Goal: Task Accomplishment & Management: Manage account settings

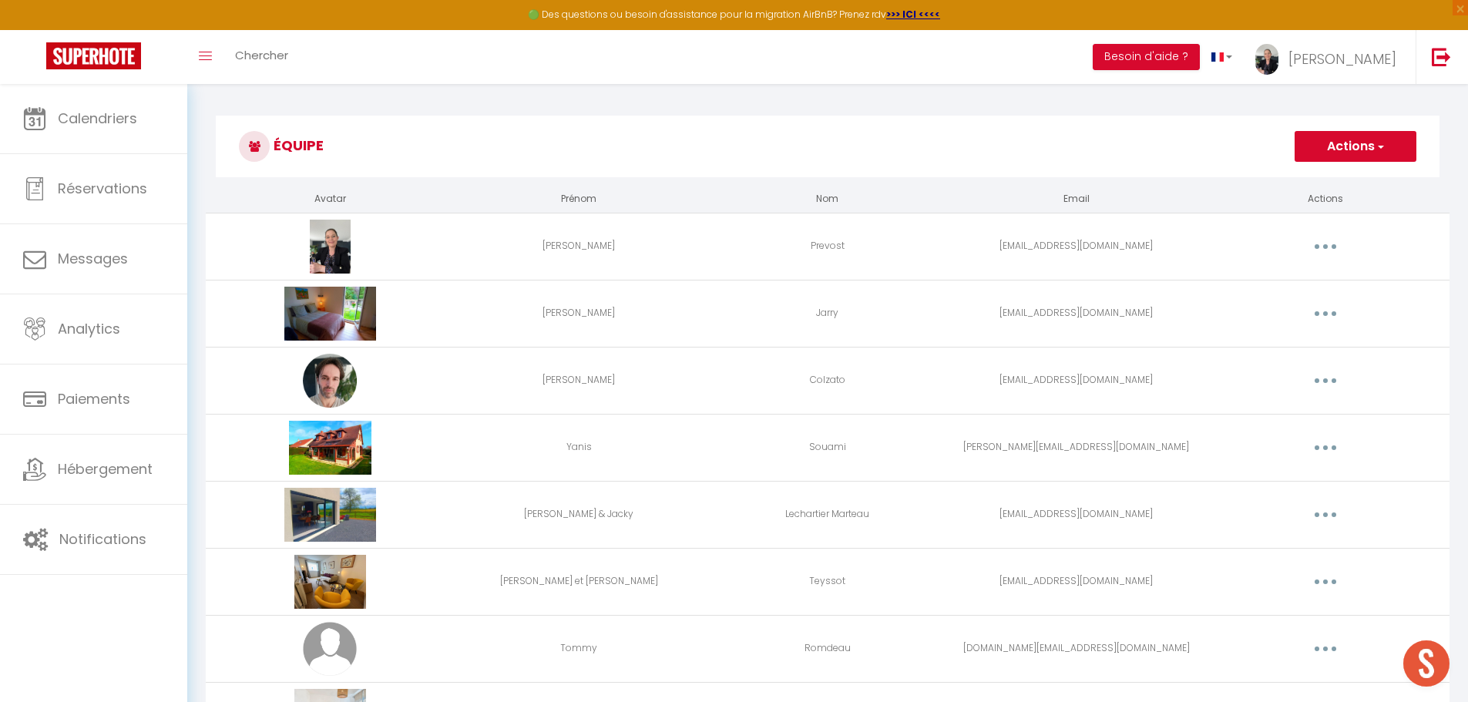
scroll to position [1974, 0]
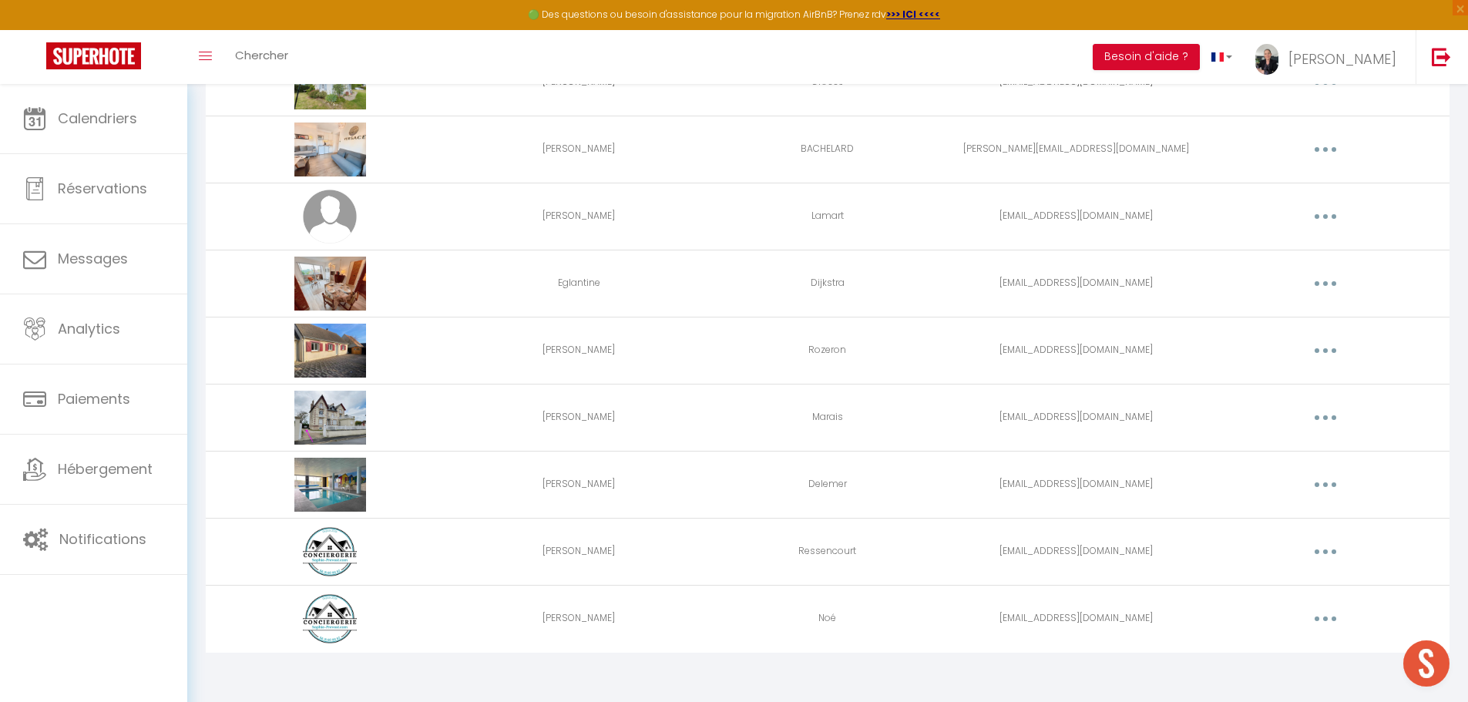
click at [1315, 554] on button "button" at bounding box center [1325, 551] width 43 height 25
click at [1285, 589] on link "Editer" at bounding box center [1285, 587] width 114 height 26
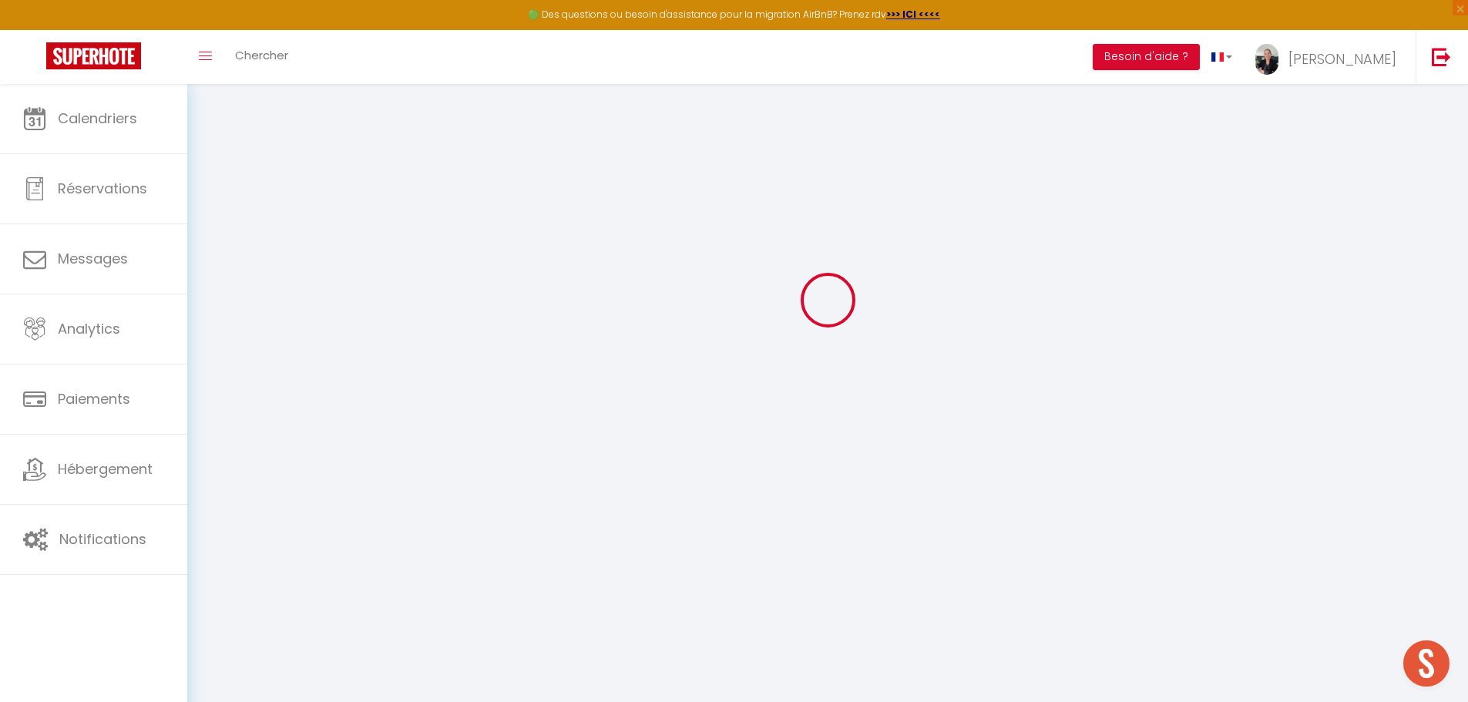
type input "Corinne"
type input "Ressencourt"
type input "ressencourtcorinne@gmail.com"
type textarea "https://app.superhote.com/#/connect/2jpP9jEUFH"
checkbox input "false"
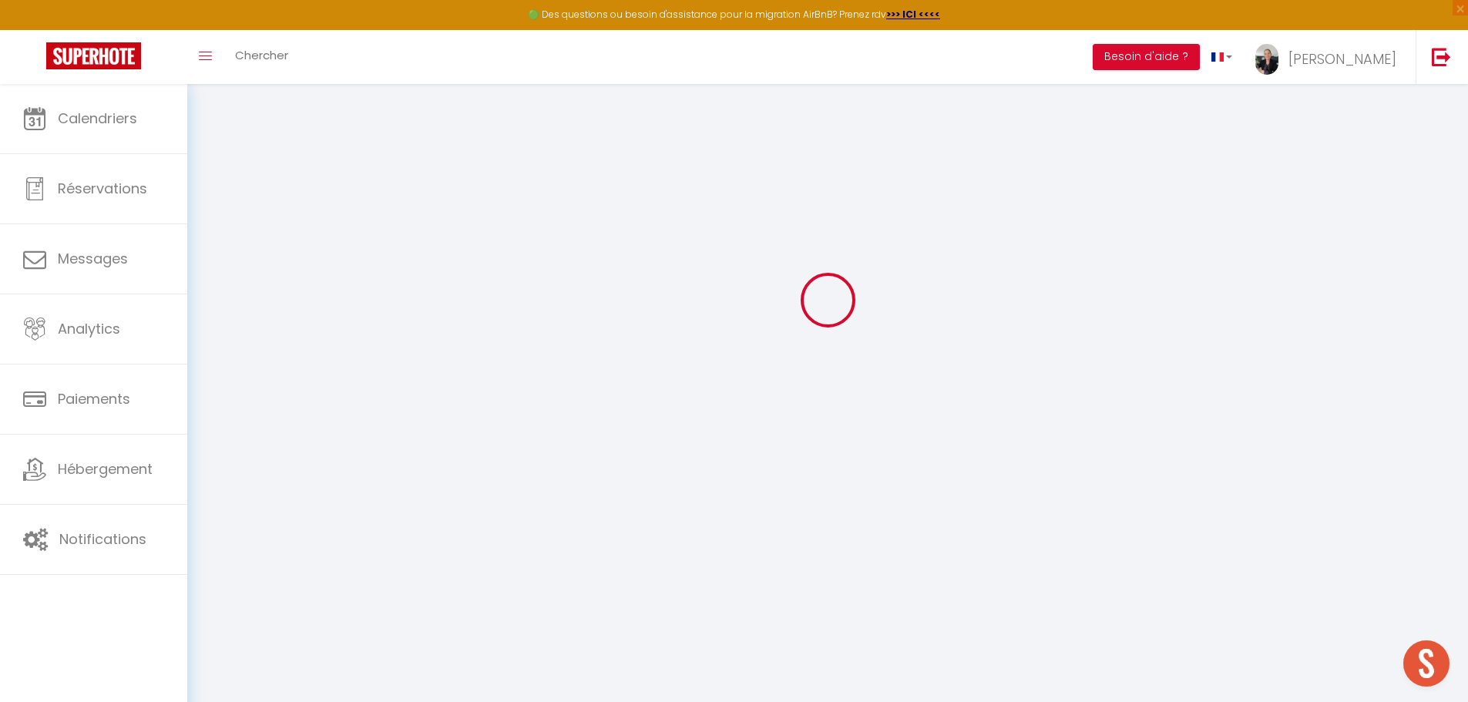
checkbox input "false"
checkbox input "true"
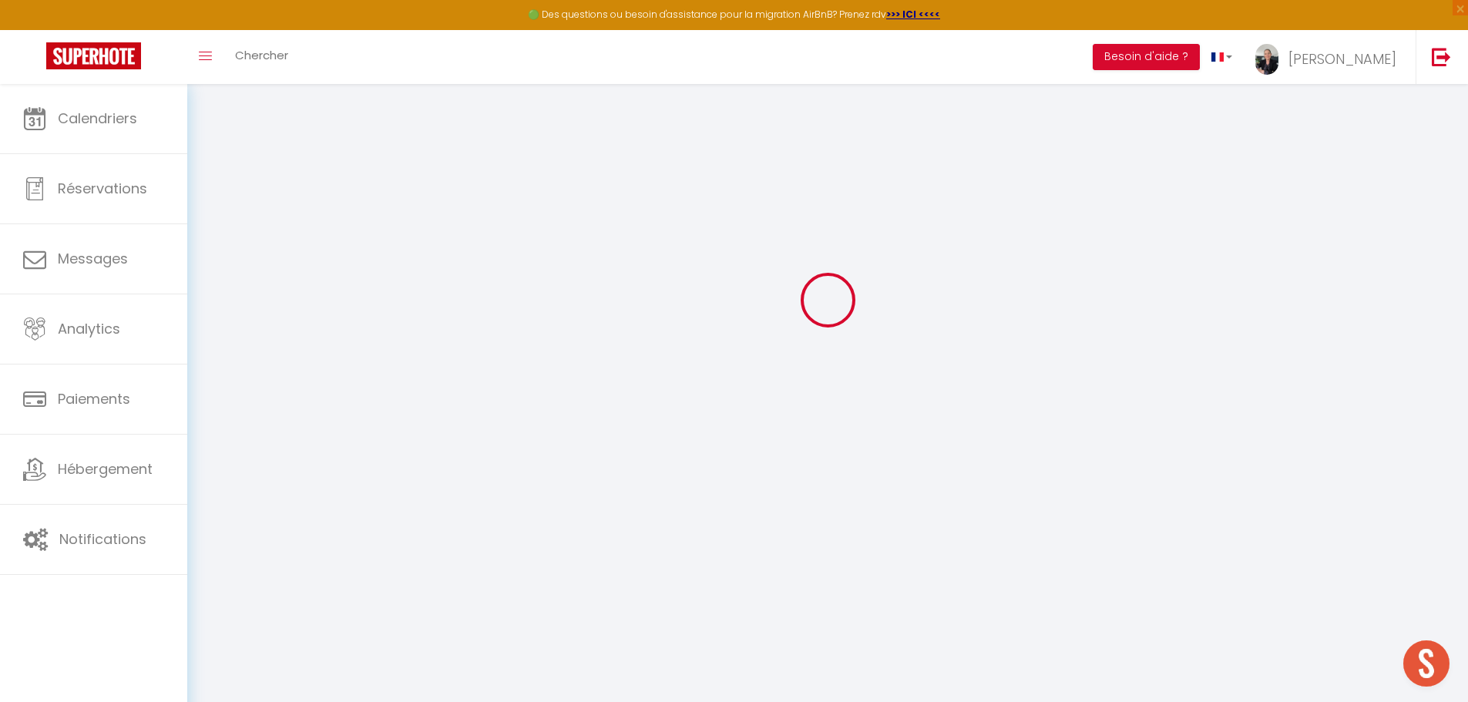
checkbox input "true"
checkbox input "false"
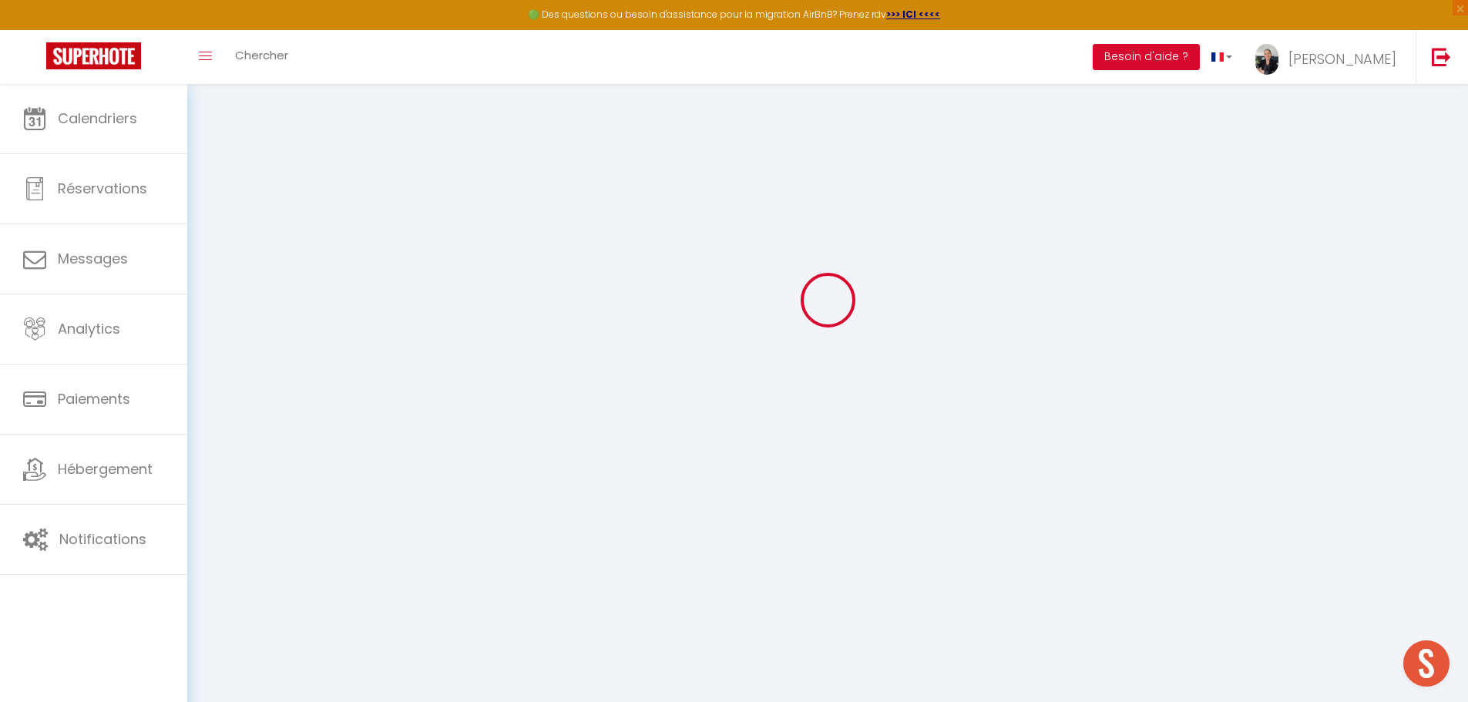
checkbox input "false"
select select
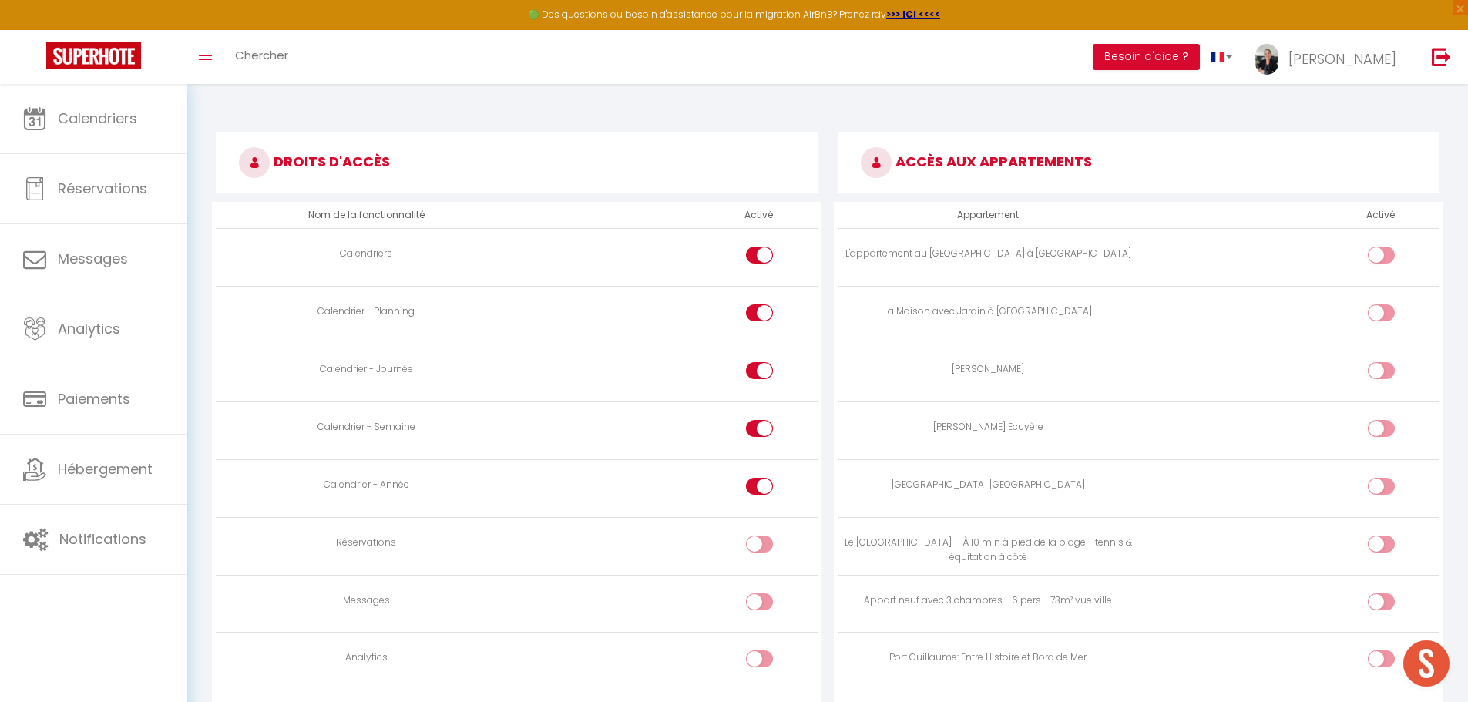
scroll to position [933, 0]
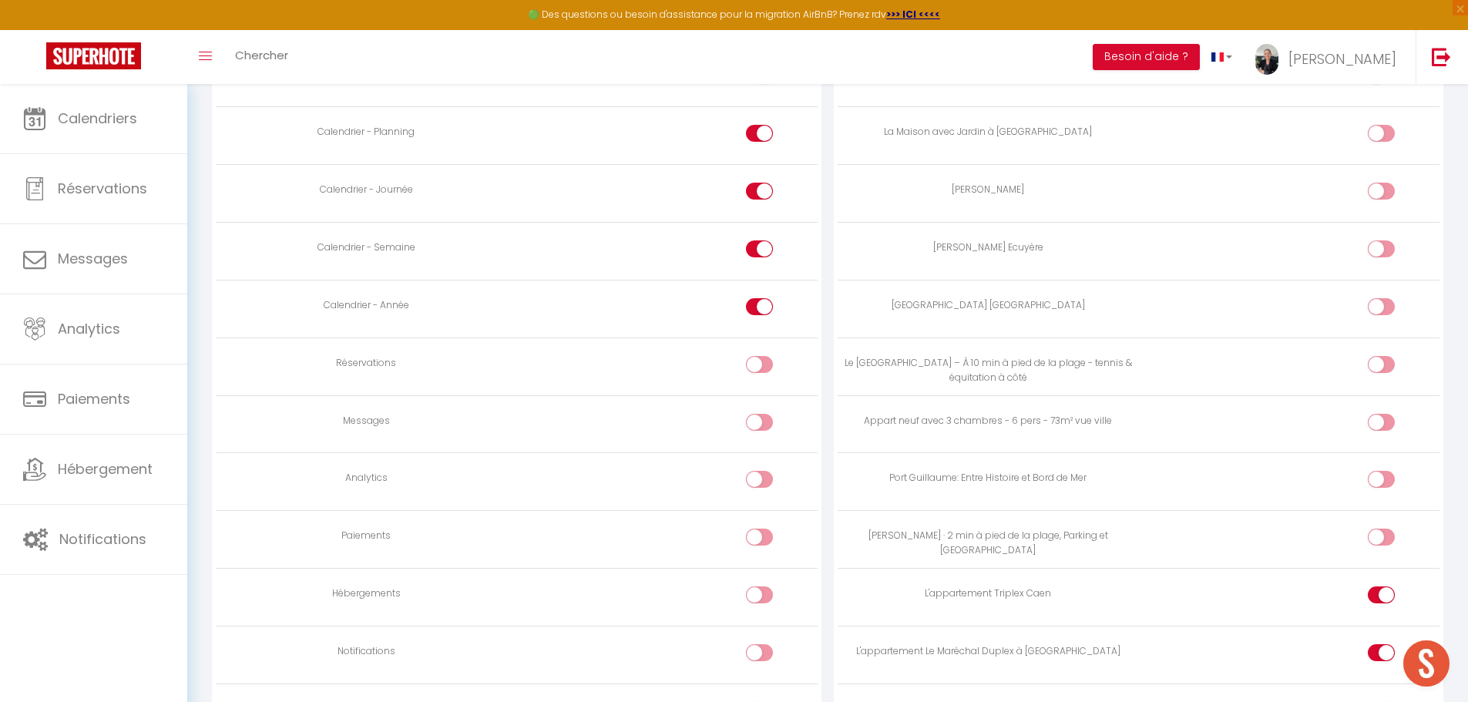
click at [754, 364] on div at bounding box center [759, 364] width 27 height 17
click at [759, 364] on input "checkbox" at bounding box center [772, 367] width 27 height 23
click at [755, 363] on div at bounding box center [759, 364] width 27 height 17
click at [759, 363] on input "checkbox" at bounding box center [772, 367] width 27 height 23
checkbox input "false"
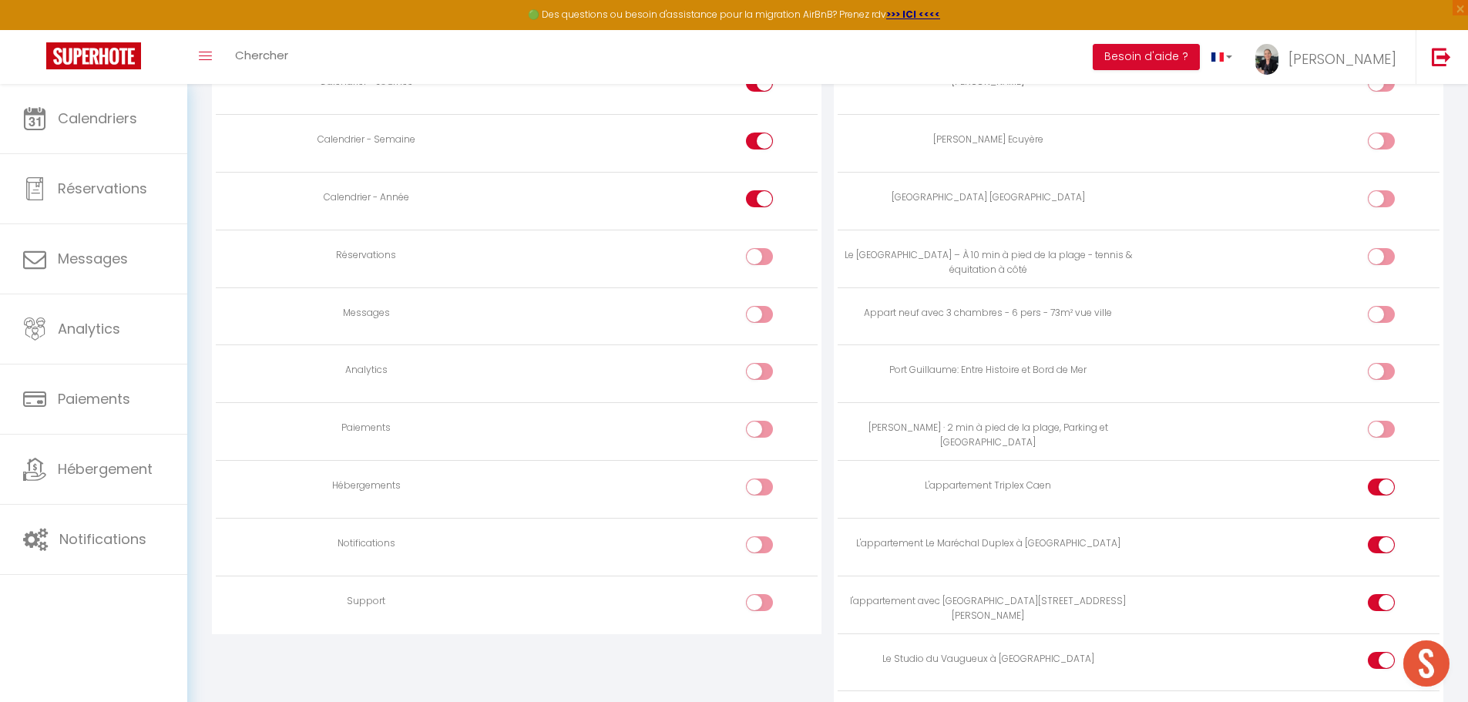
scroll to position [1113, 0]
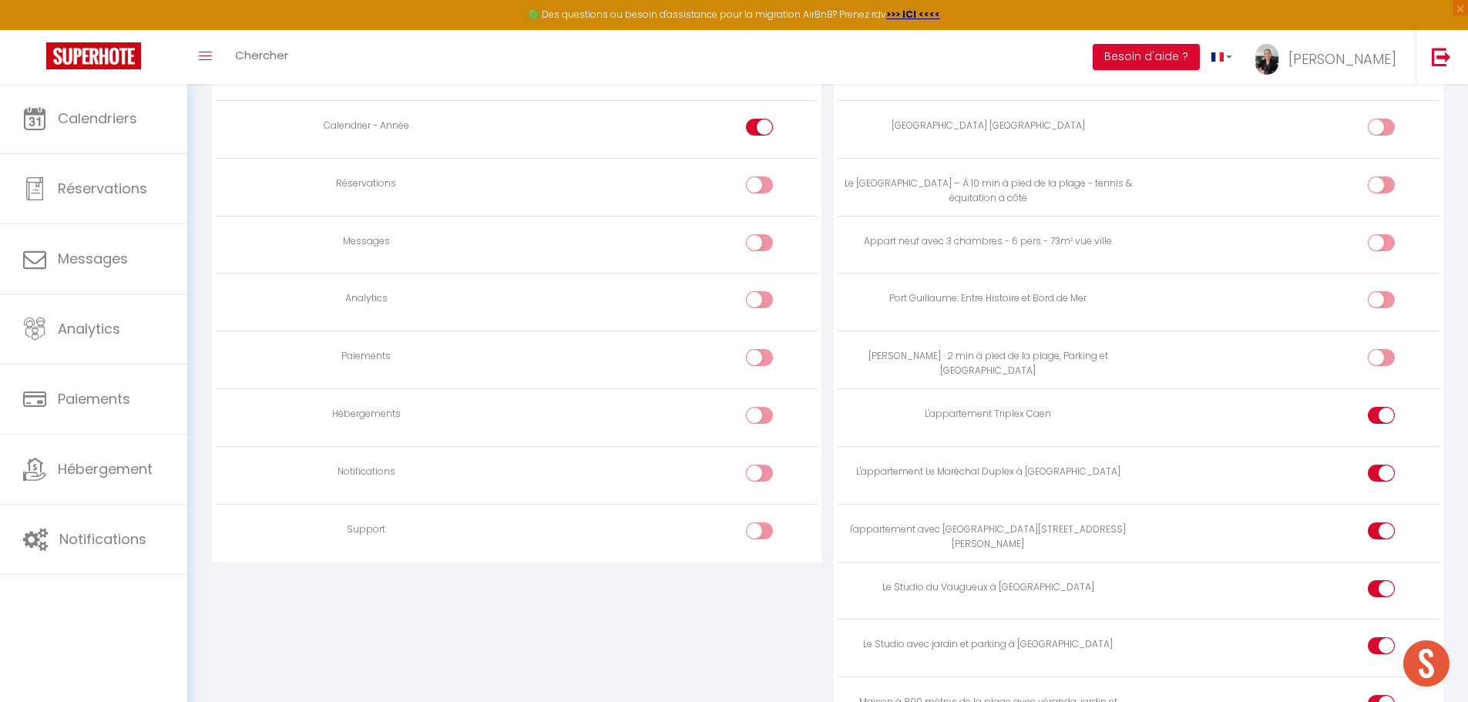
click at [757, 532] on div at bounding box center [759, 530] width 27 height 17
click at [759, 532] on input "checkbox" at bounding box center [772, 533] width 27 height 23
checkbox input "true"
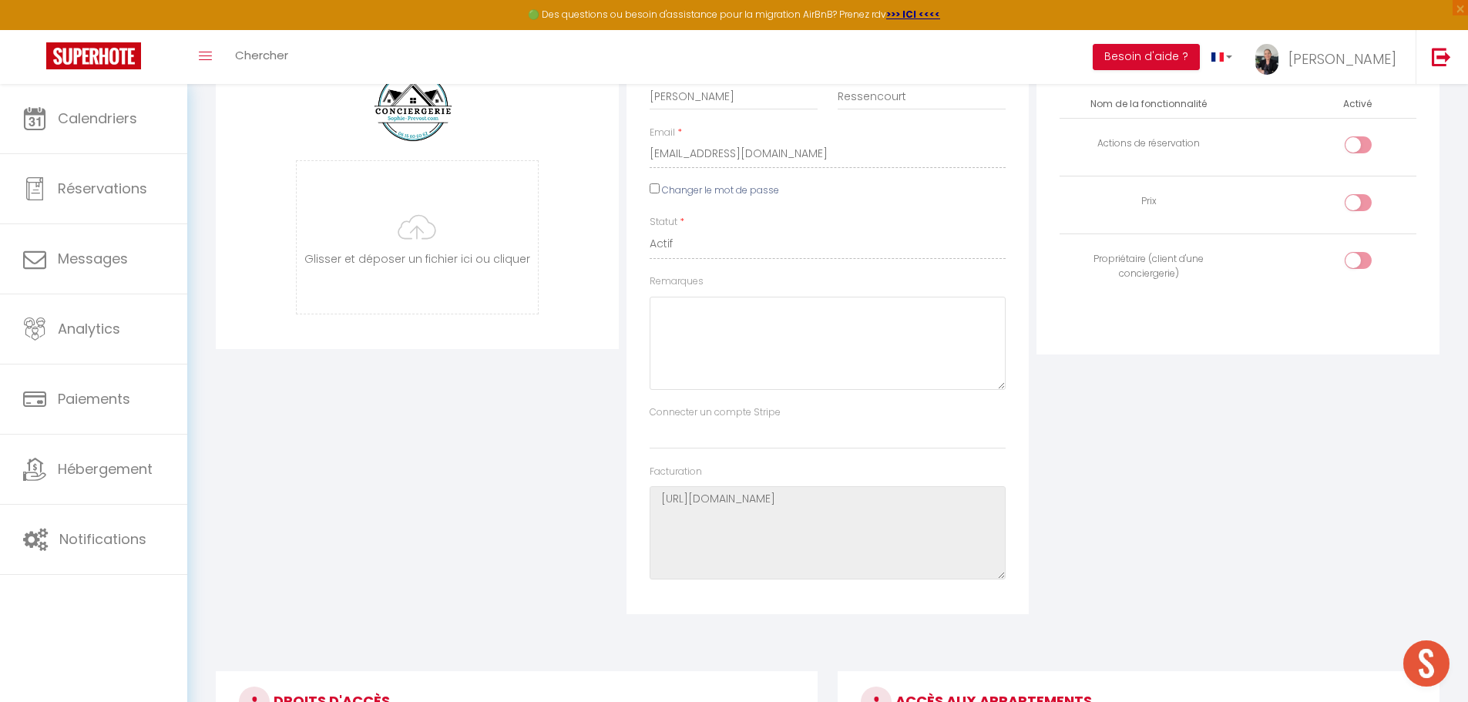
scroll to position [0, 0]
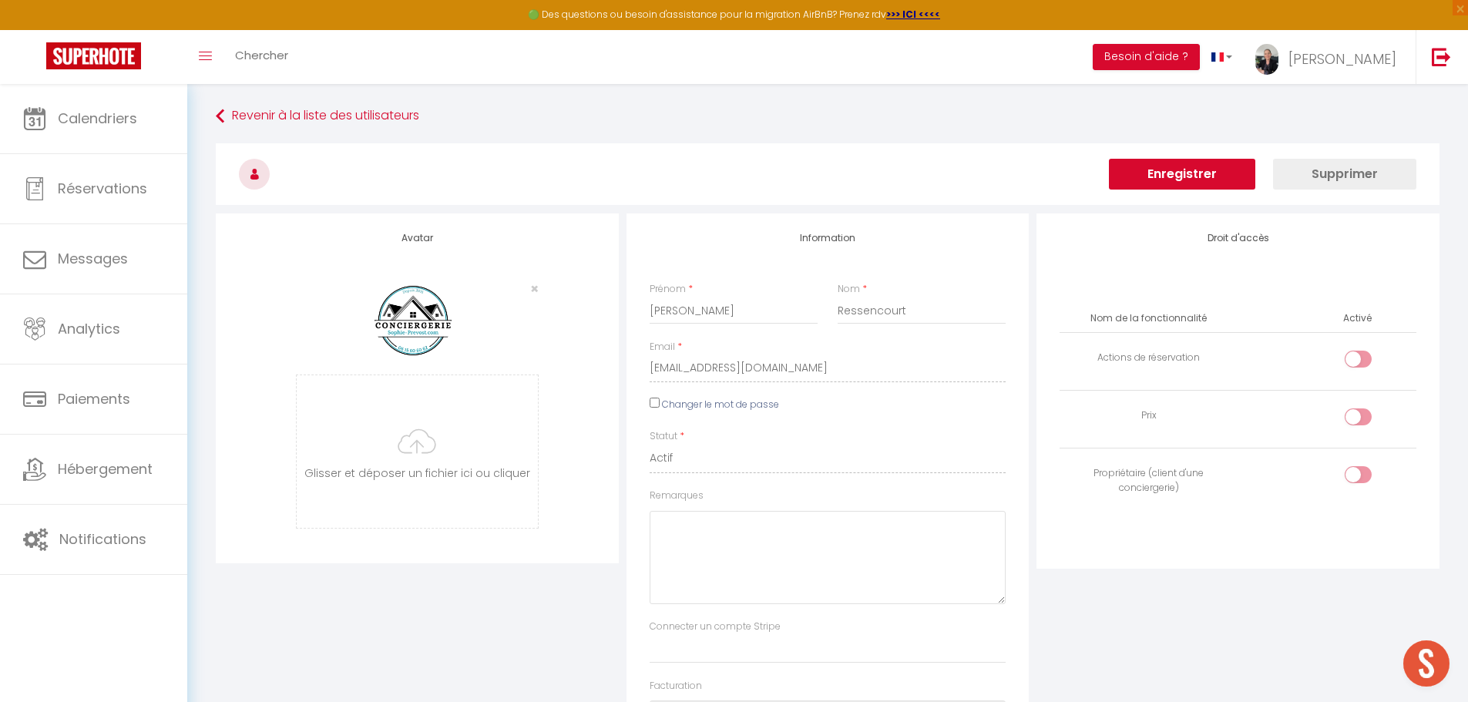
click at [1210, 182] on button "Enregistrer" at bounding box center [1182, 174] width 146 height 31
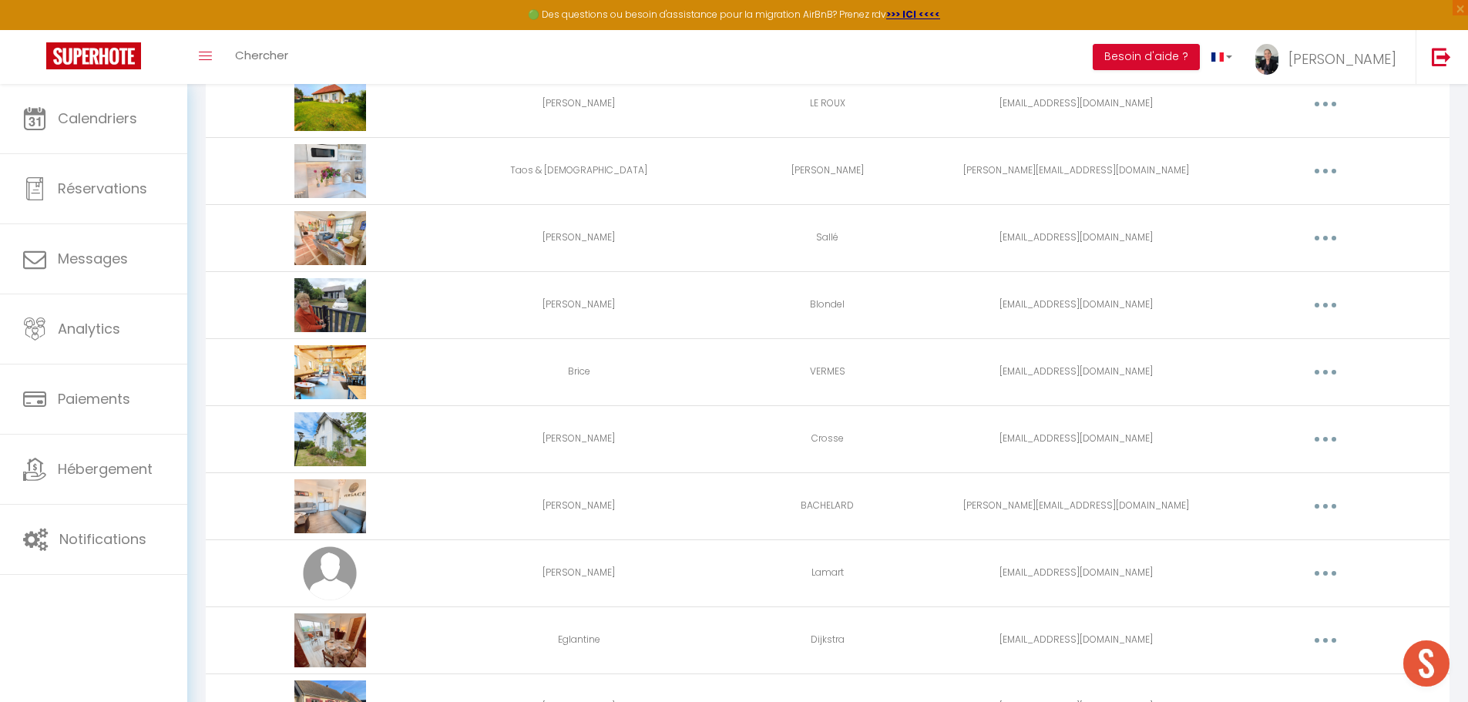
scroll to position [1974, 0]
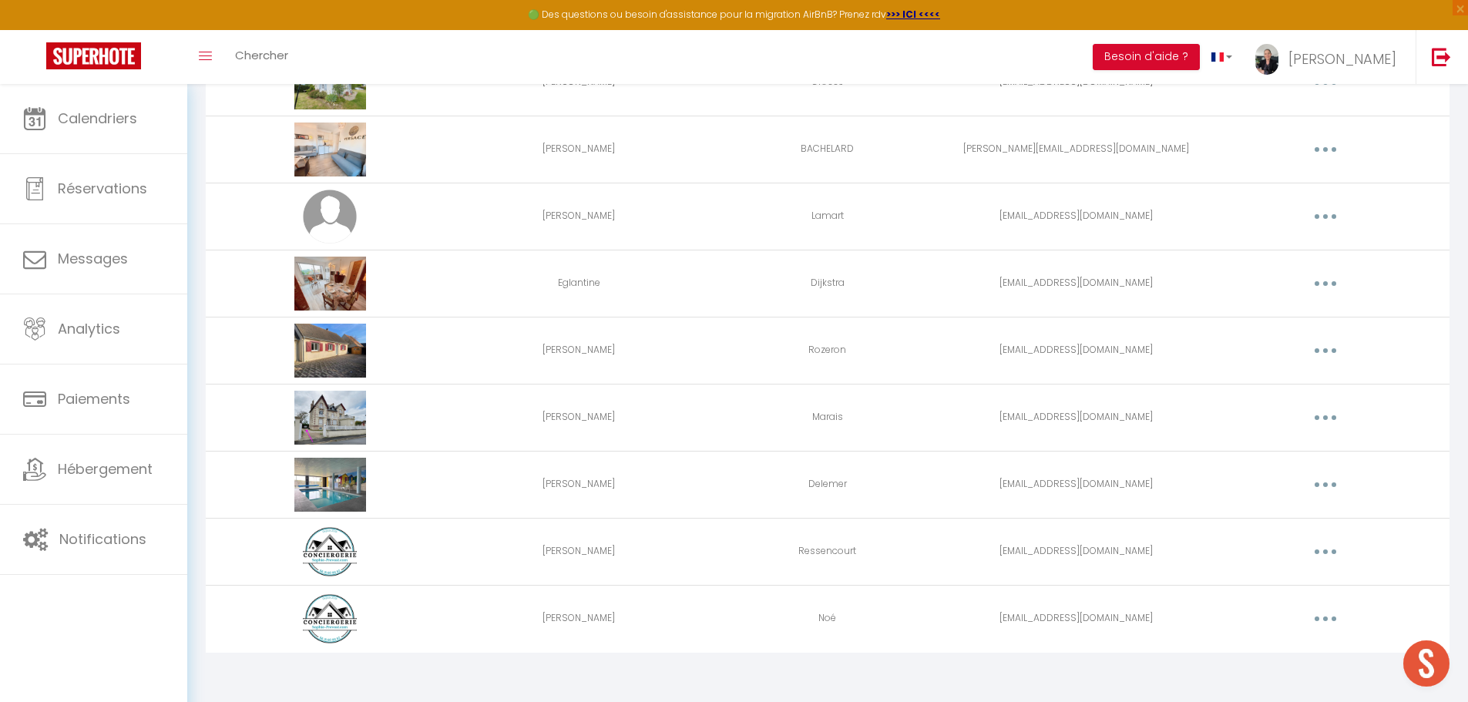
click at [1328, 551] on button "button" at bounding box center [1325, 551] width 43 height 25
click at [1268, 584] on link "Editer" at bounding box center [1285, 587] width 114 height 26
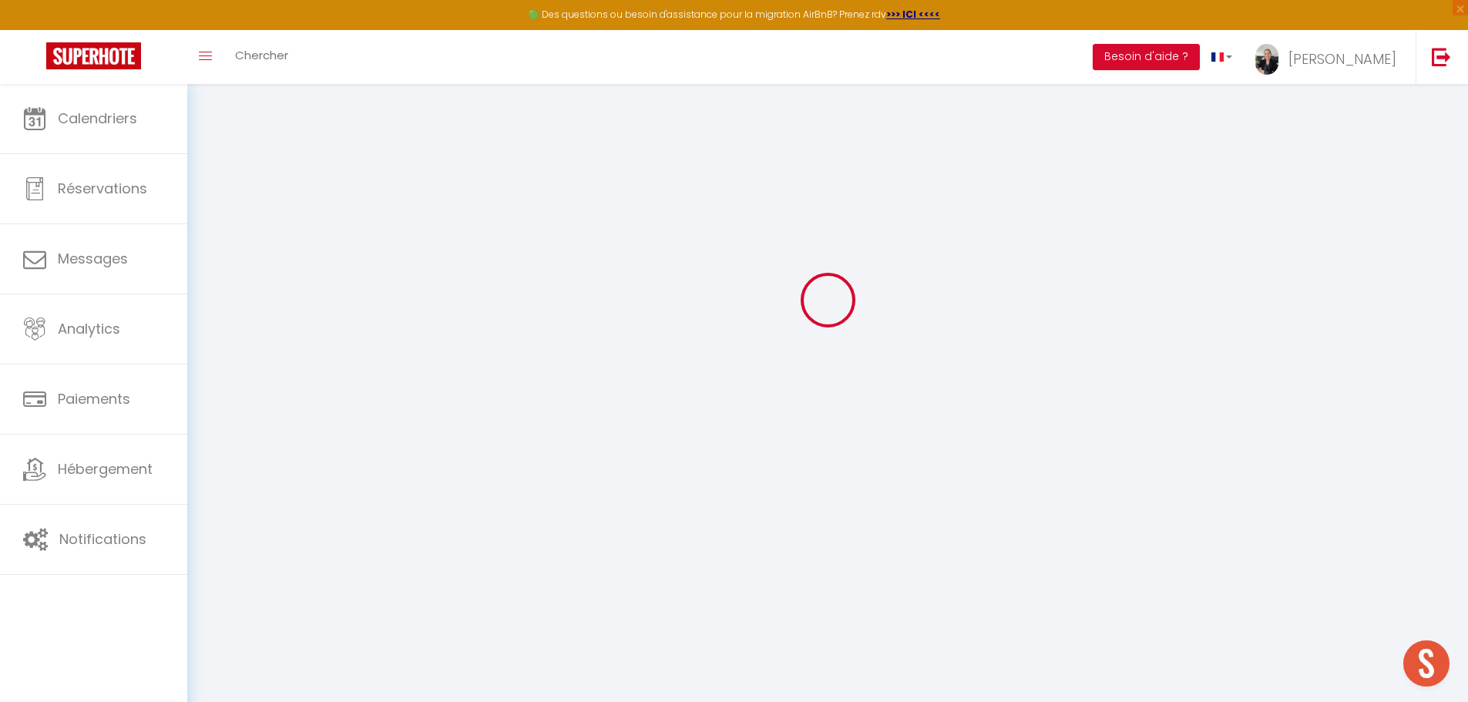
type input "Corinne"
type input "Ressencourt"
type input "ressencourtcorinne@gmail.com"
type textarea "https://app.superhote.com/#/connect/2jpP9jEUFH"
checkbox input "false"
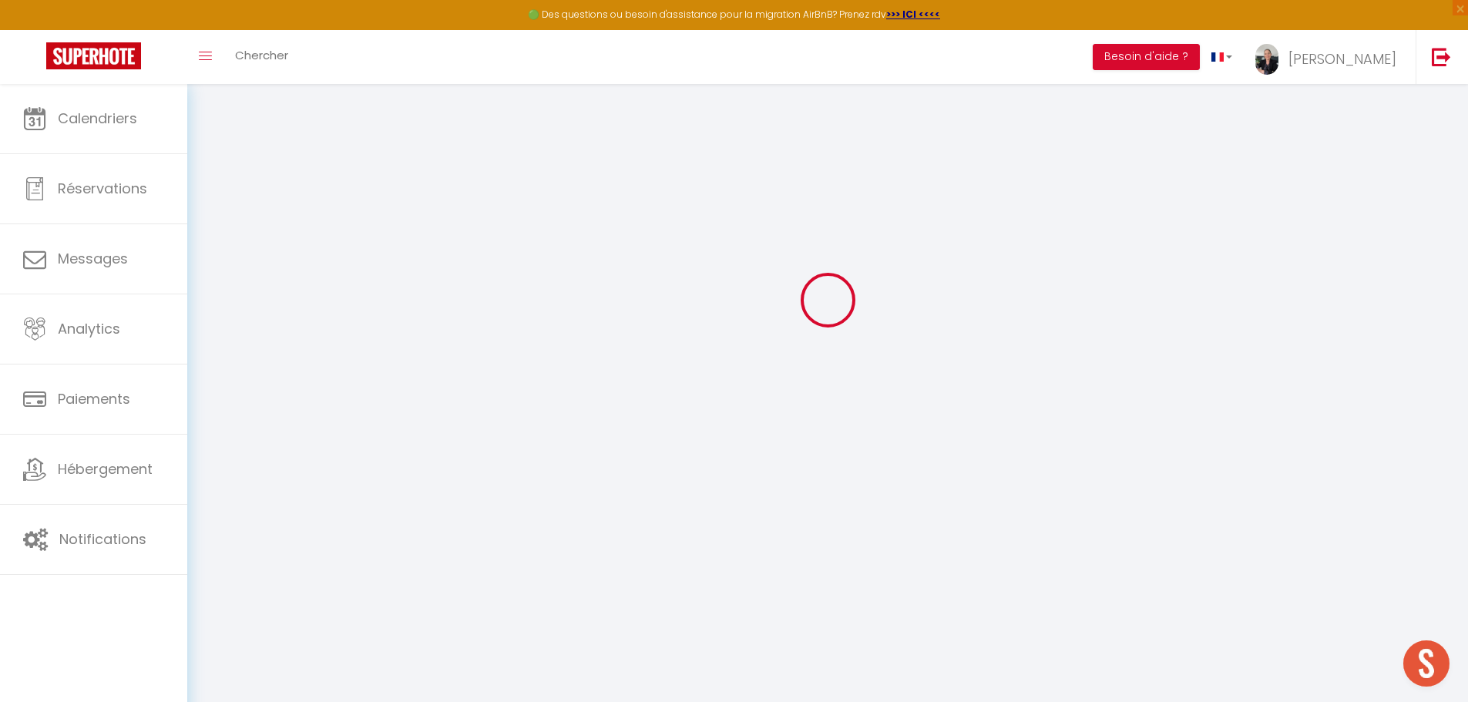
checkbox input "false"
checkbox input "true"
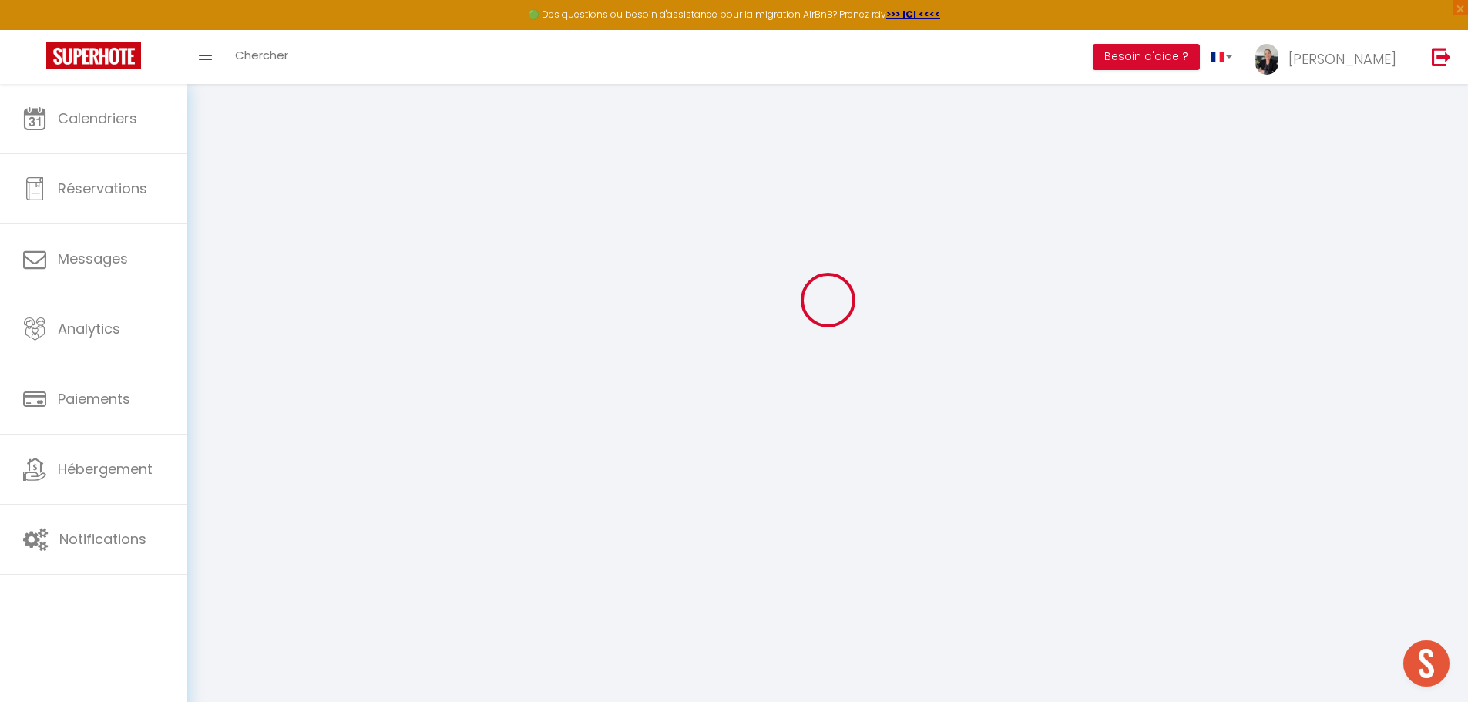
checkbox input "true"
checkbox input "false"
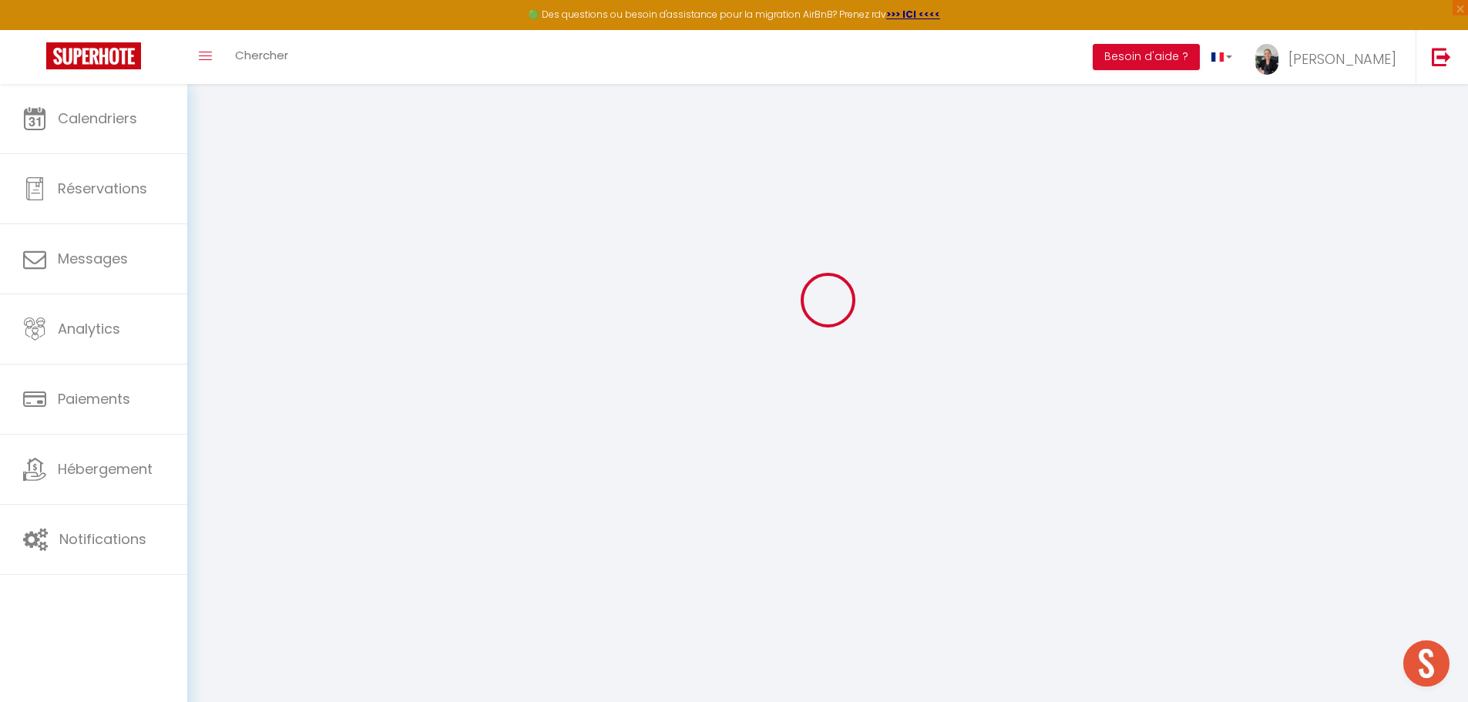
checkbox input "false"
checkbox input "true"
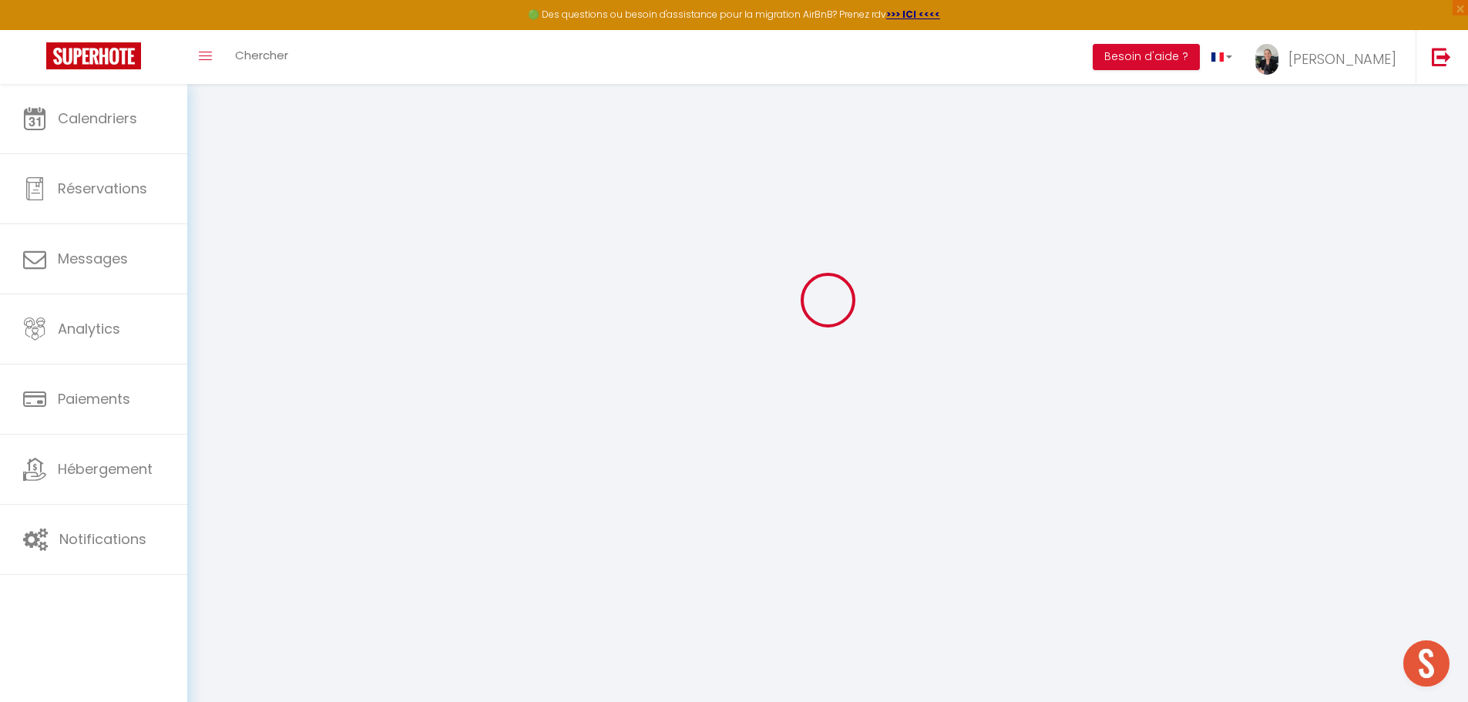
select select
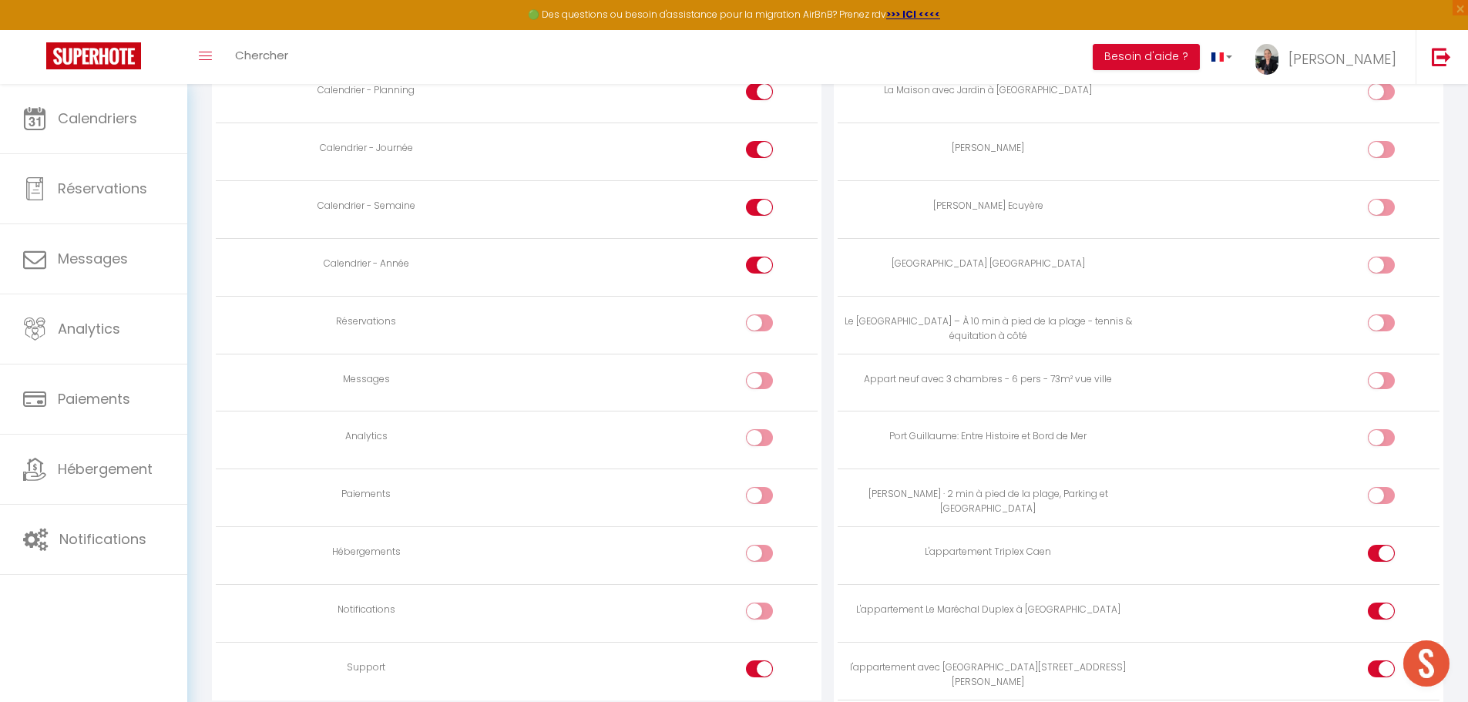
scroll to position [1079, 0]
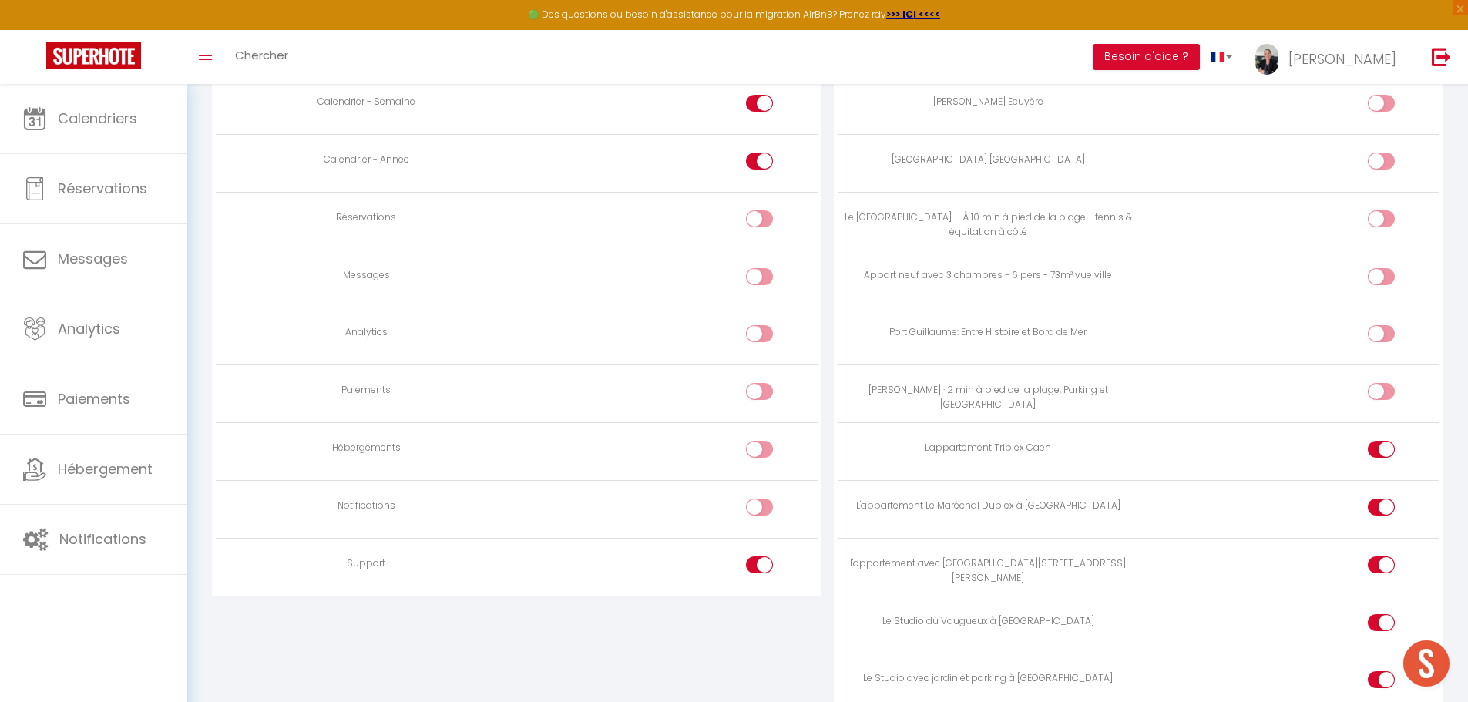
click at [756, 280] on div at bounding box center [759, 276] width 27 height 17
click at [759, 280] on input "checkbox" at bounding box center [772, 279] width 27 height 23
checkbox input "true"
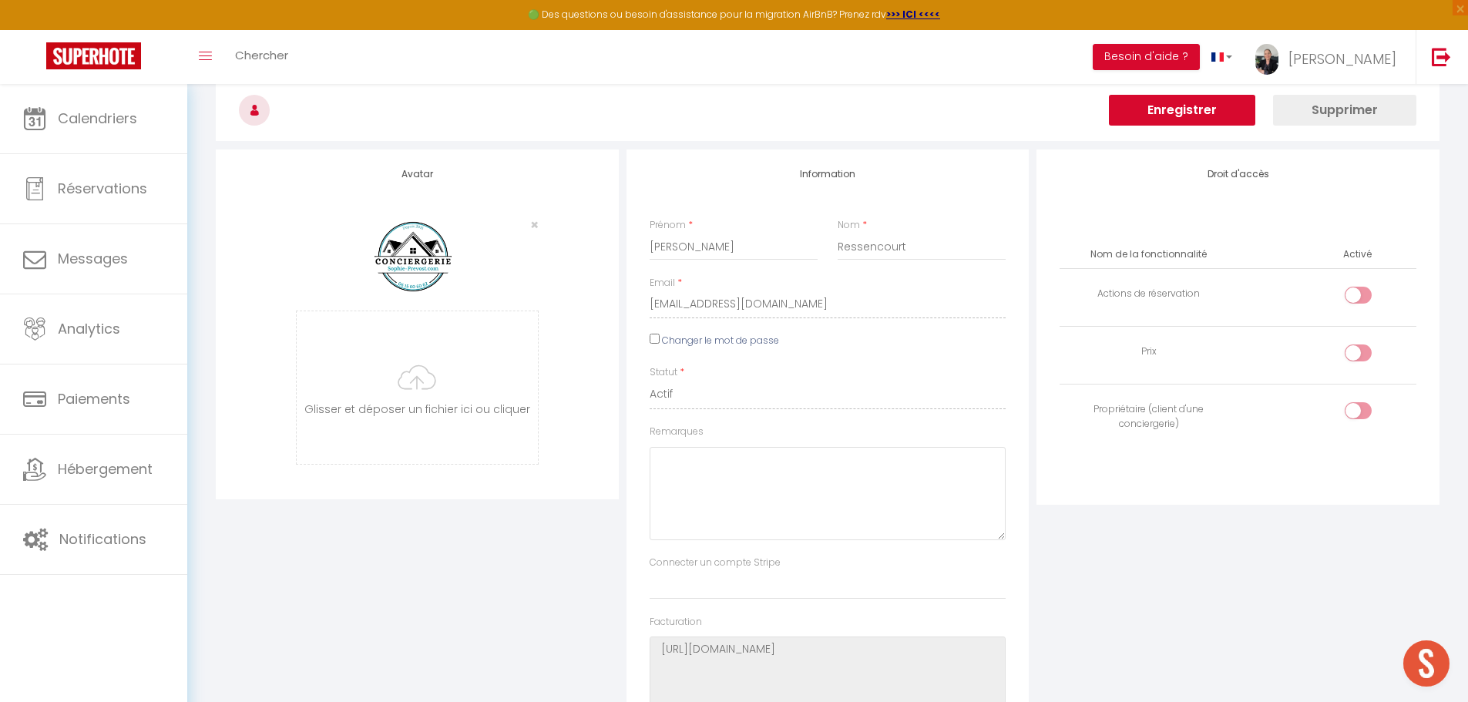
scroll to position [0, 0]
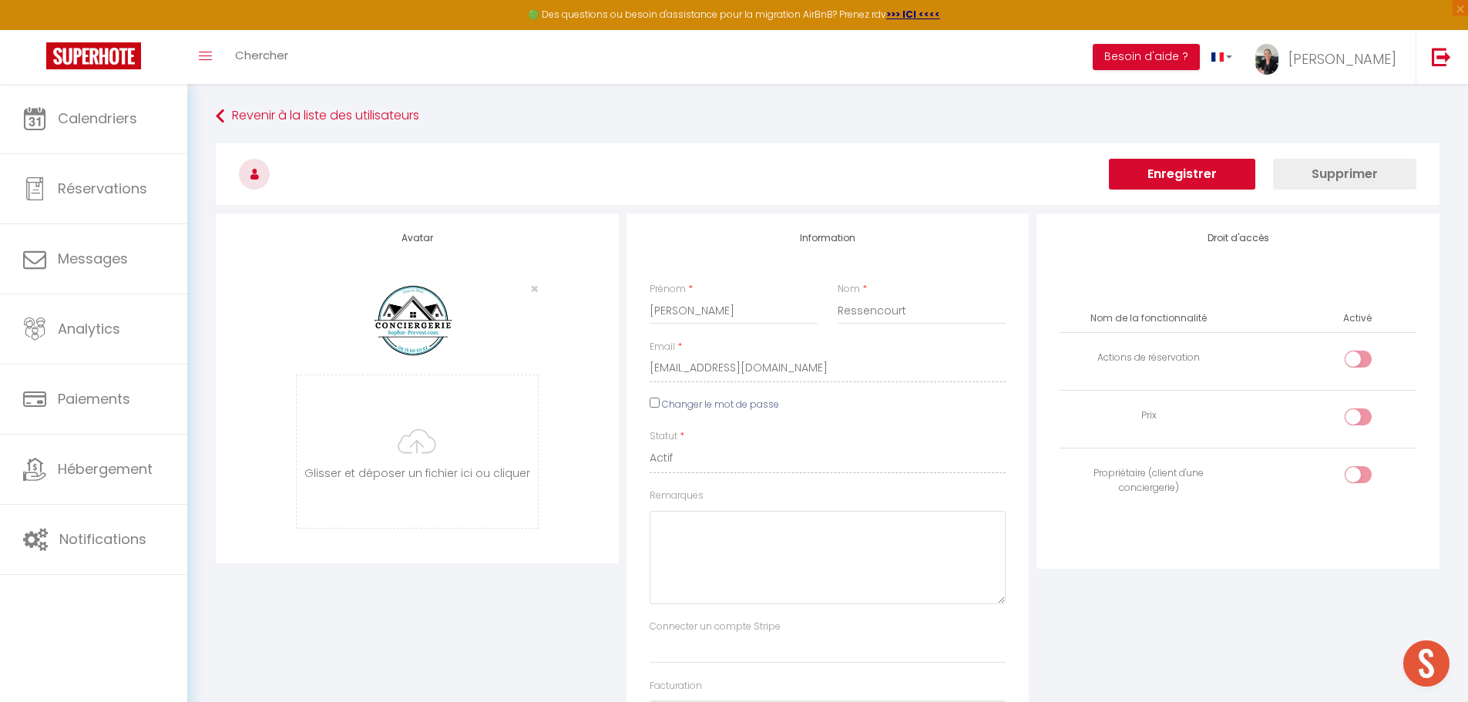
click at [1205, 183] on button "Enregistrer" at bounding box center [1182, 174] width 146 height 31
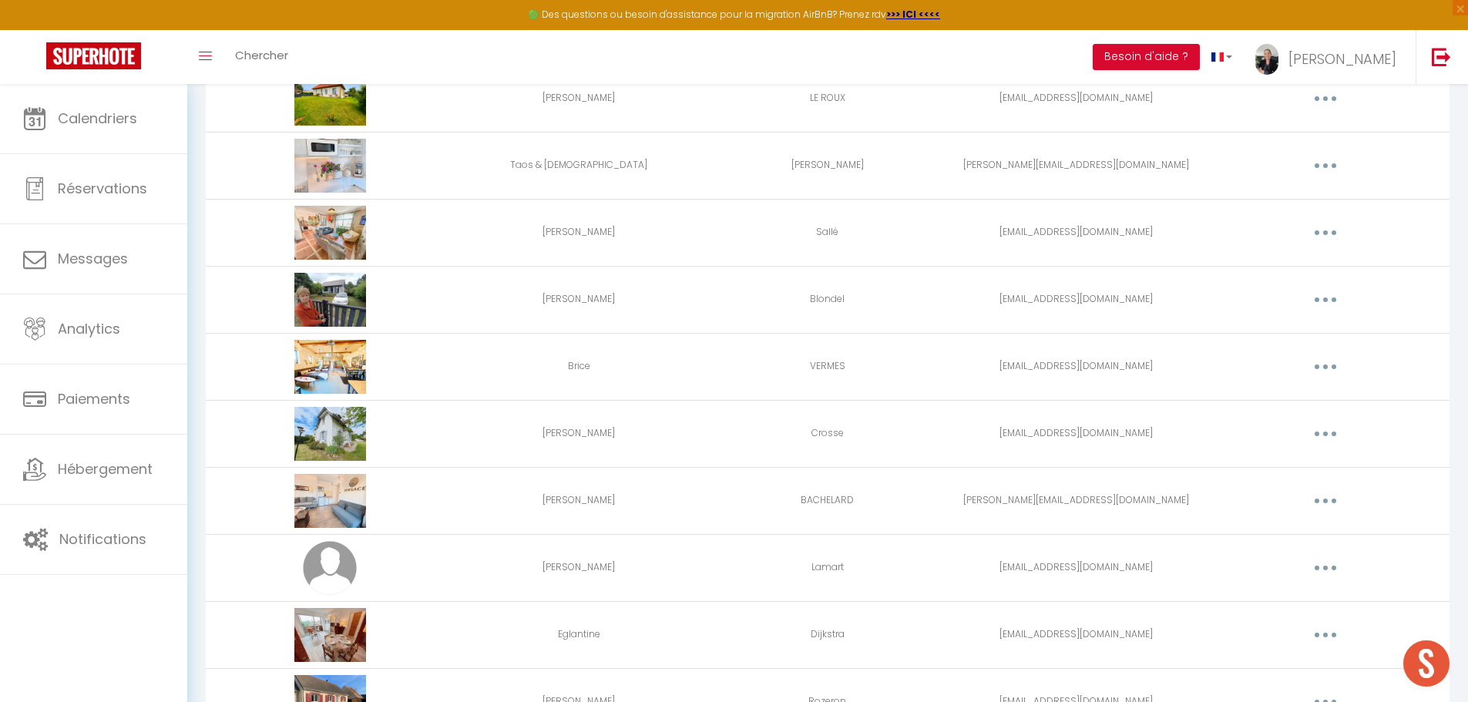
scroll to position [1974, 0]
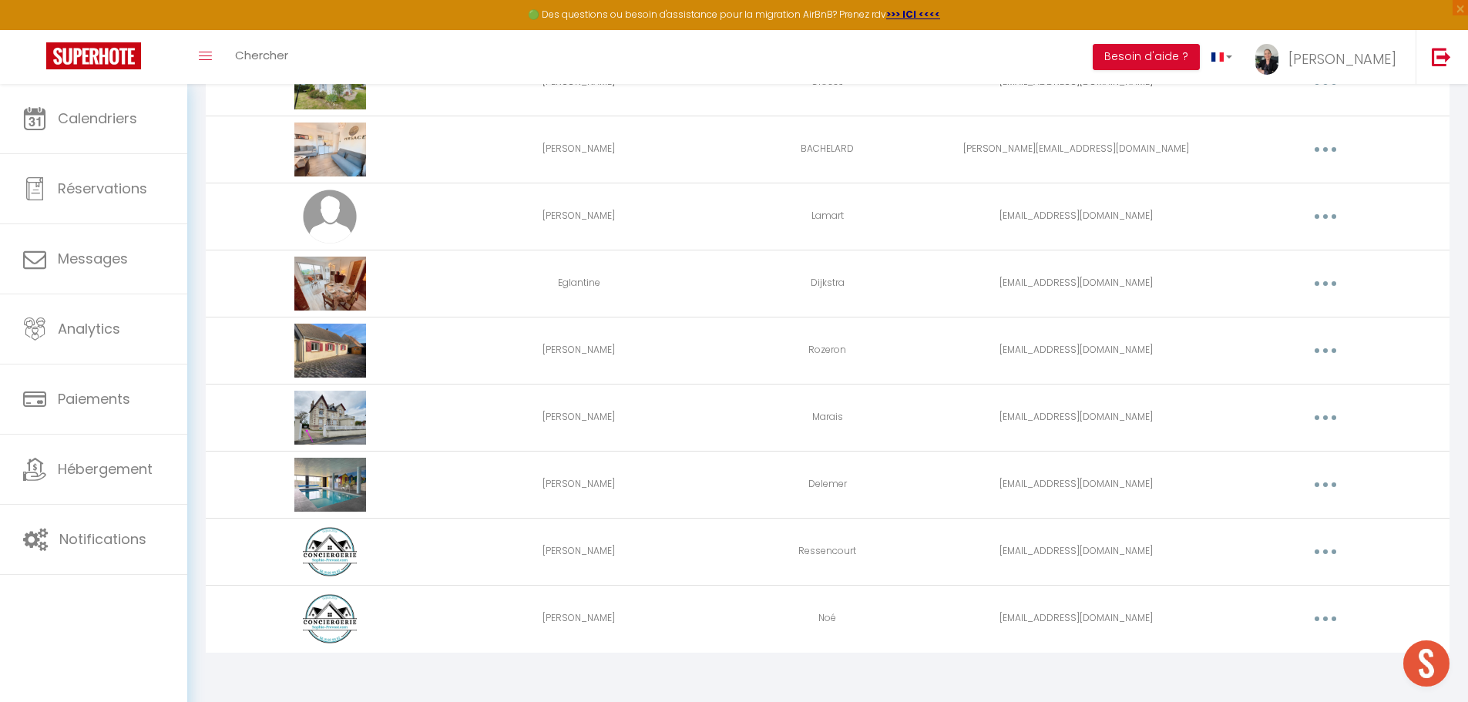
click at [1331, 546] on button "button" at bounding box center [1325, 551] width 43 height 25
click at [1270, 581] on link "Editer" at bounding box center [1285, 587] width 114 height 26
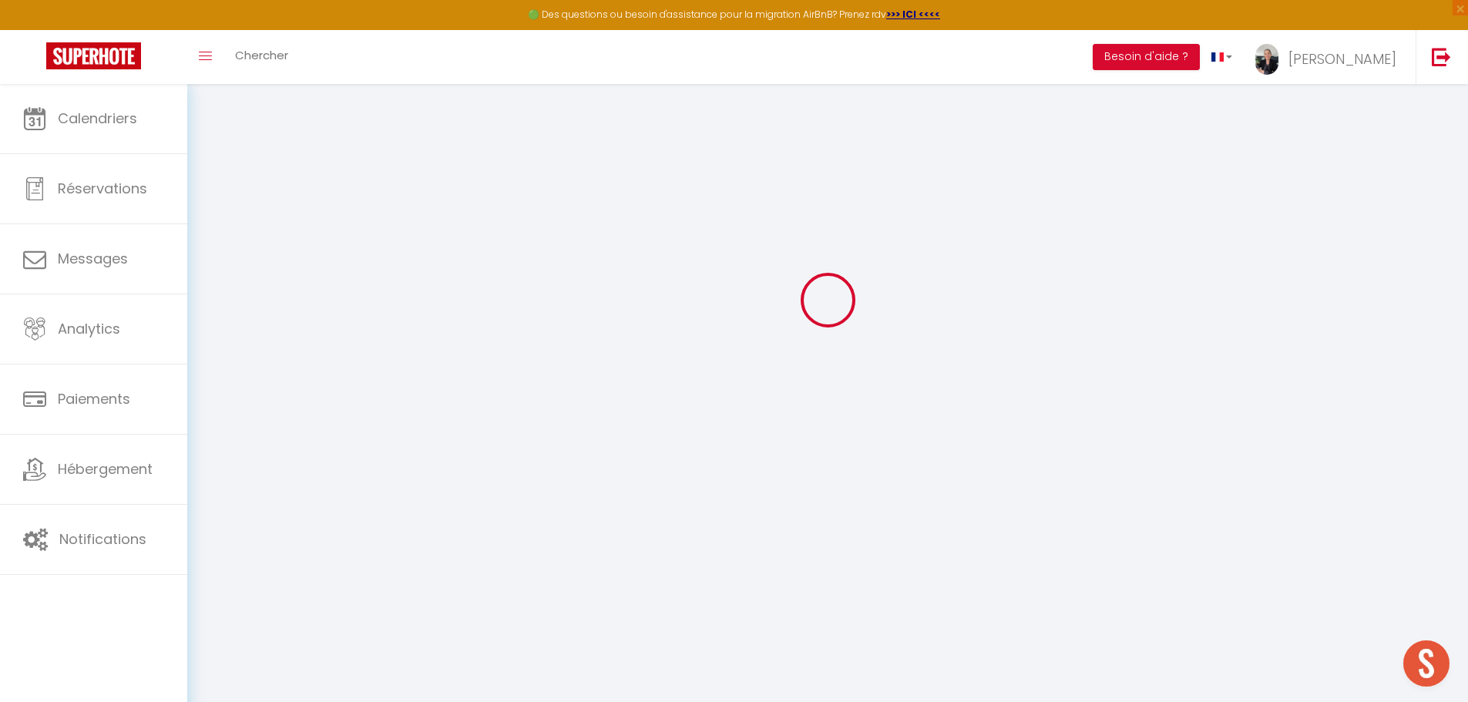
type input "Corinne"
type input "Ressencourt"
type input "ressencourtcorinne@gmail.com"
type textarea "https://app.superhote.com/#/connect/2jpP9jEUFH"
checkbox input "false"
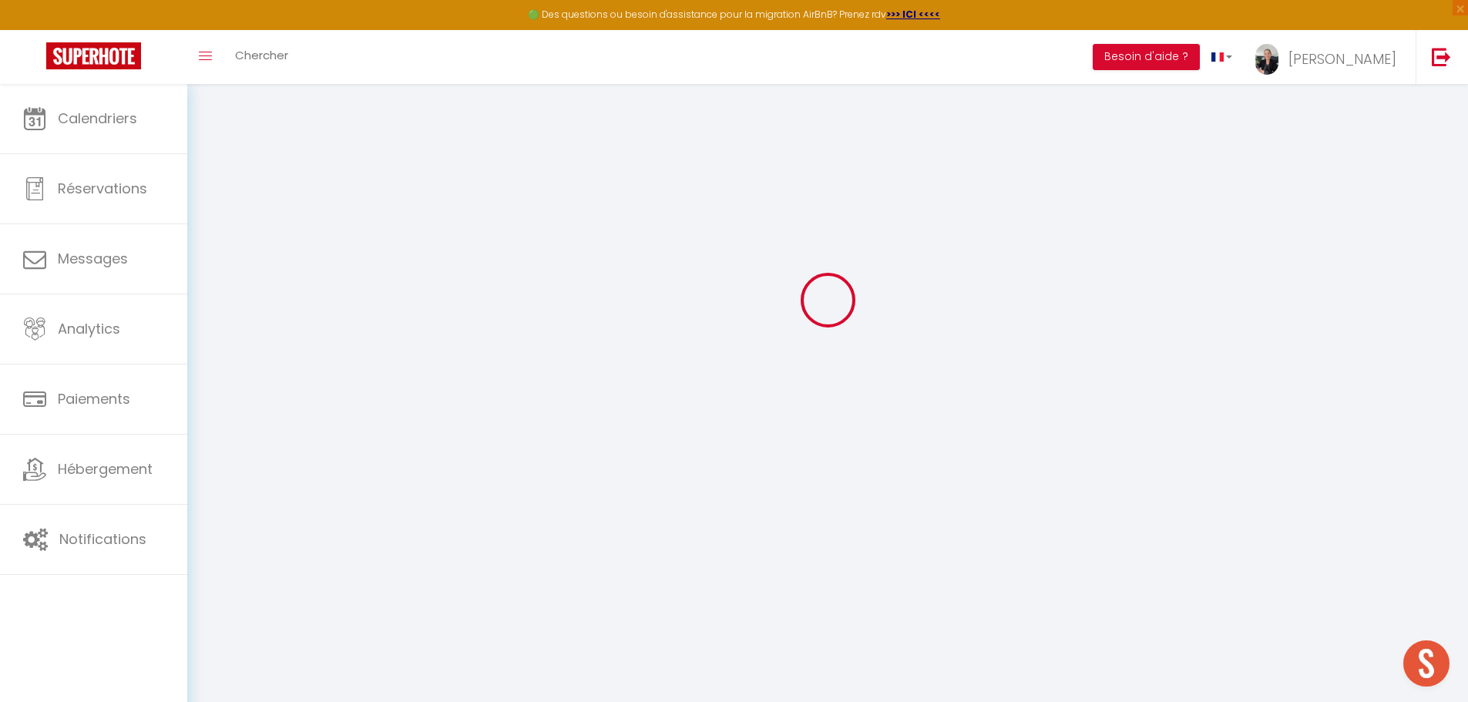
checkbox input "false"
checkbox input "true"
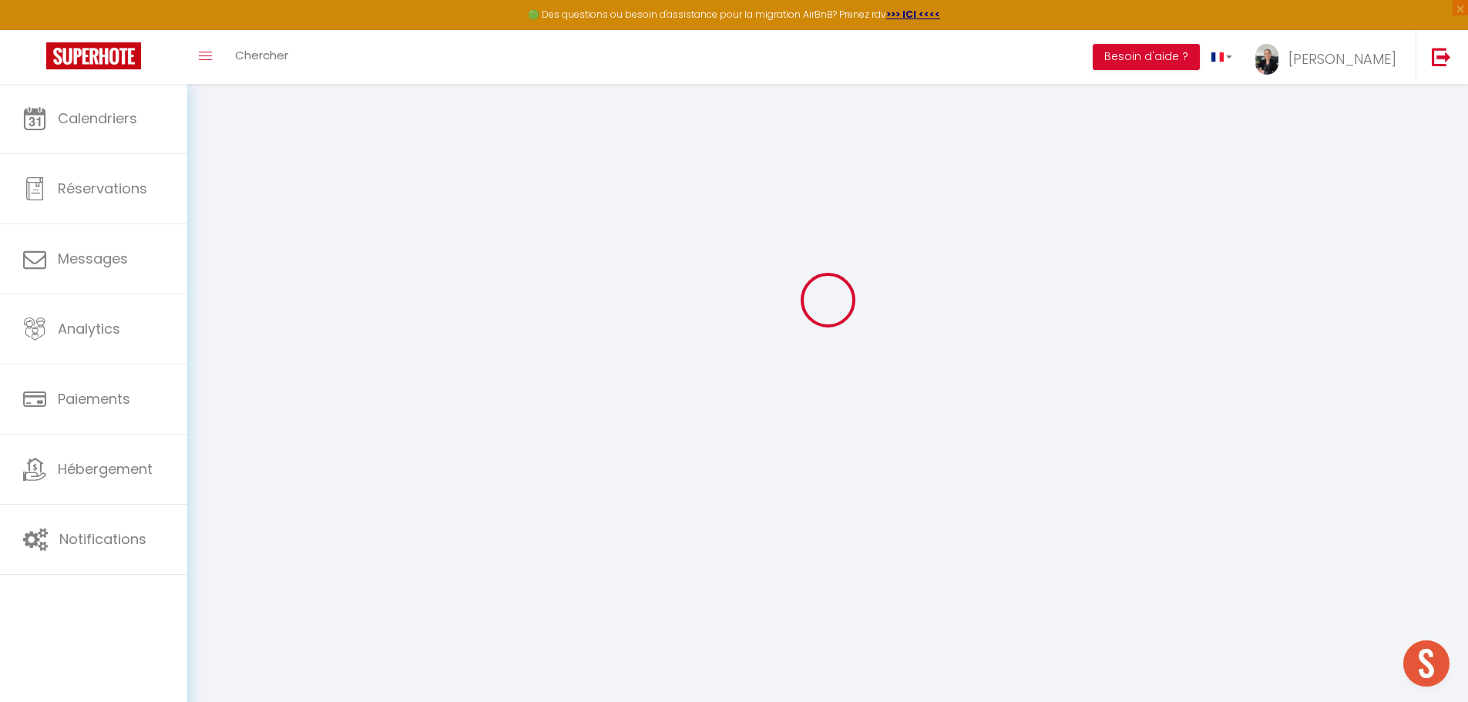
checkbox input "true"
checkbox input "false"
checkbox input "true"
checkbox input "false"
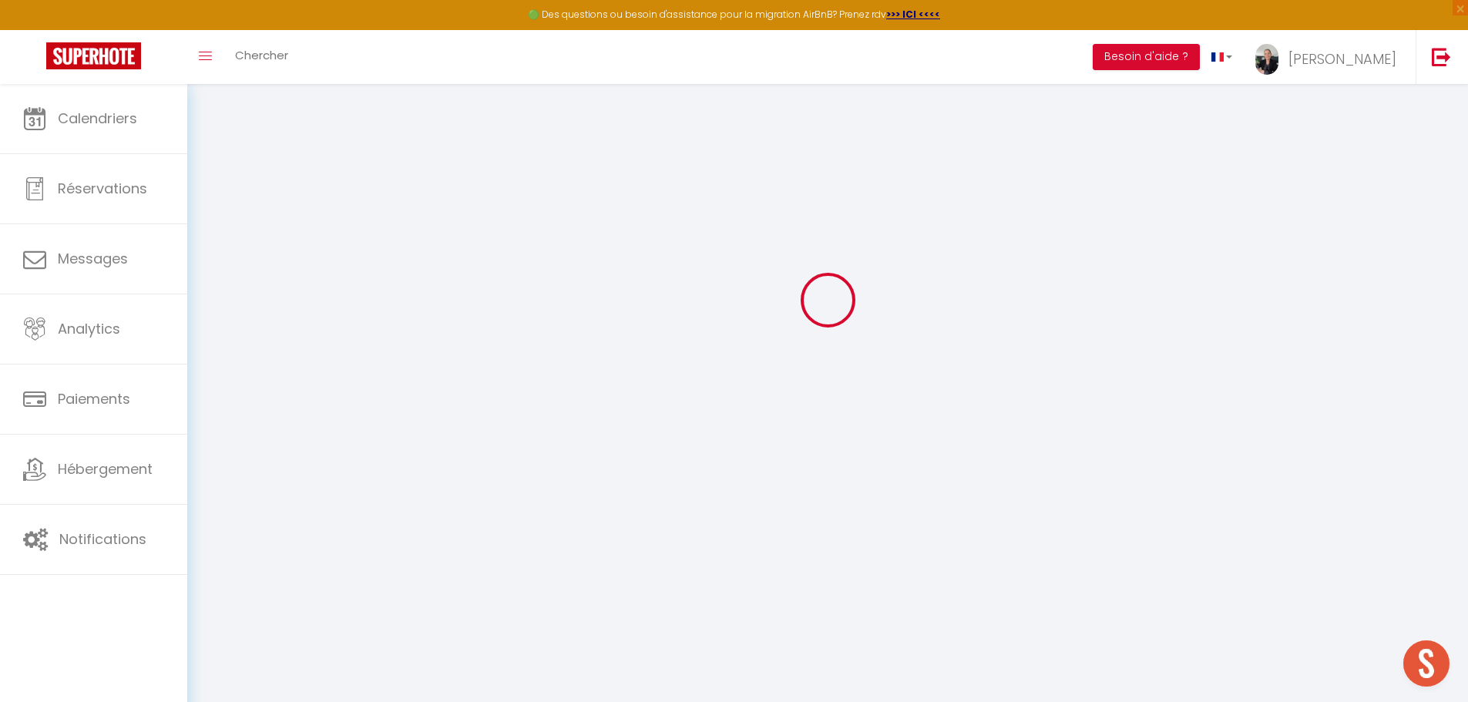
checkbox input "false"
checkbox input "true"
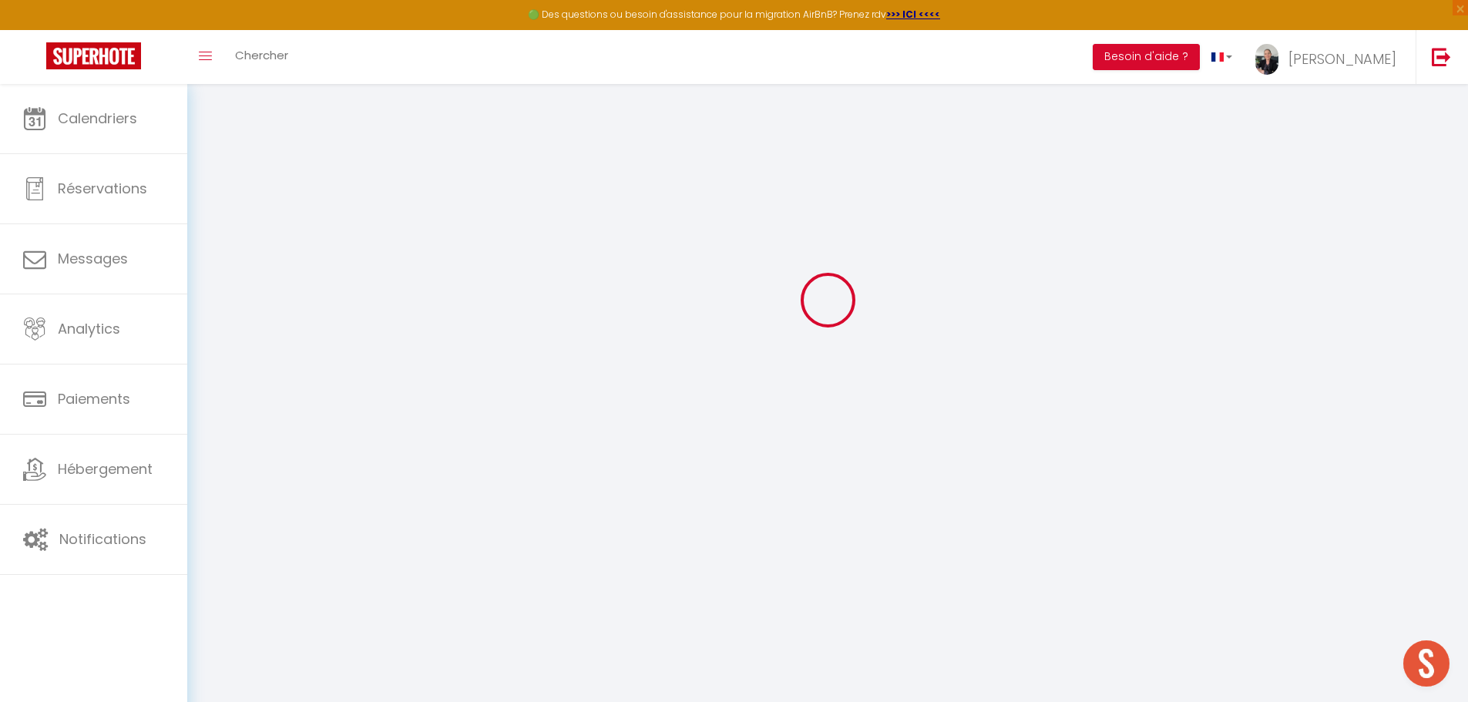
select select
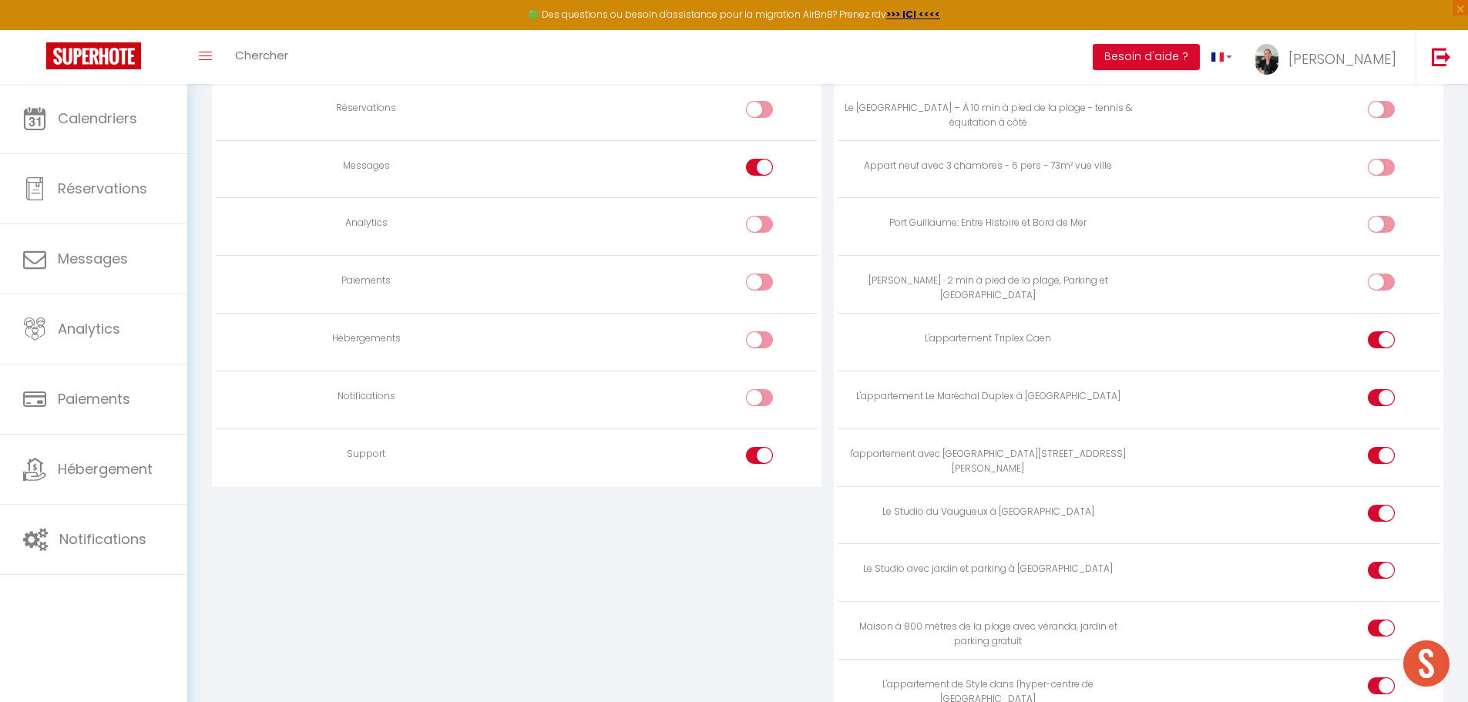
scroll to position [1113, 0]
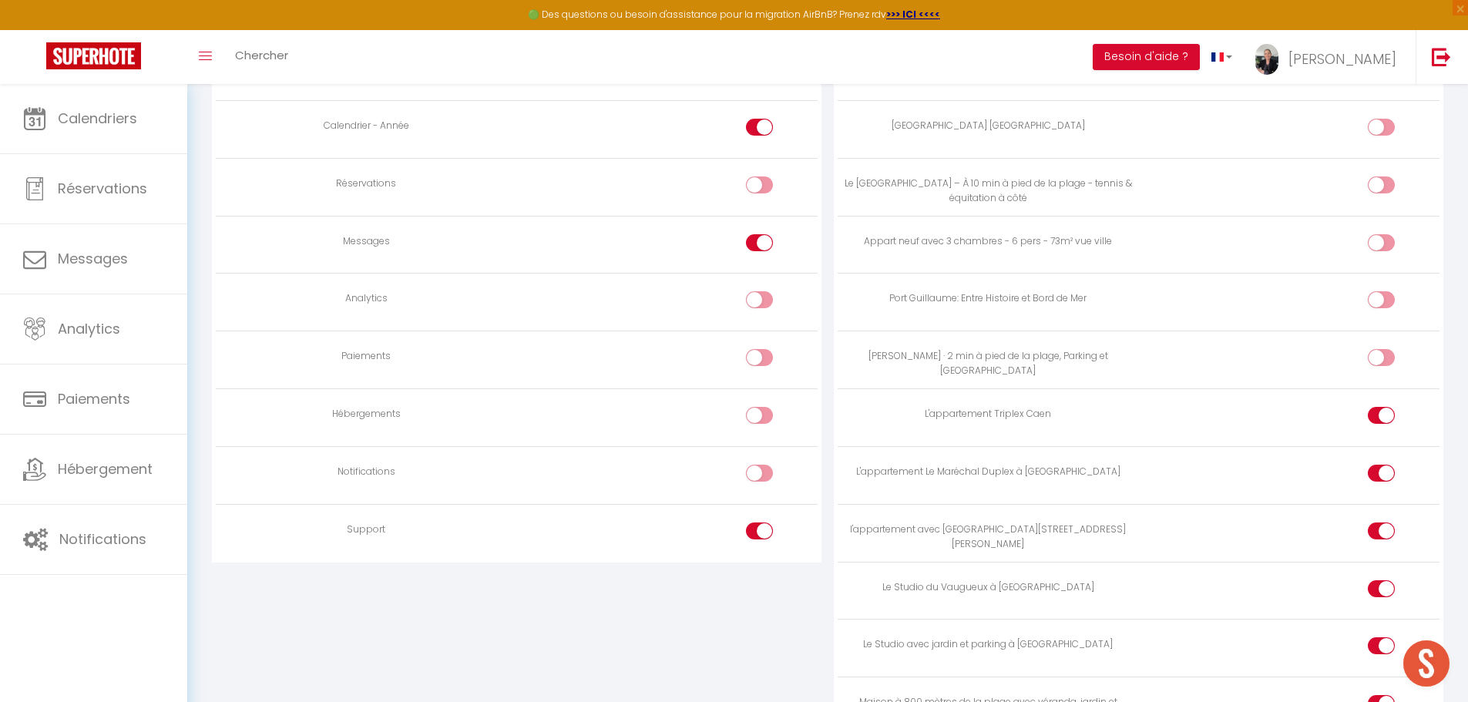
click at [757, 530] on div at bounding box center [759, 530] width 27 height 17
click at [759, 530] on input "checkbox" at bounding box center [772, 533] width 27 height 23
checkbox input "false"
click at [764, 476] on input "checkbox" at bounding box center [772, 476] width 27 height 23
checkbox input "true"
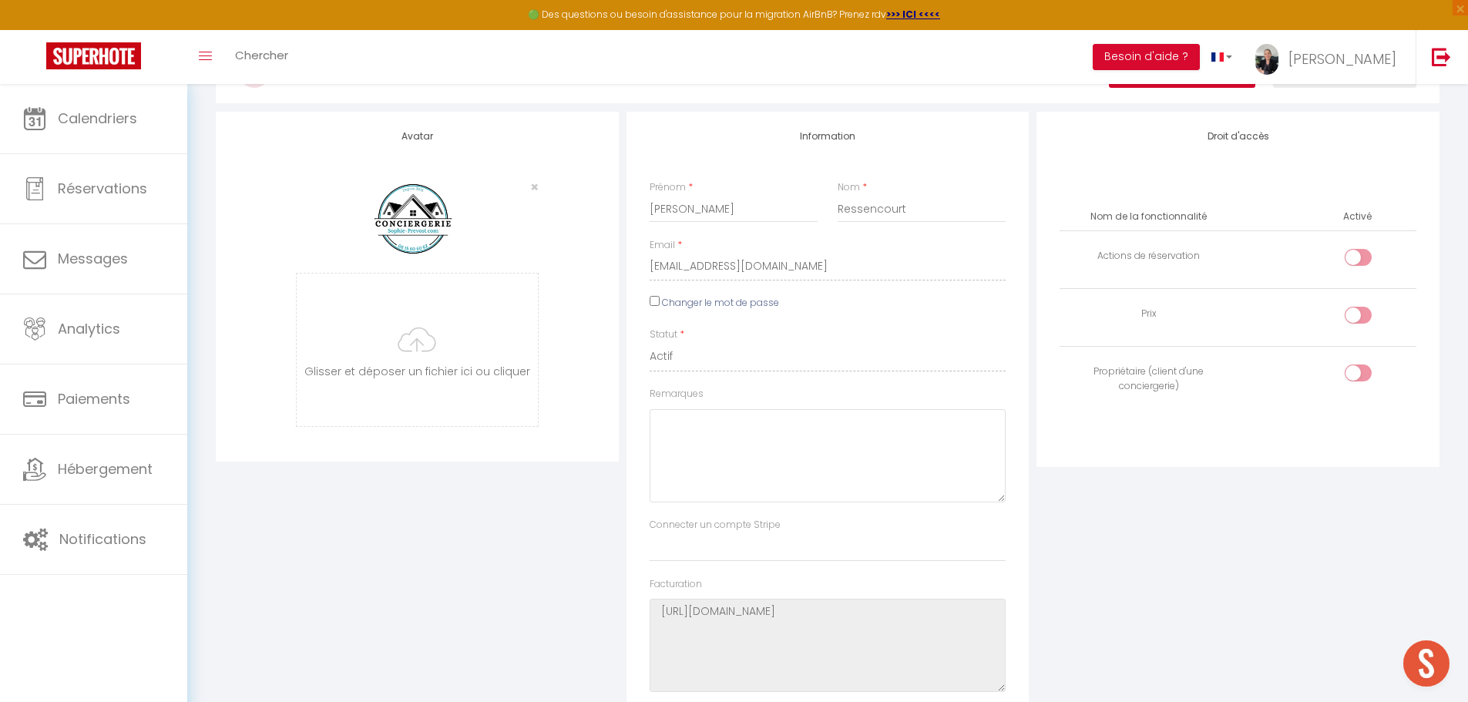
scroll to position [0, 0]
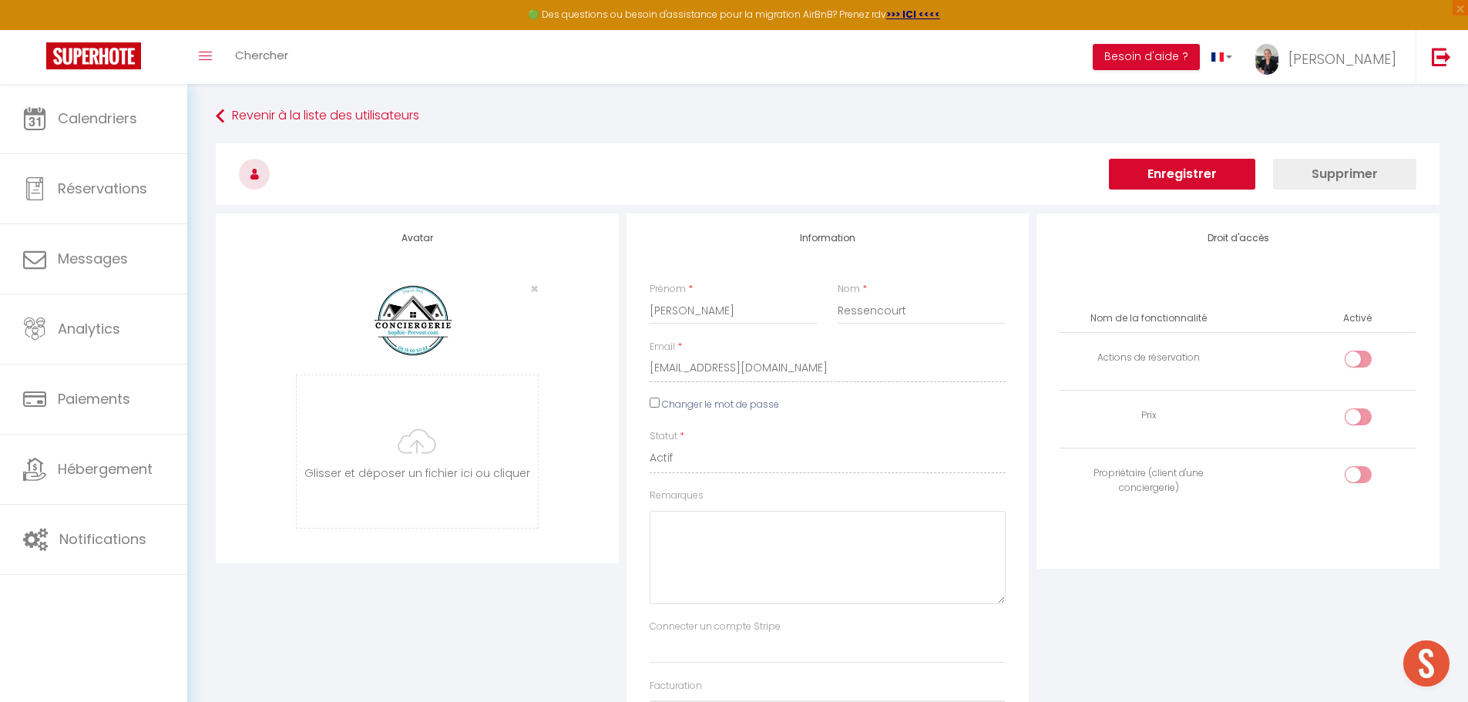
click at [1215, 175] on button "Enregistrer" at bounding box center [1182, 174] width 146 height 31
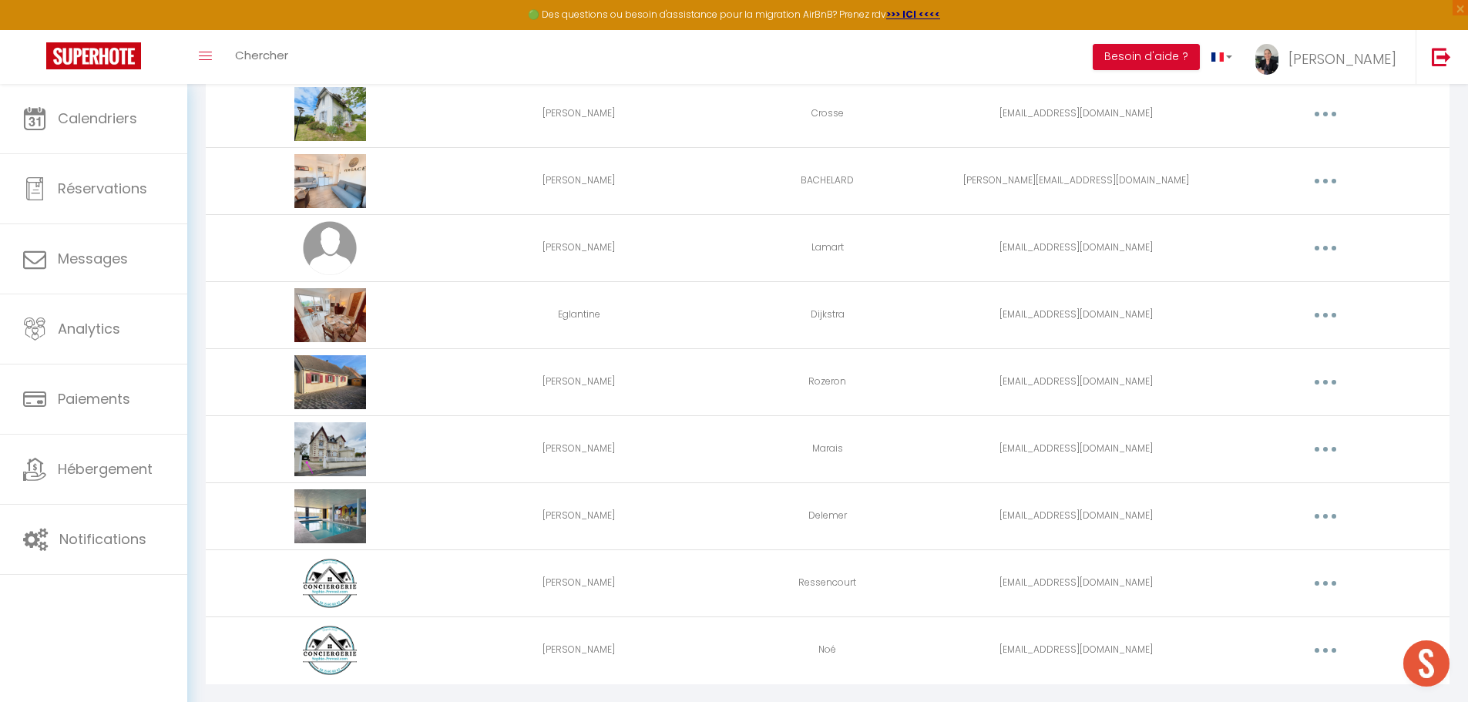
scroll to position [1974, 0]
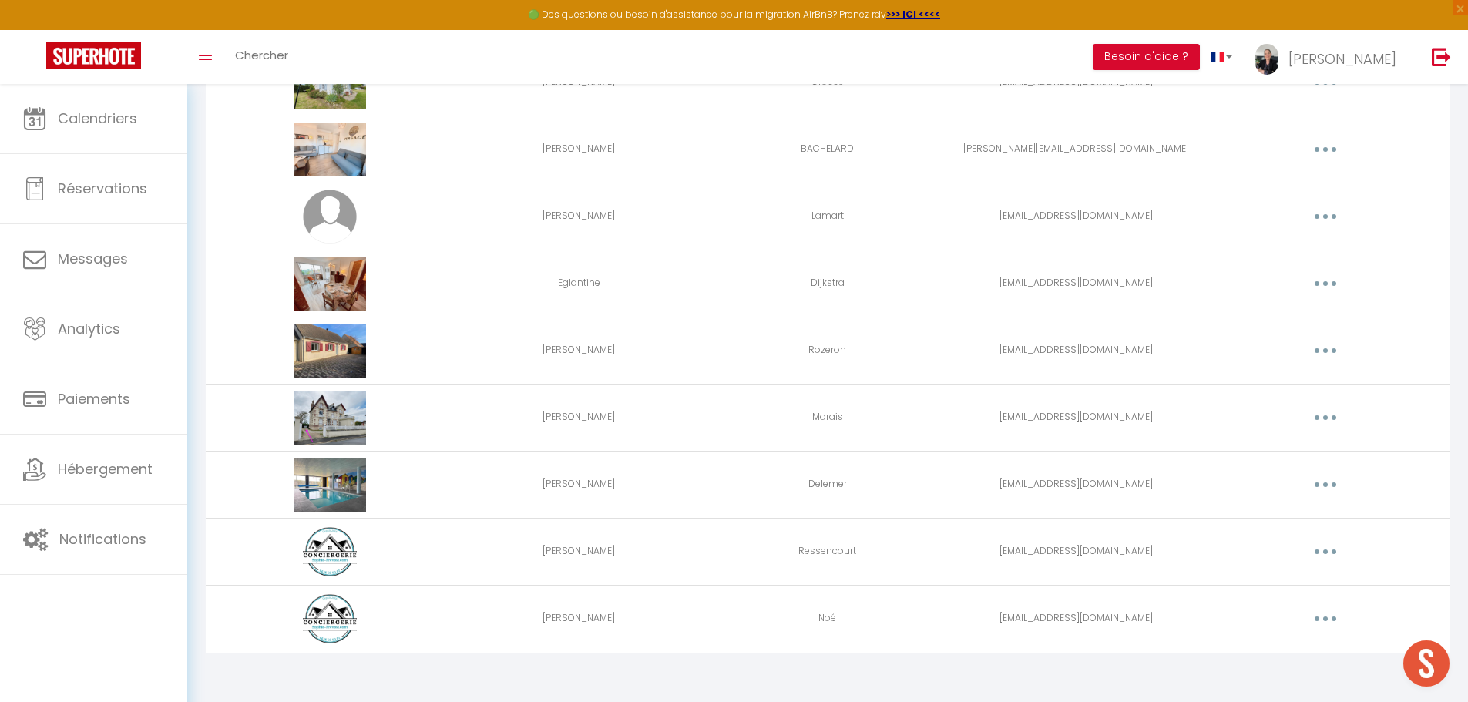
click at [1324, 549] on button "button" at bounding box center [1325, 551] width 43 height 25
click at [1264, 586] on link "Editer" at bounding box center [1285, 587] width 114 height 26
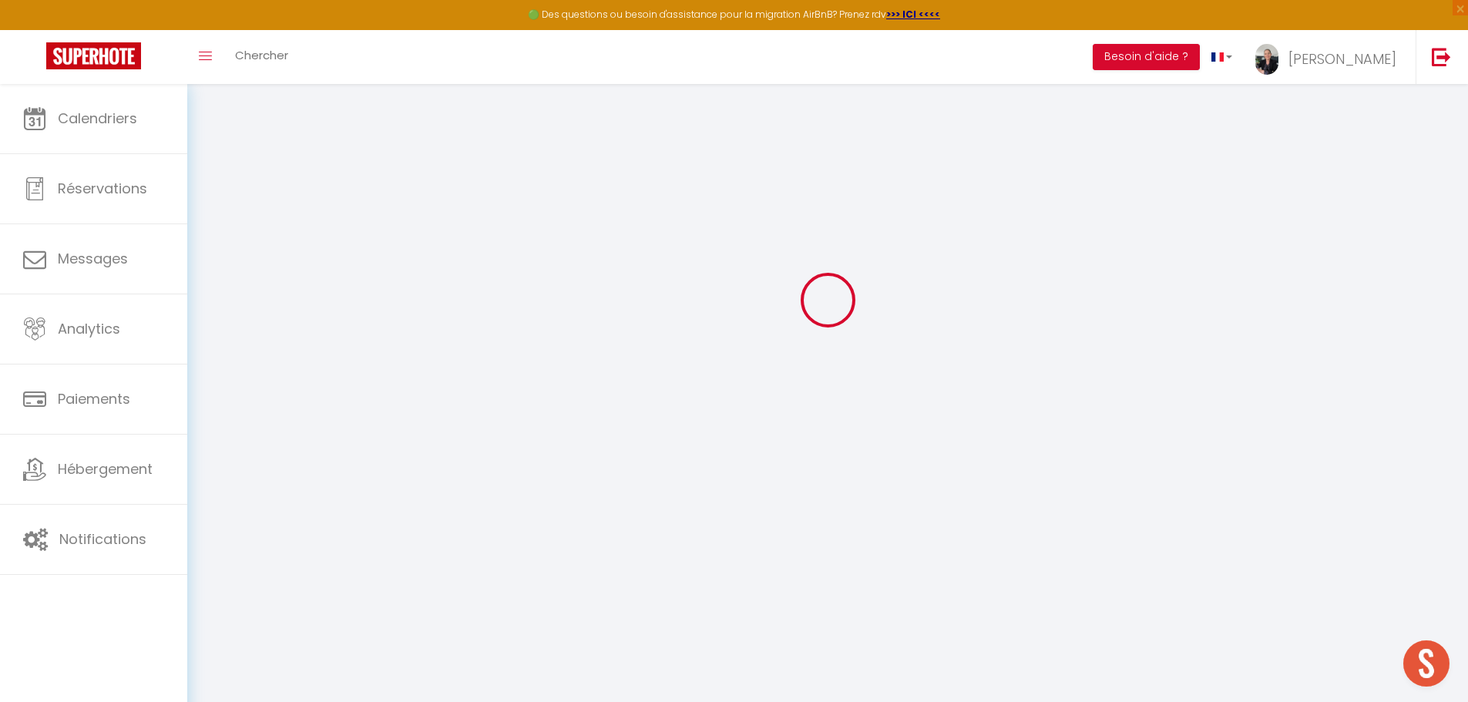
type input "Corinne"
type input "Ressencourt"
type input "ressencourtcorinne@gmail.com"
type textarea "https://app.superhote.com/#/connect/2jpP9jEUFH"
checkbox input "false"
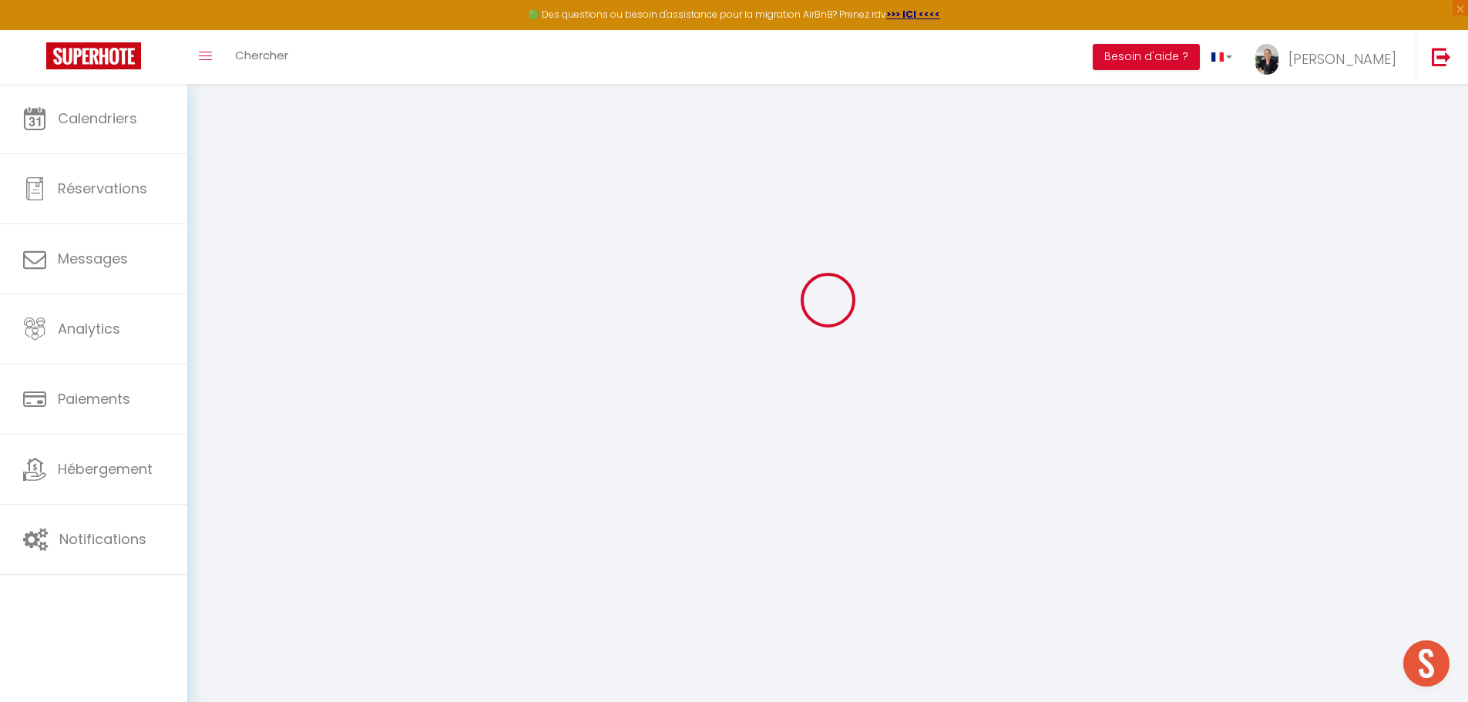
checkbox input "false"
checkbox input "true"
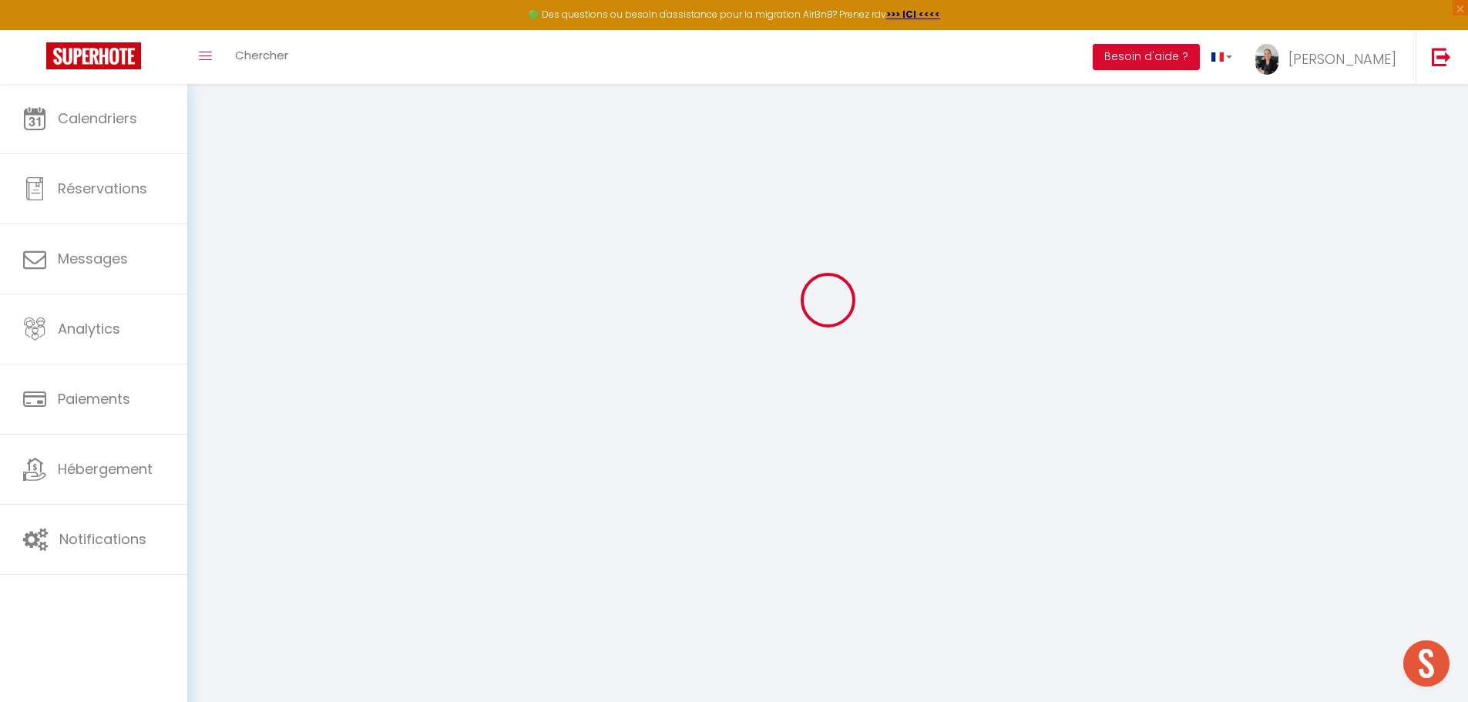
checkbox input "true"
checkbox input "false"
checkbox input "true"
checkbox input "false"
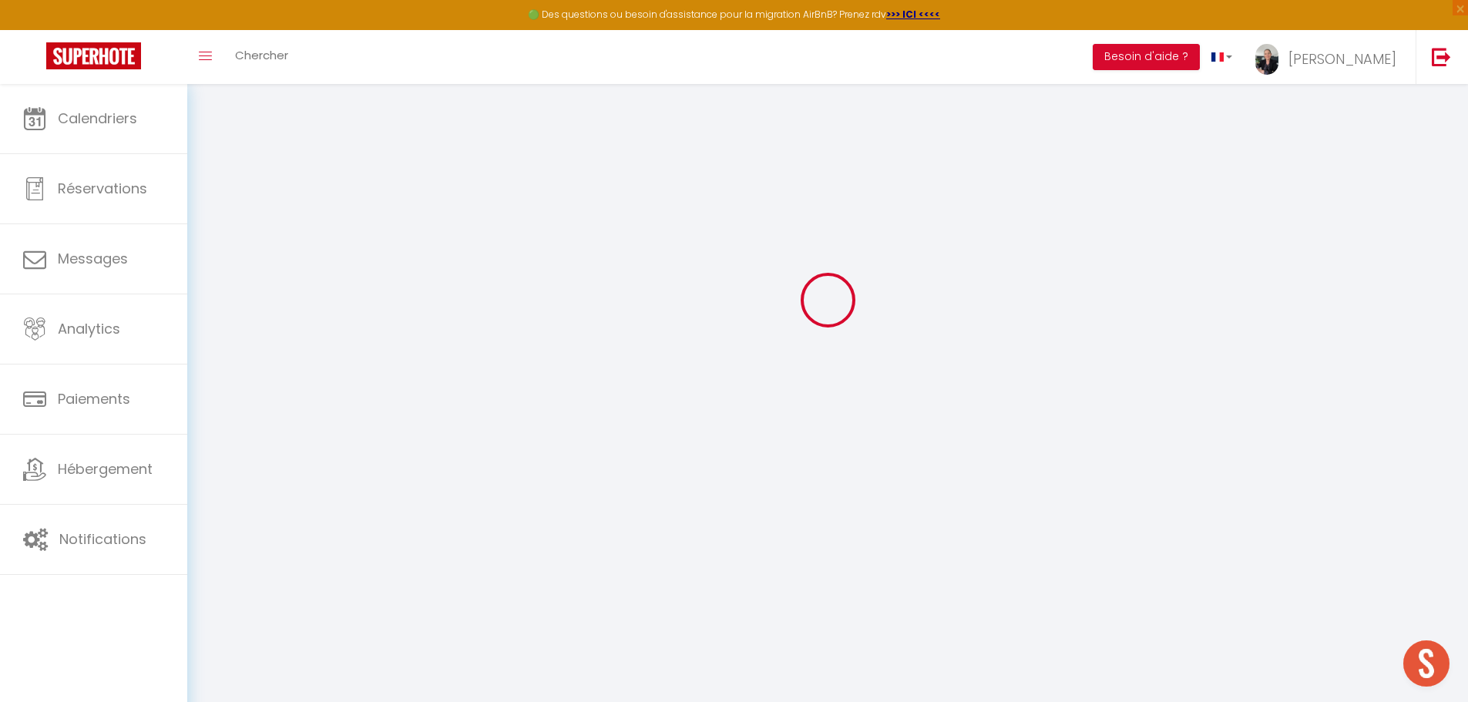
checkbox input "false"
checkbox input "true"
checkbox input "false"
select select
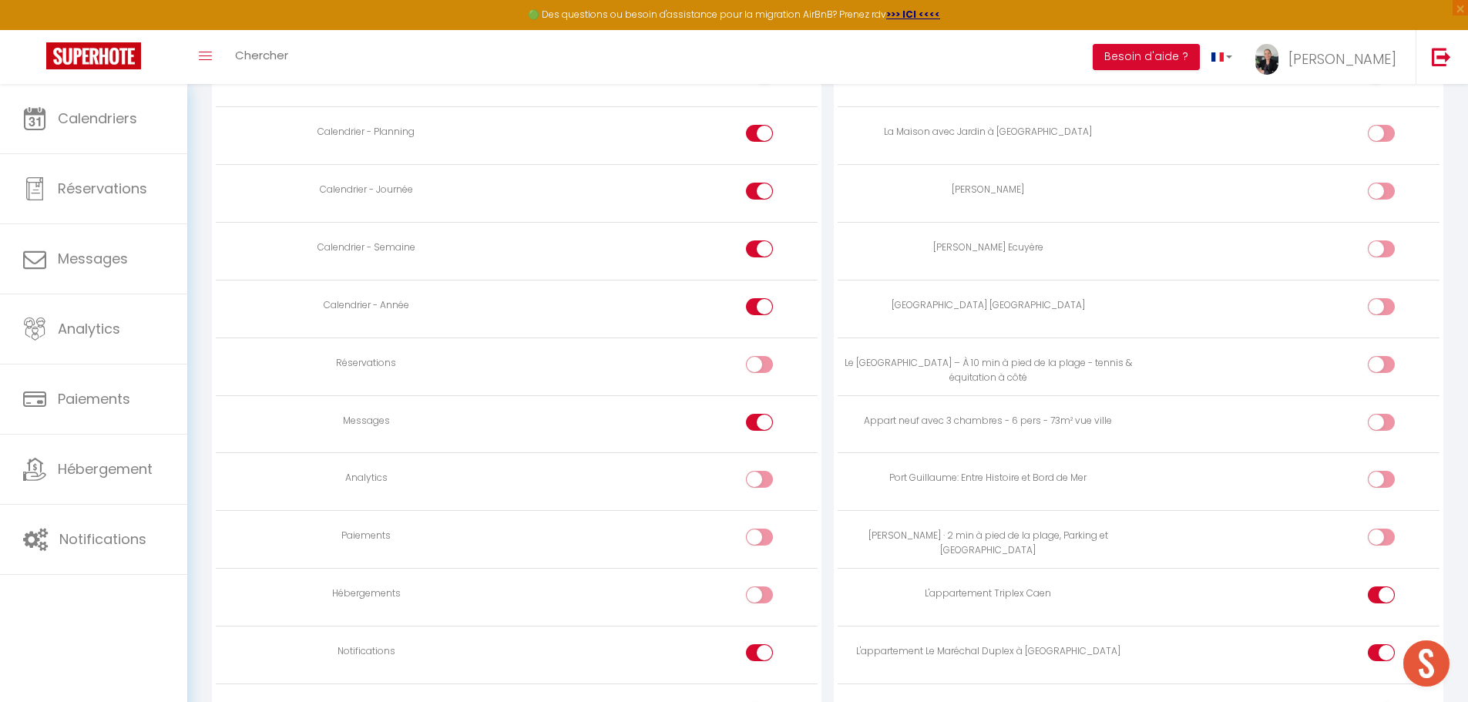
scroll to position [1113, 0]
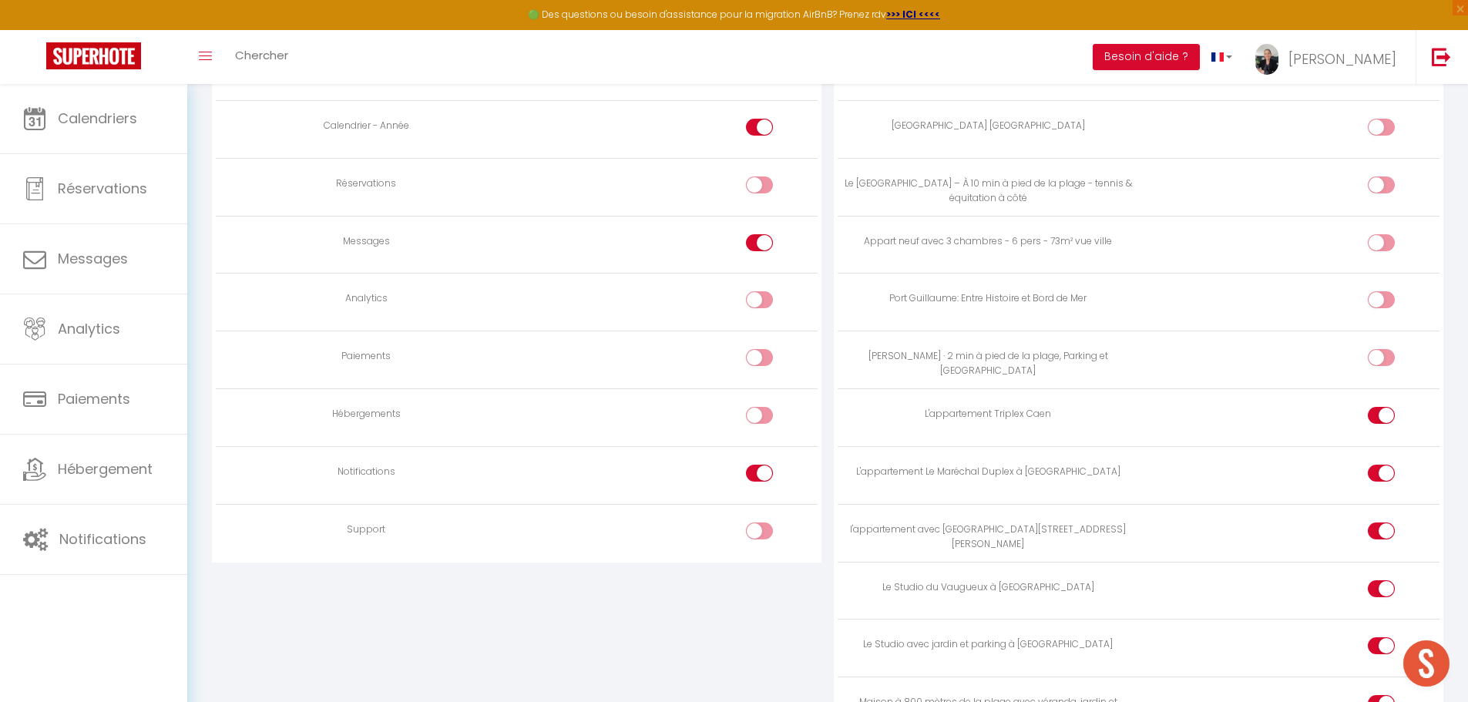
click at [755, 475] on div at bounding box center [759, 473] width 27 height 17
click at [759, 475] on input "checkbox" at bounding box center [772, 476] width 27 height 23
checkbox input "false"
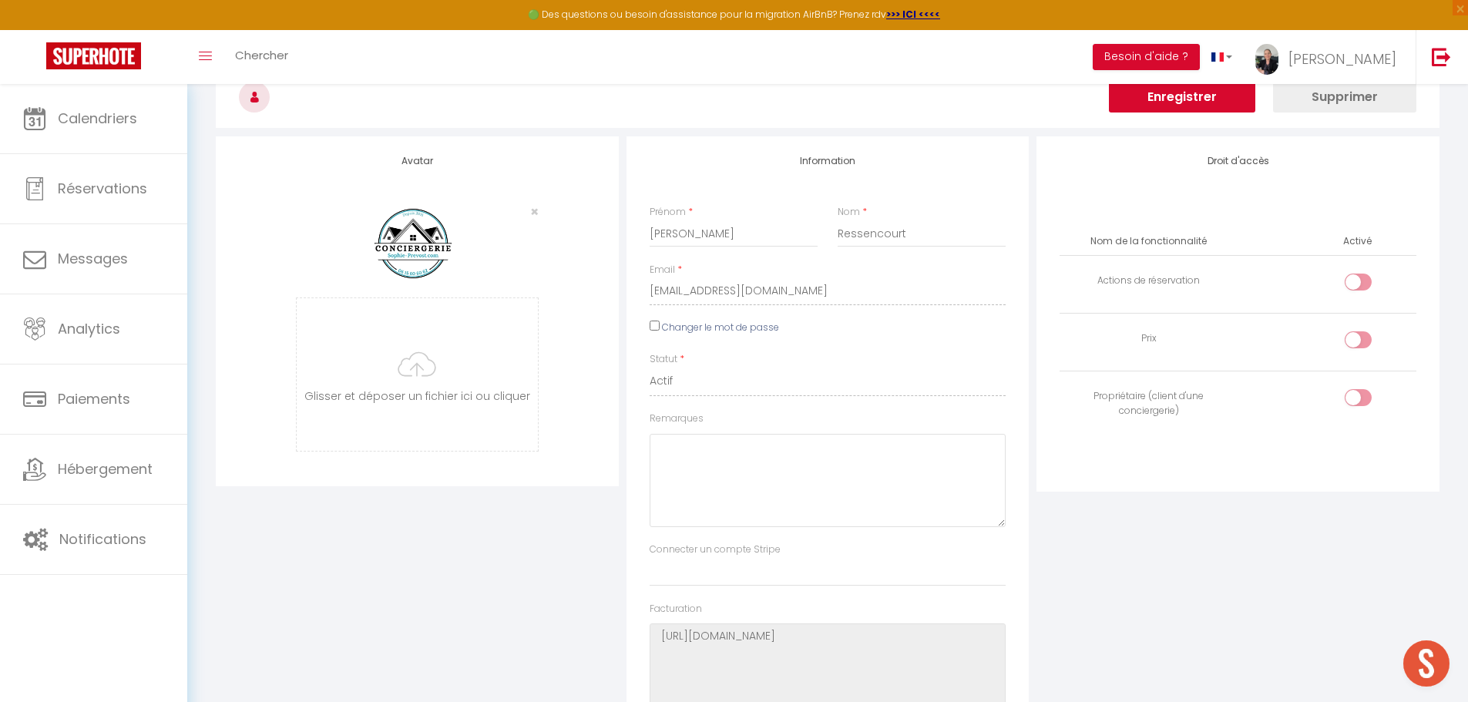
scroll to position [0, 0]
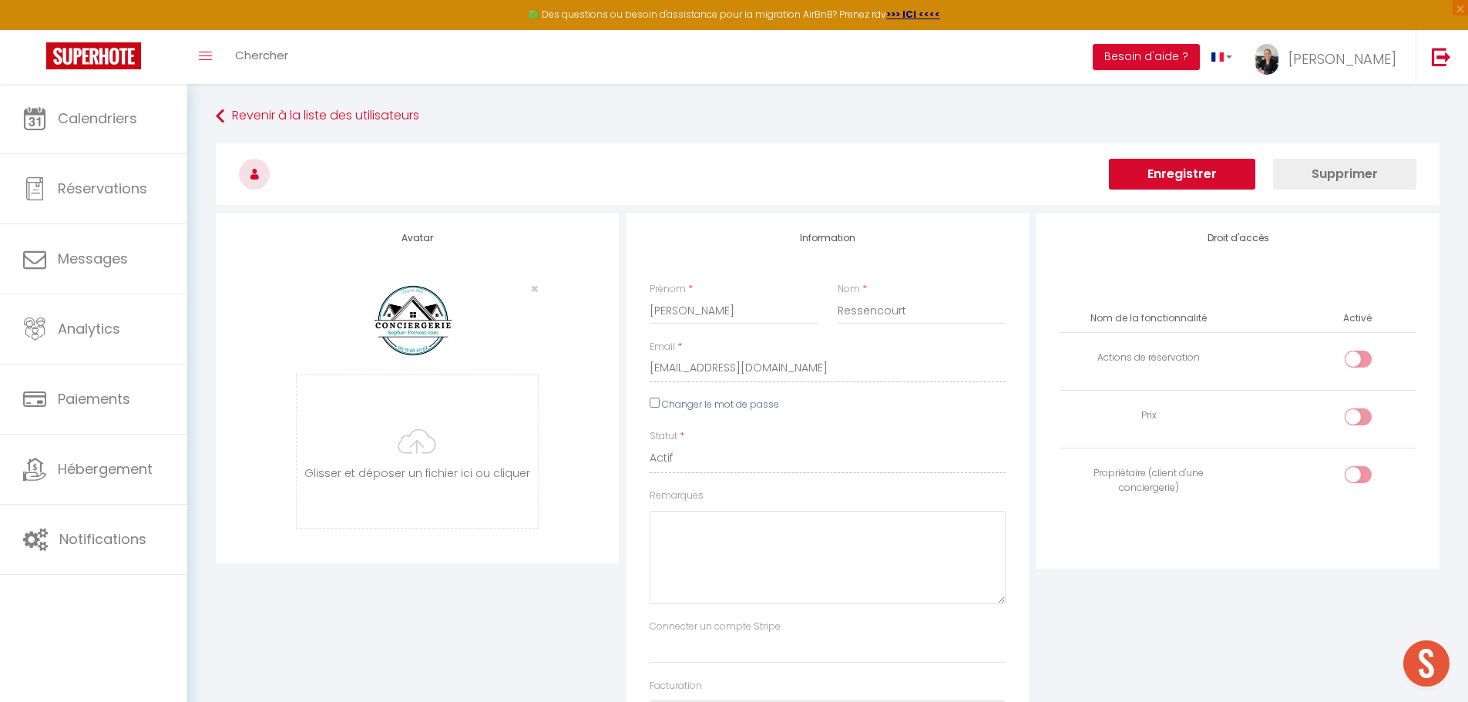
click at [1193, 176] on button "Enregistrer" at bounding box center [1182, 174] width 146 height 31
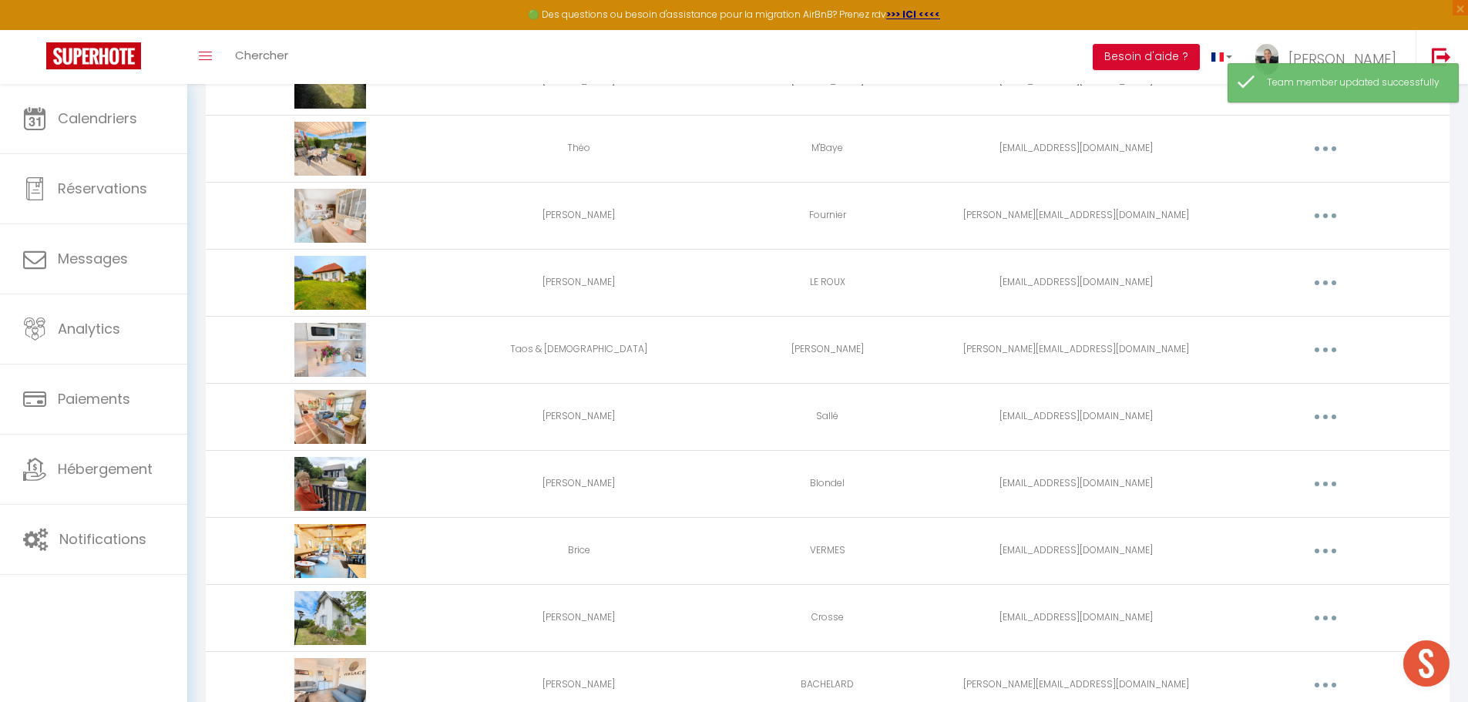
scroll to position [1974, 0]
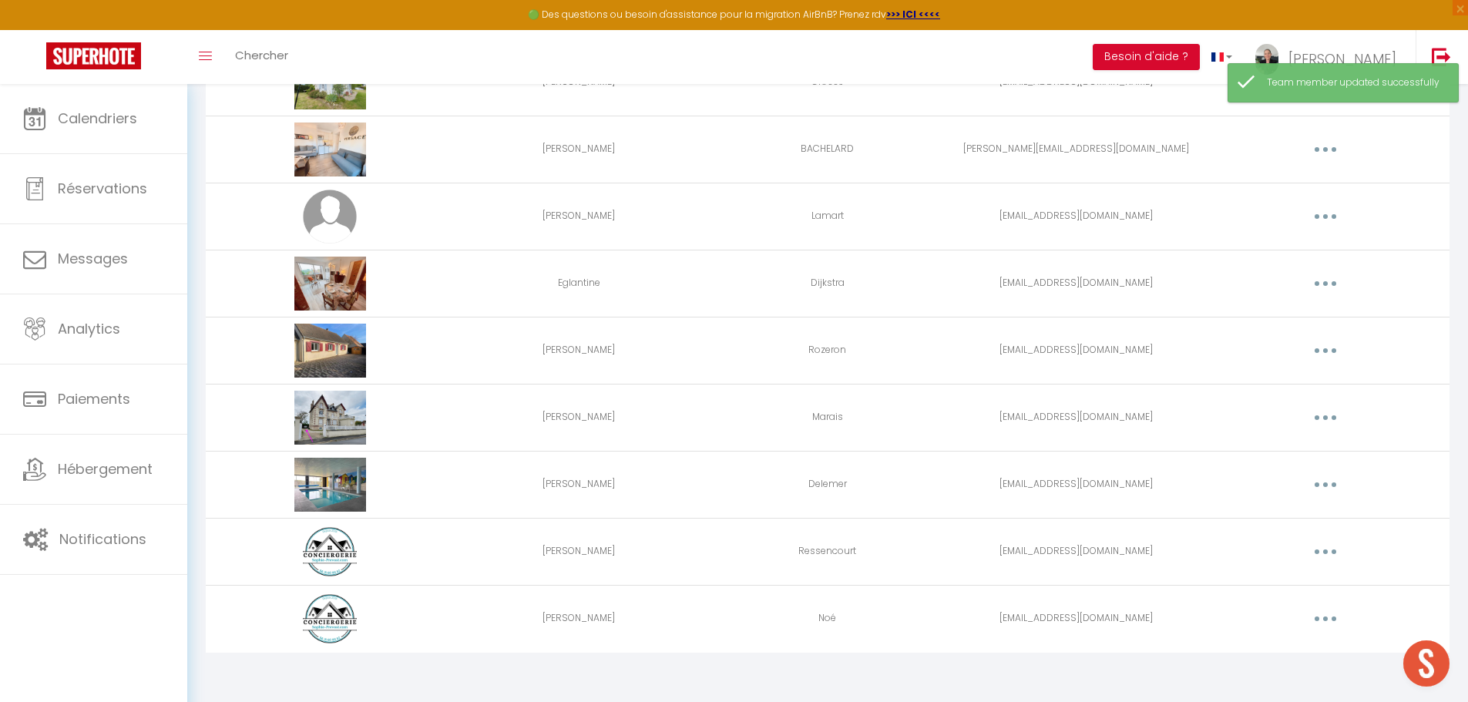
click at [1318, 554] on button "button" at bounding box center [1325, 551] width 43 height 25
click at [1269, 586] on link "Editer" at bounding box center [1285, 587] width 114 height 26
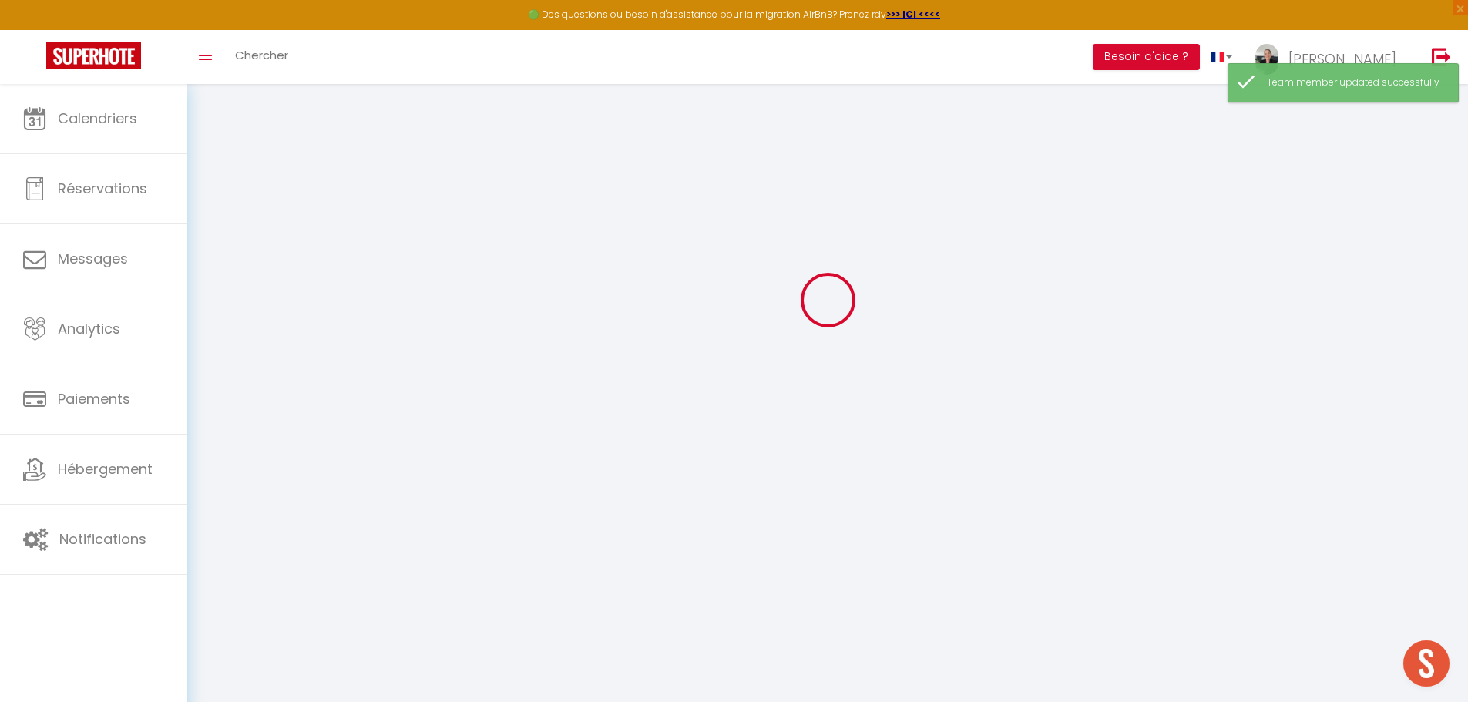
type input "Corinne"
type input "Ressencourt"
type input "ressencourtcorinne@gmail.com"
type textarea "https://app.superhote.com/#/connect/2jpP9jEUFH"
checkbox input "false"
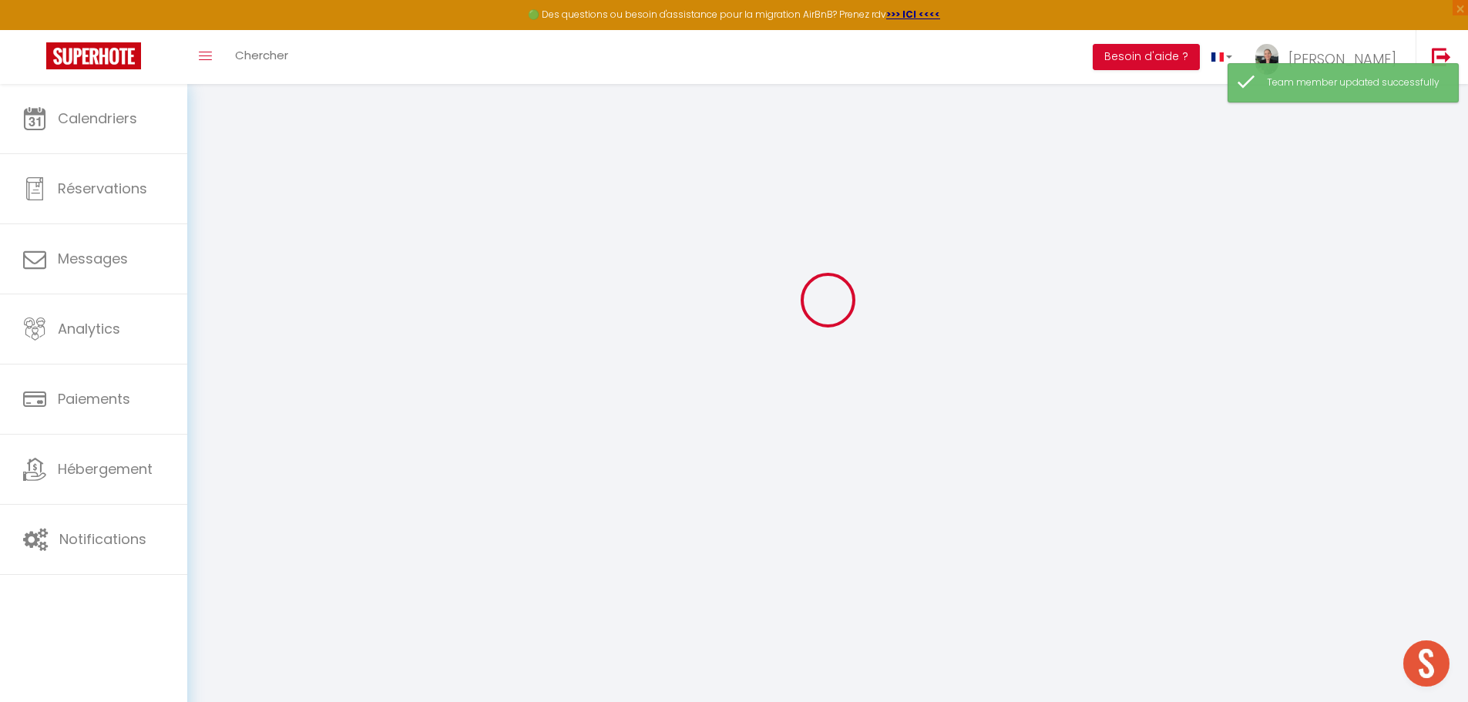
checkbox input "false"
checkbox input "true"
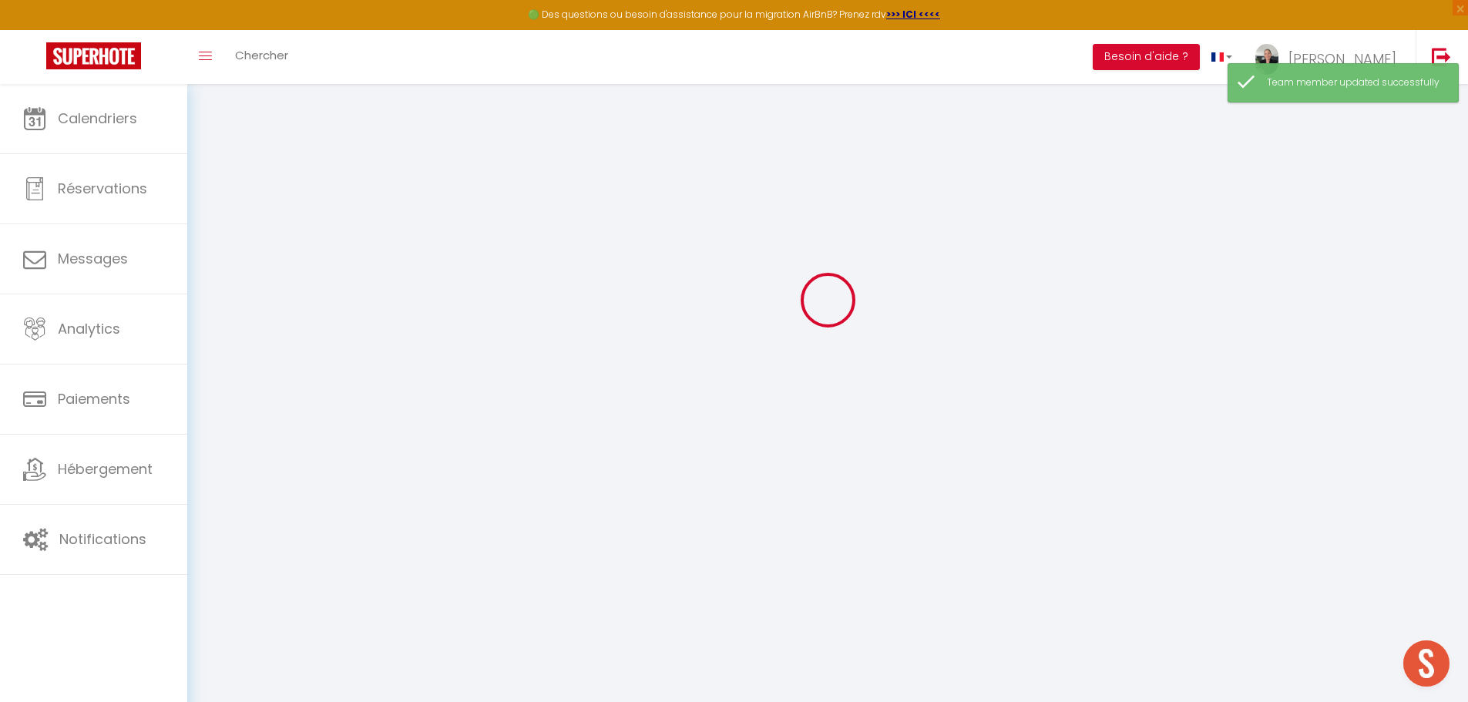
checkbox input "true"
checkbox input "false"
checkbox input "true"
checkbox input "false"
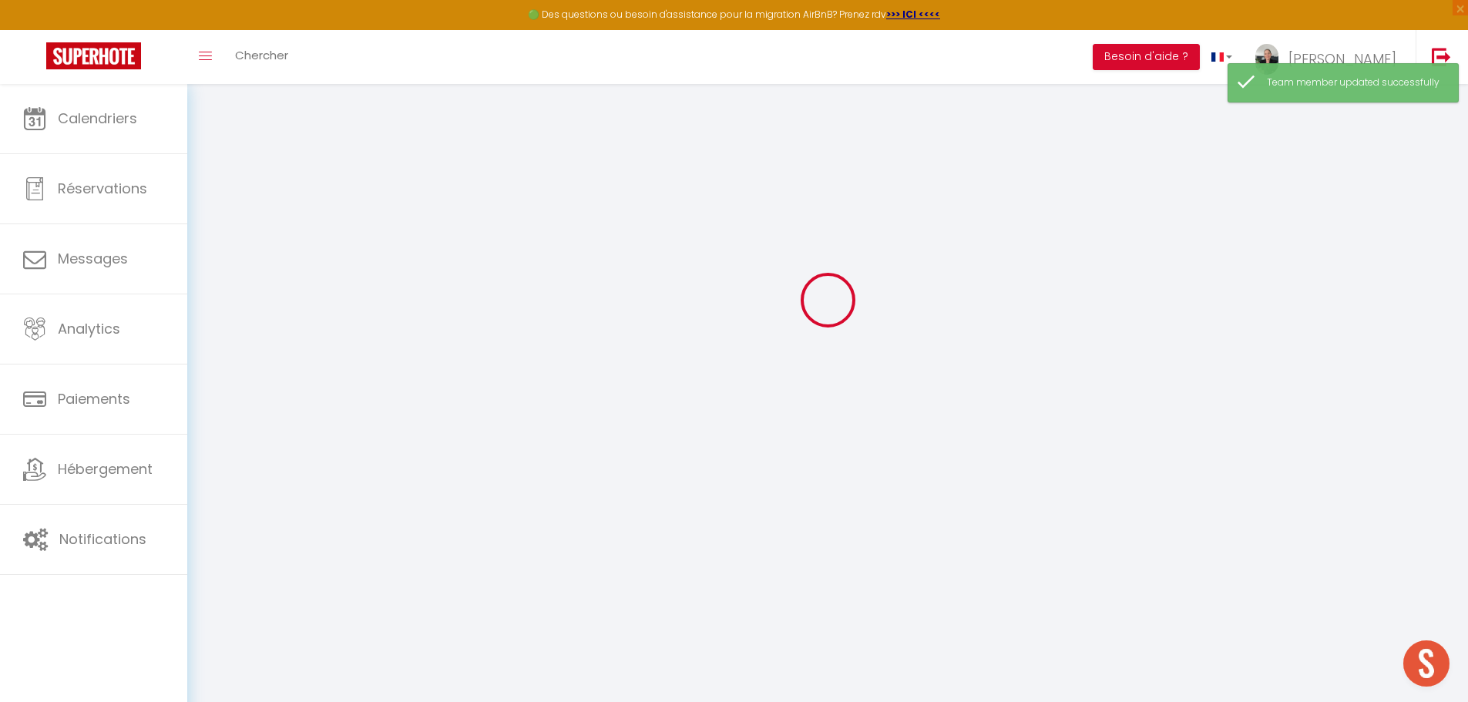
checkbox input "false"
select select
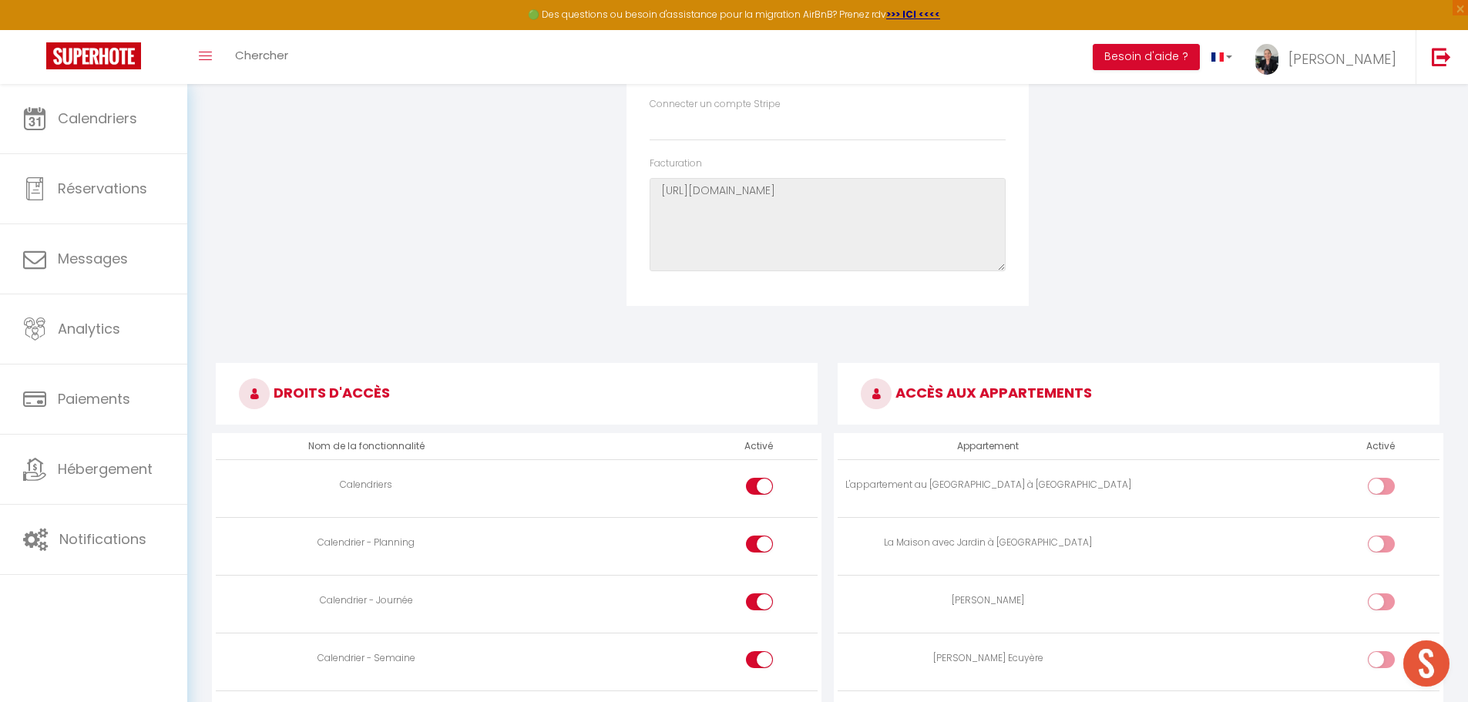
scroll to position [0, 0]
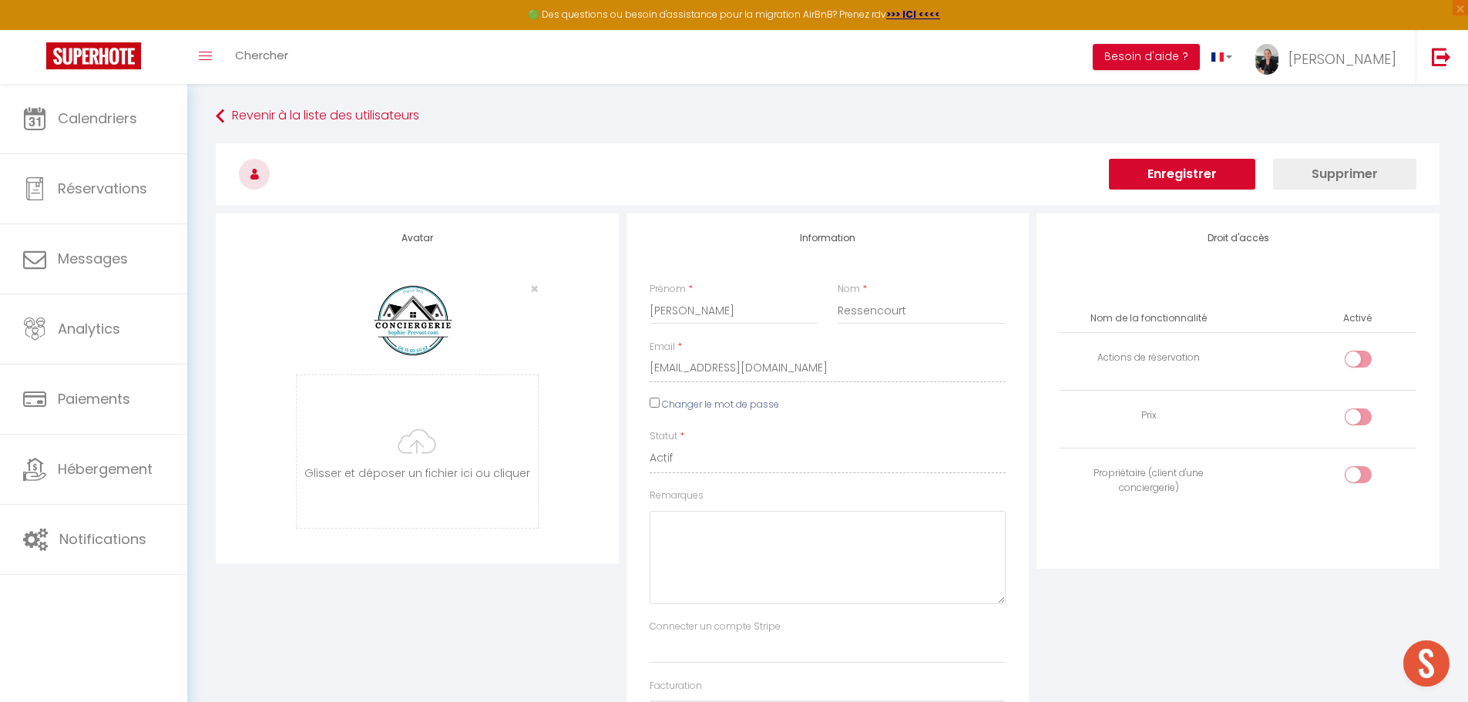
click at [1202, 178] on button "Enregistrer" at bounding box center [1182, 174] width 146 height 31
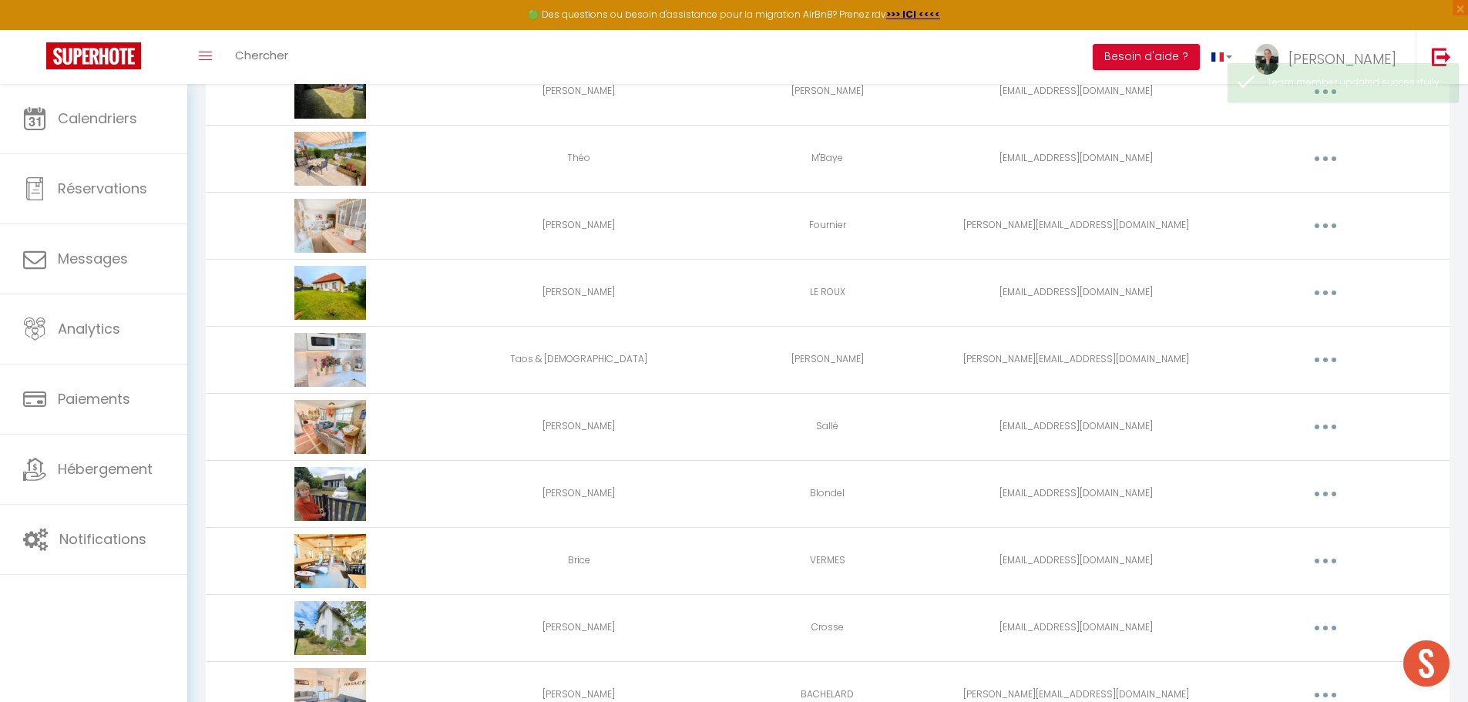
scroll to position [1974, 0]
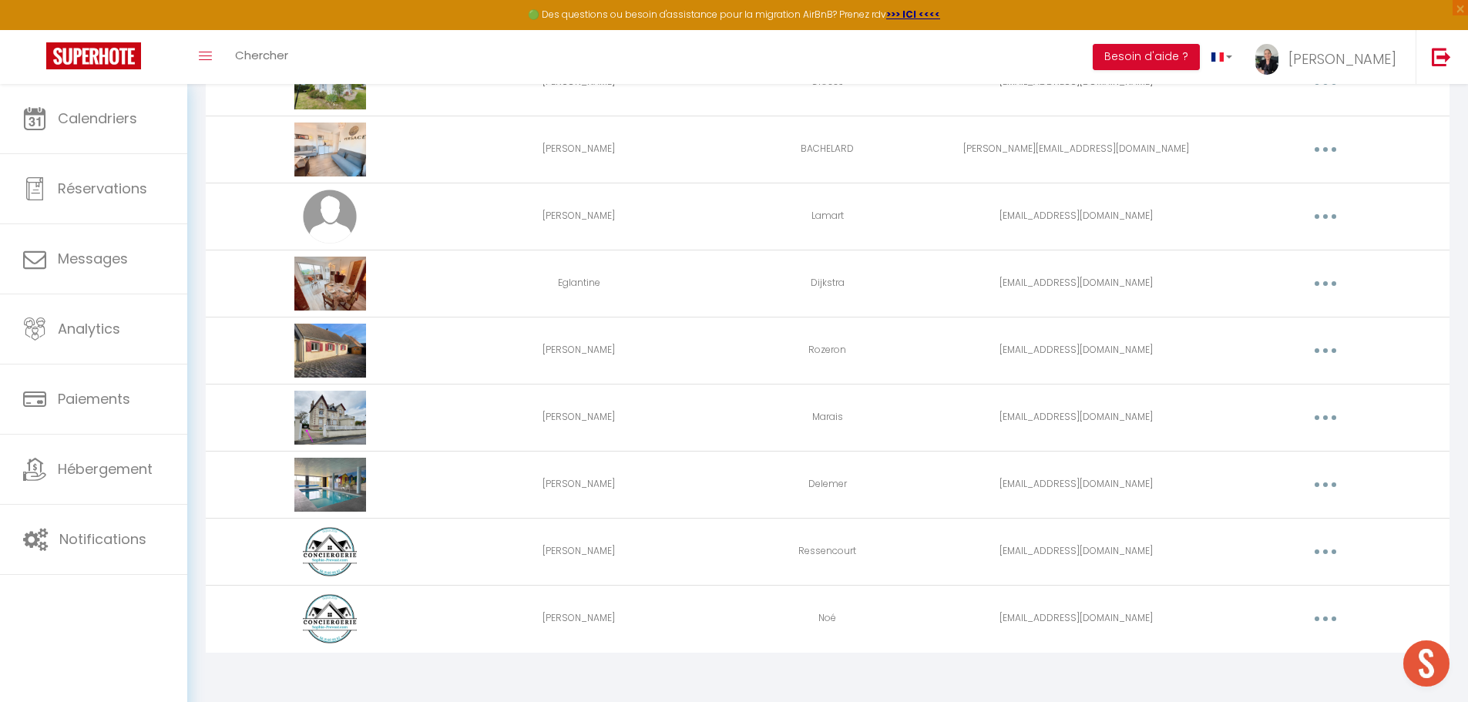
click at [1321, 619] on button "button" at bounding box center [1325, 618] width 43 height 25
click at [1271, 656] on link "Editer" at bounding box center [1285, 654] width 114 height 26
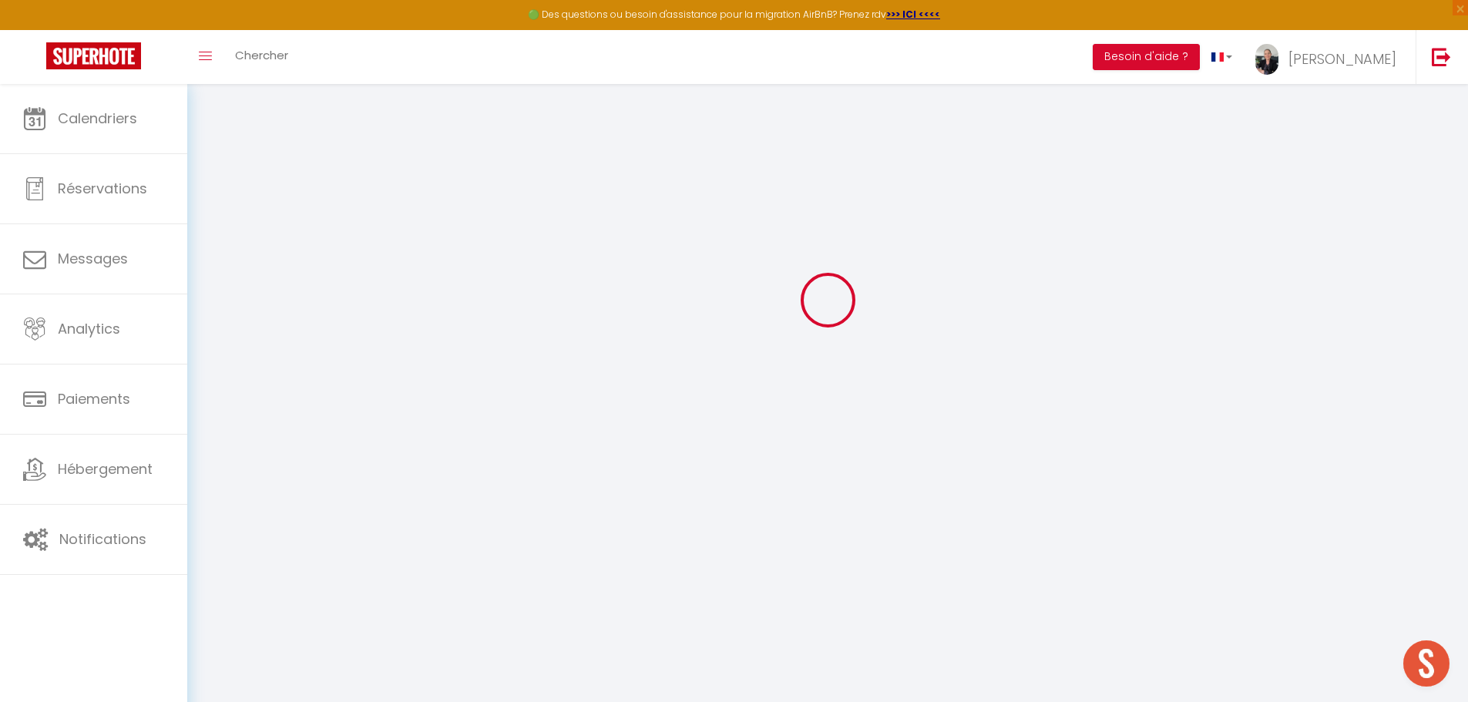
type input "Christelle"
type input "Noé"
type input "noluswann@icloud.com"
type textarea "https://app.superhote.com/#/connect/QajV7iifmR"
checkbox input "false"
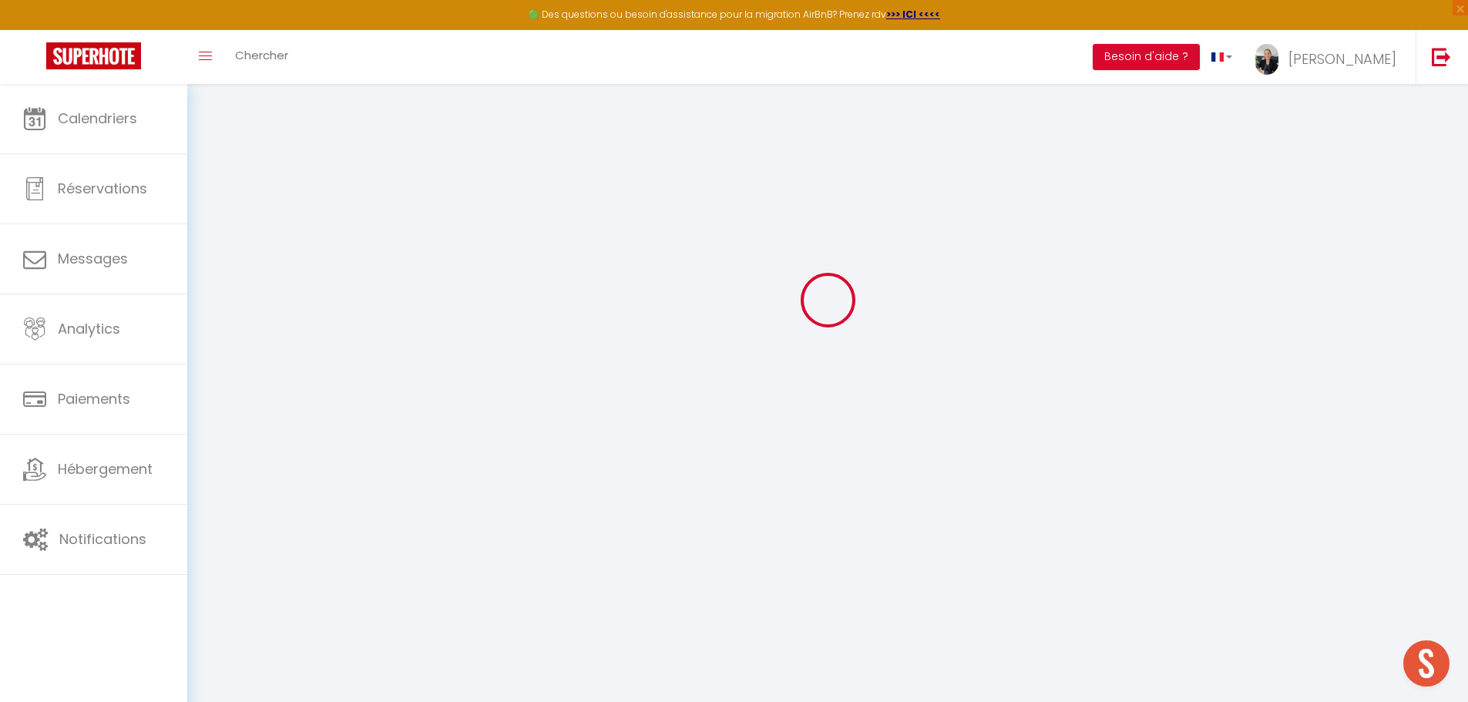
checkbox input "false"
checkbox input "true"
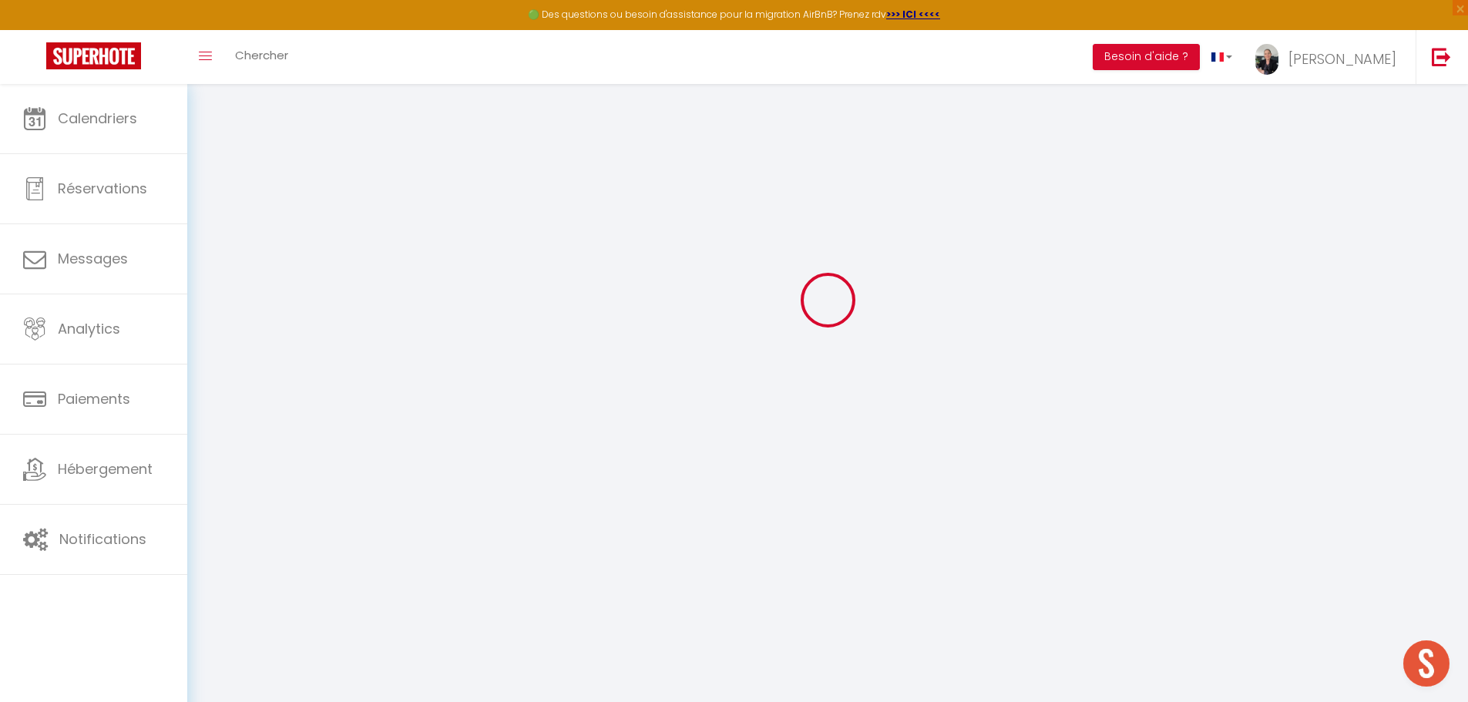
checkbox input "true"
checkbox input "false"
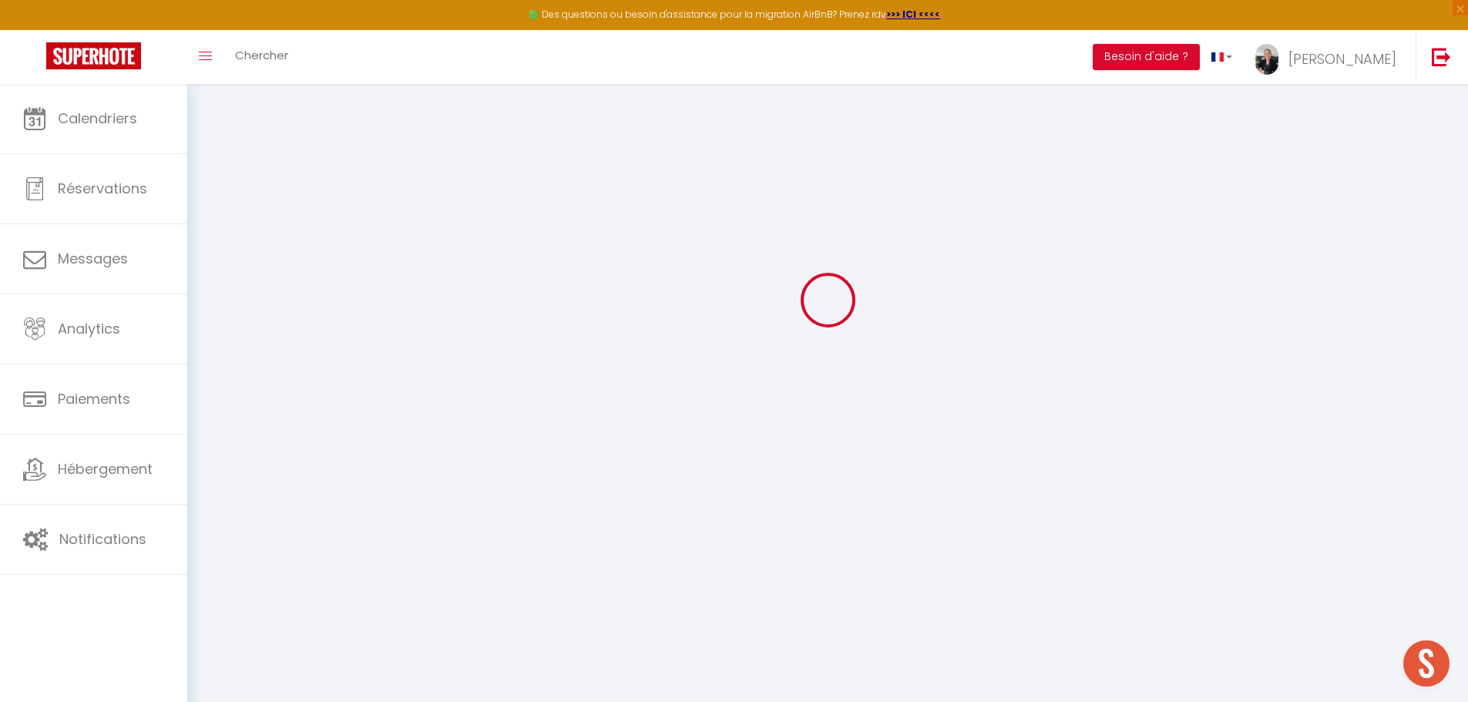
checkbox input "false"
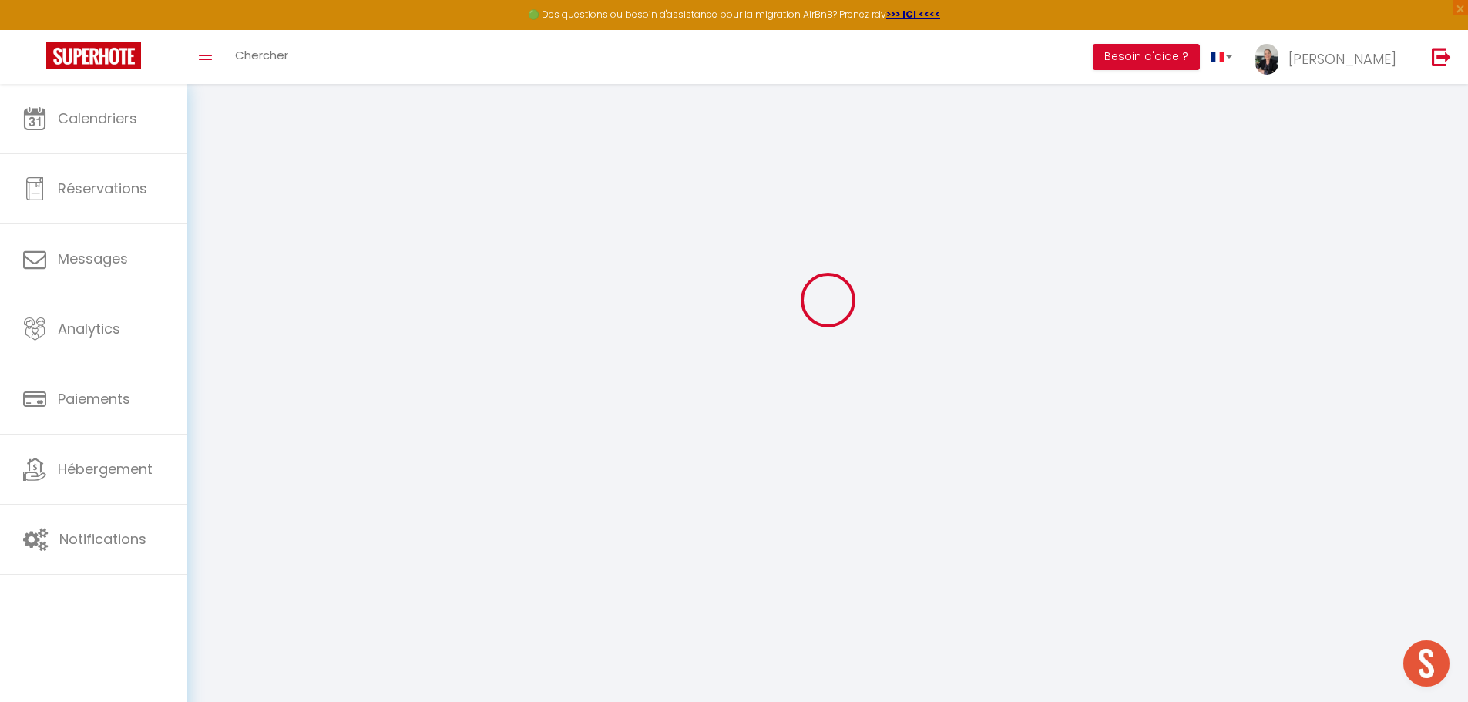
select select
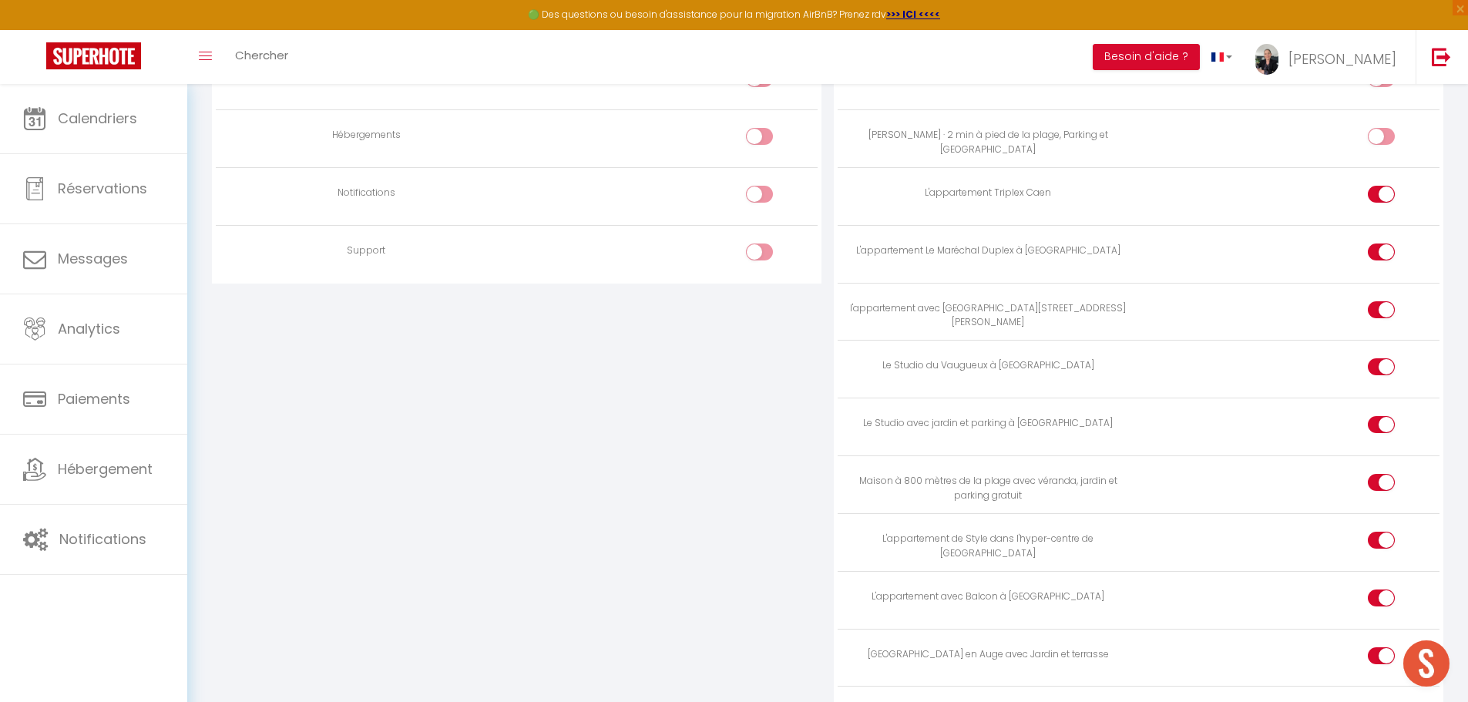
scroll to position [933, 0]
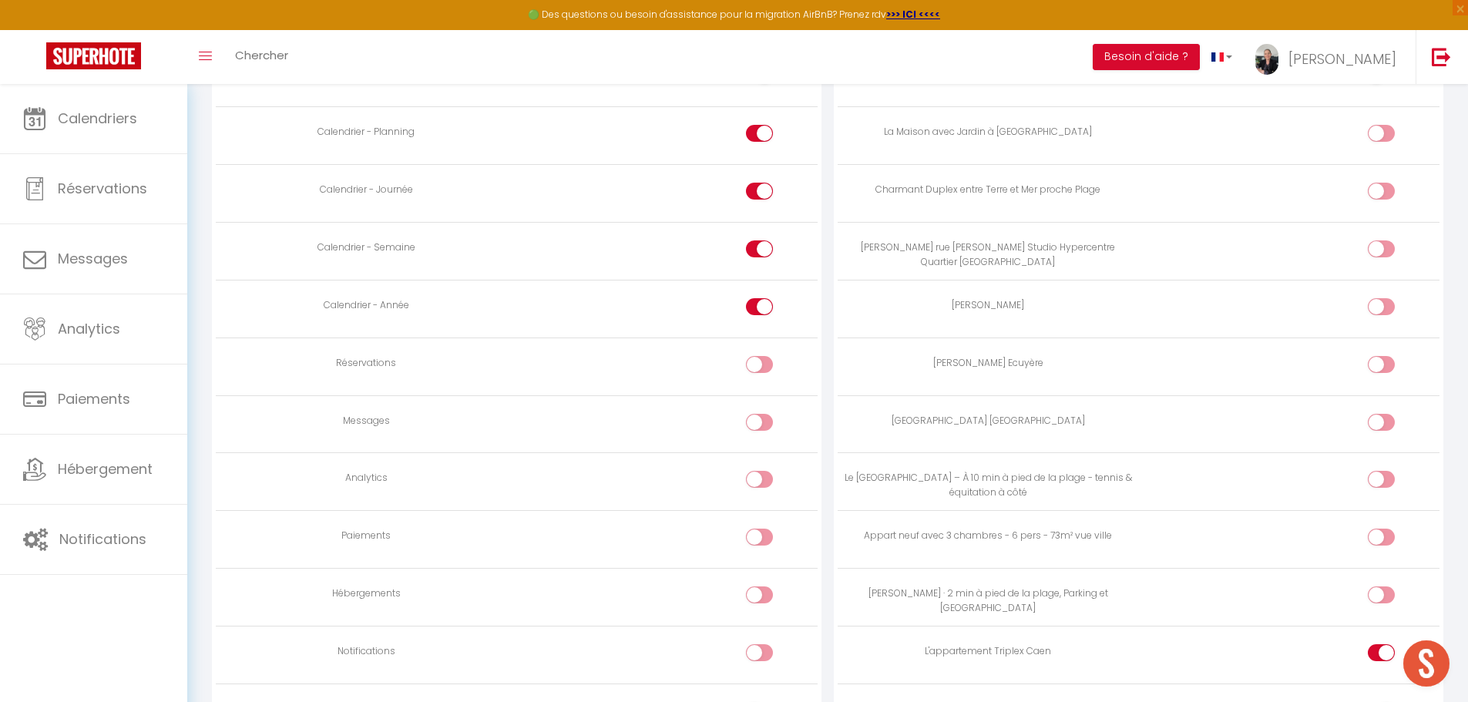
click at [760, 427] on input "checkbox" at bounding box center [772, 425] width 27 height 23
checkbox input "true"
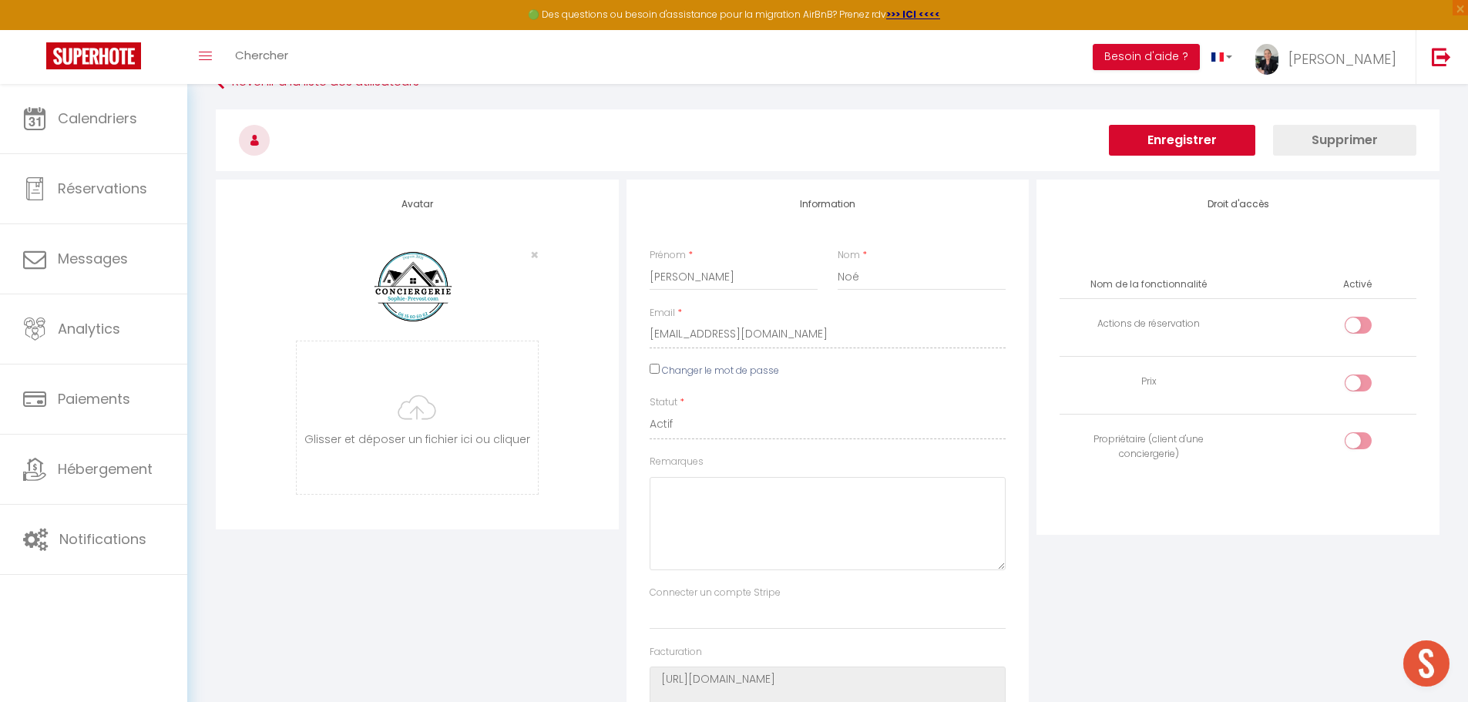
scroll to position [0, 0]
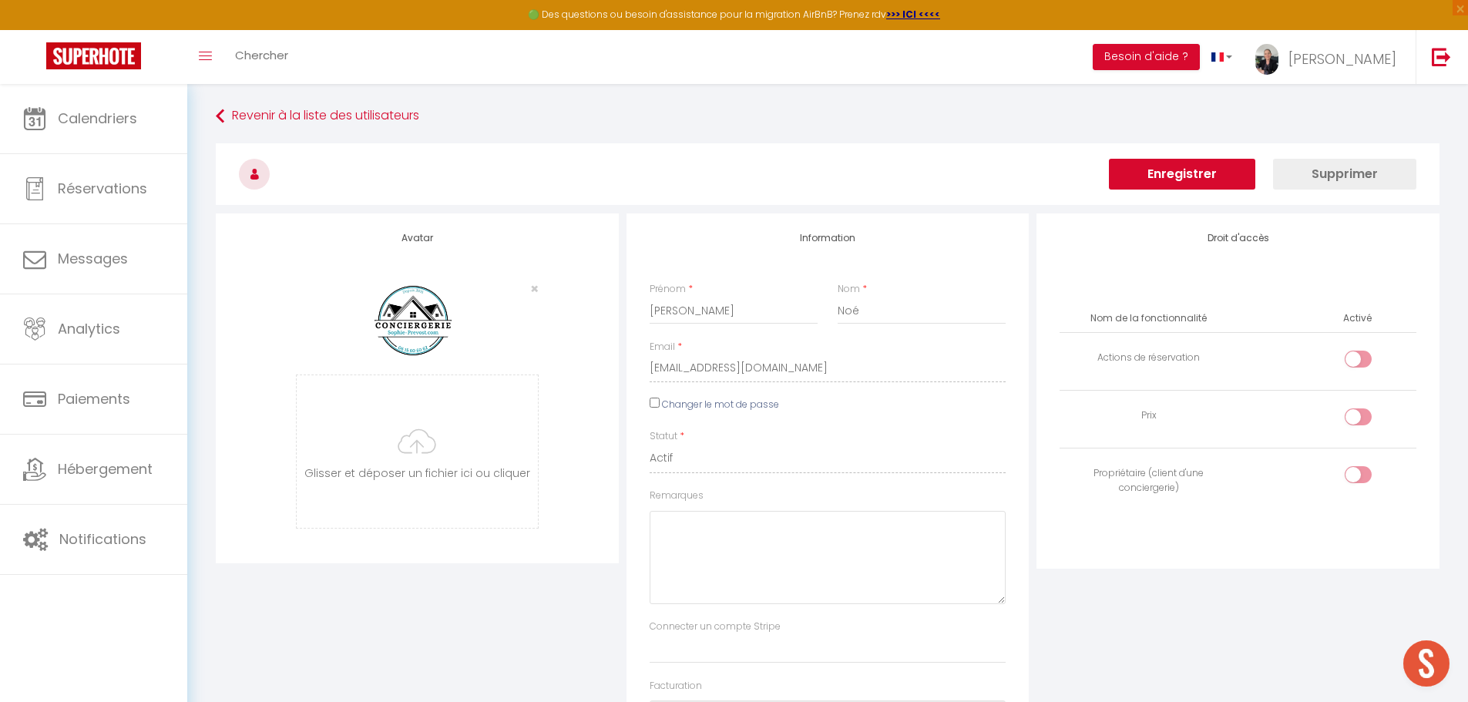
click at [1204, 180] on button "Enregistrer" at bounding box center [1182, 174] width 146 height 31
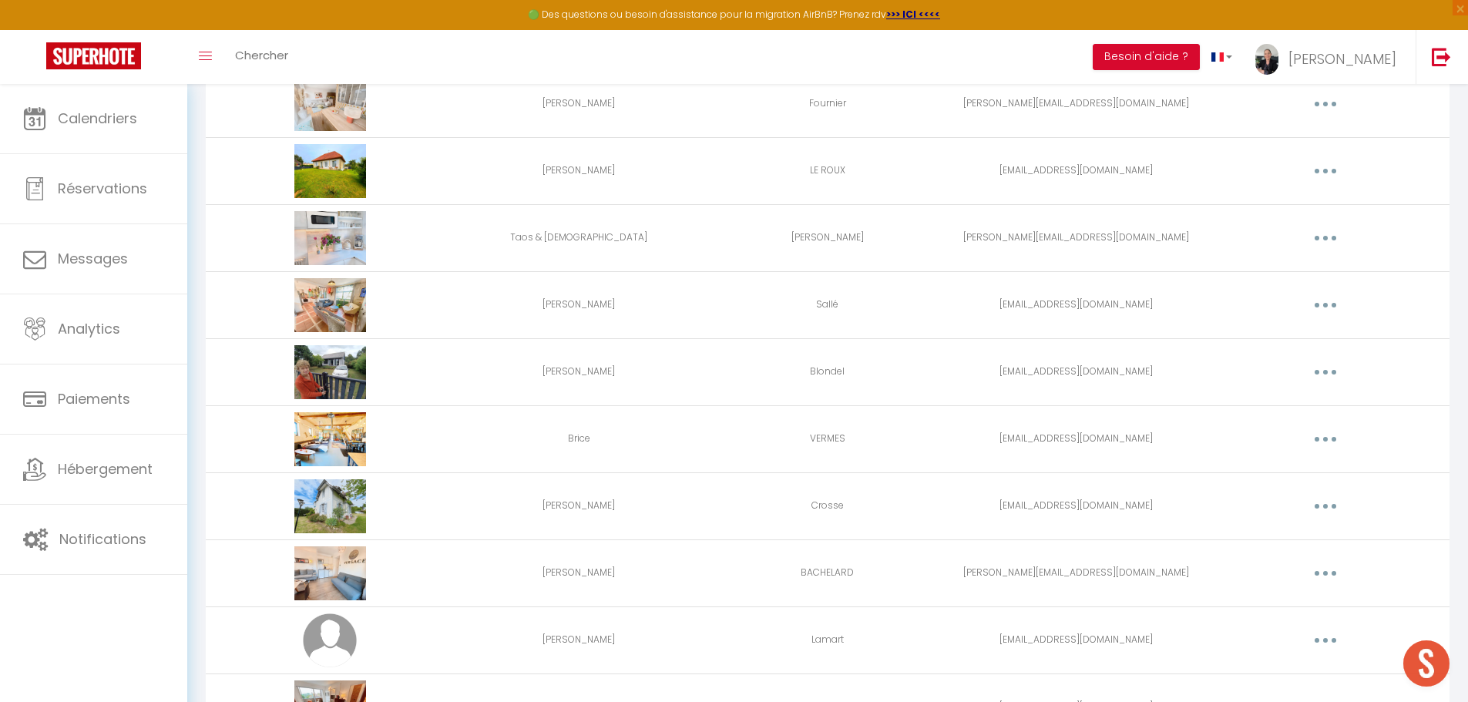
scroll to position [1974, 0]
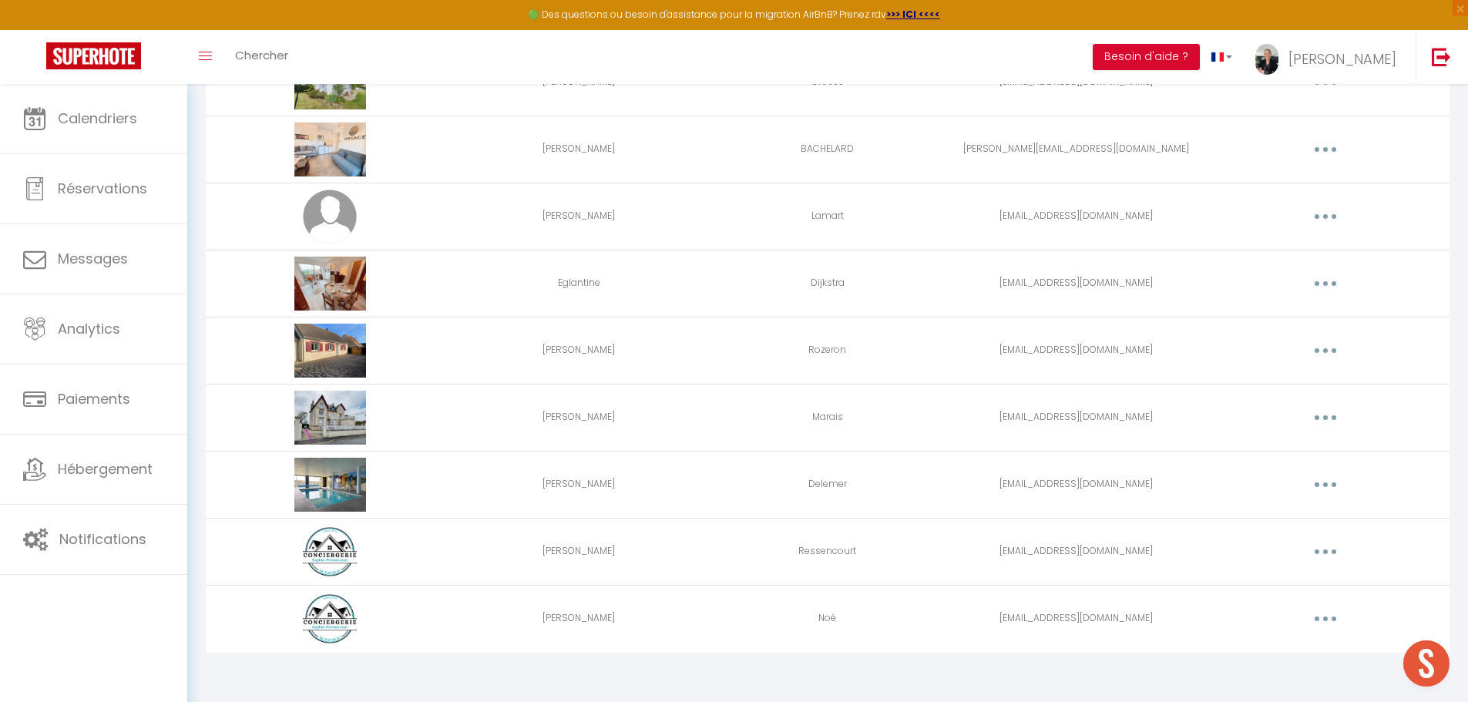
click at [1322, 549] on button "button" at bounding box center [1325, 551] width 43 height 25
click at [1264, 586] on link "Editer" at bounding box center [1285, 587] width 114 height 26
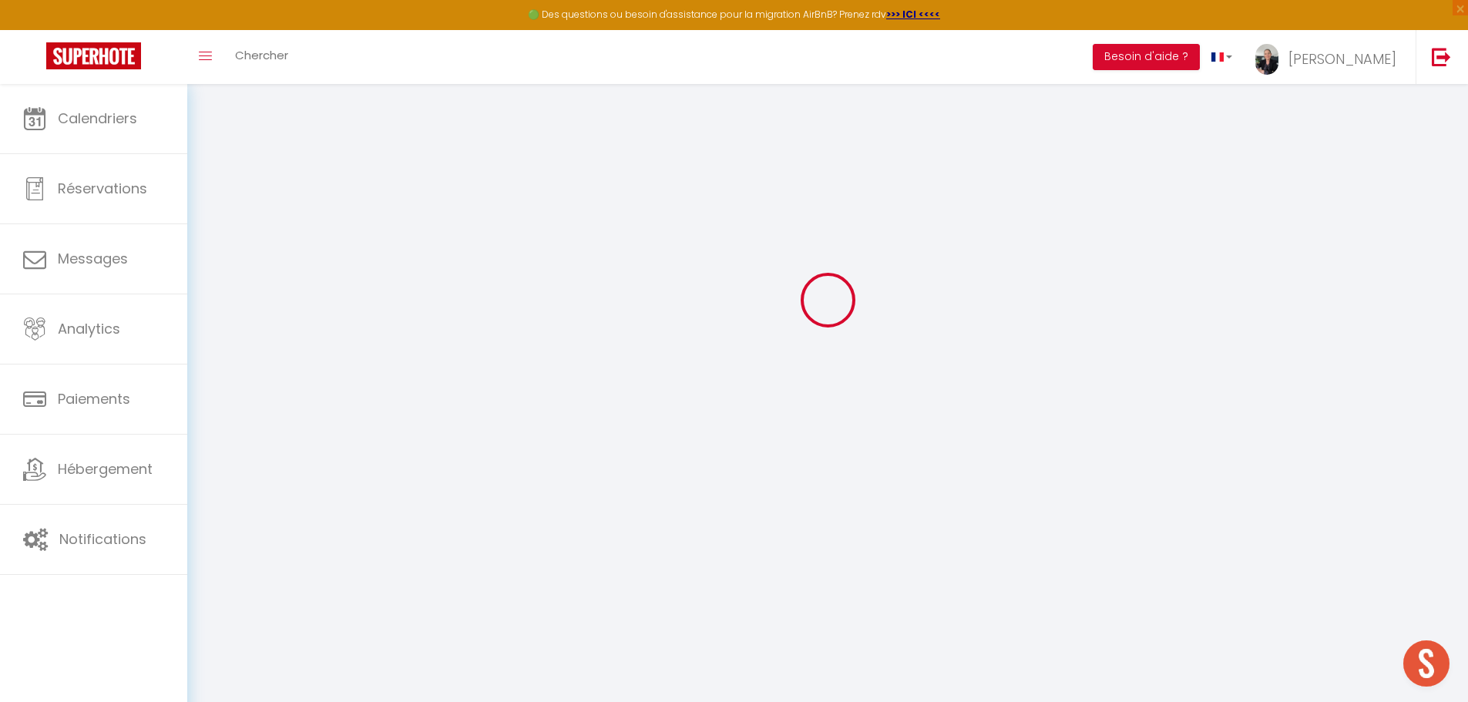
type input "Corinne"
type input "Ressencourt"
type input "ressencourtcorinne@gmail.com"
type textarea "https://app.superhote.com/#/connect/2jpP9jEUFH"
checkbox input "false"
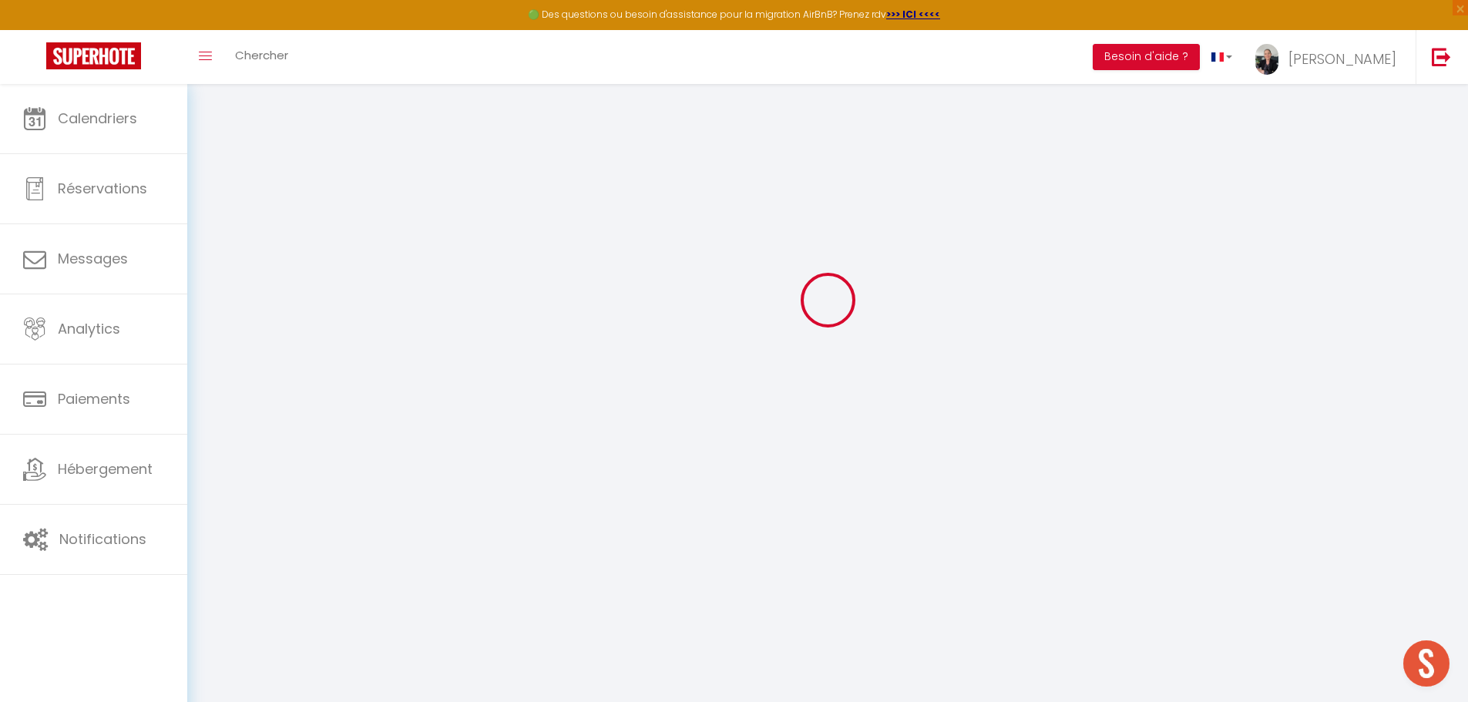
checkbox input "false"
checkbox input "true"
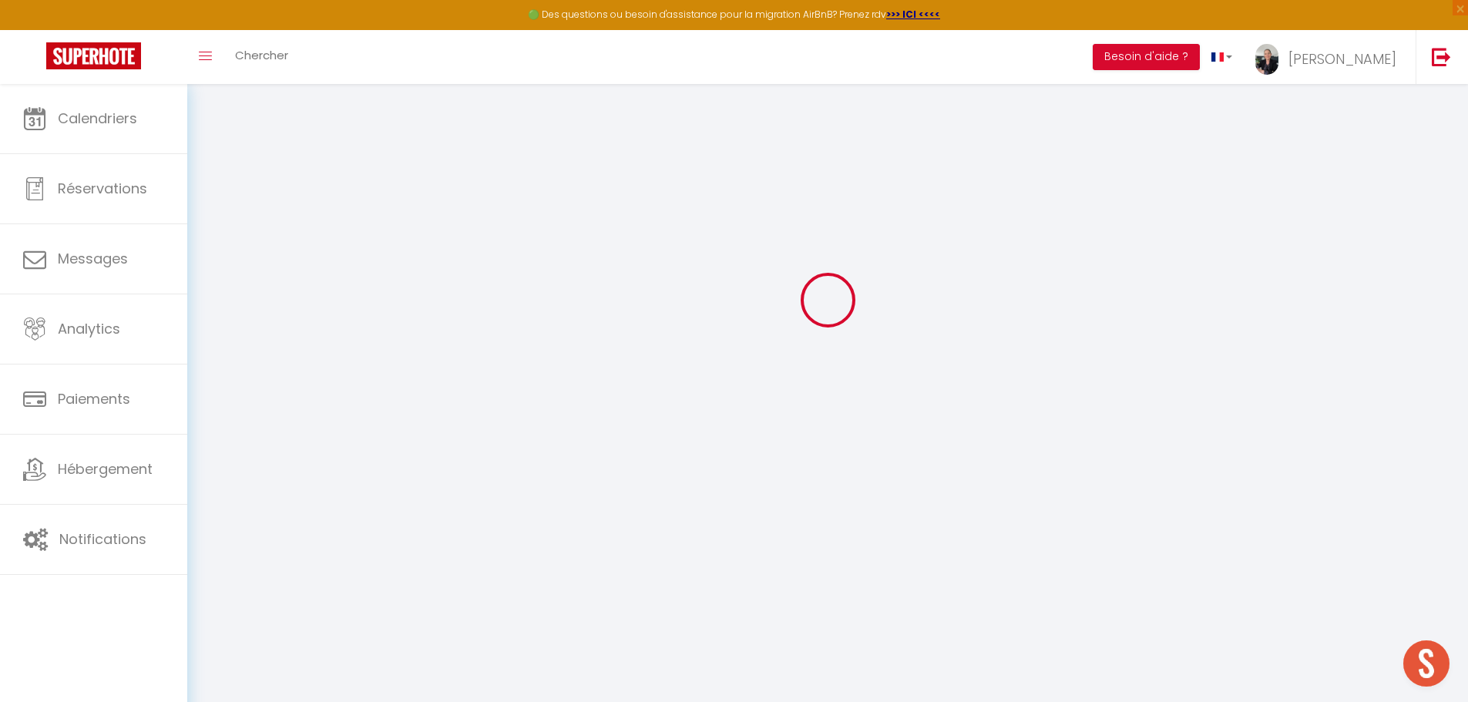
checkbox input "true"
checkbox input "false"
checkbox input "true"
checkbox input "false"
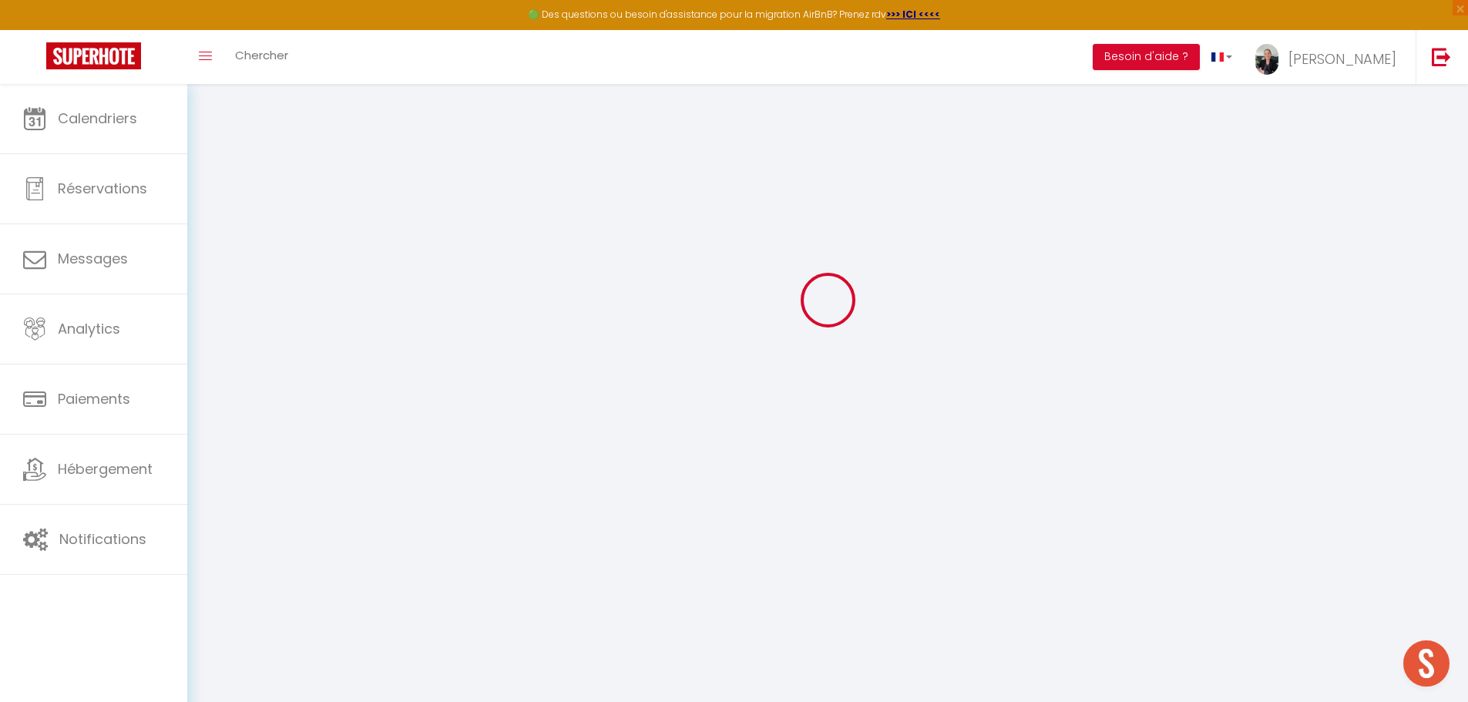
checkbox input "false"
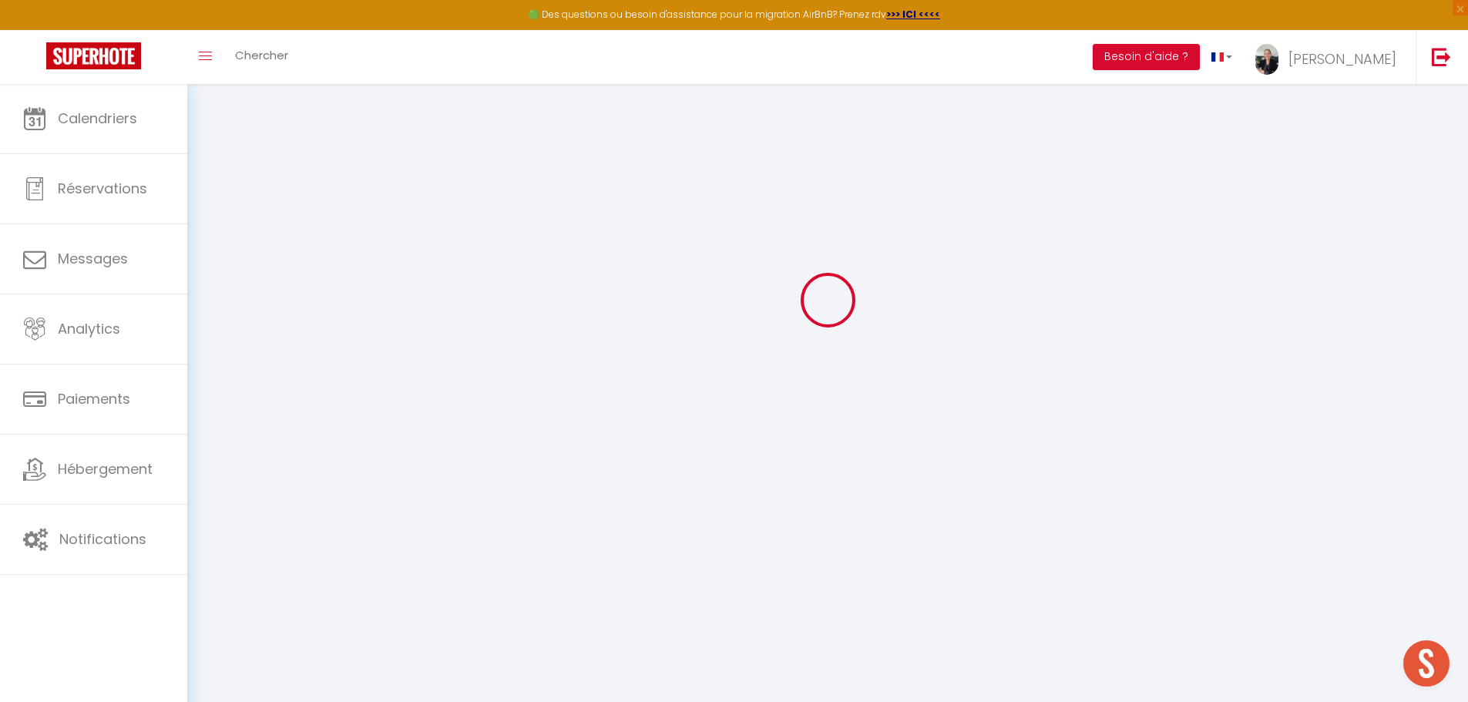
select select
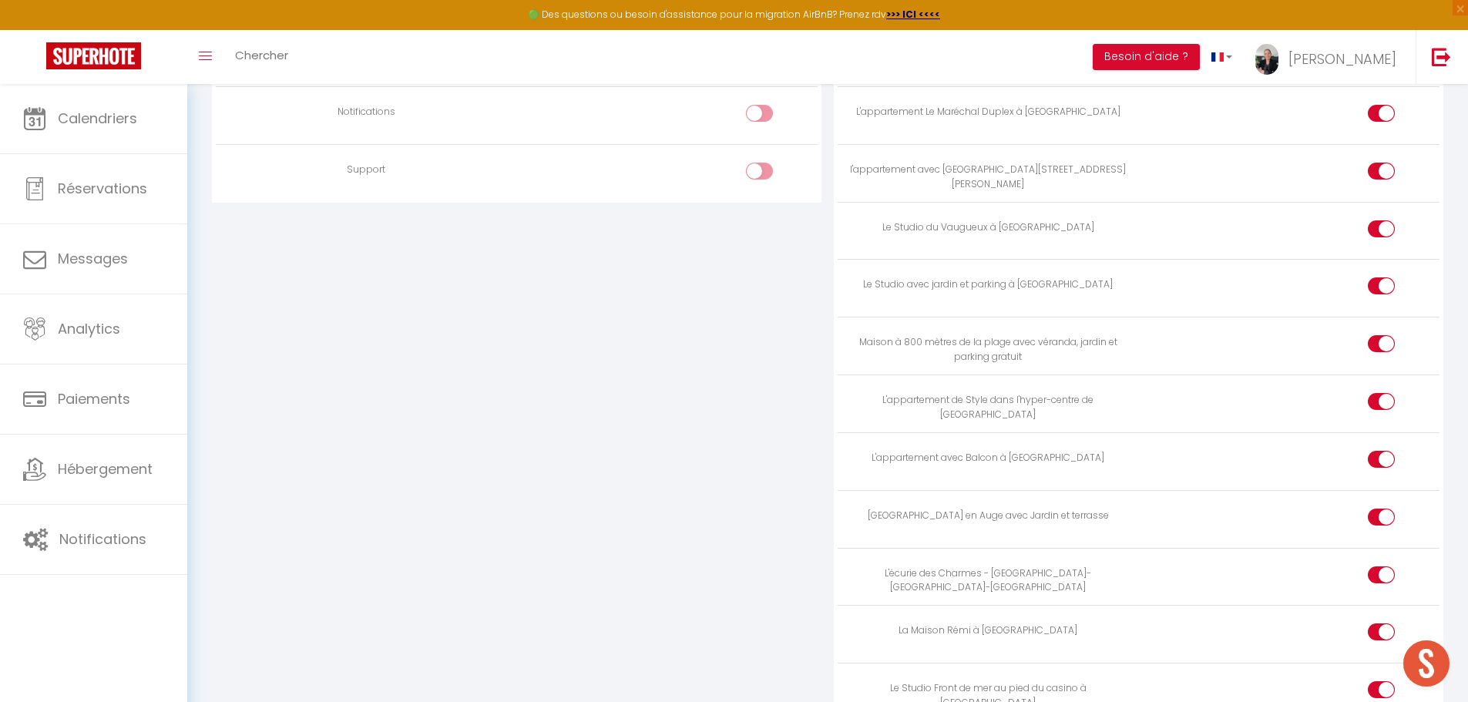
scroll to position [1113, 0]
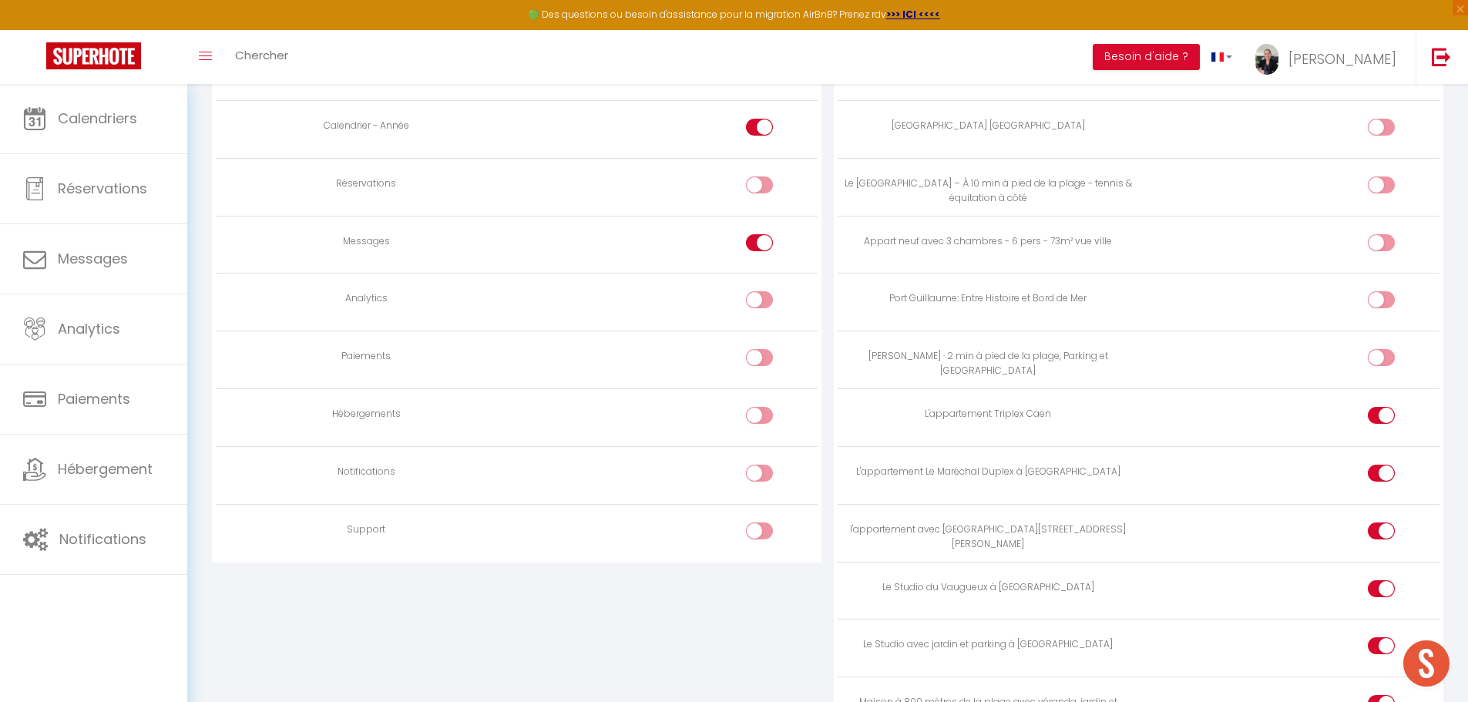
click at [757, 532] on div at bounding box center [759, 530] width 27 height 17
click at [759, 532] on input "checkbox" at bounding box center [772, 533] width 27 height 23
checkbox input "true"
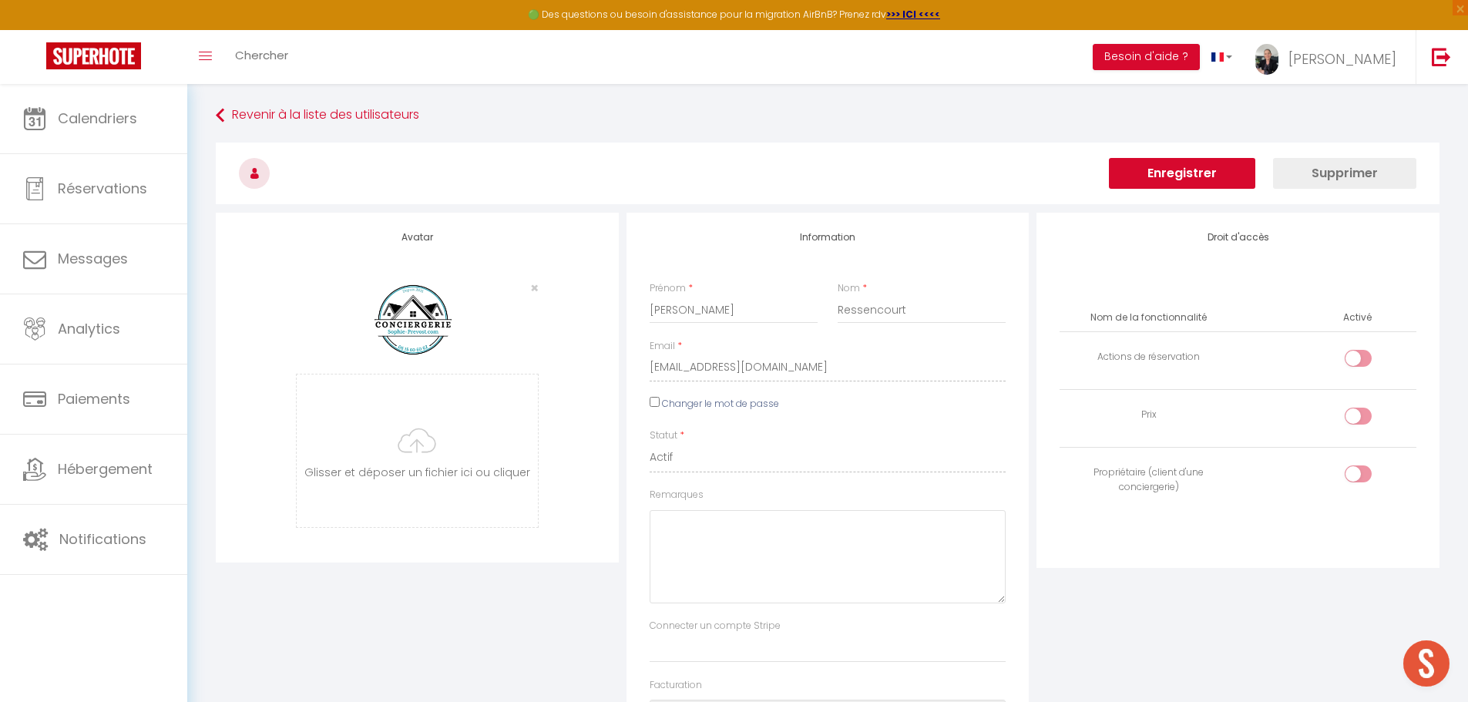
scroll to position [0, 0]
click at [1213, 173] on button "Enregistrer" at bounding box center [1182, 174] width 146 height 31
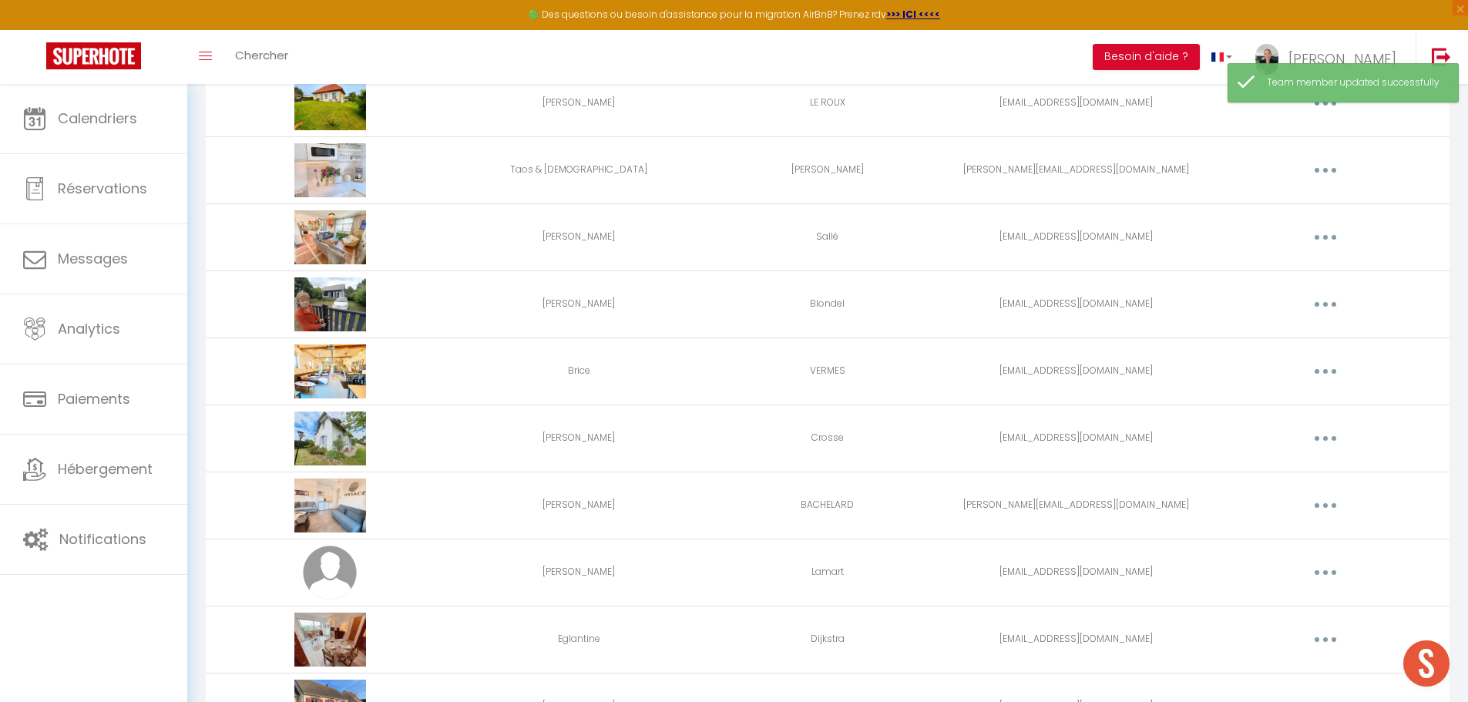
scroll to position [1974, 0]
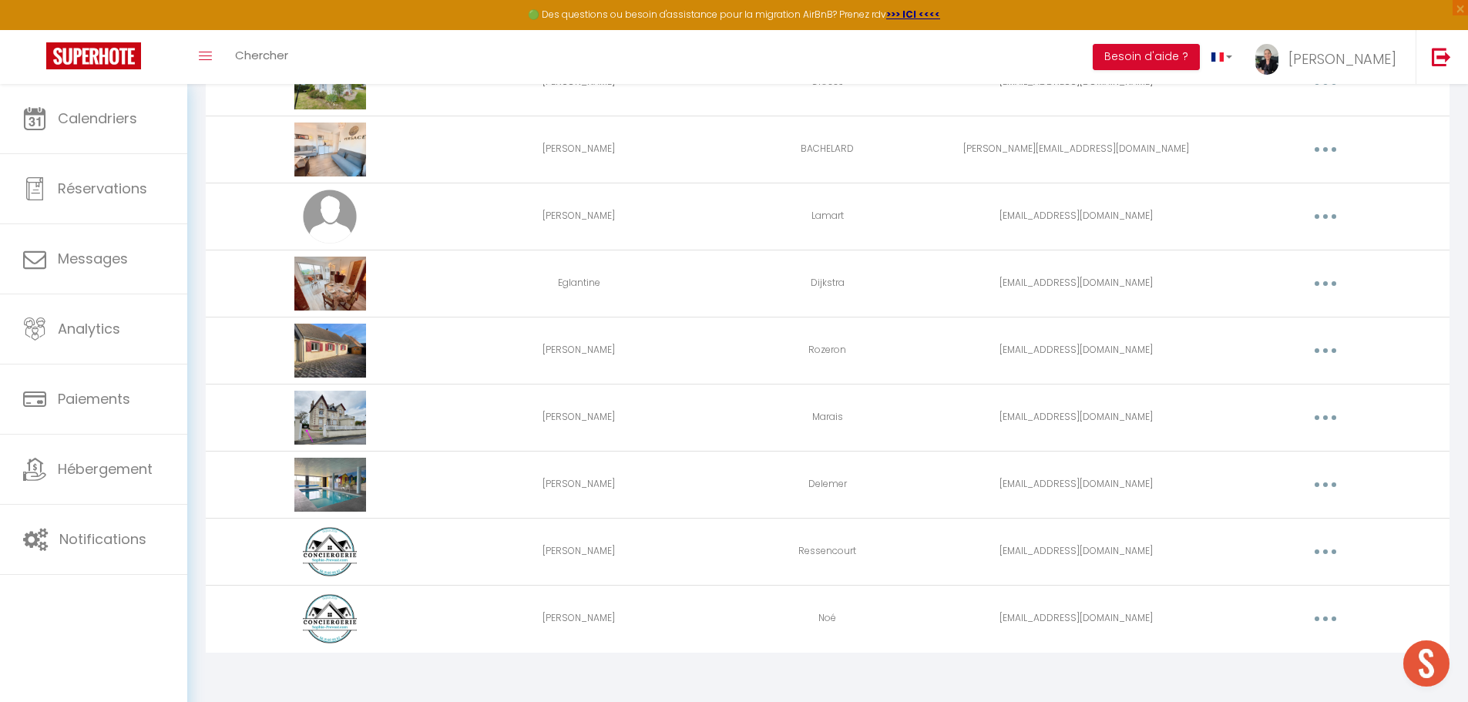
click at [1318, 546] on button "button" at bounding box center [1325, 551] width 43 height 25
click at [1255, 589] on link "Editer" at bounding box center [1285, 587] width 114 height 26
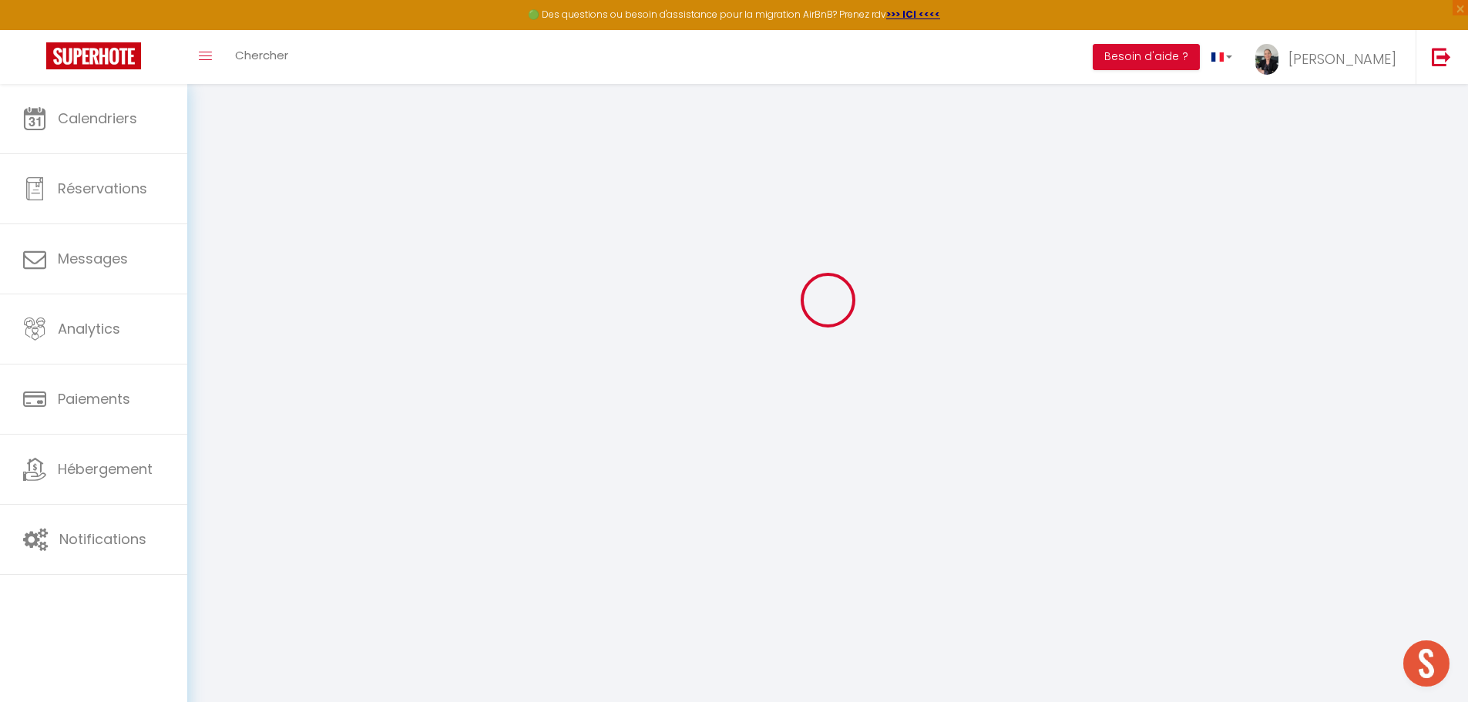
type input "Corinne"
type input "Ressencourt"
type input "ressencourtcorinne@gmail.com"
type textarea "https://app.superhote.com/#/connect/2jpP9jEUFH"
checkbox input "false"
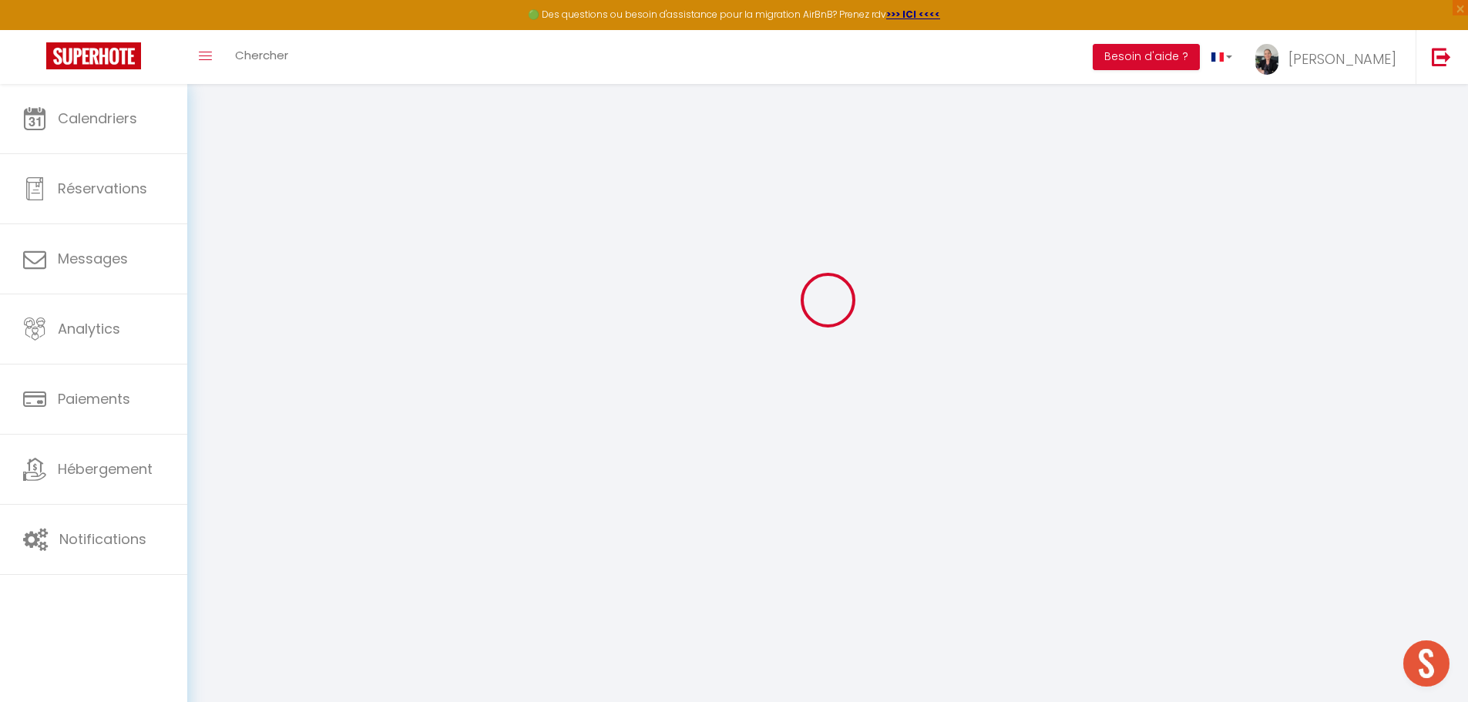
checkbox input "false"
checkbox input "true"
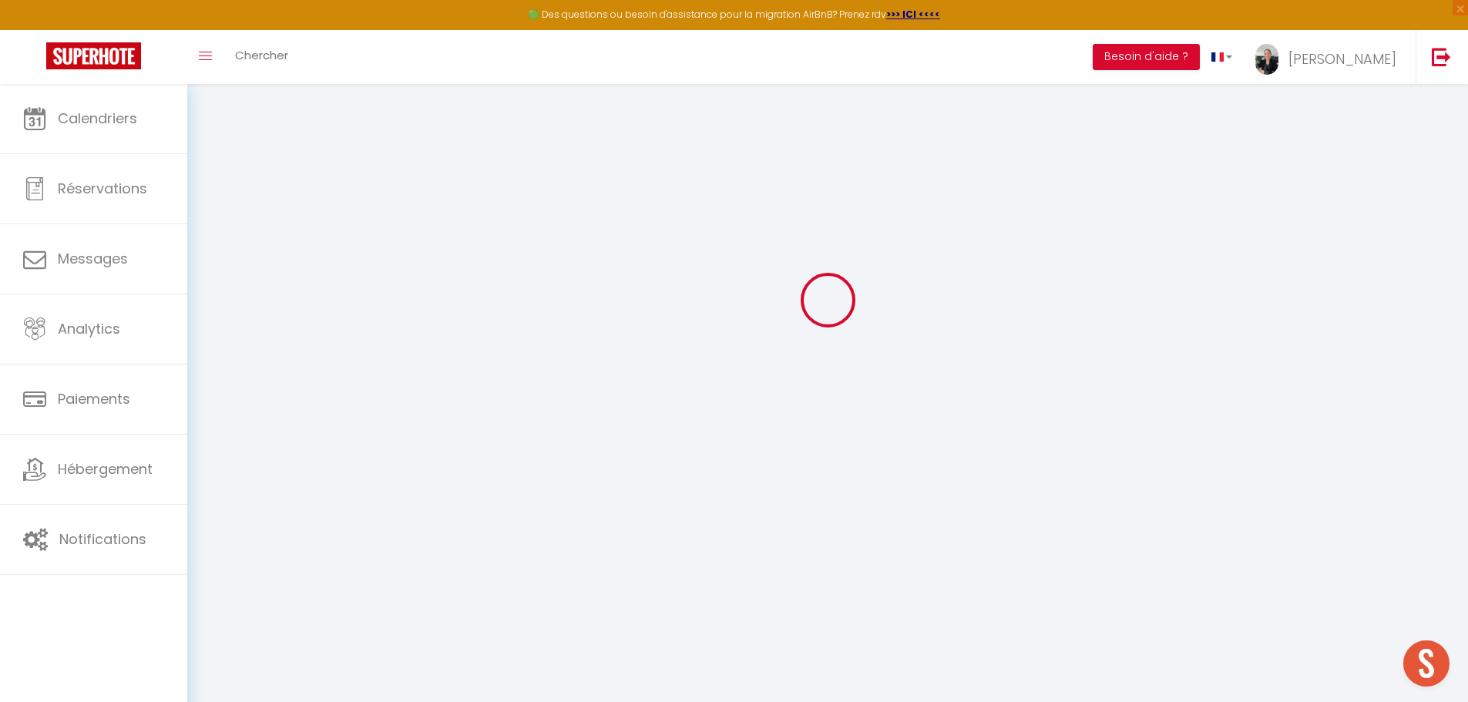
checkbox input "true"
checkbox input "false"
checkbox input "true"
checkbox input "false"
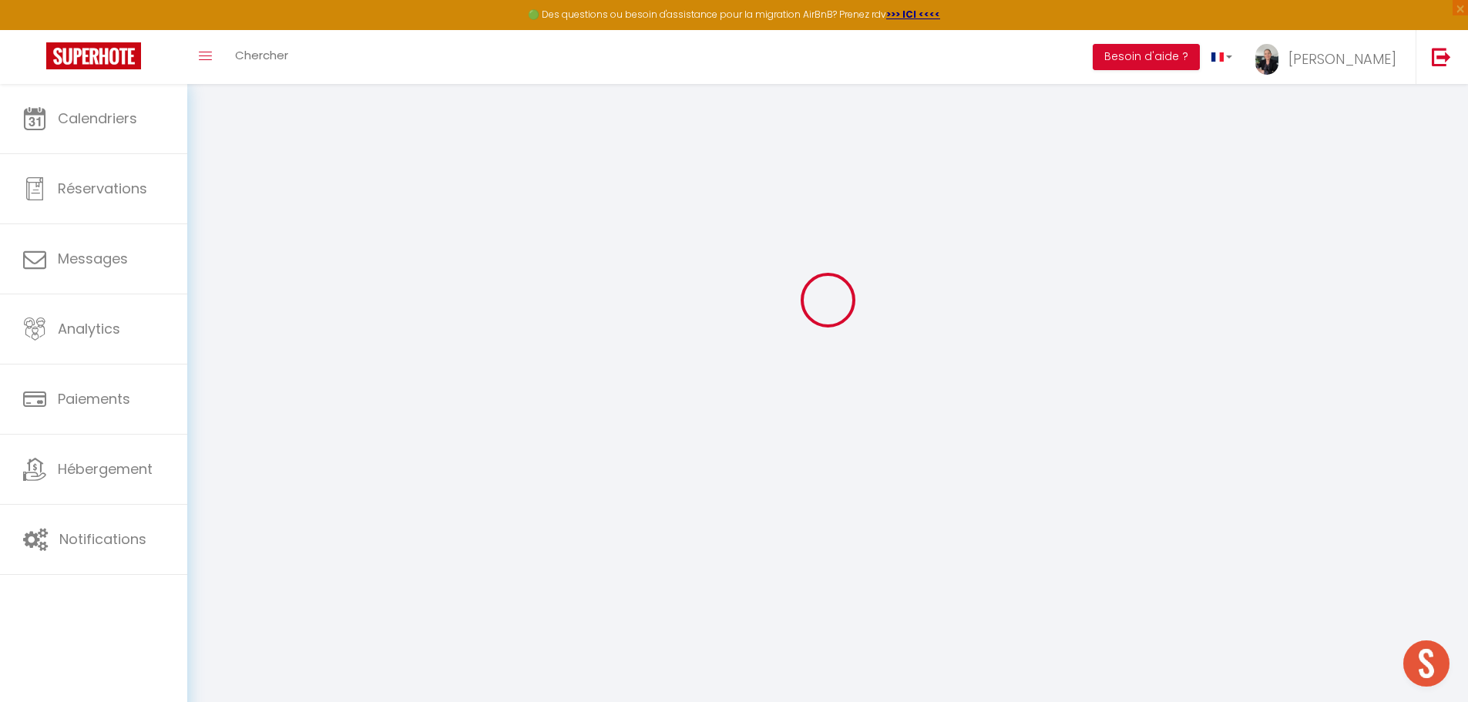
checkbox input "false"
checkbox input "true"
select select
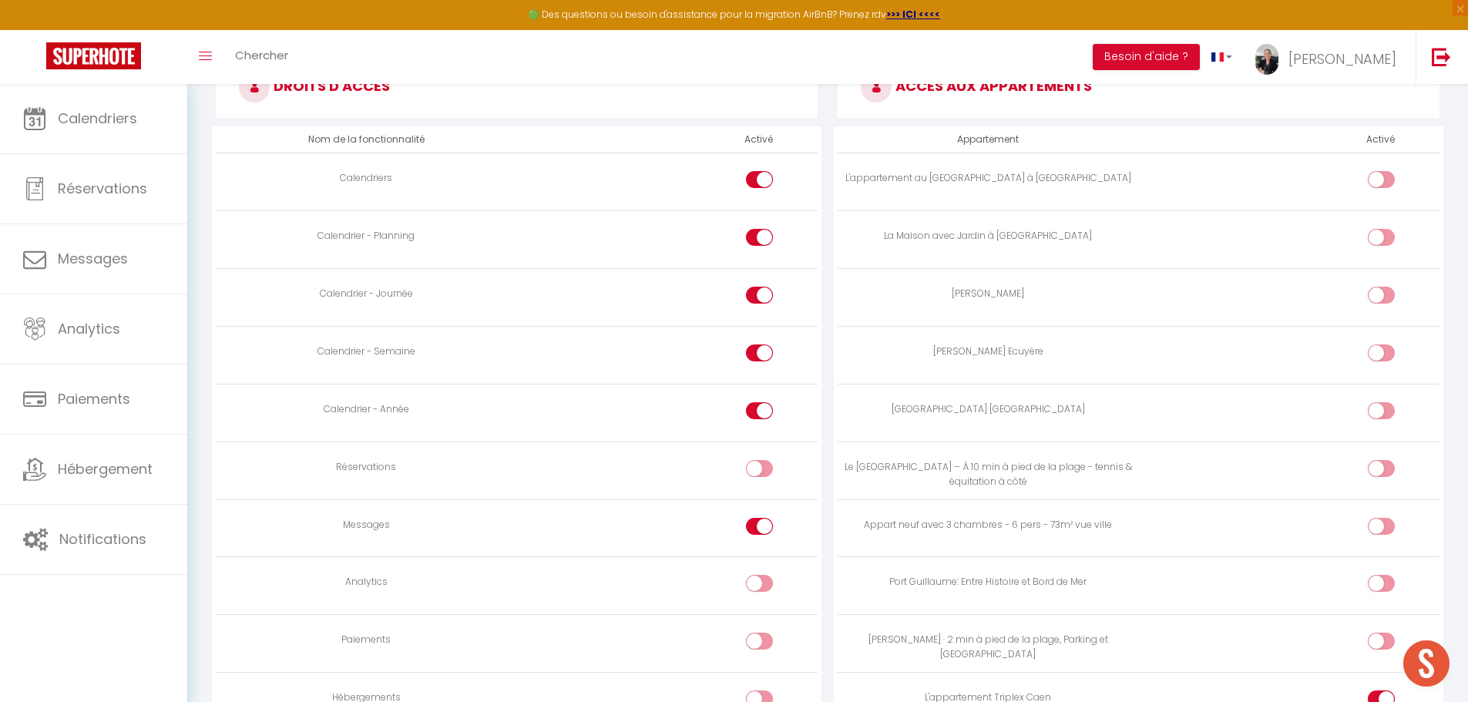
scroll to position [754, 0]
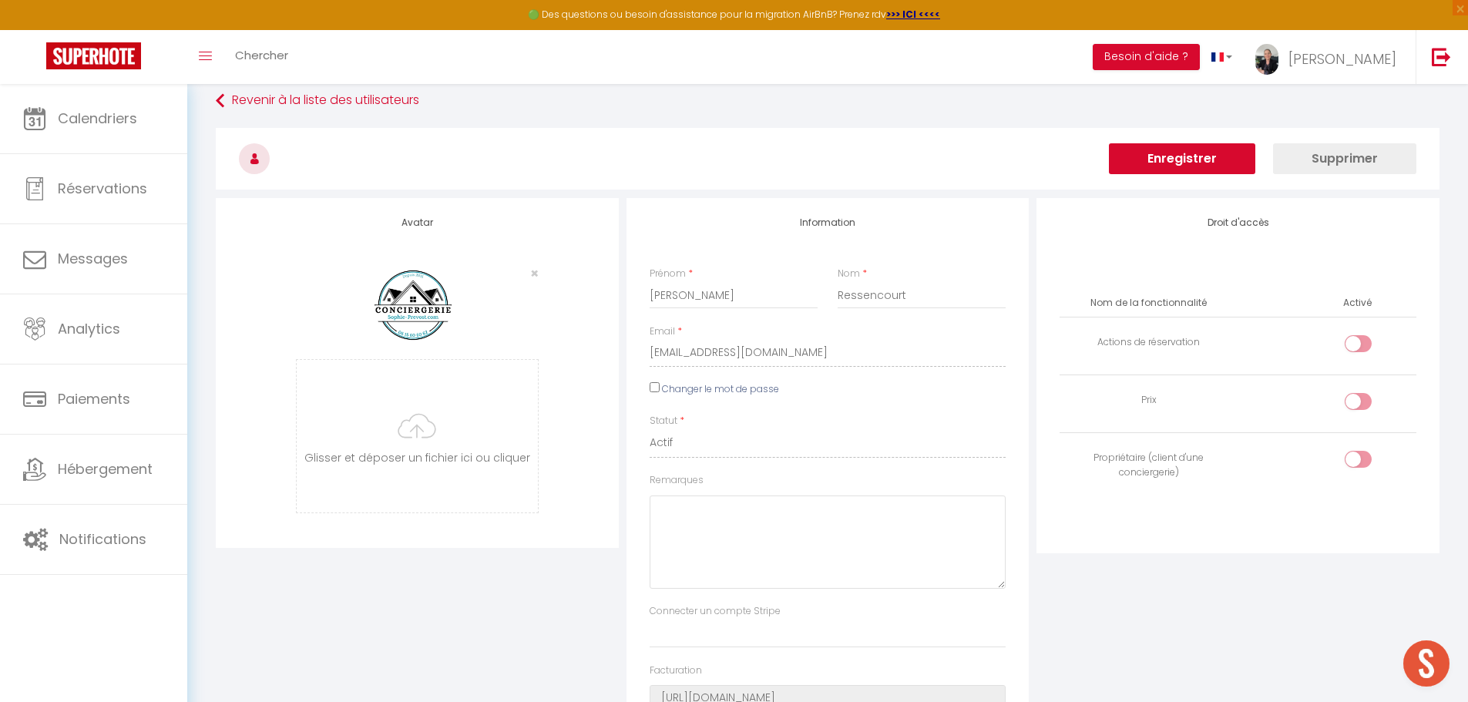
scroll to position [0, 0]
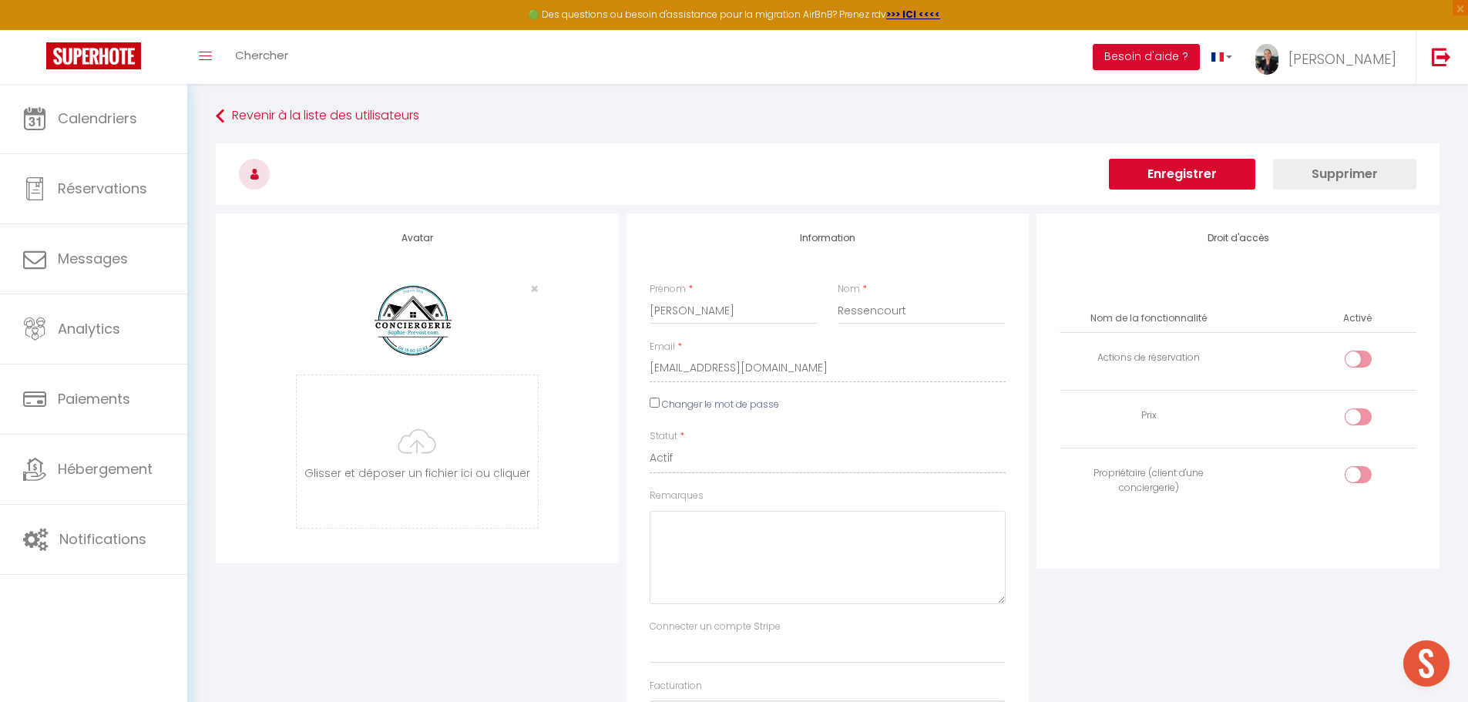
click at [1190, 177] on button "Enregistrer" at bounding box center [1182, 174] width 146 height 31
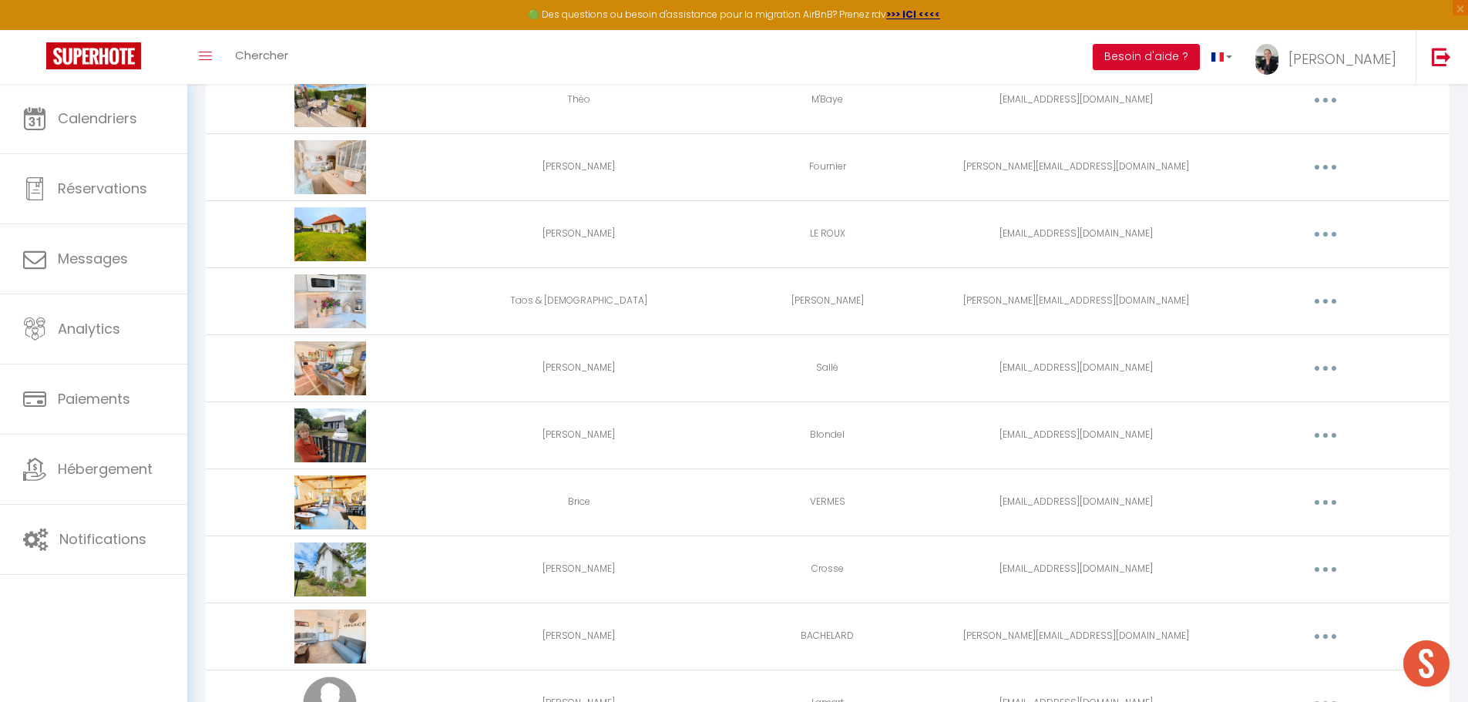
scroll to position [1974, 0]
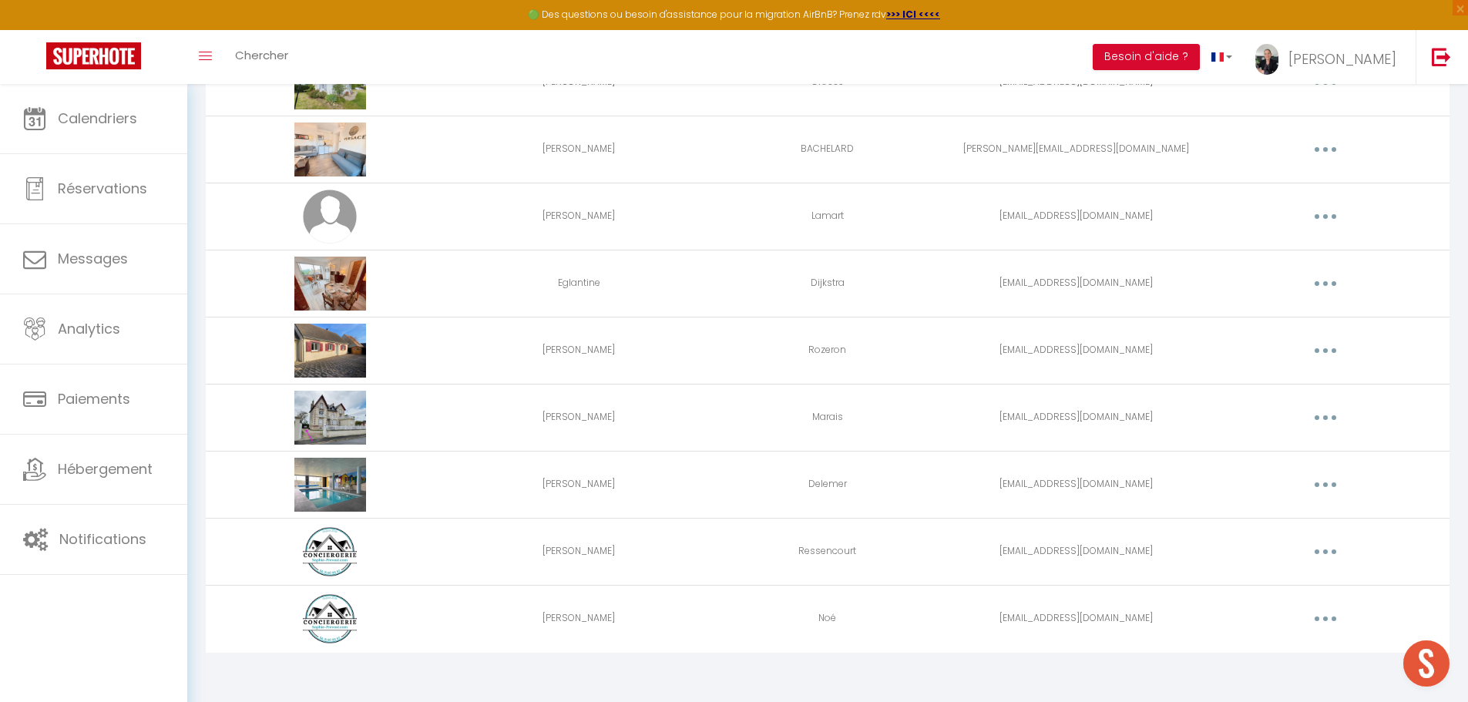
click at [1319, 547] on button "button" at bounding box center [1325, 551] width 43 height 25
click at [1267, 586] on link "Editer" at bounding box center [1285, 587] width 114 height 26
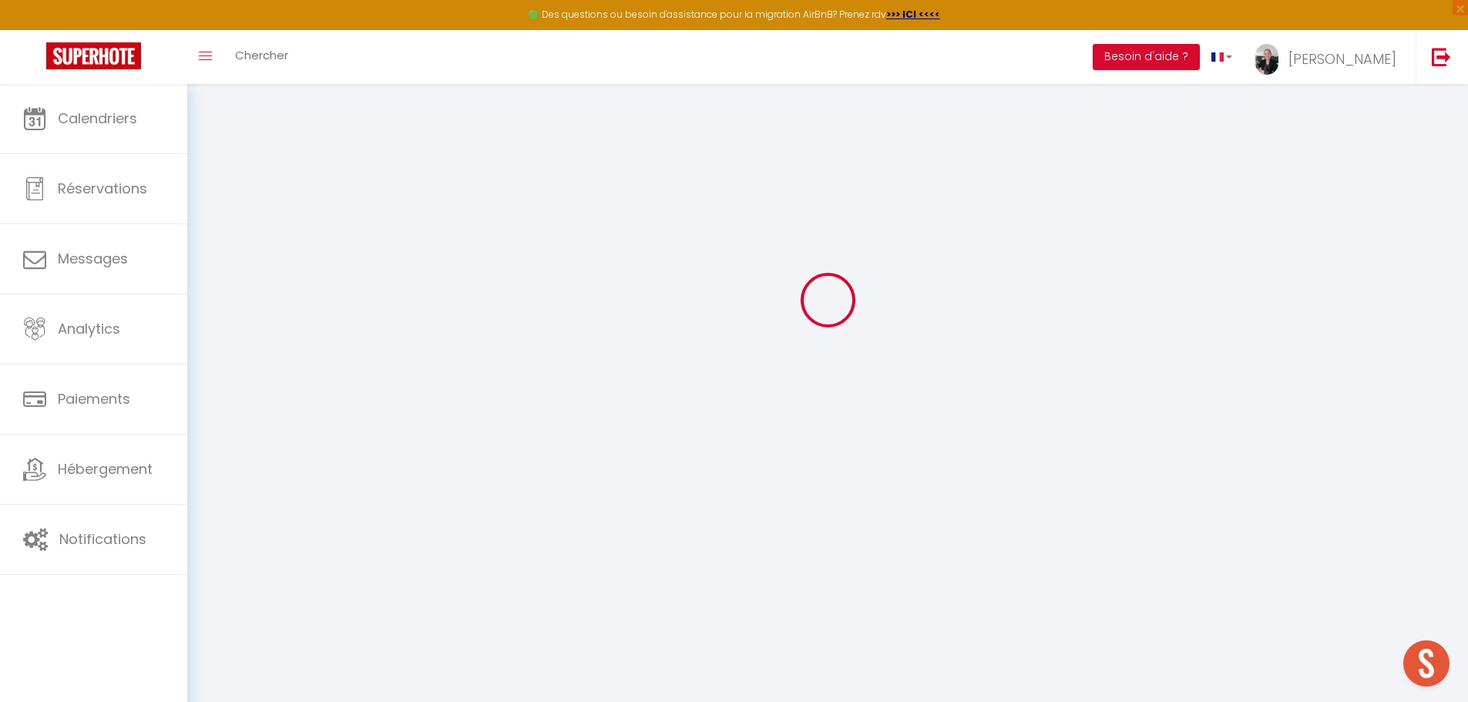
type input "Corinne"
type input "Ressencourt"
type input "ressencourtcorinne@gmail.com"
type textarea "https://app.superhote.com/#/connect/2jpP9jEUFH"
checkbox input "false"
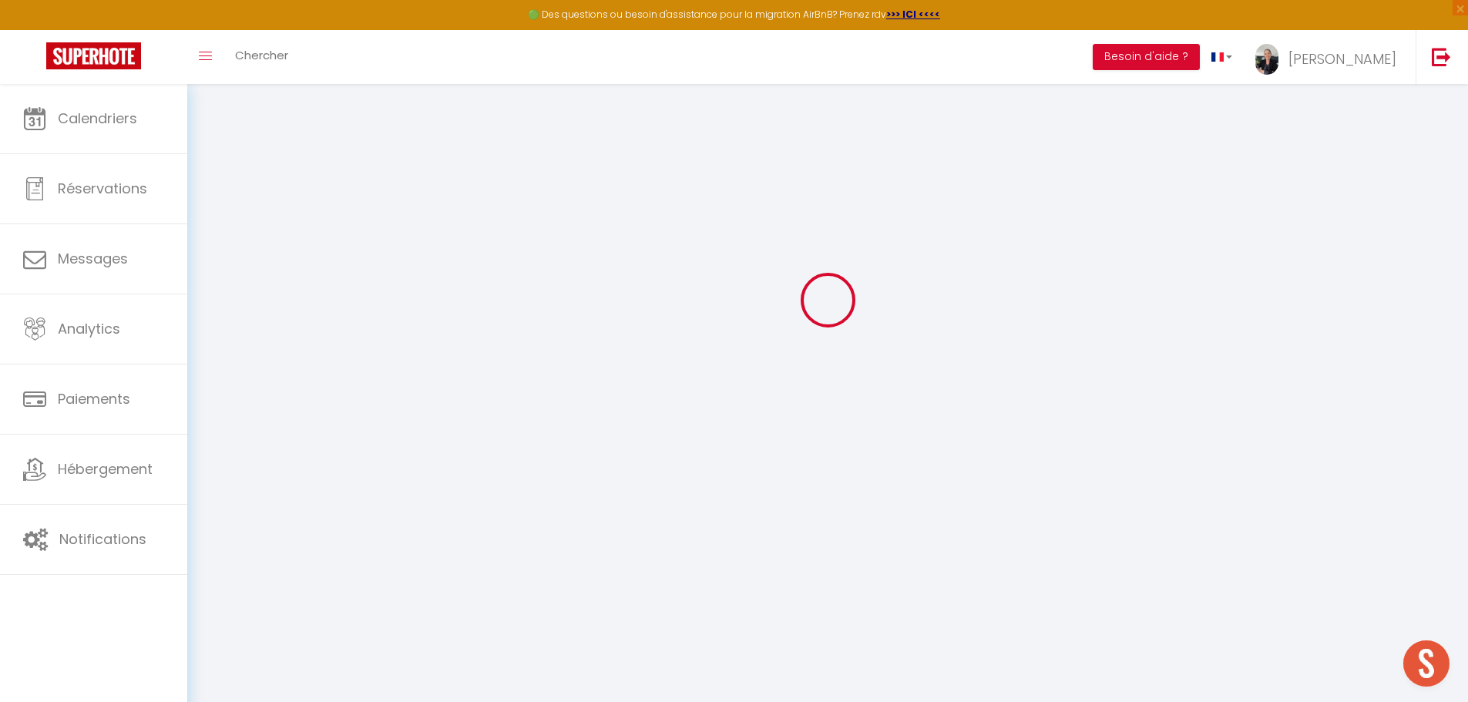
checkbox input "false"
checkbox input "true"
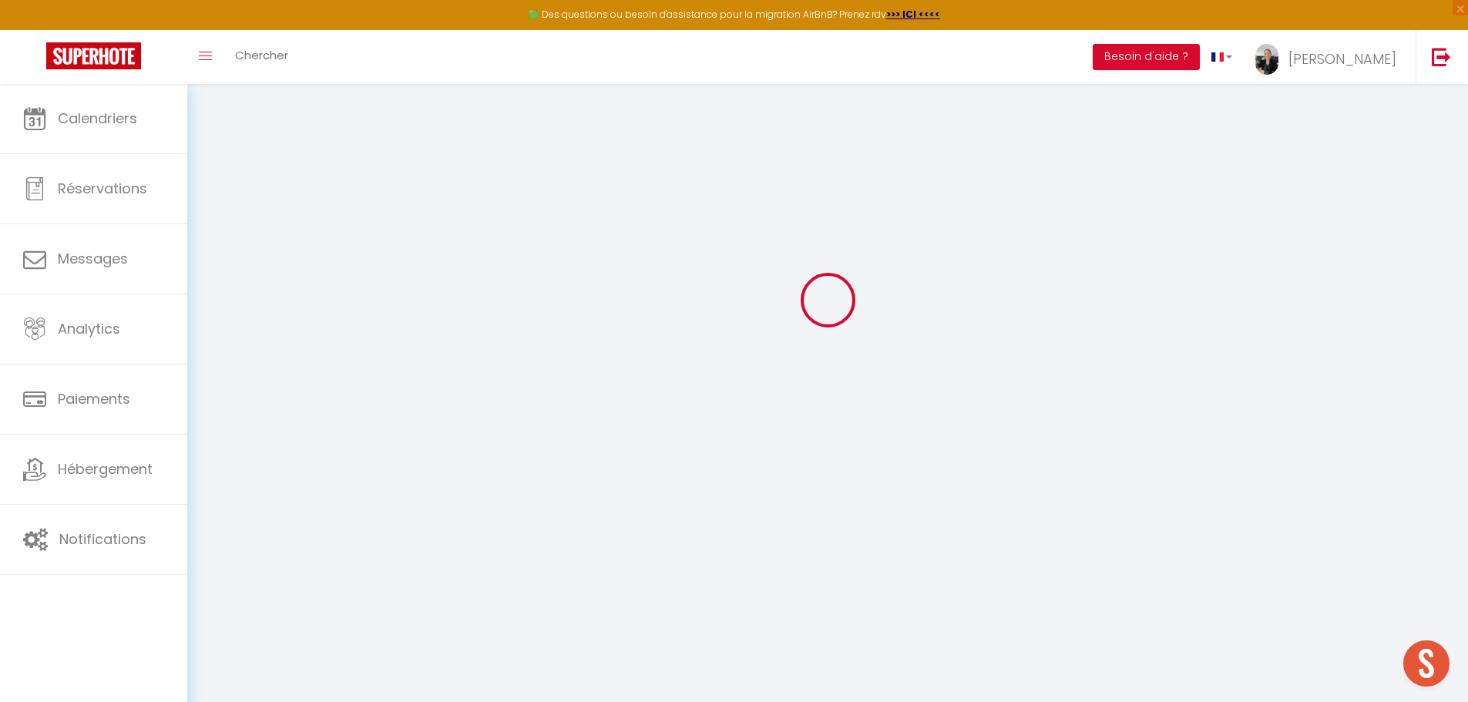
checkbox input "true"
checkbox input "false"
checkbox input "true"
checkbox input "false"
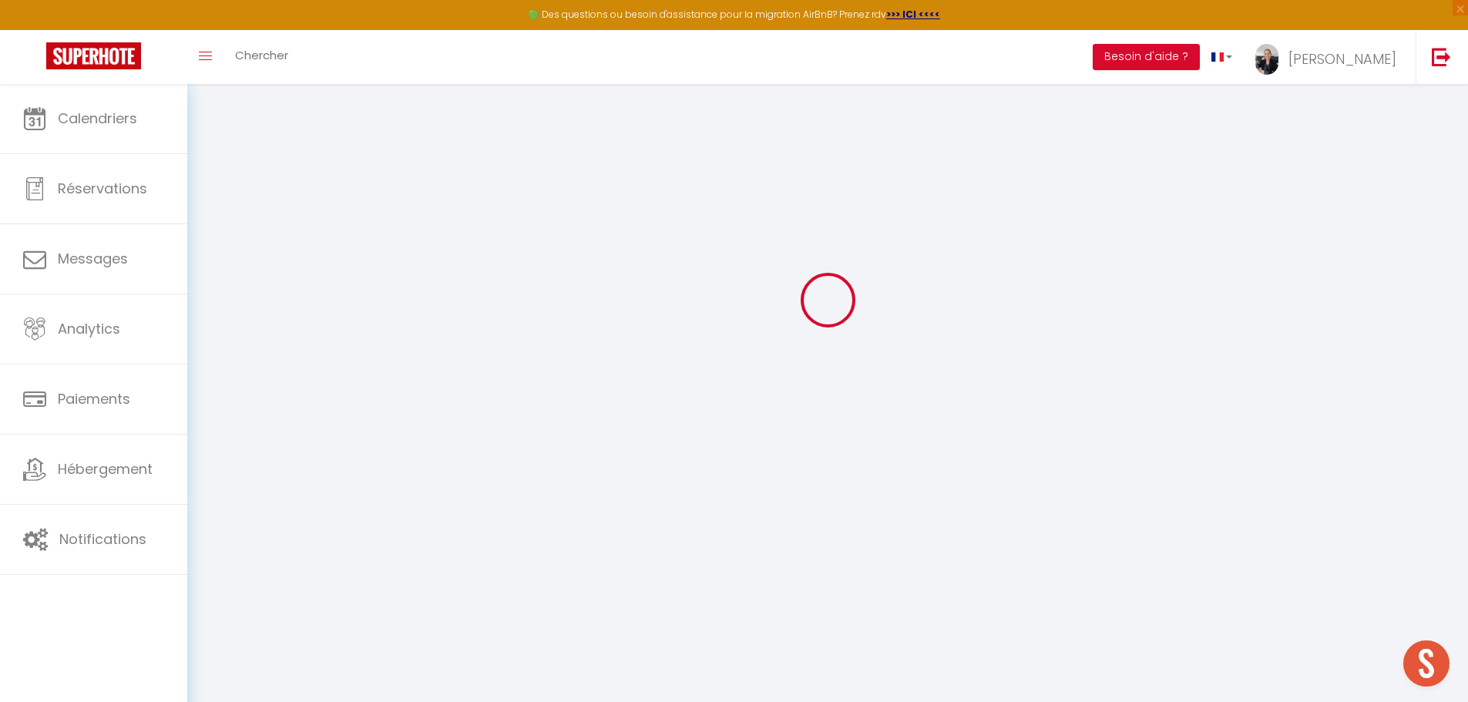
checkbox input "false"
checkbox input "true"
select select
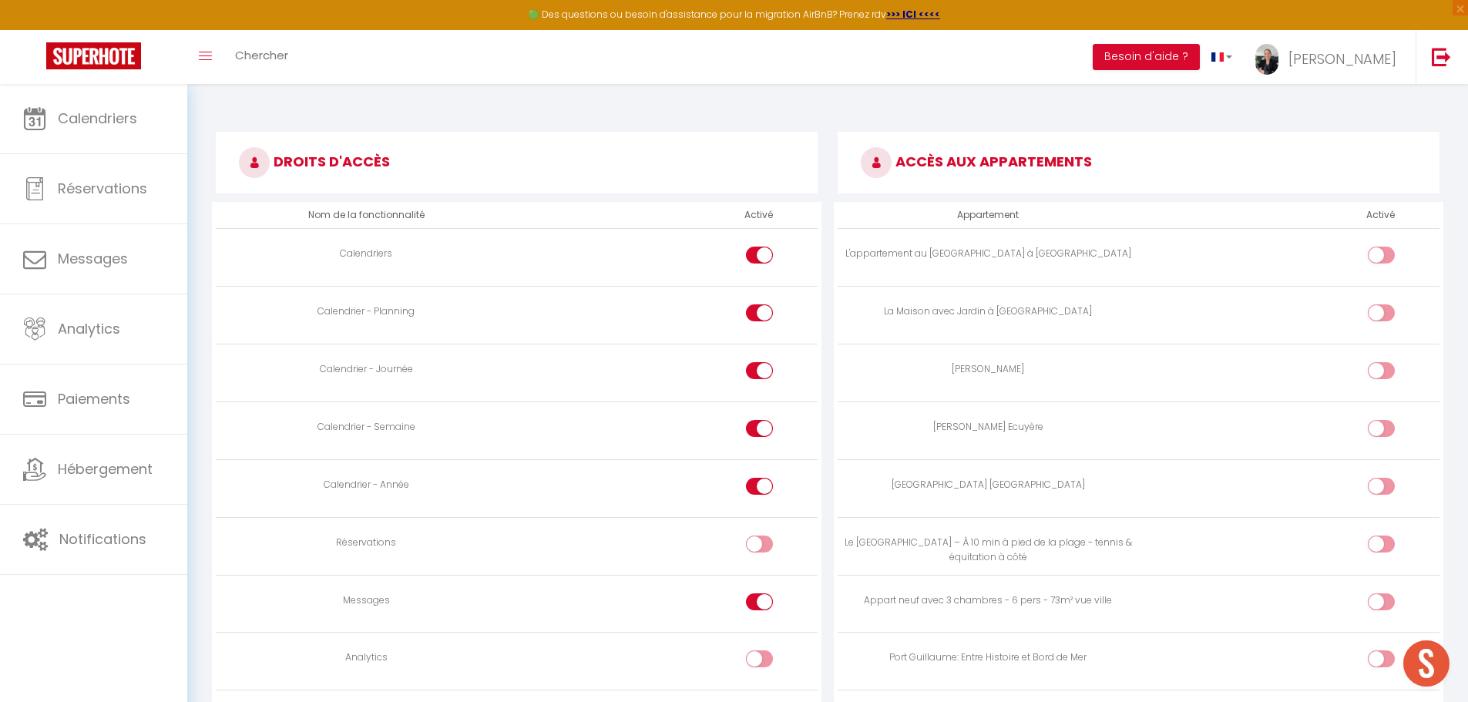
scroll to position [933, 0]
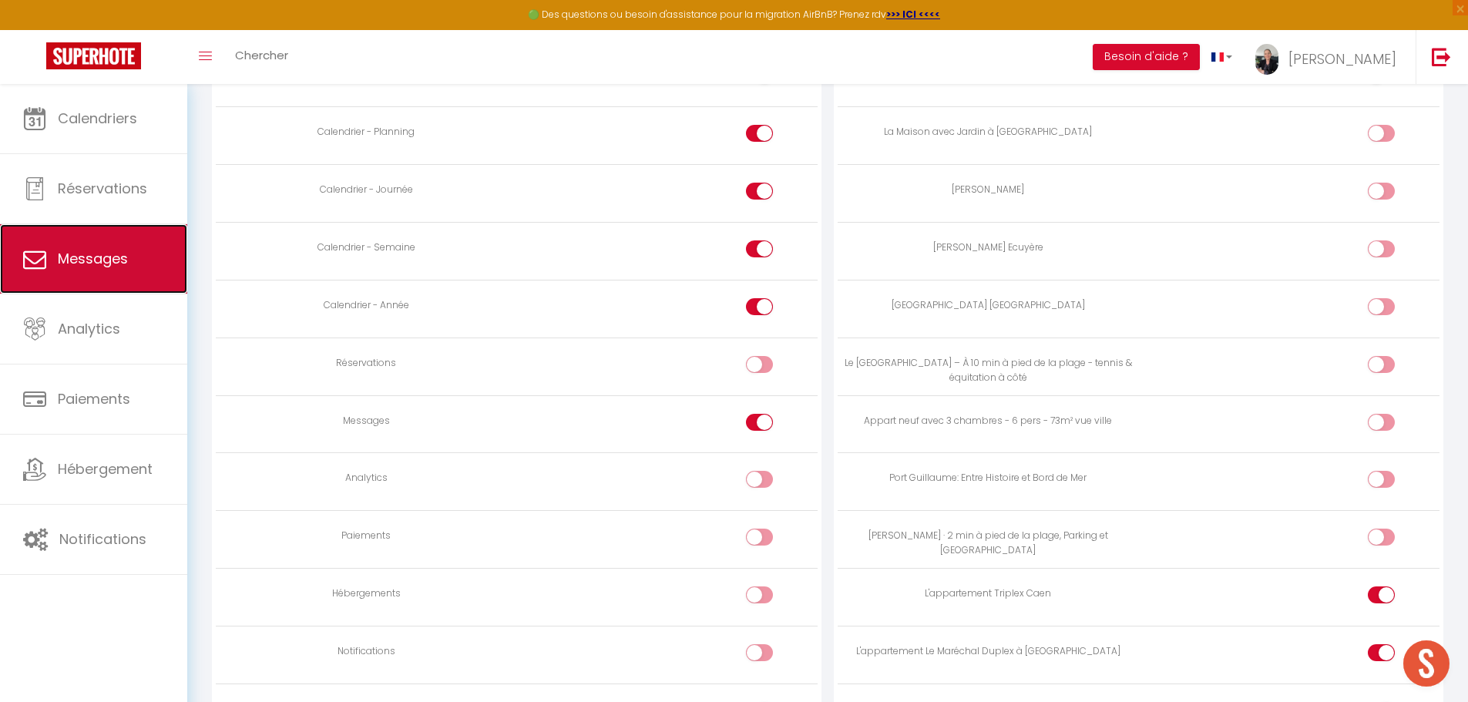
click at [111, 259] on span "Messages" at bounding box center [93, 258] width 70 height 19
select select "message"
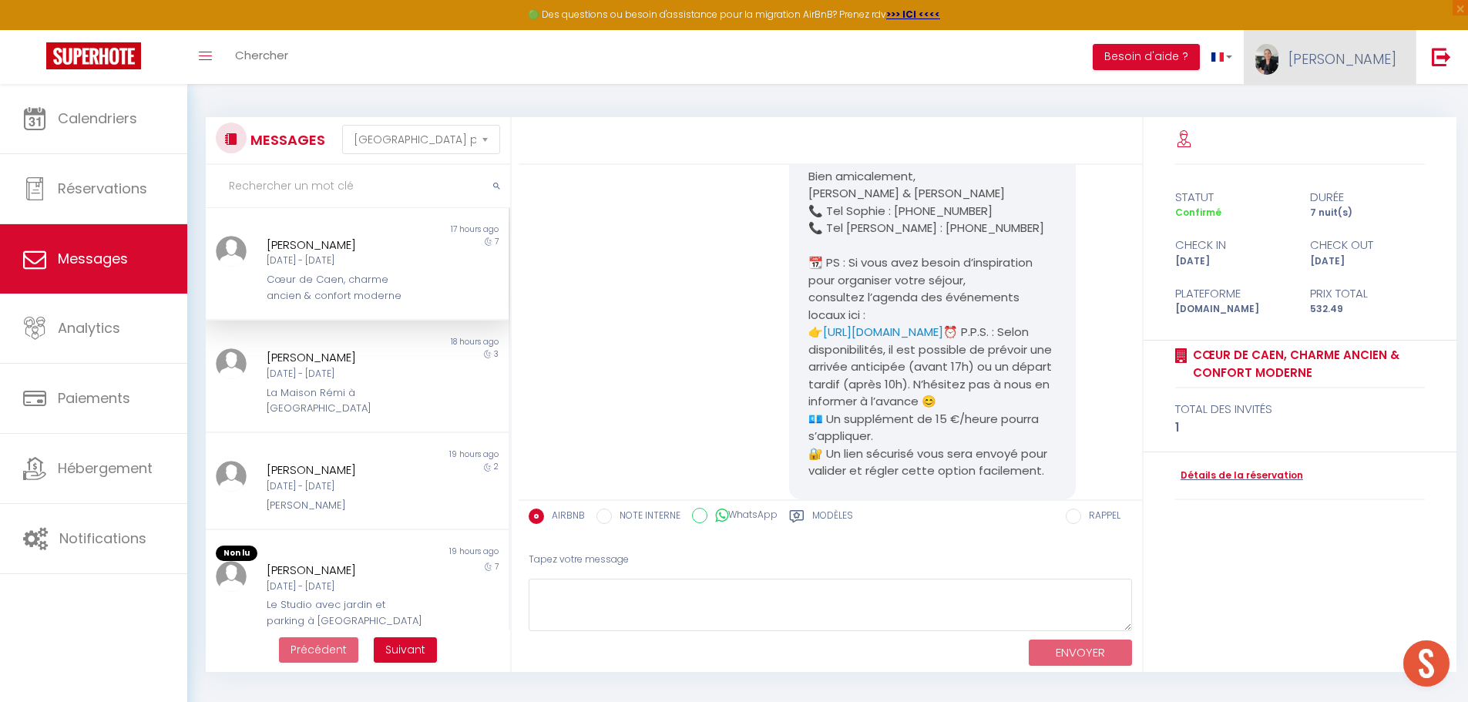
click at [1363, 62] on span "[PERSON_NAME]" at bounding box center [1342, 58] width 108 height 19
click at [1344, 139] on link "Équipe" at bounding box center [1354, 135] width 114 height 26
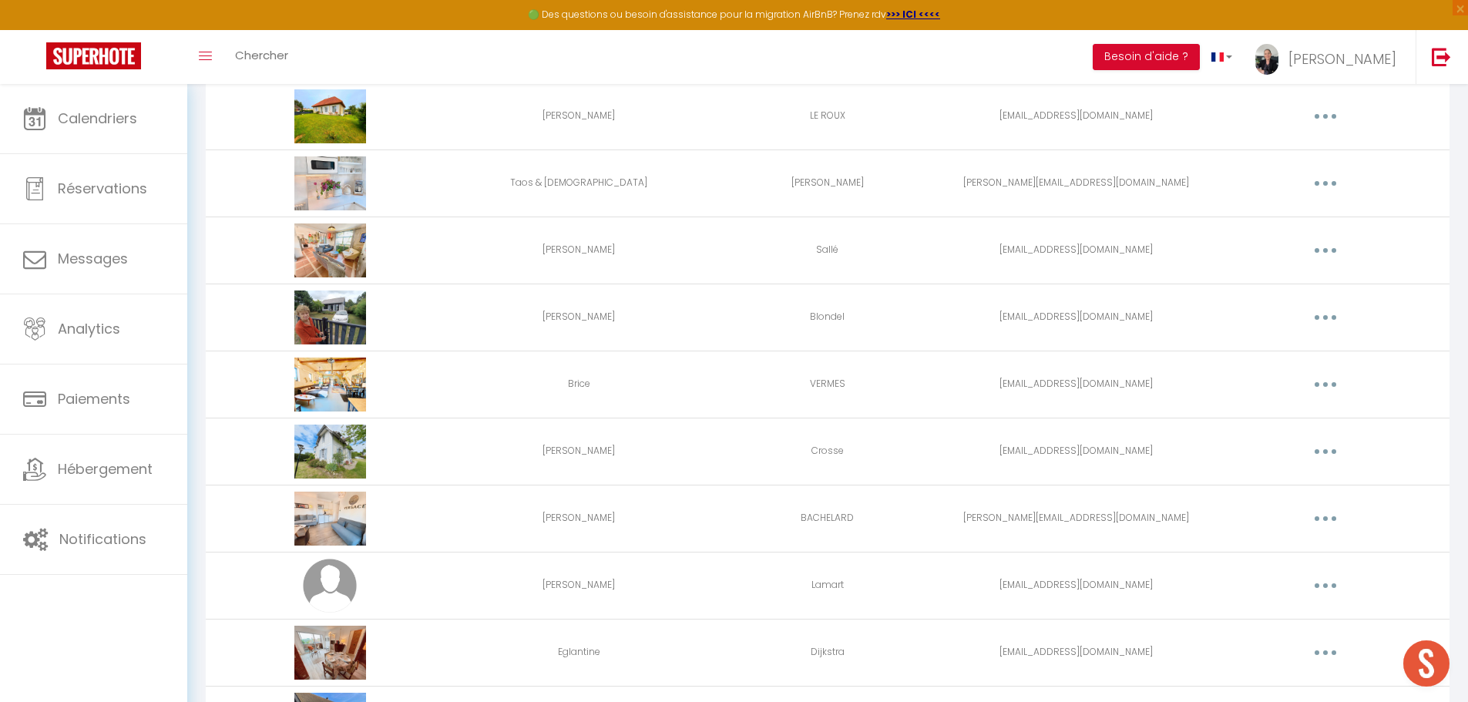
scroll to position [1974, 0]
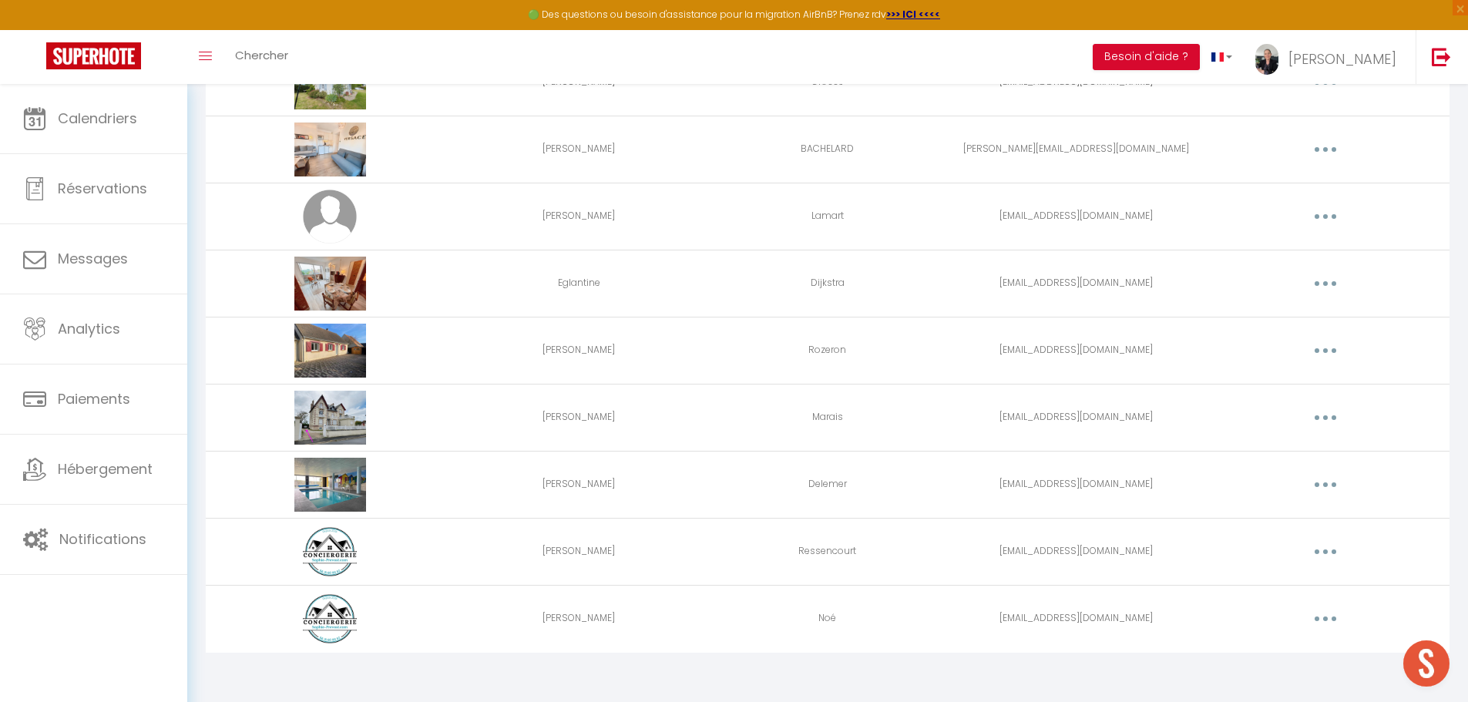
click at [1324, 620] on icon "button" at bounding box center [1325, 618] width 5 height 5
click at [1266, 653] on link "Editer" at bounding box center [1285, 654] width 114 height 26
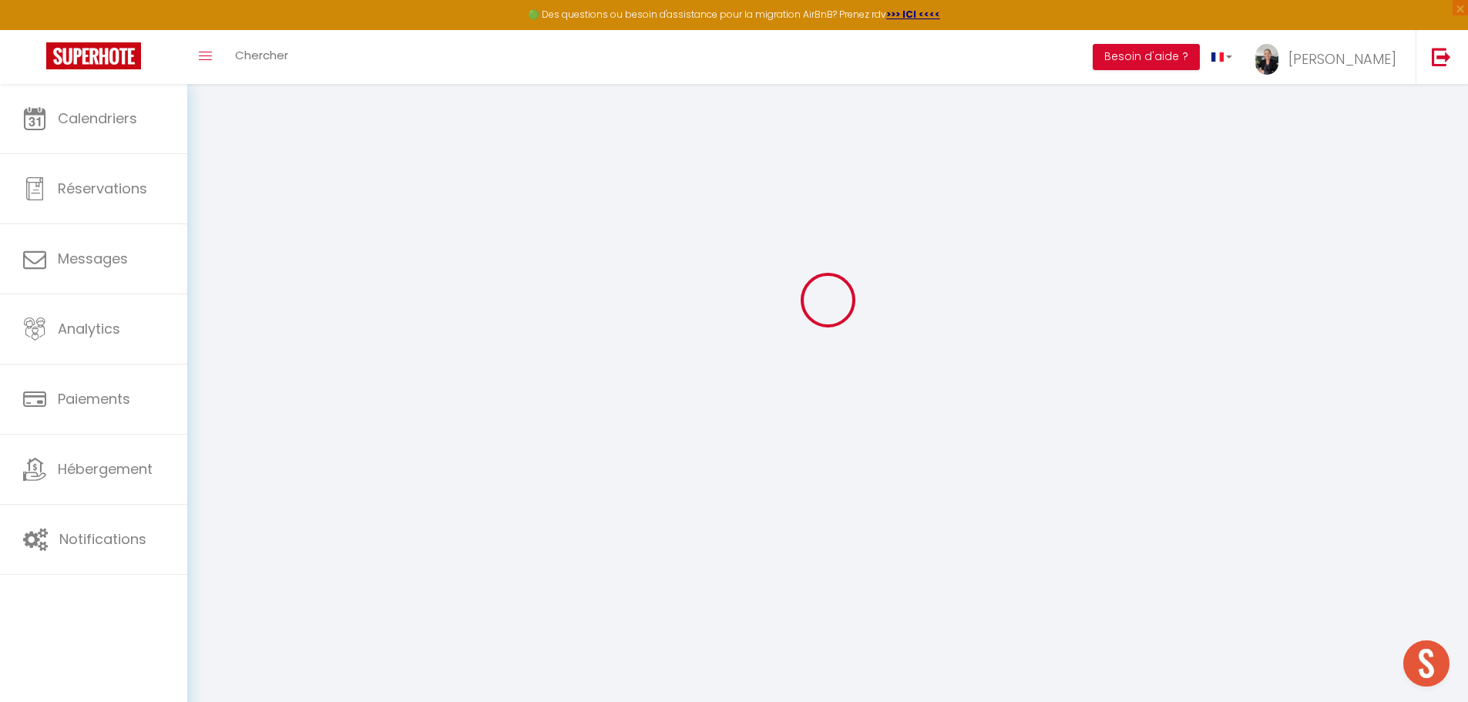
type input "Christelle"
type input "Noé"
type input "noluswann@icloud.com"
type textarea "https://app.superhote.com/#/connect/QajV7iifmR"
checkbox input "false"
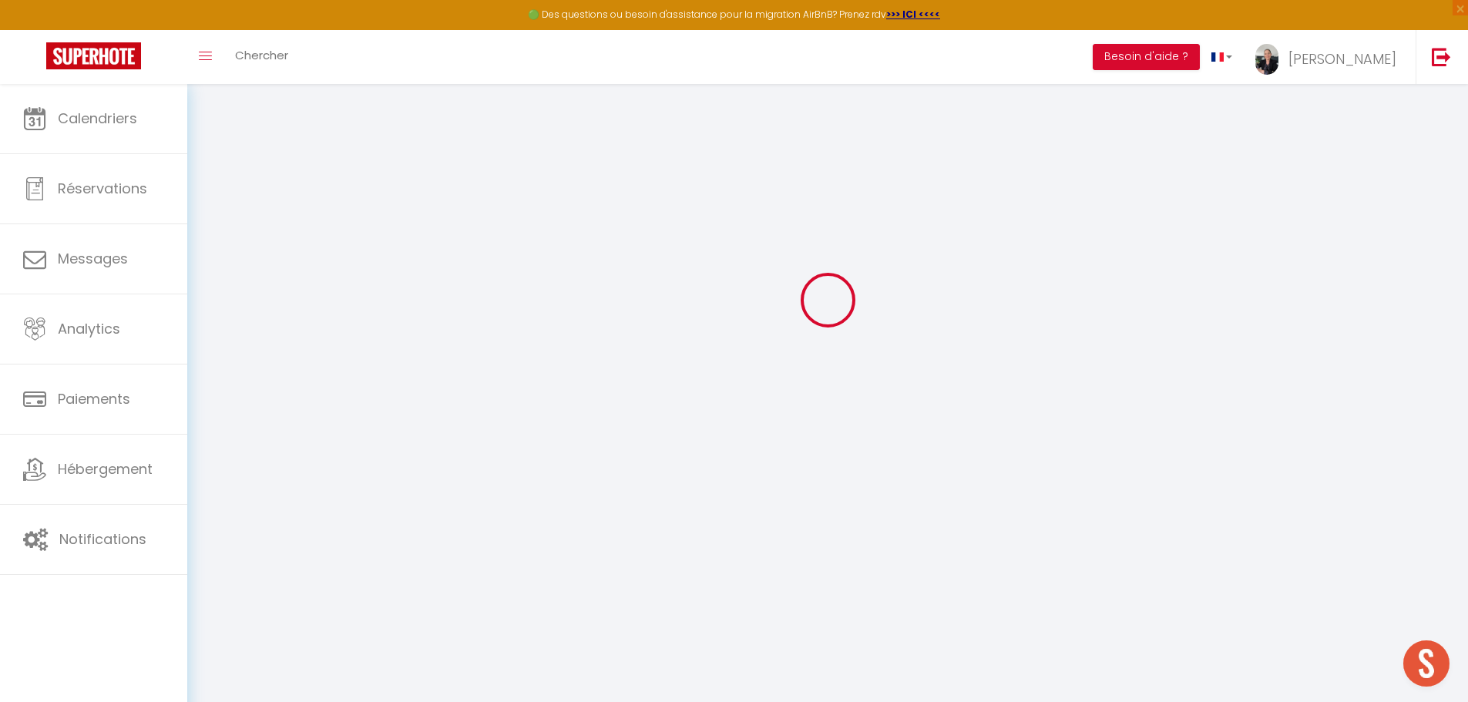
checkbox input "false"
checkbox input "true"
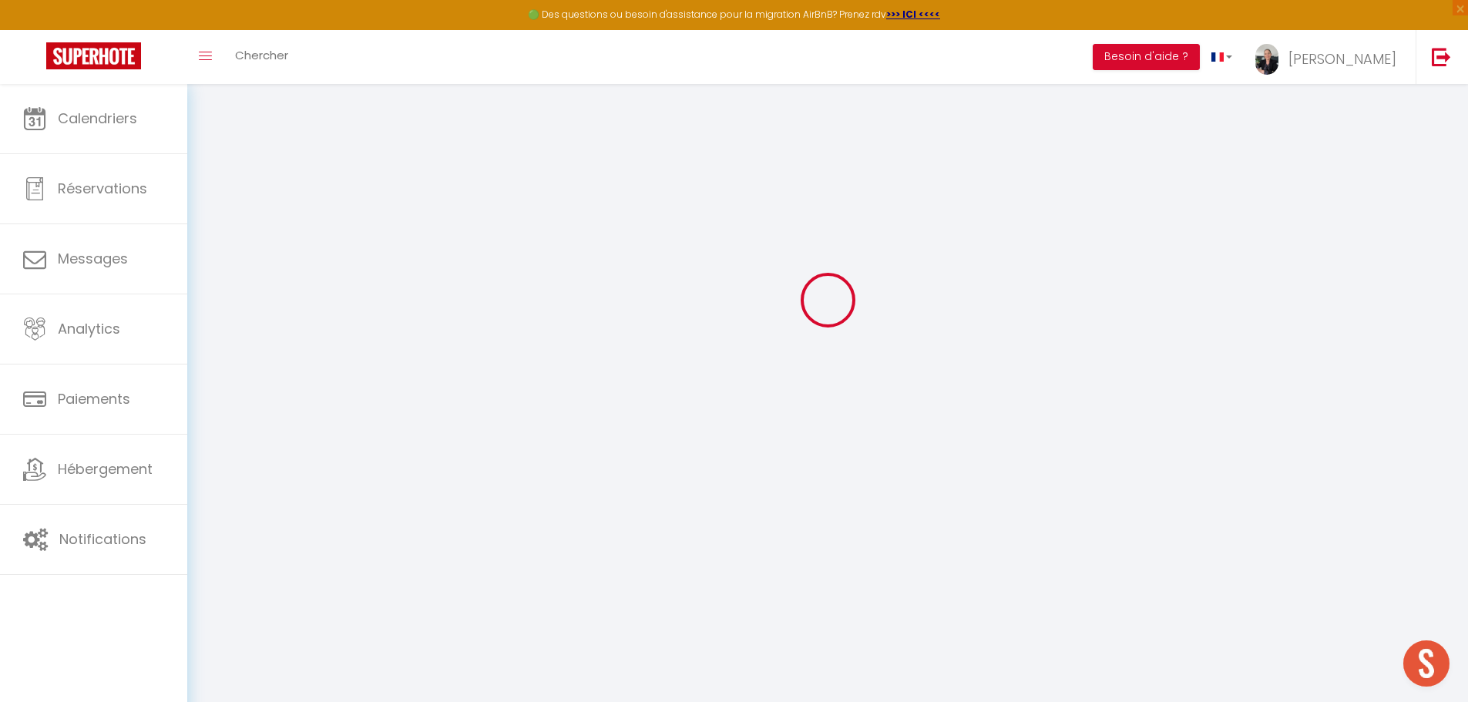
checkbox input "true"
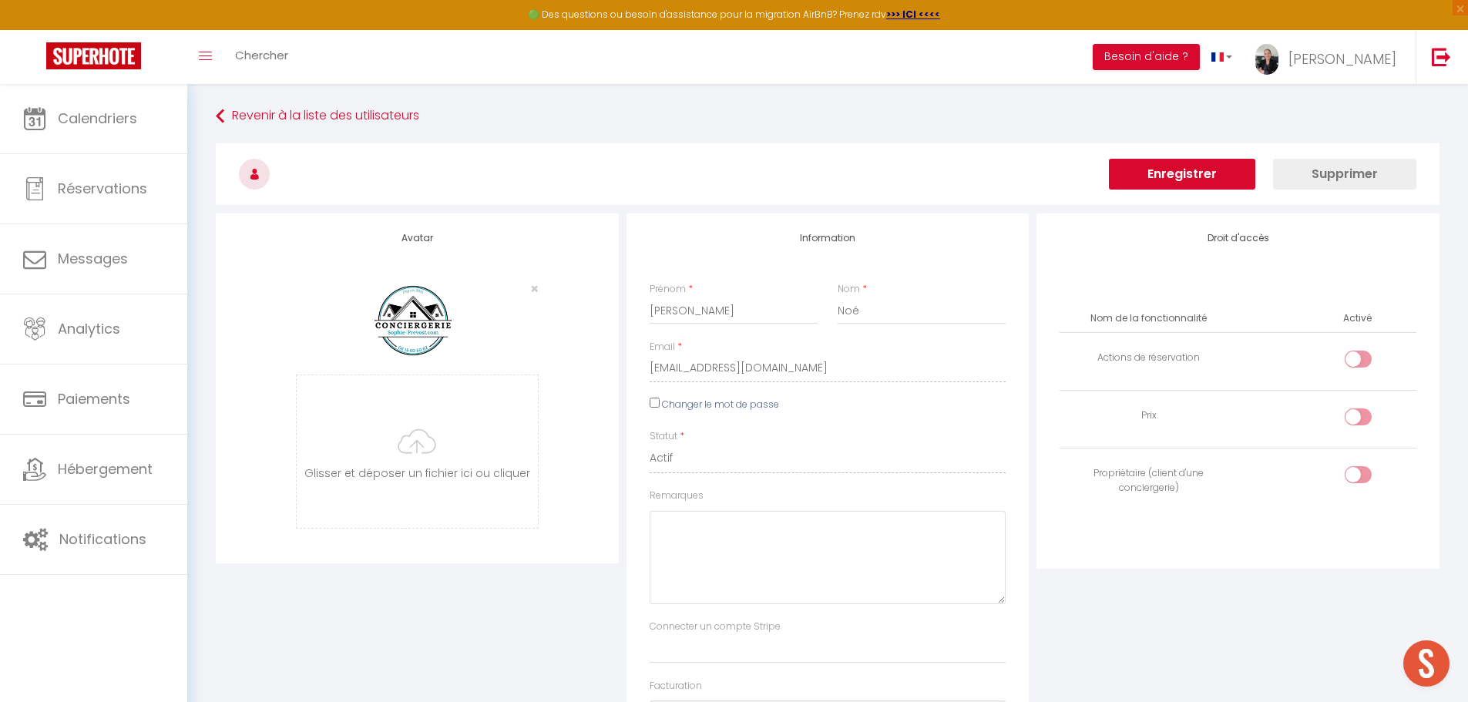
click at [1187, 174] on button "Enregistrer" at bounding box center [1182, 174] width 146 height 31
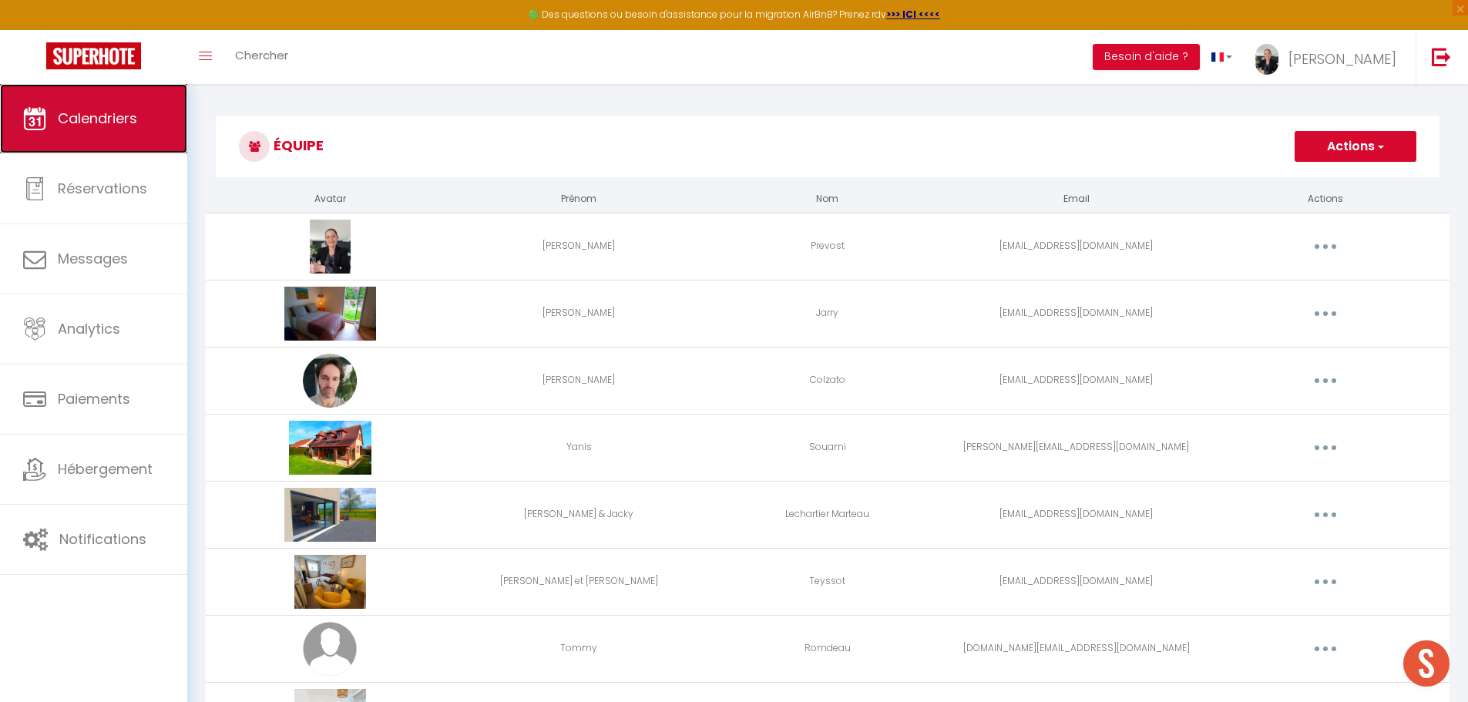
click at [114, 130] on link "Calendriers" at bounding box center [93, 118] width 187 height 69
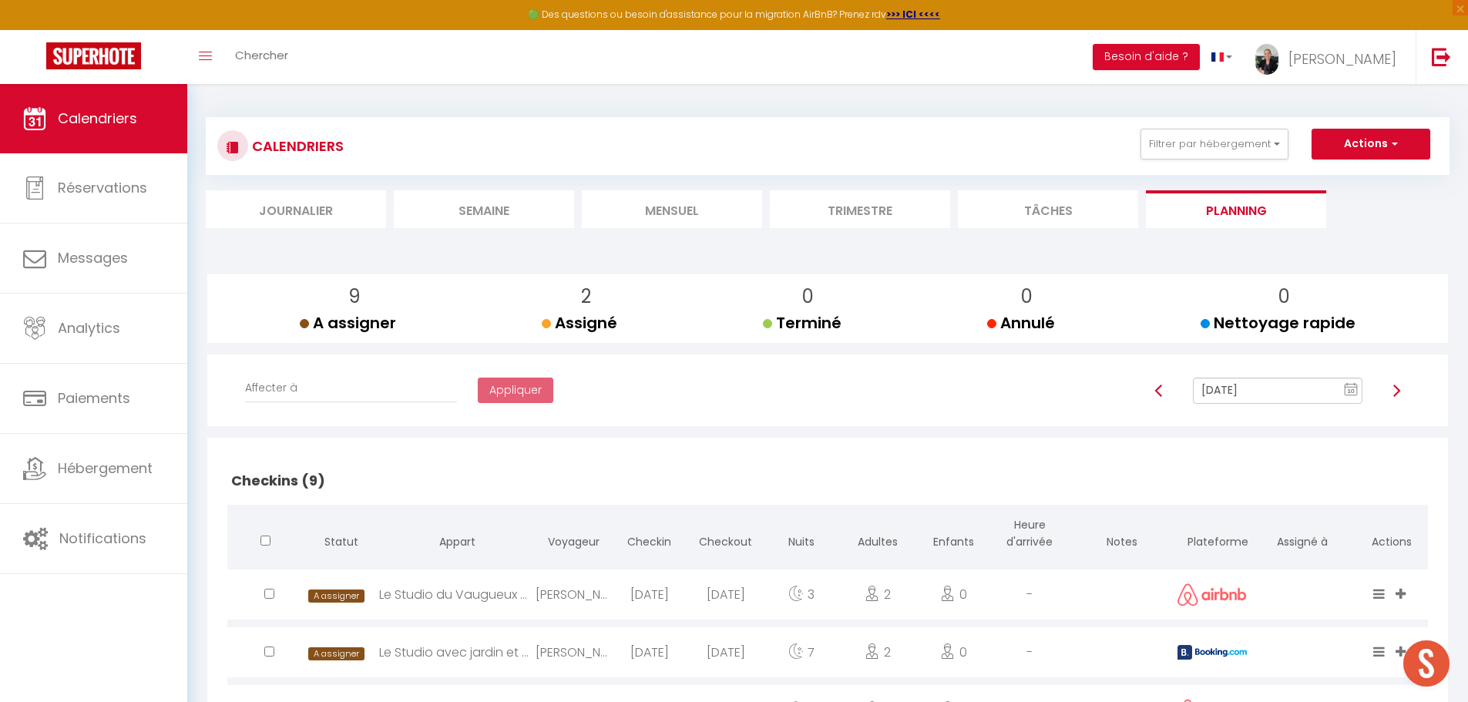
click at [670, 205] on li "Mensuel" at bounding box center [672, 209] width 180 height 38
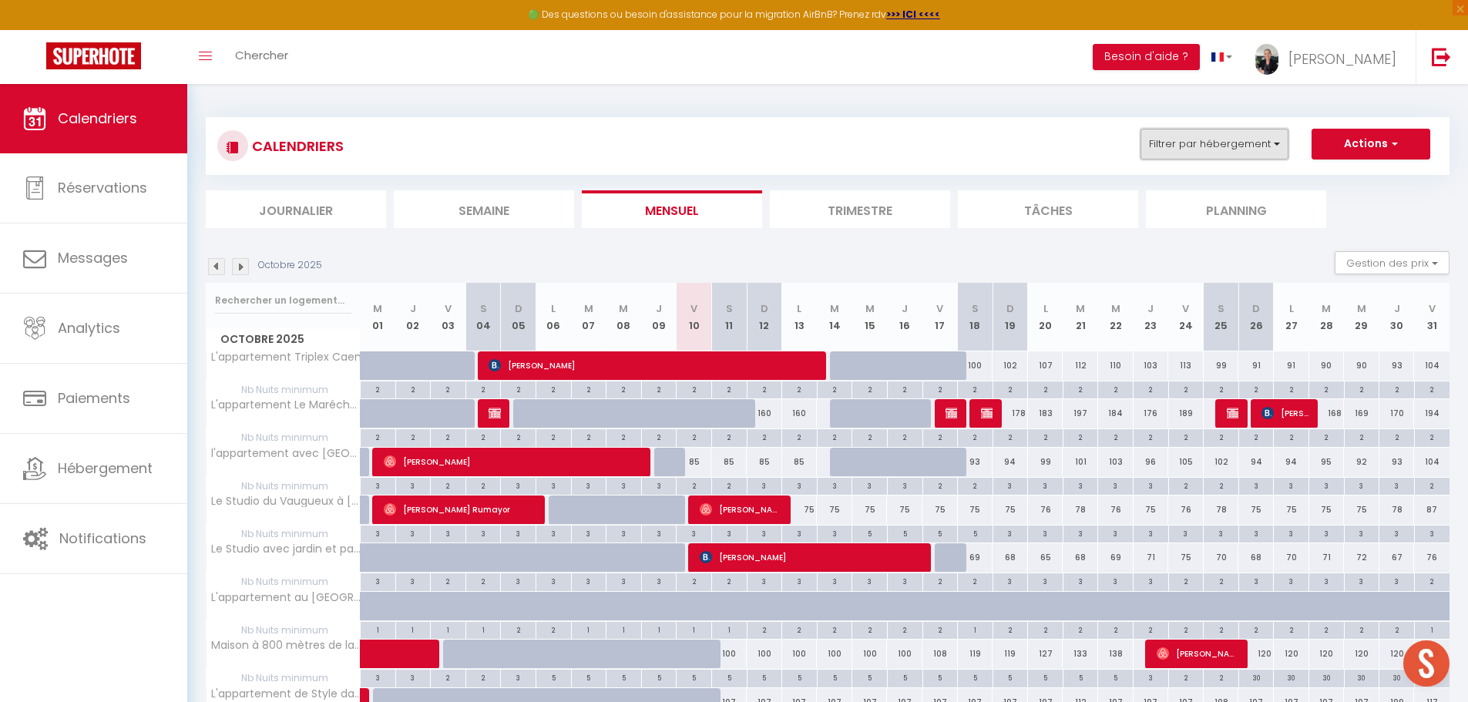
click at [1242, 152] on button "Filtrer par hébergement" at bounding box center [1214, 144] width 148 height 31
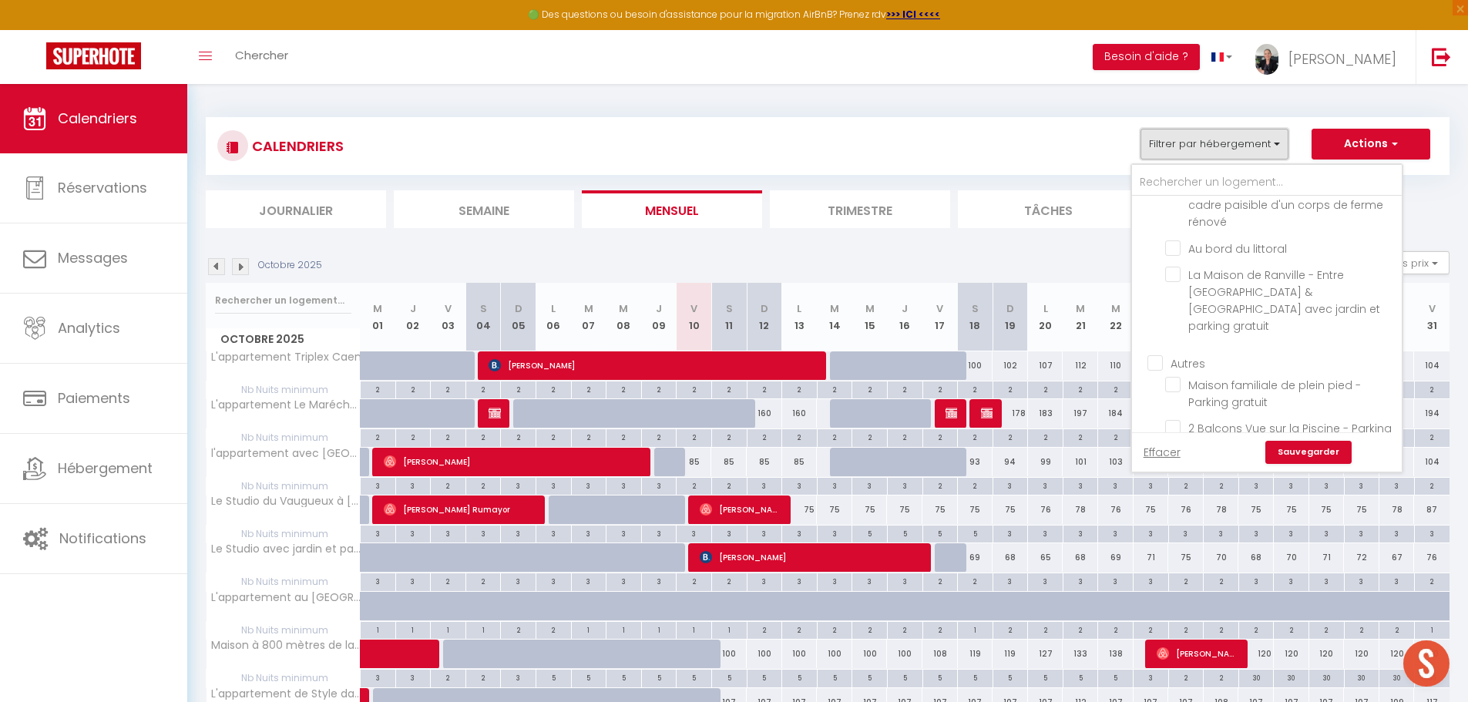
scroll to position [2469, 0]
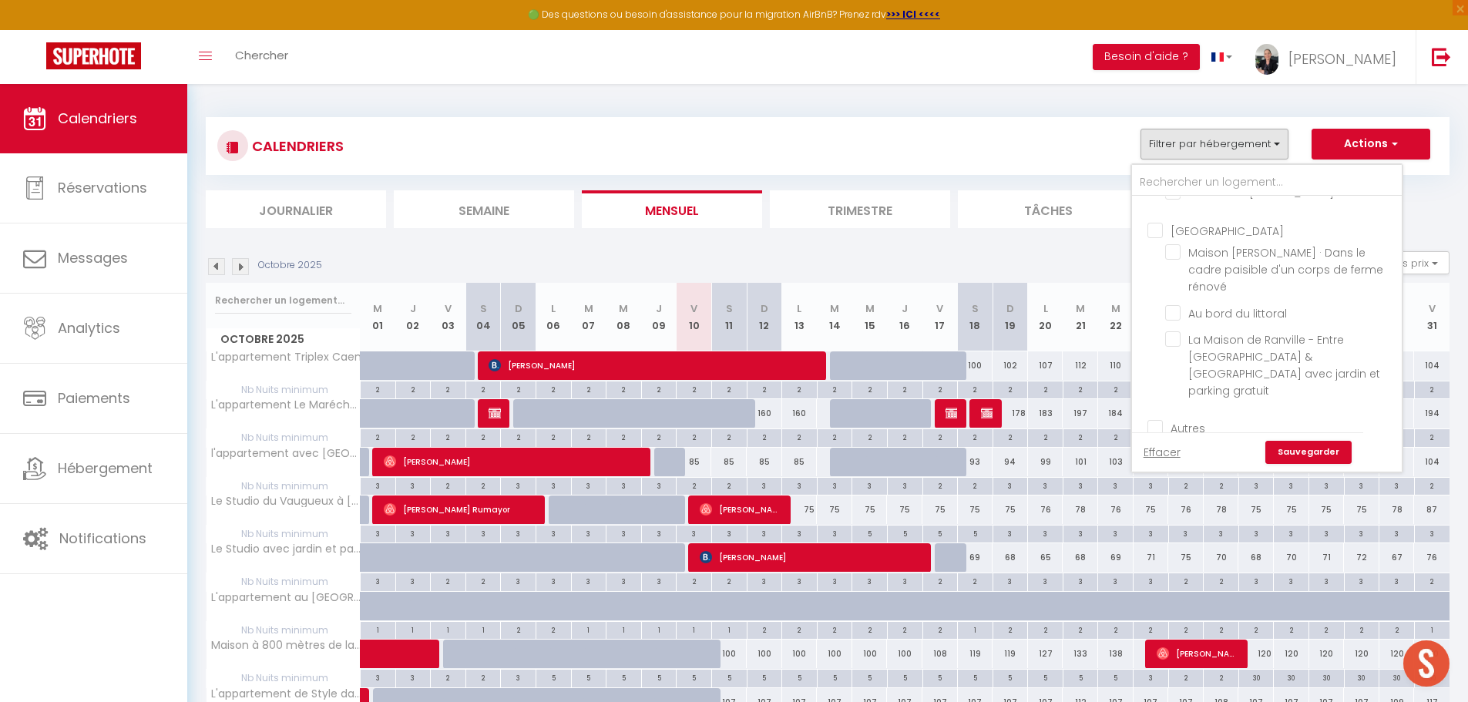
click at [1173, 441] on input "Maison familiale de plein pied - Parking gratuit" at bounding box center [1280, 448] width 231 height 15
click at [1304, 460] on link "Sauvegarder" at bounding box center [1308, 452] width 86 height 23
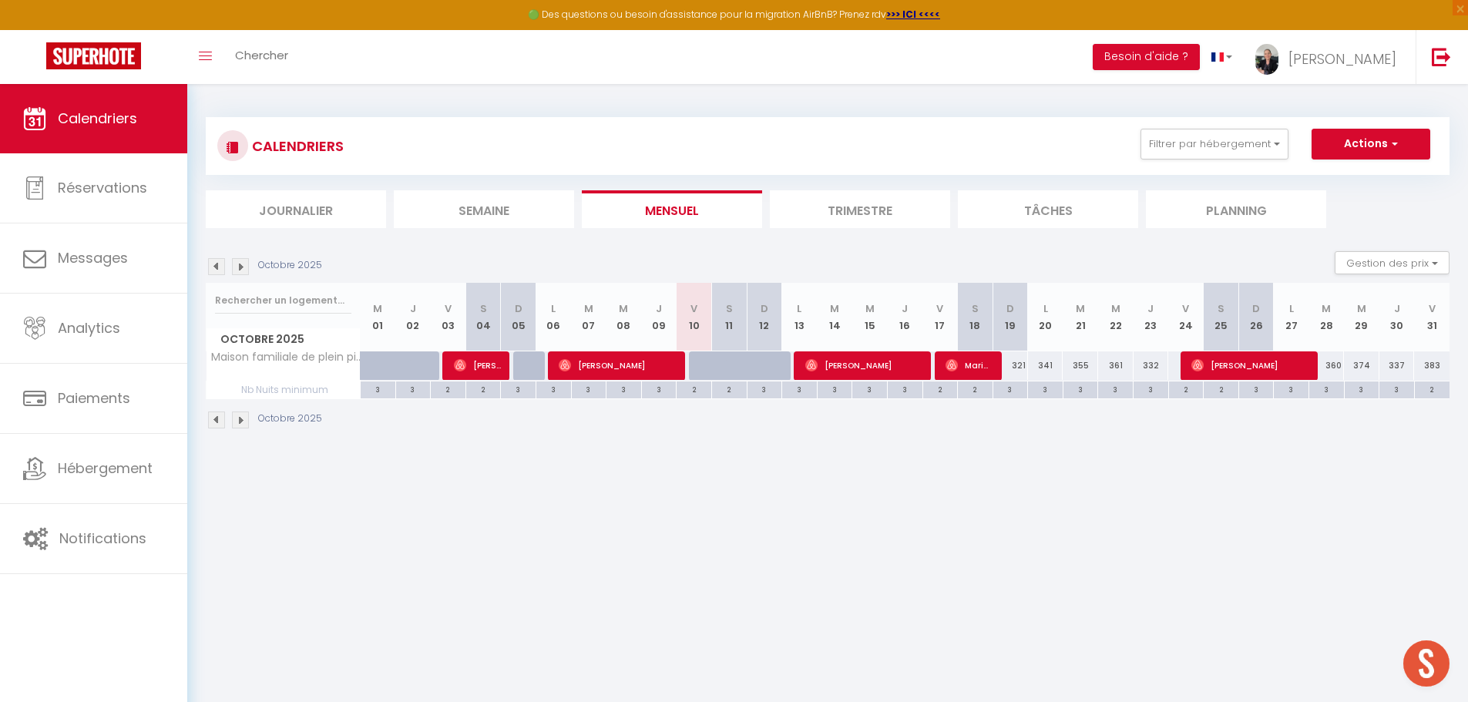
click at [1453, 699] on body "🟢 Des questions ou besoin d'assistance pour la migration AirBnB? Prenez rdv >>>…" at bounding box center [734, 435] width 1468 height 702
click at [697, 364] on div at bounding box center [706, 365] width 35 height 29
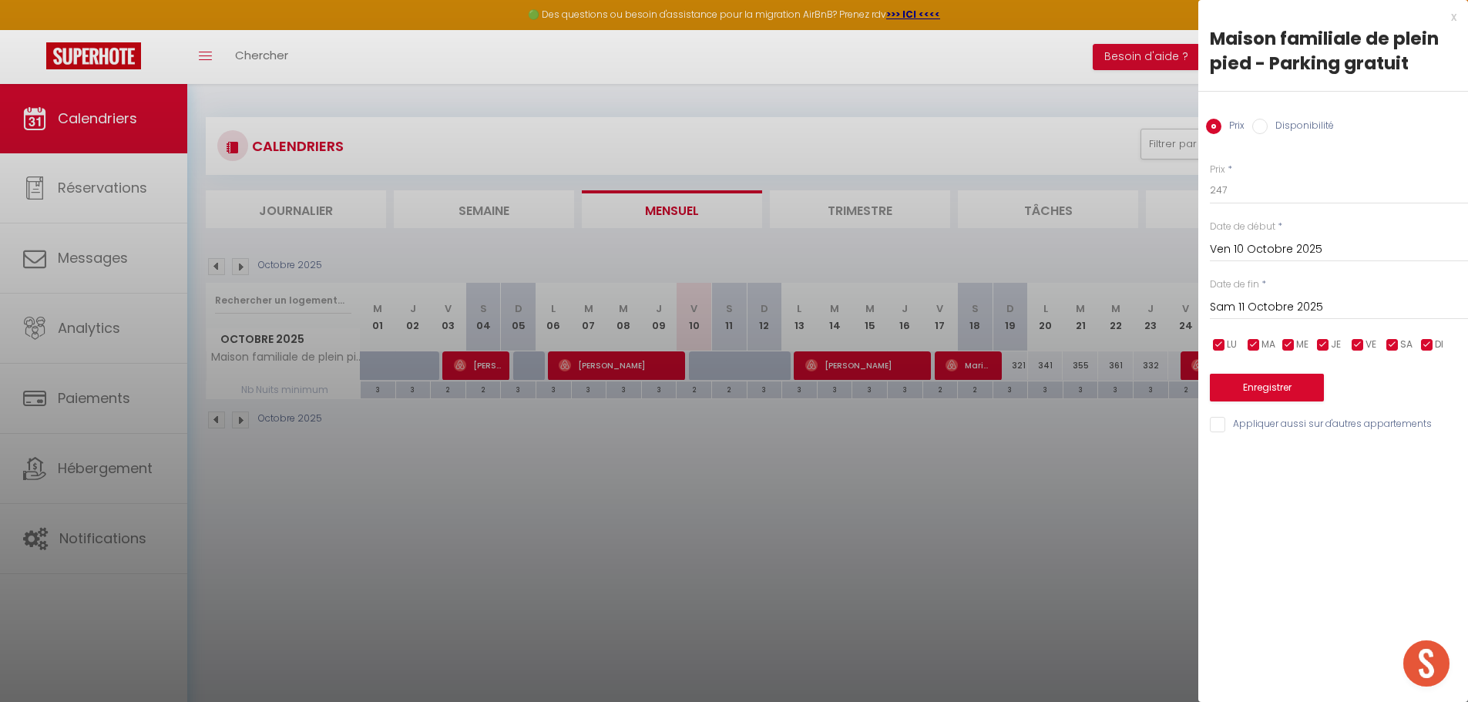
click at [1230, 301] on input "Sam 11 Octobre 2025" at bounding box center [1339, 307] width 258 height 20
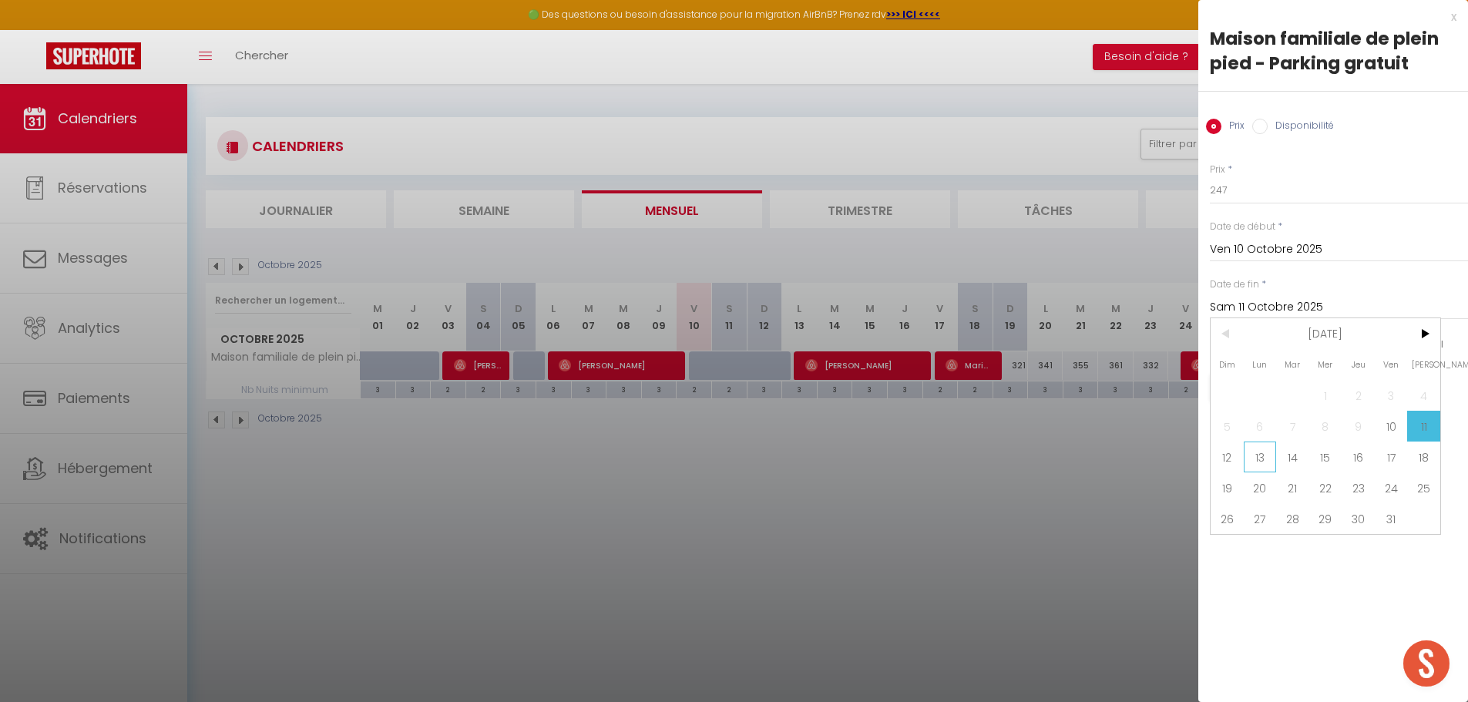
click at [1261, 464] on span "13" at bounding box center [1260, 456] width 33 height 31
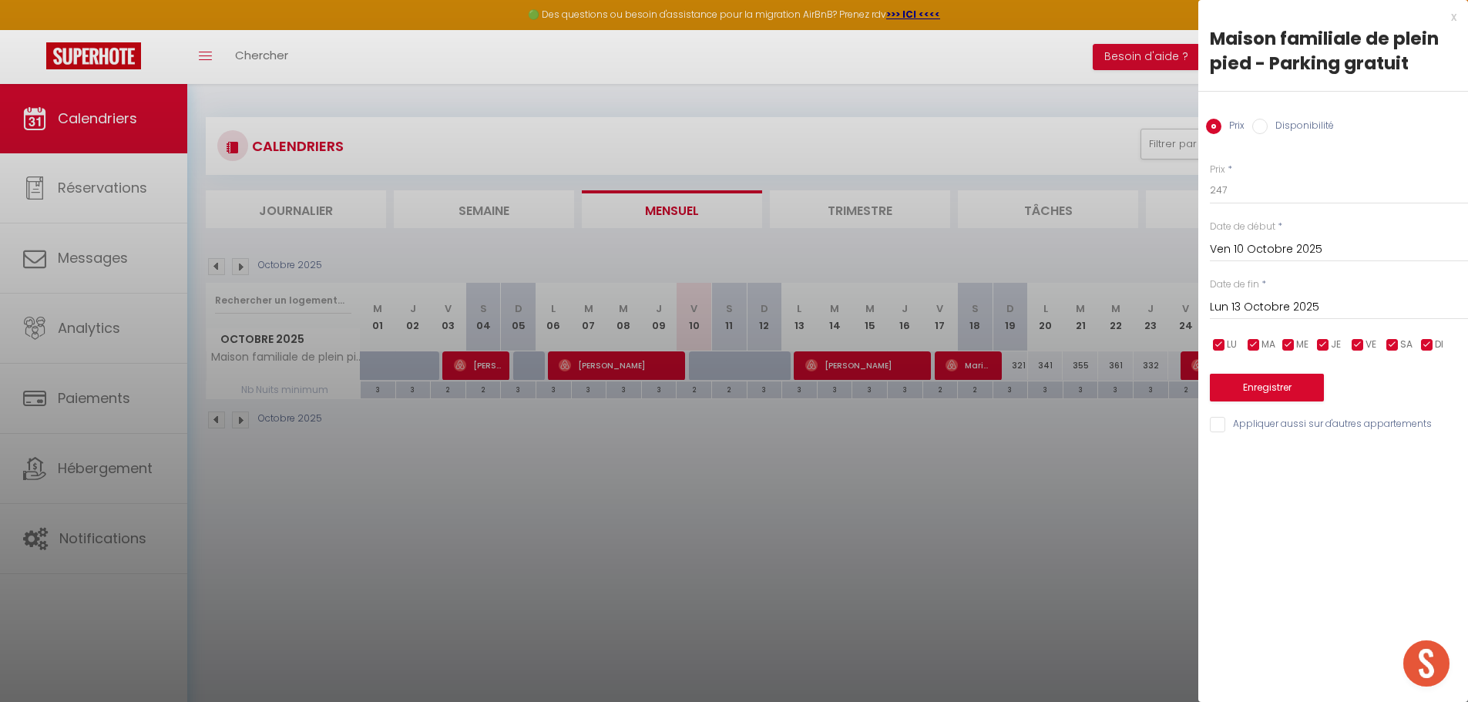
click at [1258, 128] on input "Disponibilité" at bounding box center [1259, 126] width 15 height 15
click at [1267, 387] on button "Enregistrer" at bounding box center [1267, 389] width 114 height 28
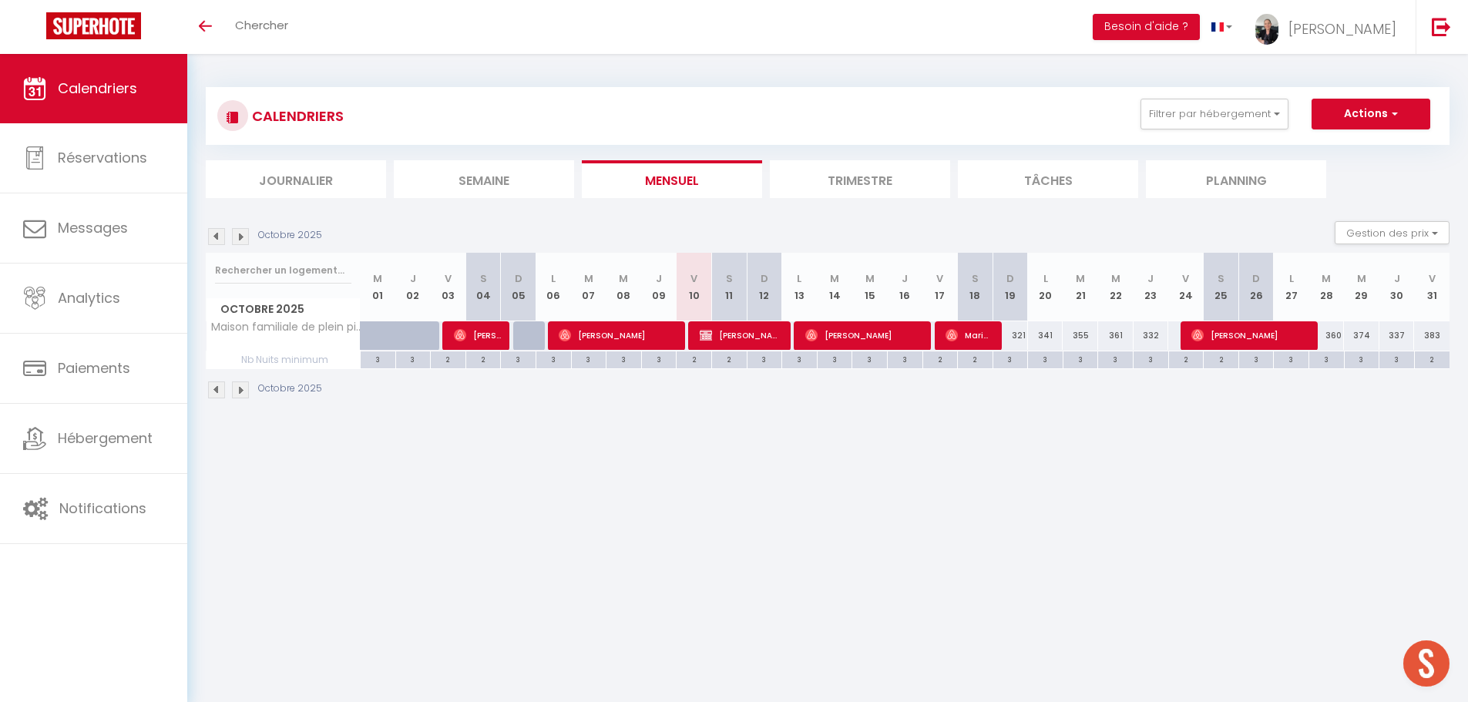
click at [868, 183] on li "Trimestre" at bounding box center [860, 179] width 180 height 38
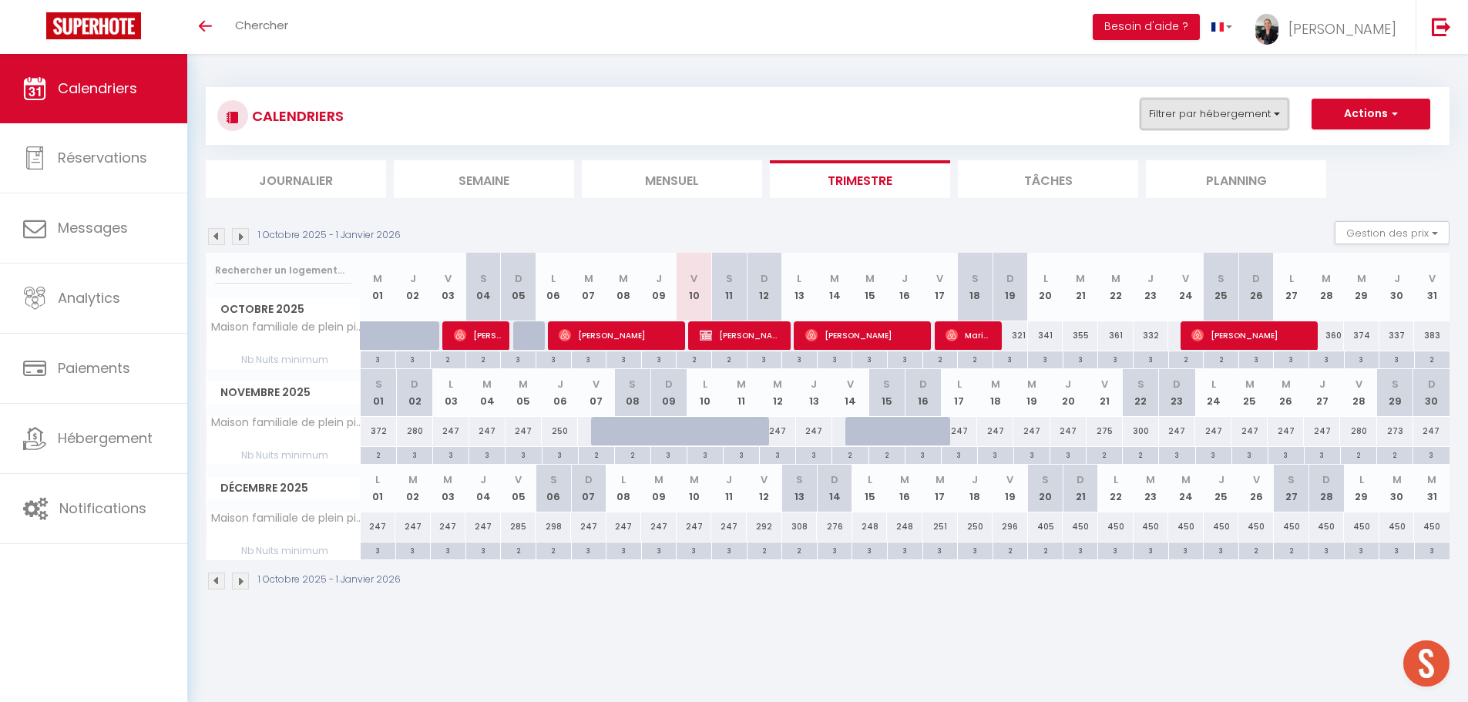
click at [1264, 126] on button "Filtrer par hébergement" at bounding box center [1214, 114] width 148 height 31
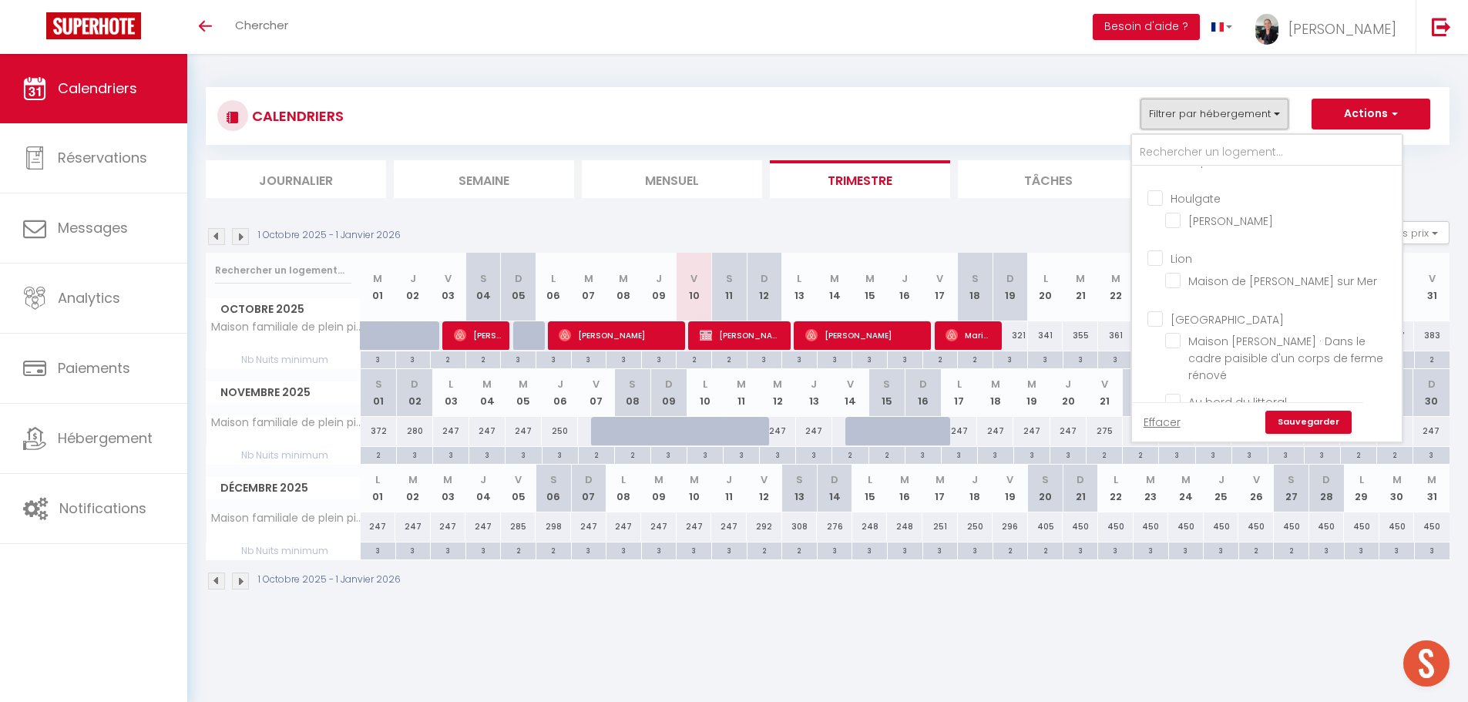
scroll to position [2355, 0]
click at [1171, 525] on input "Maison familiale de plein pied - Parking gratuit" at bounding box center [1280, 532] width 231 height 15
checkbox input "false"
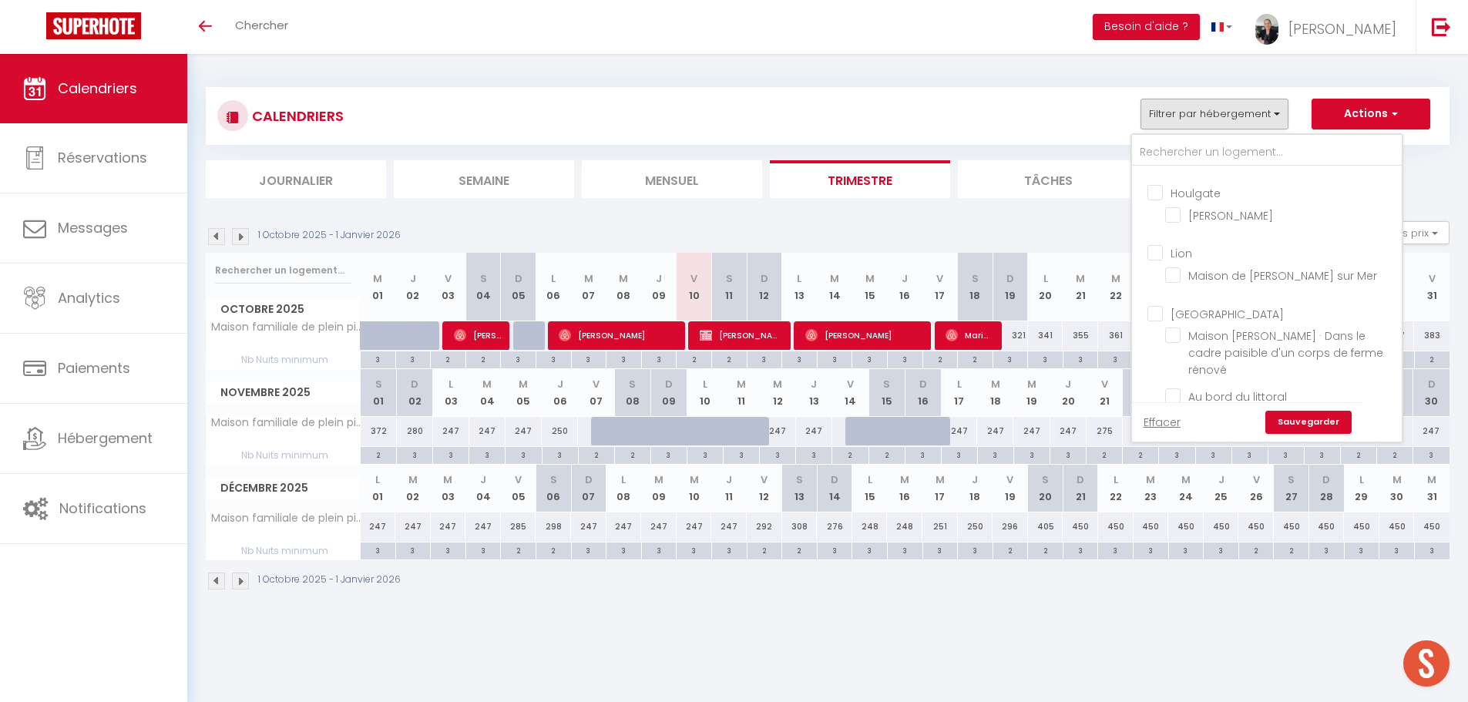
checkbox input "false"
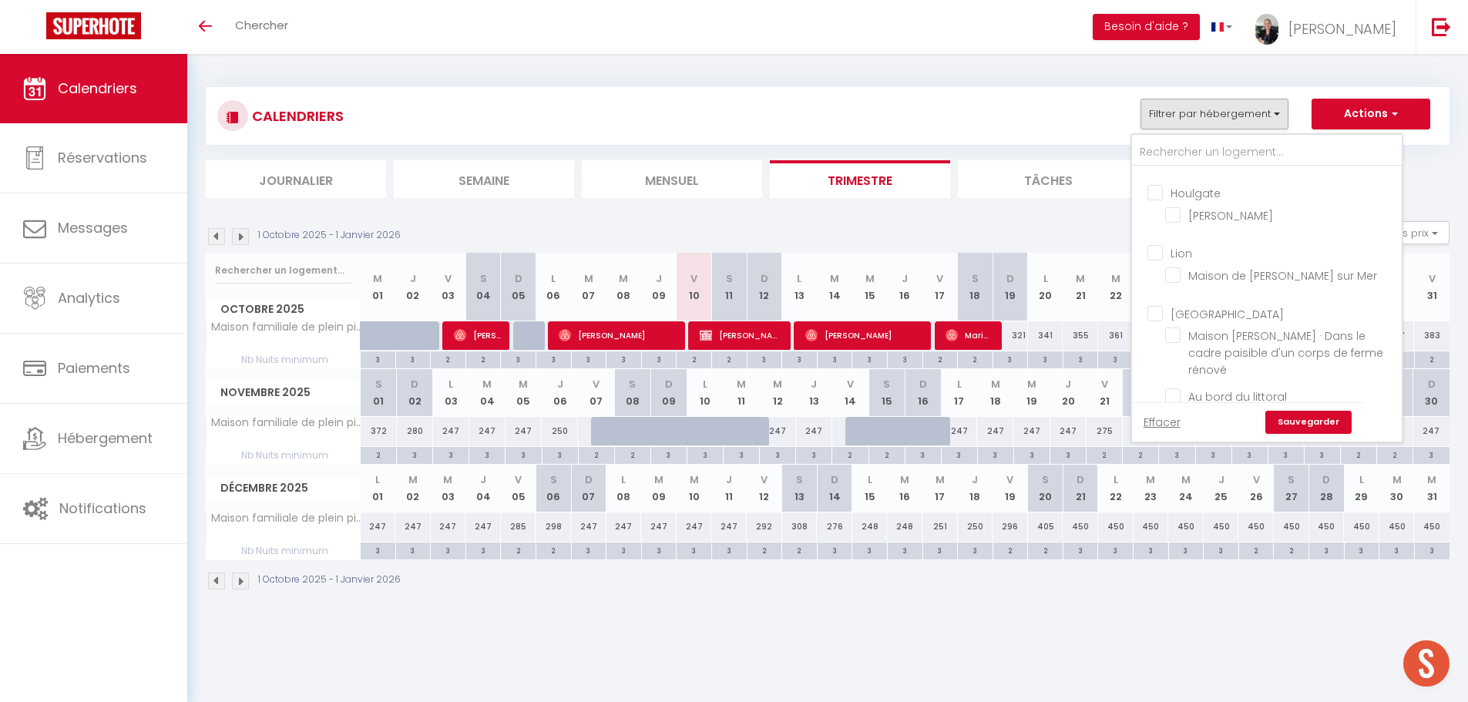
checkbox input "false"
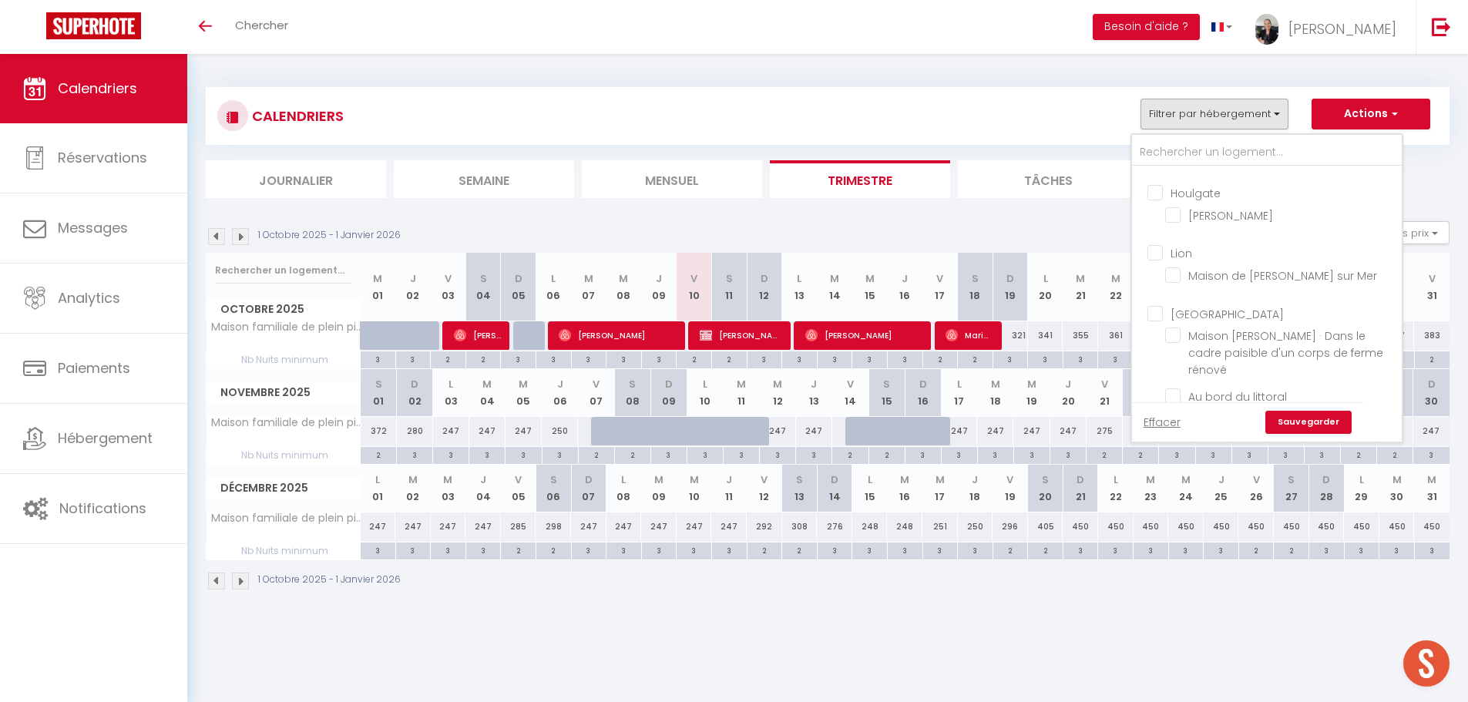
checkbox input "false"
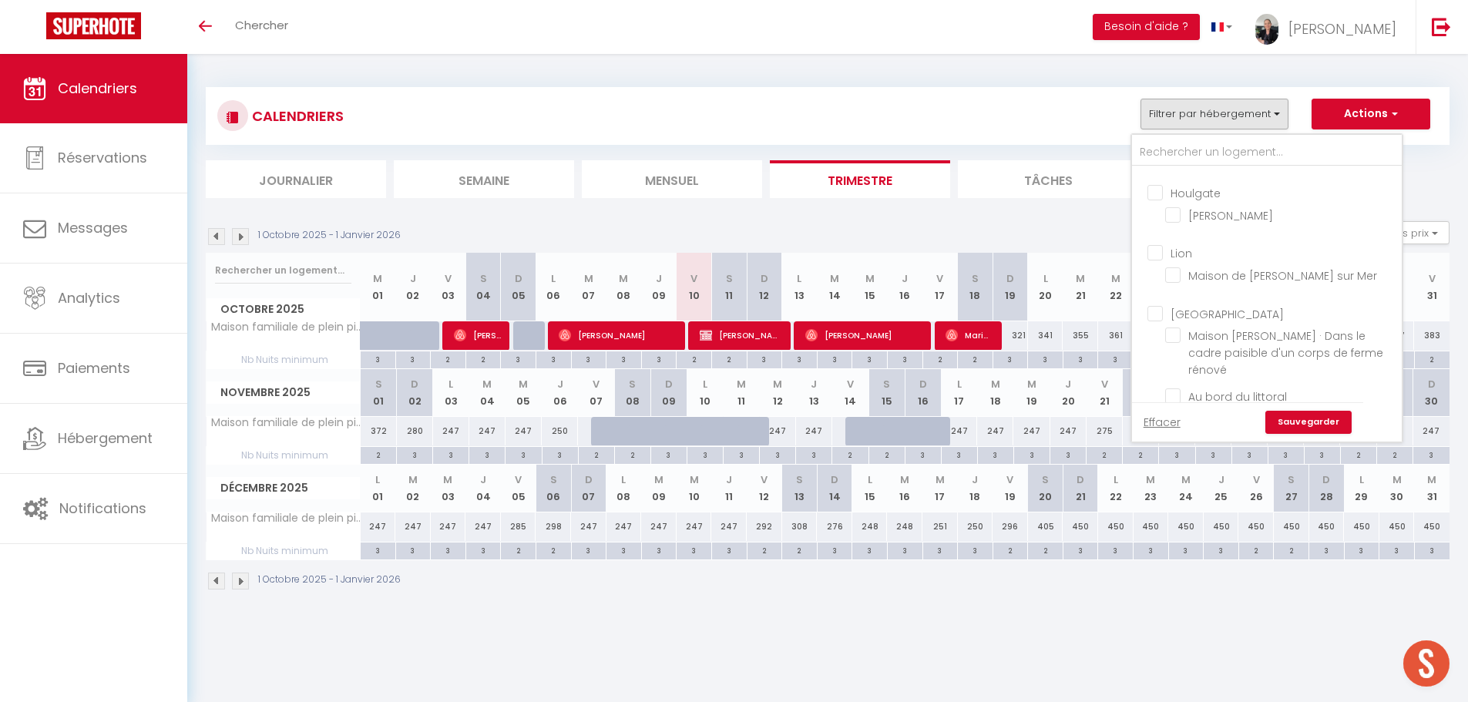
checkbox input "false"
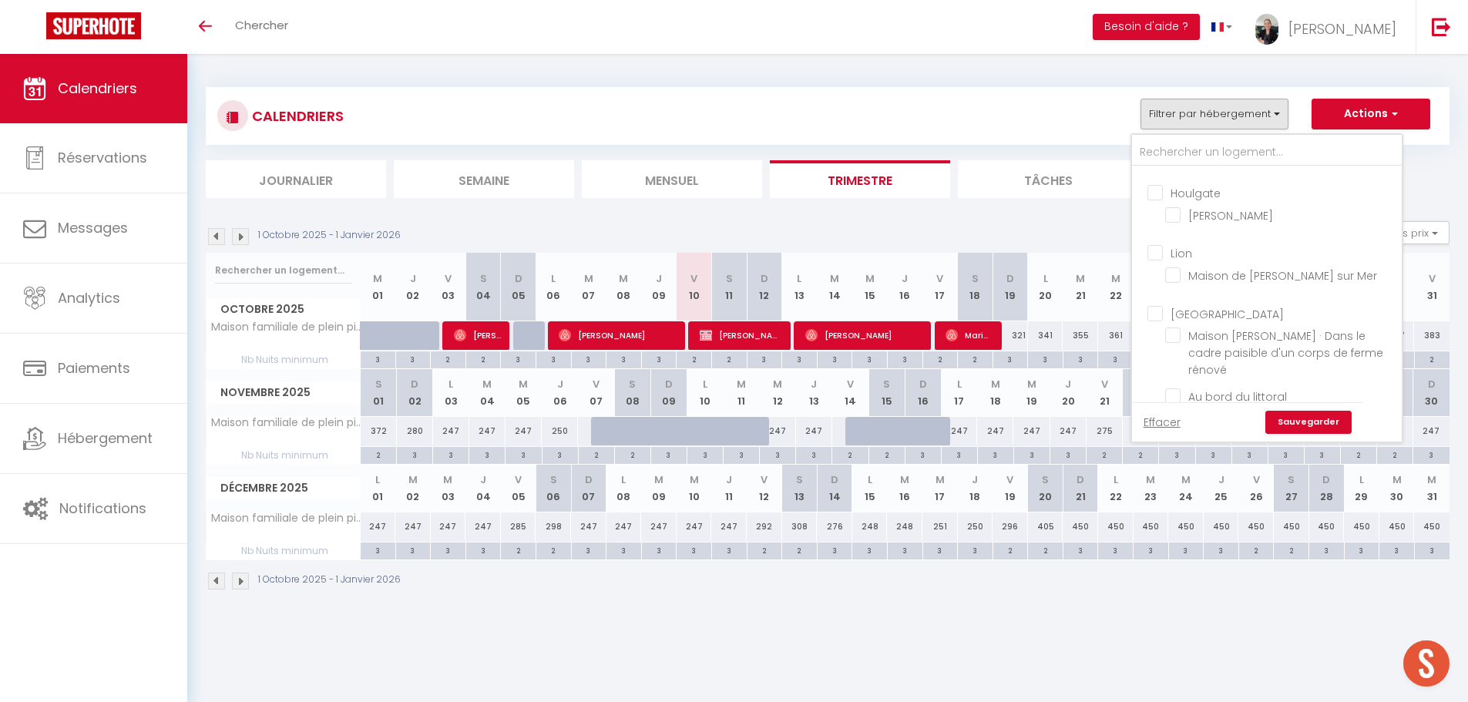
checkbox input "false"
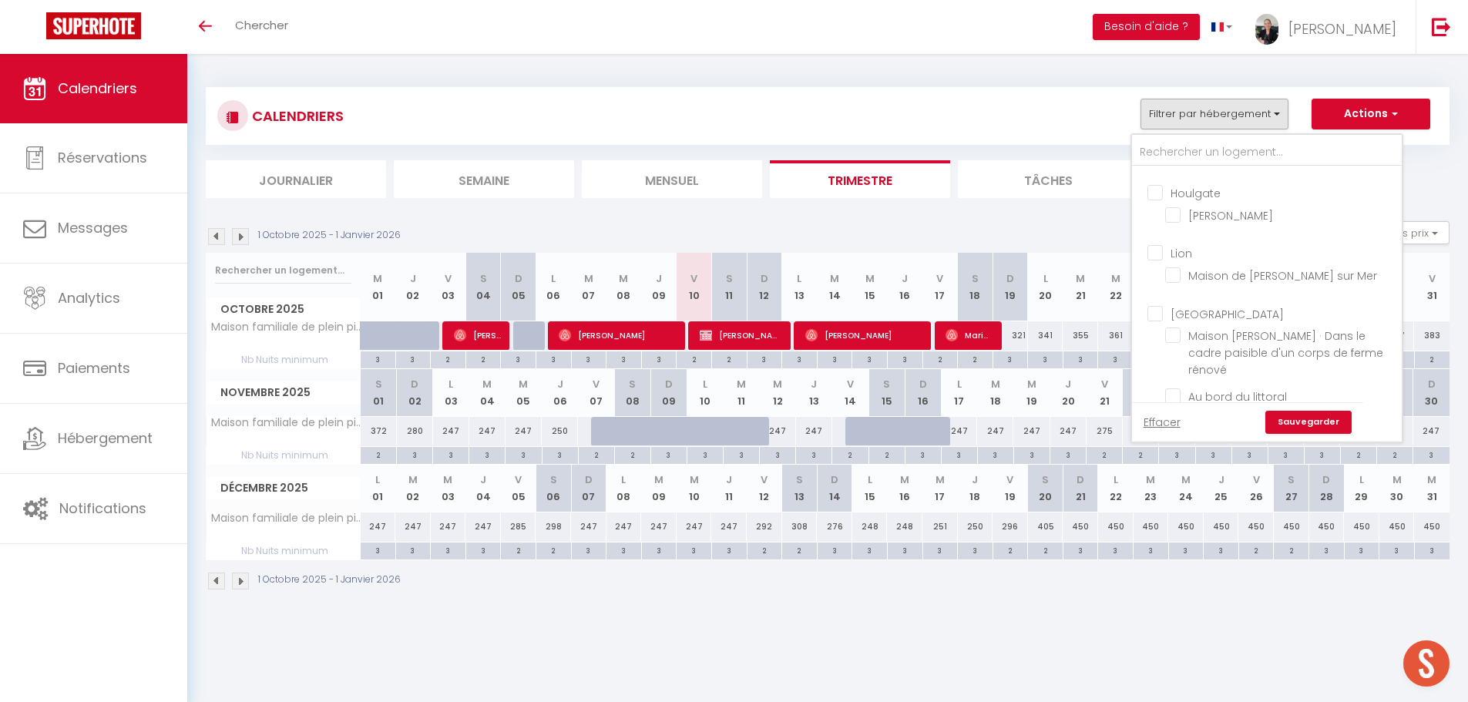
checkbox input "false"
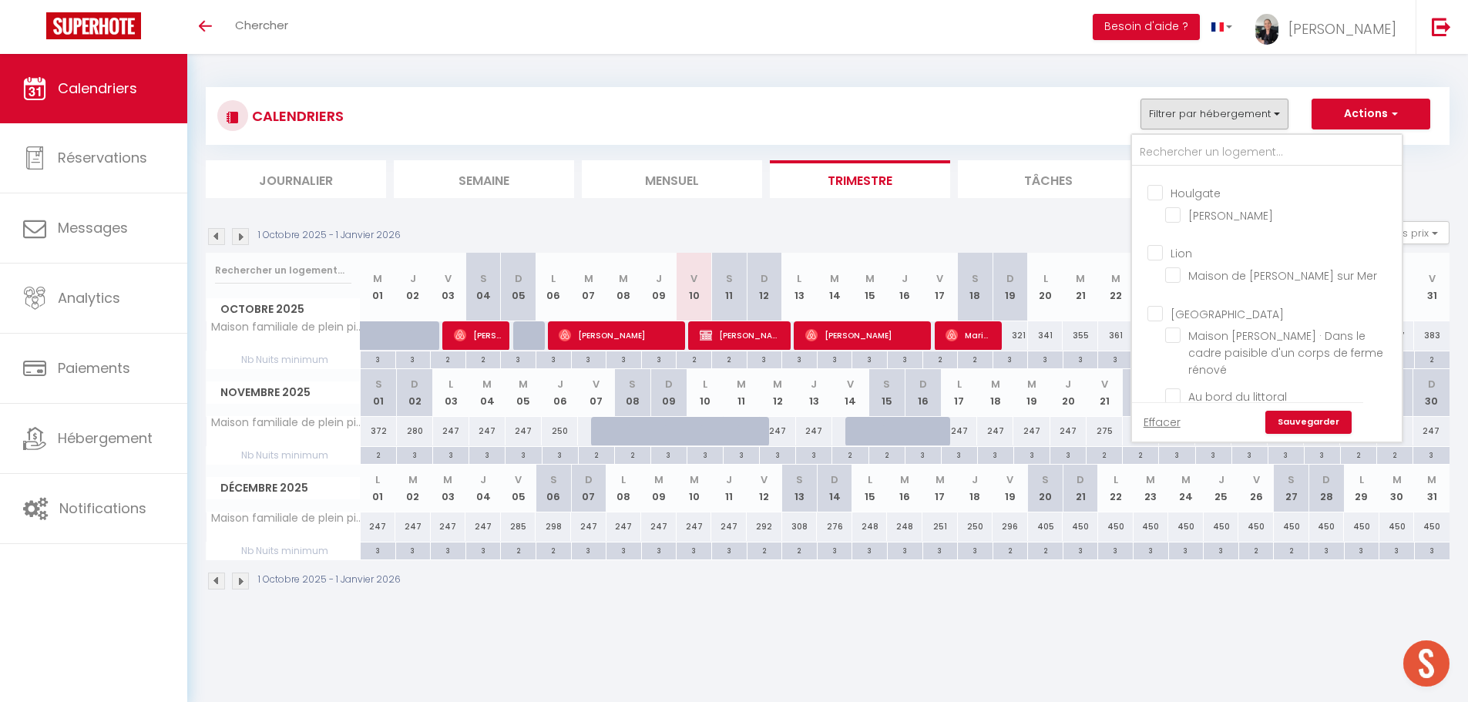
checkbox input "false"
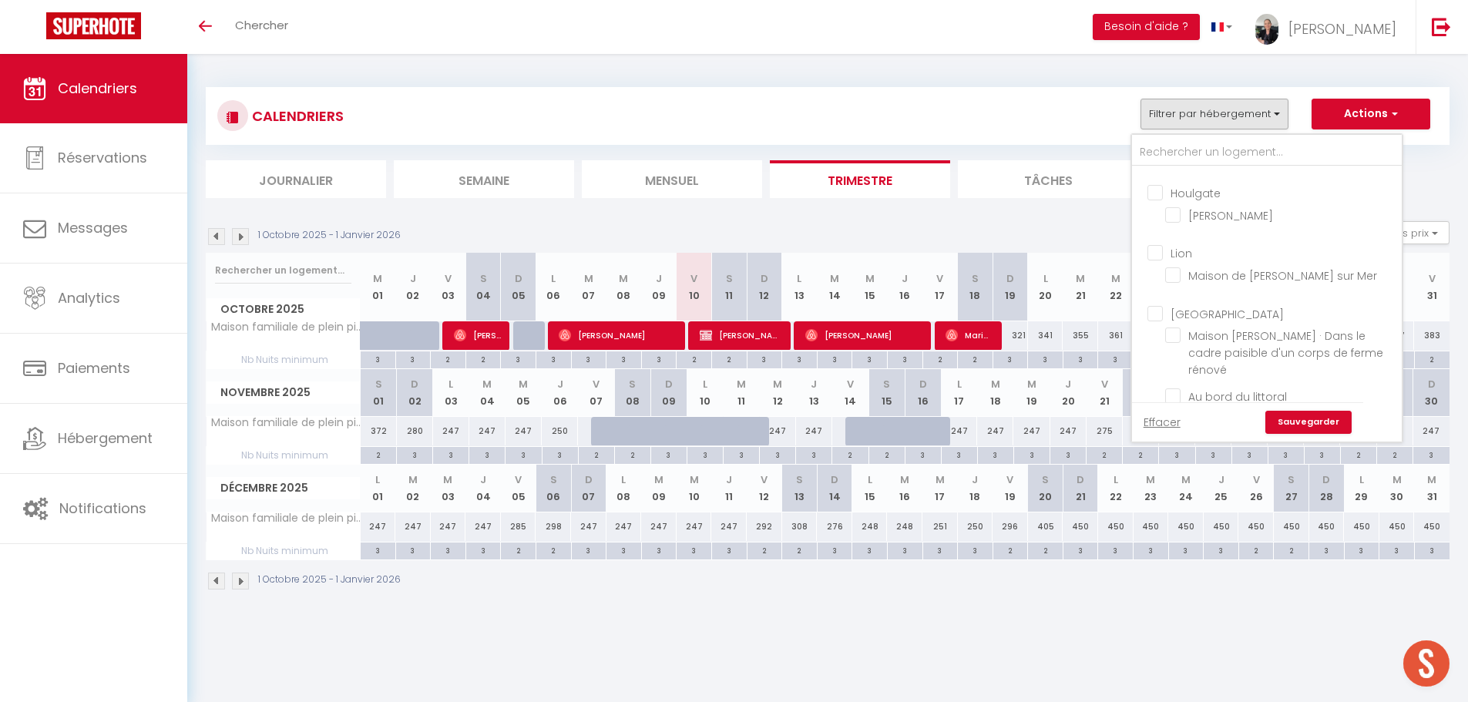
checkbox input "false"
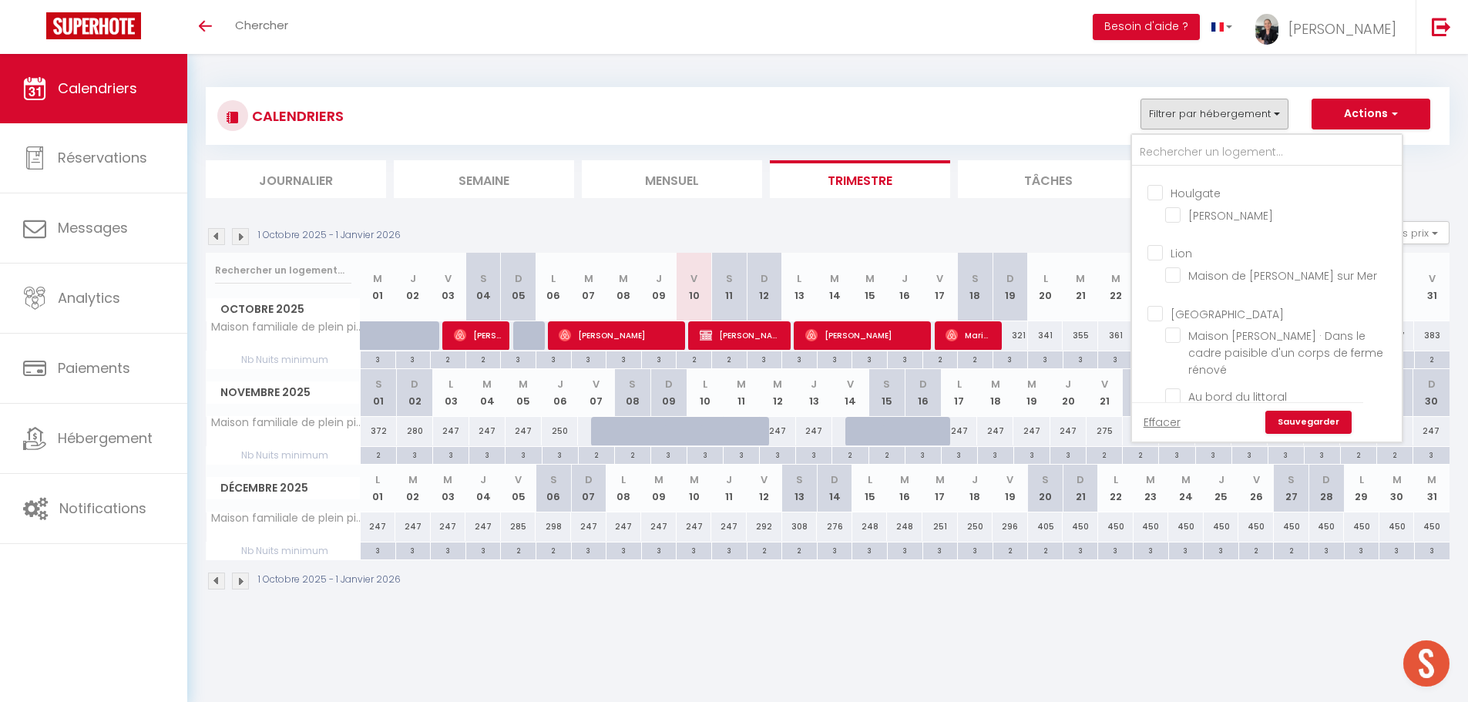
checkbox input "false"
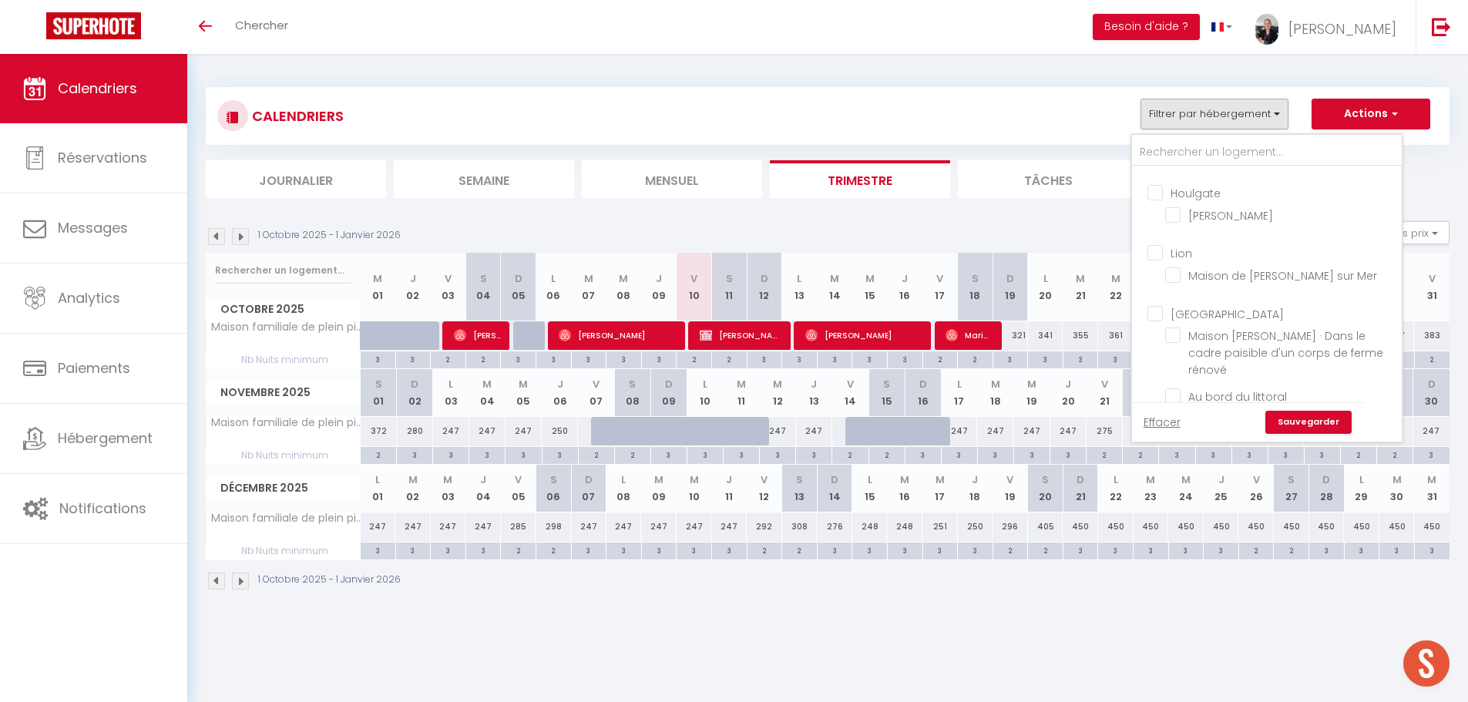
checkbox input "false"
click at [1173, 446] on input "[PERSON_NAME]" at bounding box center [1280, 453] width 231 height 15
checkbox input "true"
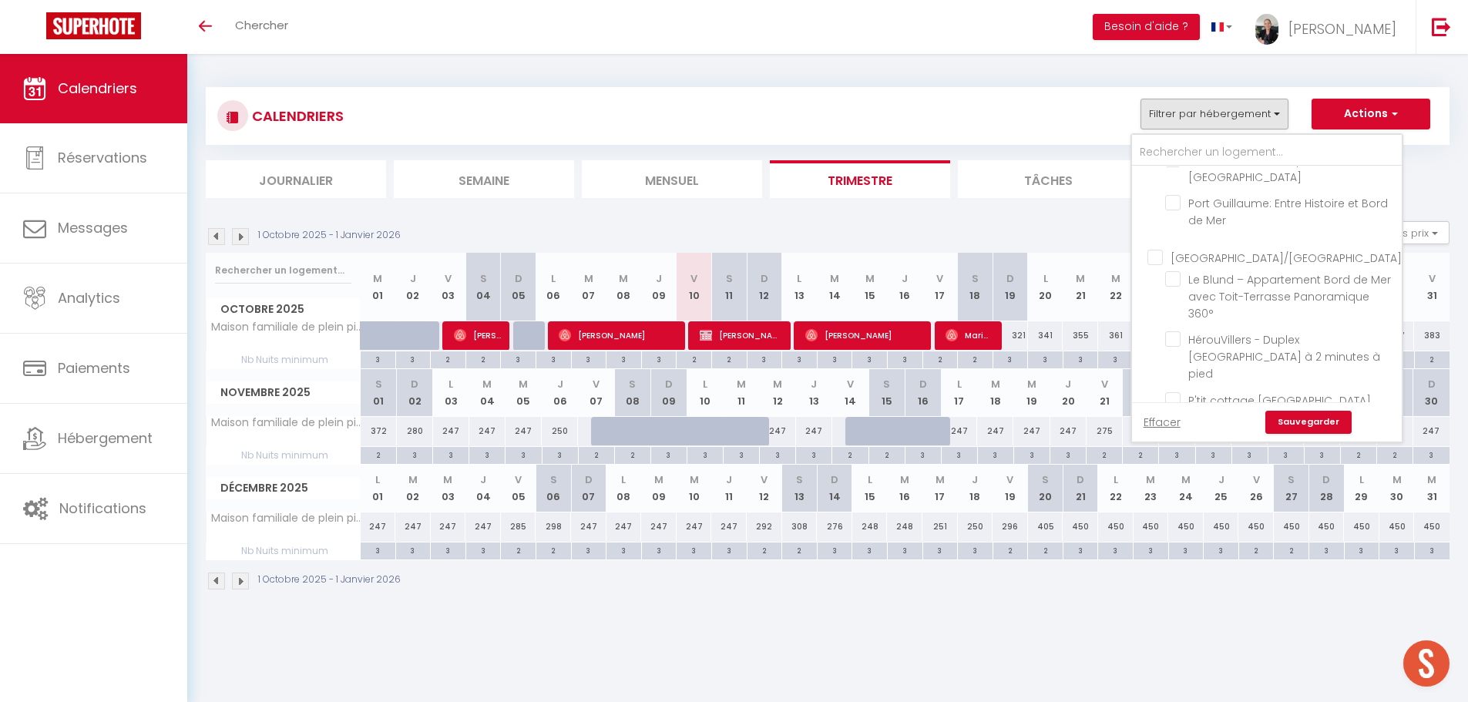
checkbox input "false"
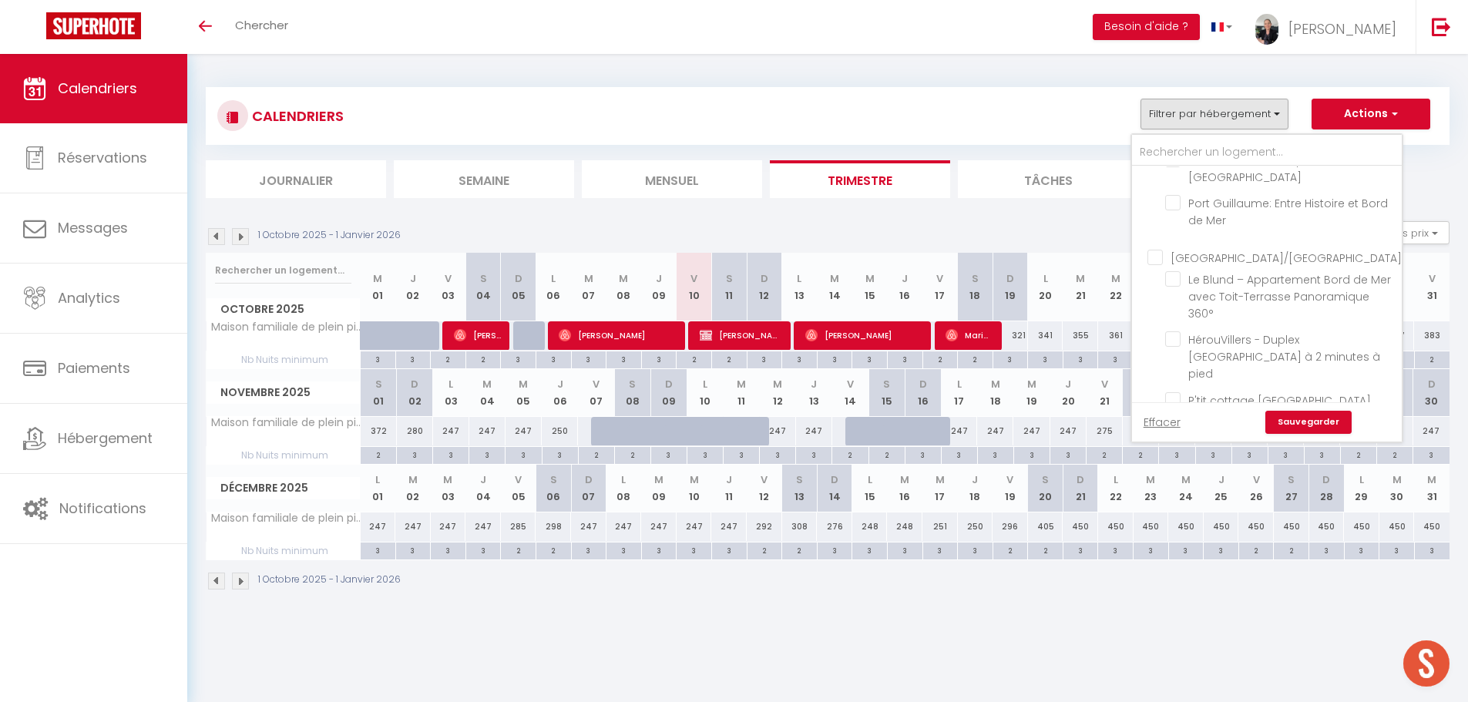
checkbox input "false"
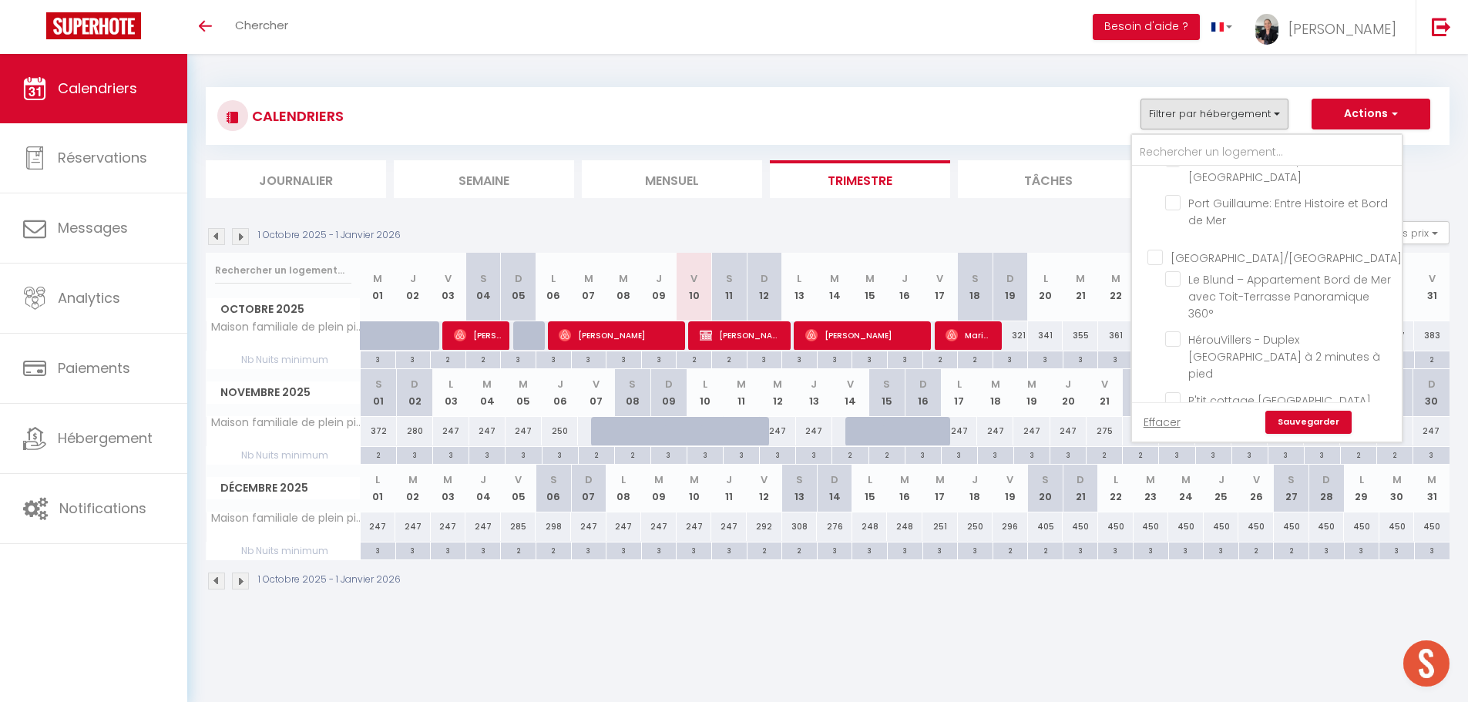
checkbox input "false"
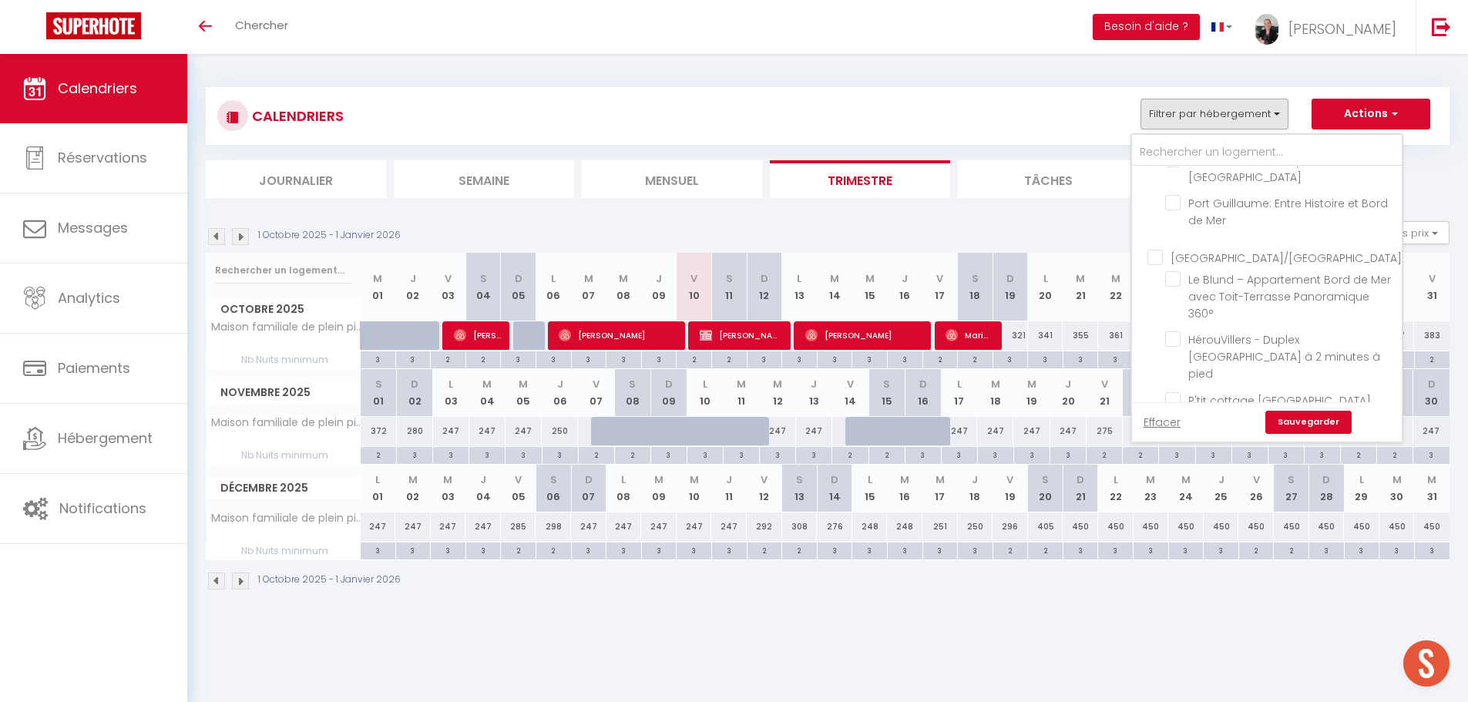
checkbox input "false"
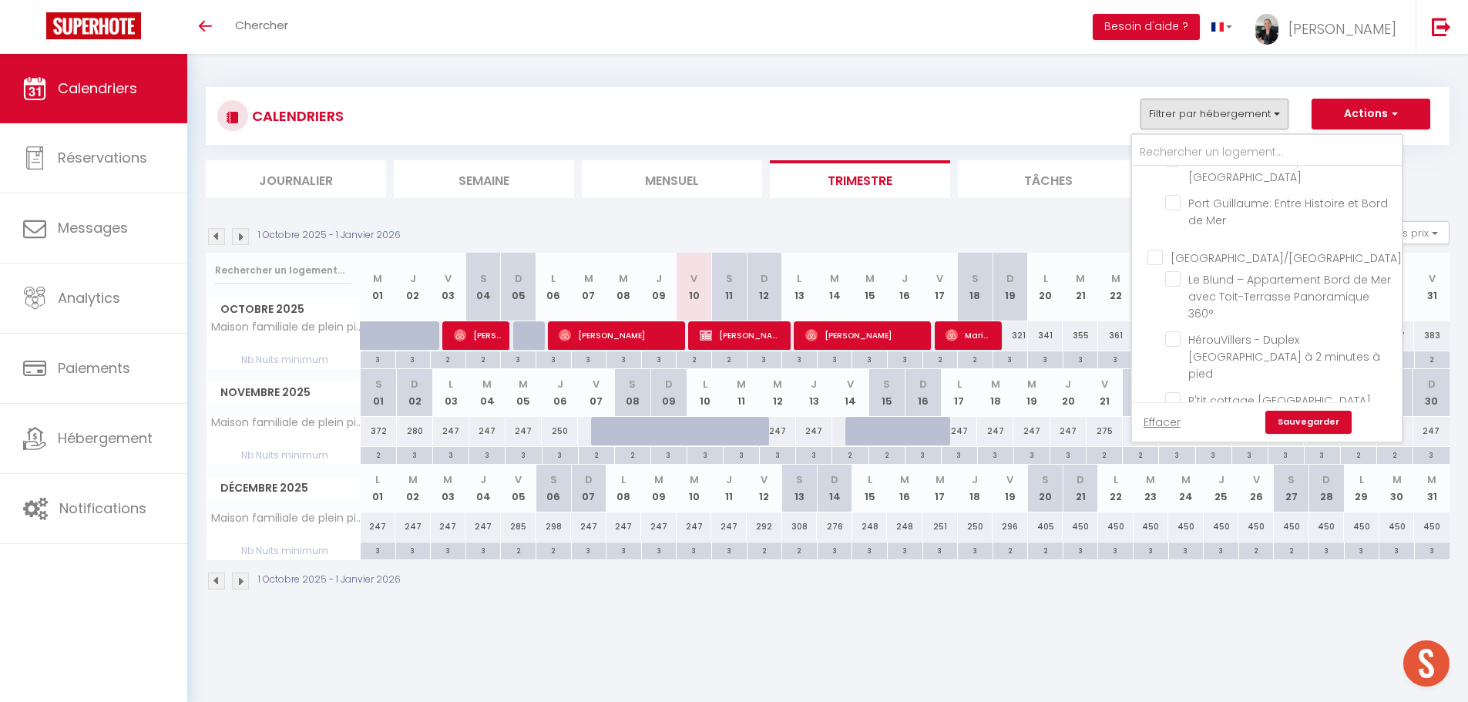
checkbox input "false"
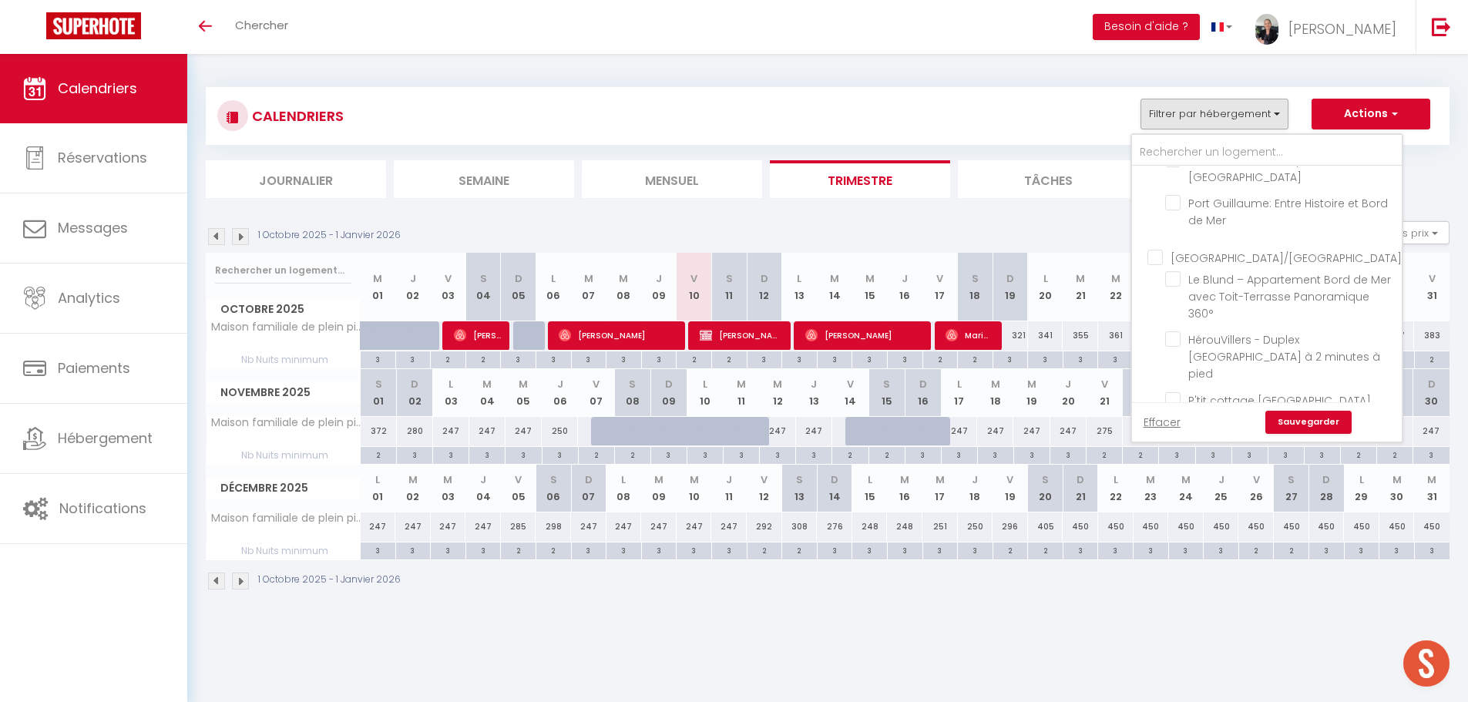
checkbox input "false"
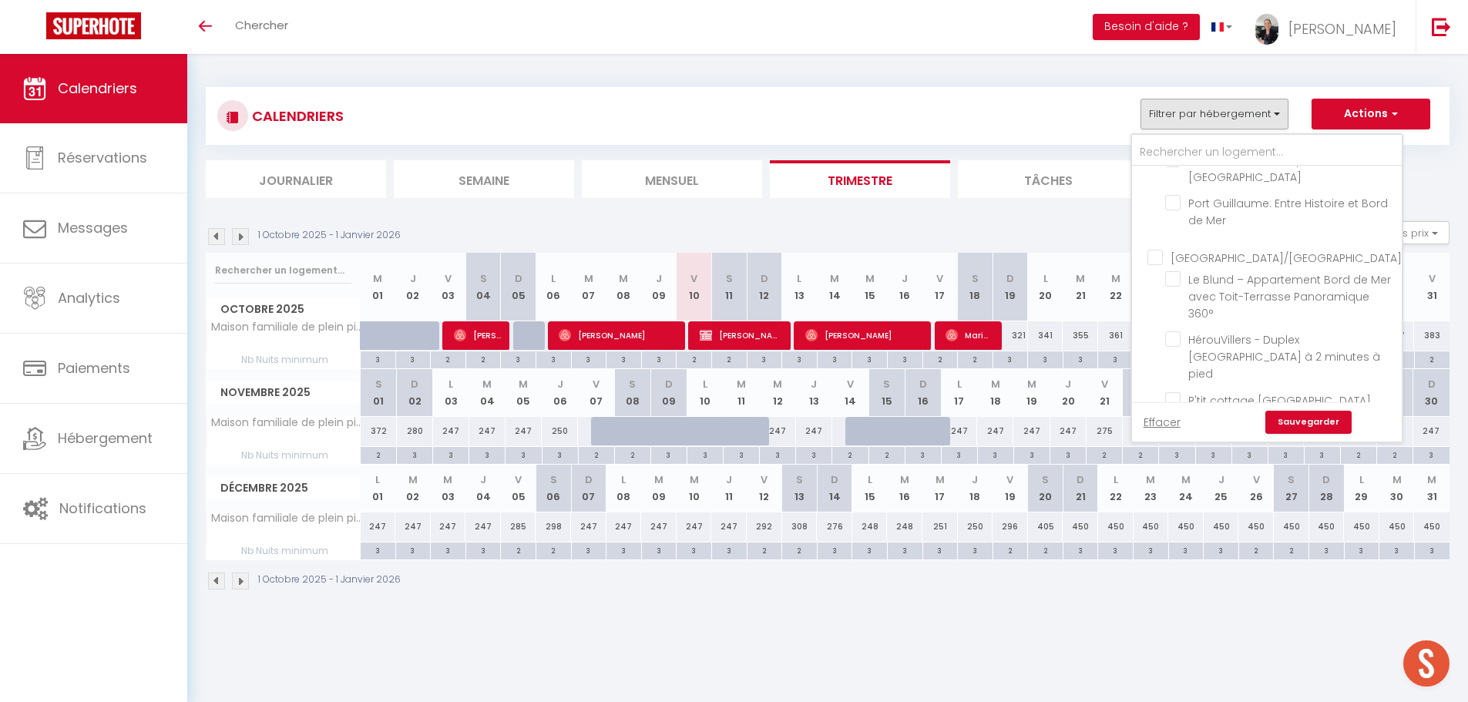
checkbox input "false"
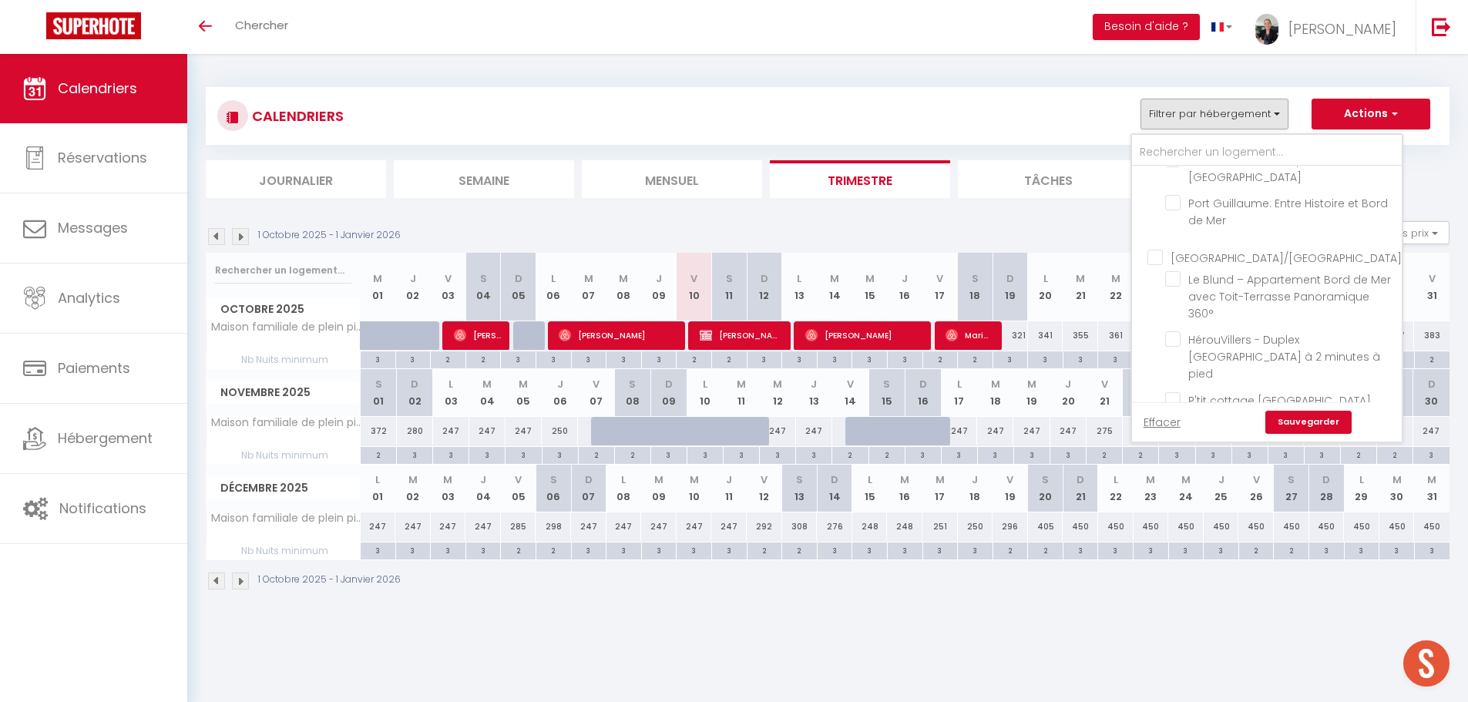
checkbox input "false"
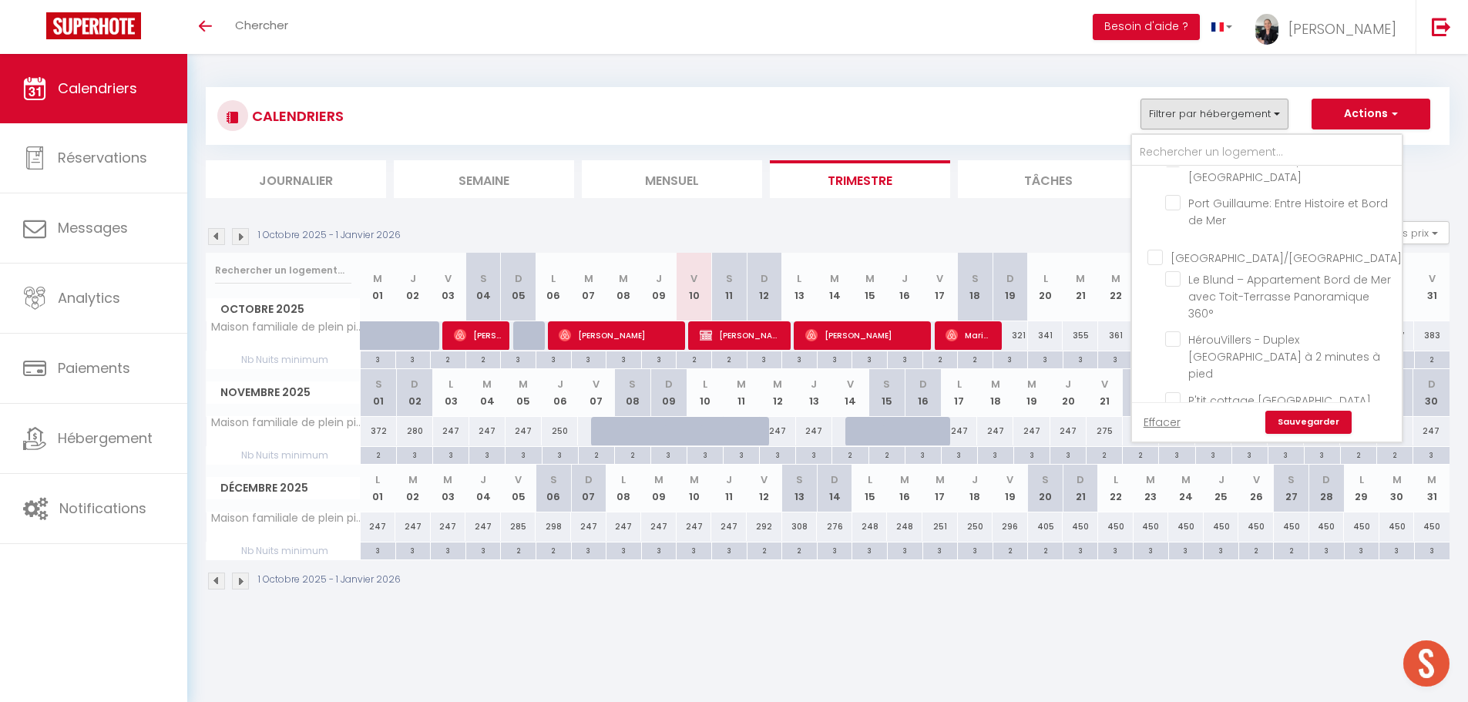
checkbox input "false"
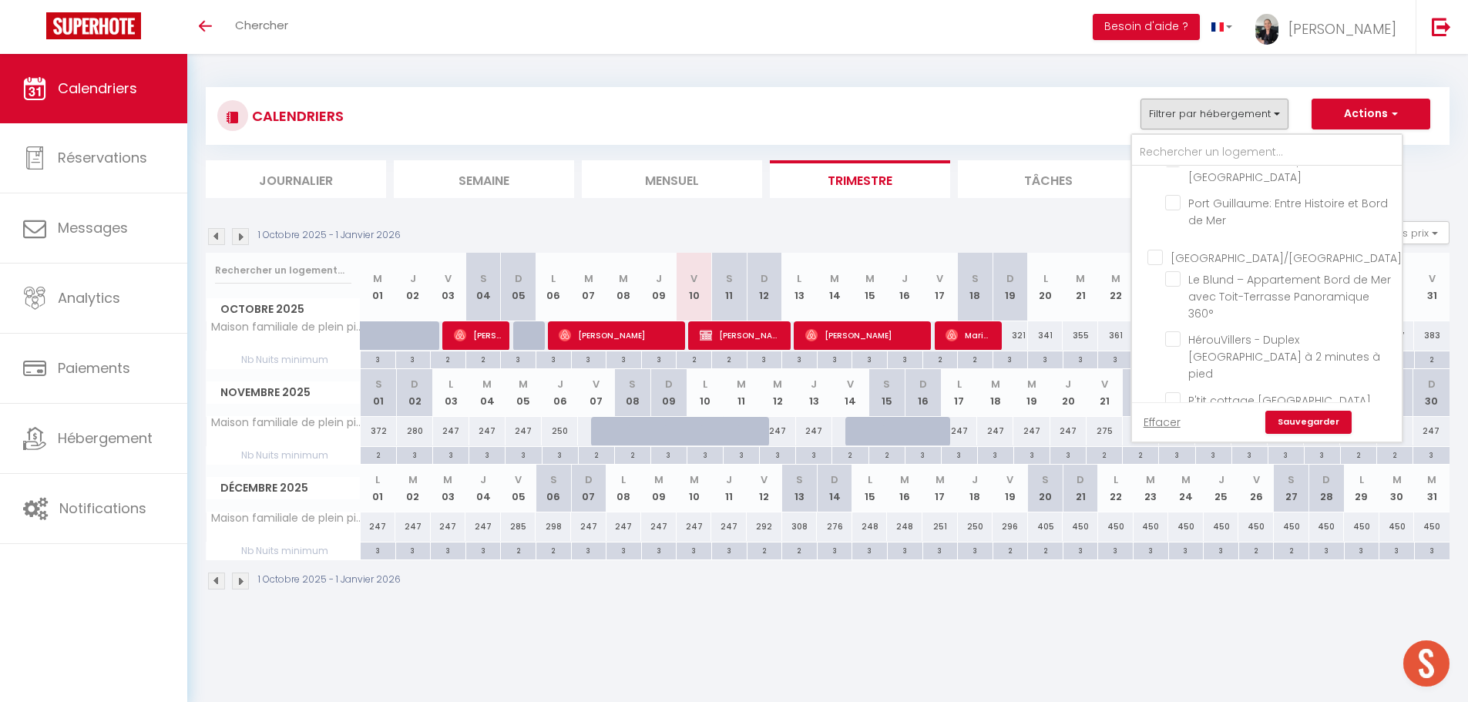
checkbox input "false"
click at [1299, 415] on link "Sauvegarder" at bounding box center [1308, 422] width 86 height 23
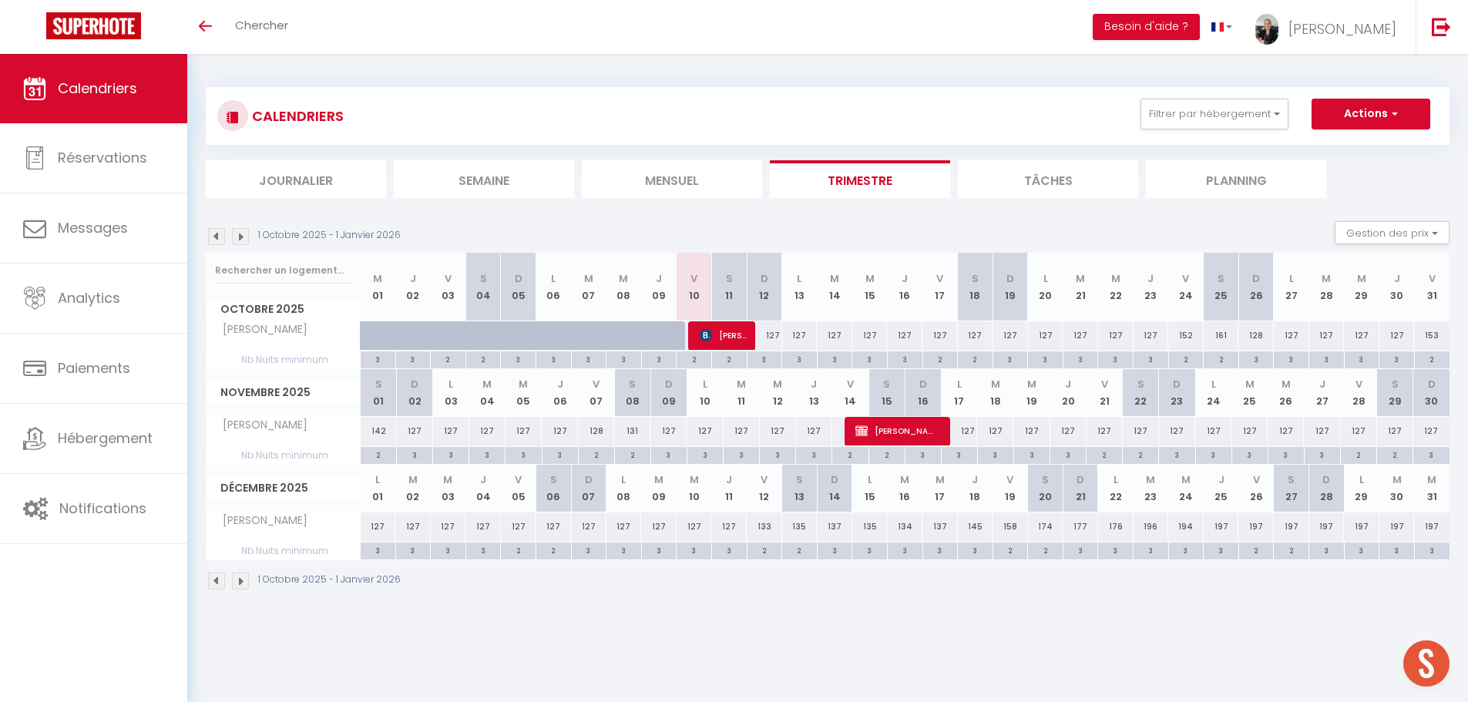
click at [217, 241] on img at bounding box center [216, 236] width 17 height 17
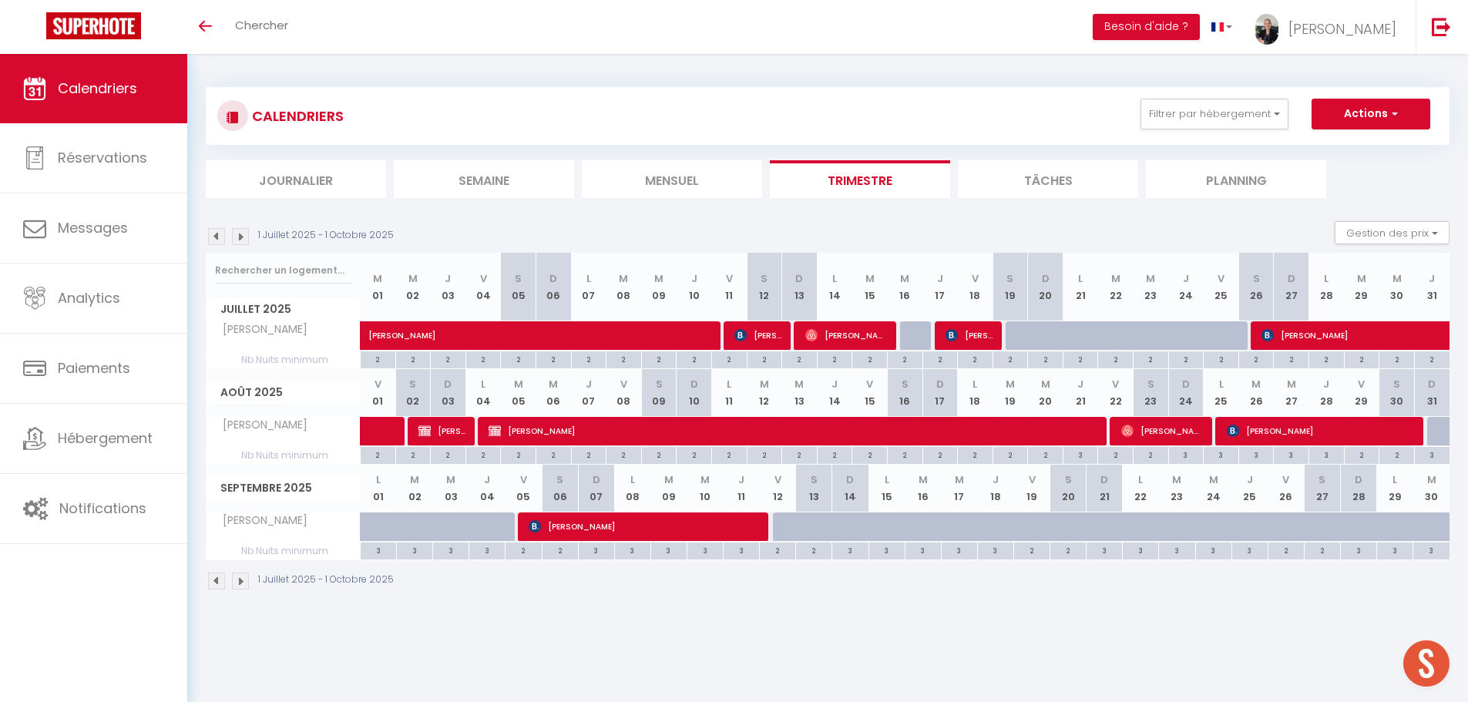
click at [243, 235] on img at bounding box center [240, 236] width 17 height 17
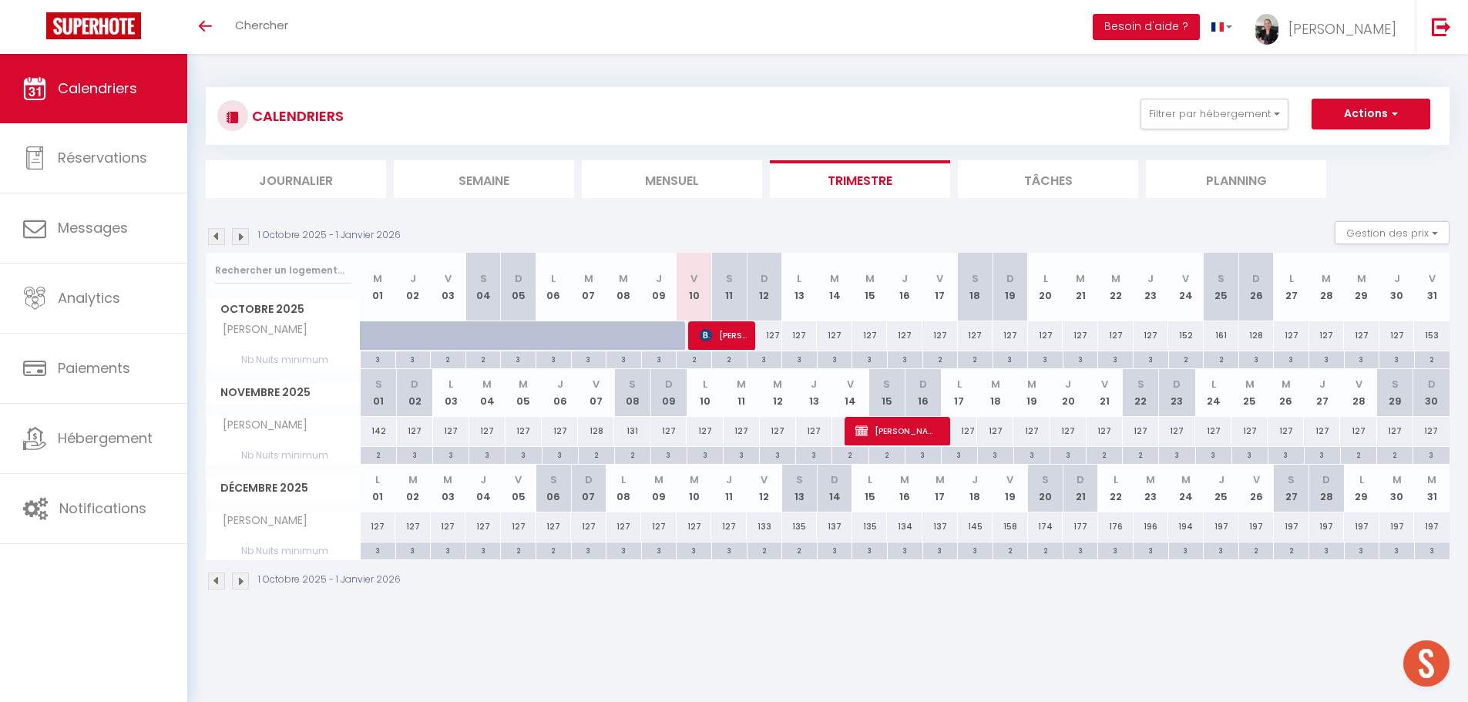
click at [217, 237] on img at bounding box center [216, 236] width 17 height 17
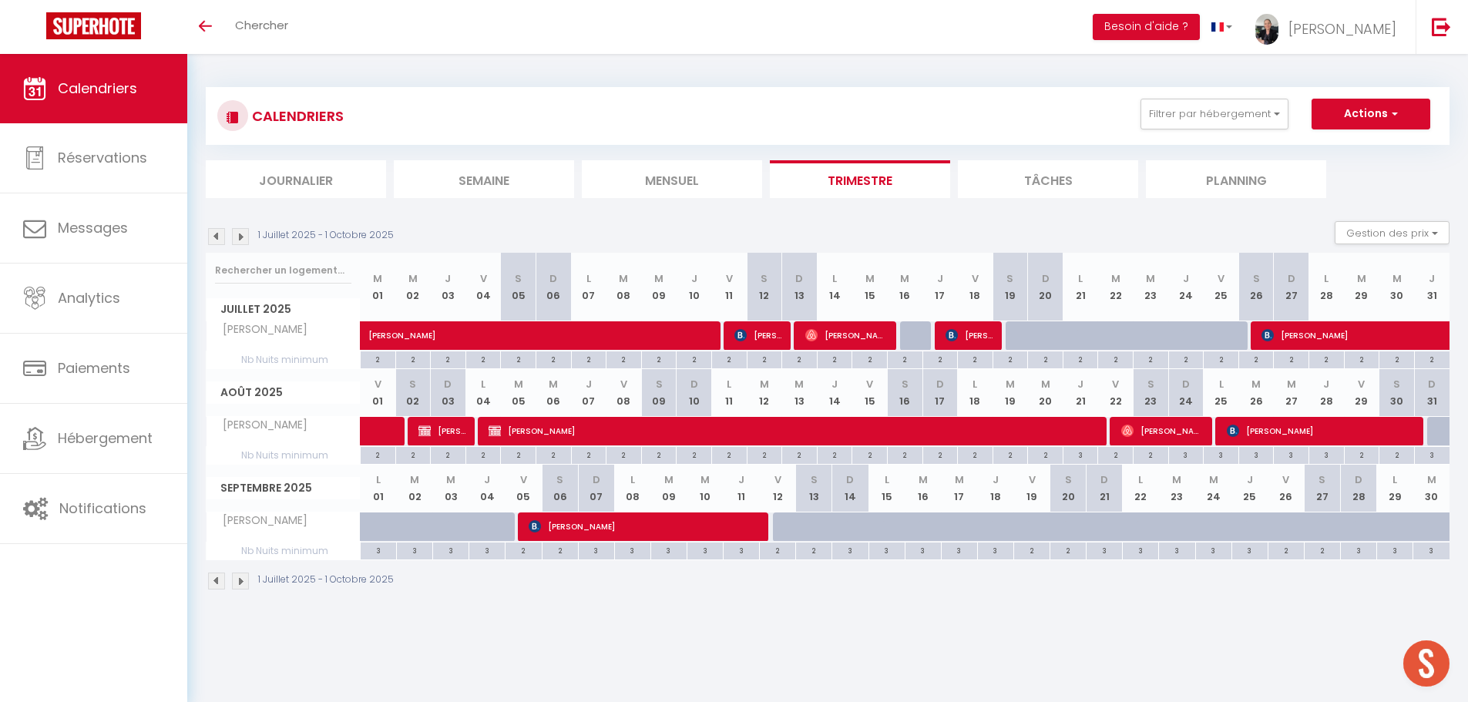
click at [242, 240] on img at bounding box center [240, 236] width 17 height 17
